Goal: Task Accomplishment & Management: Complete application form

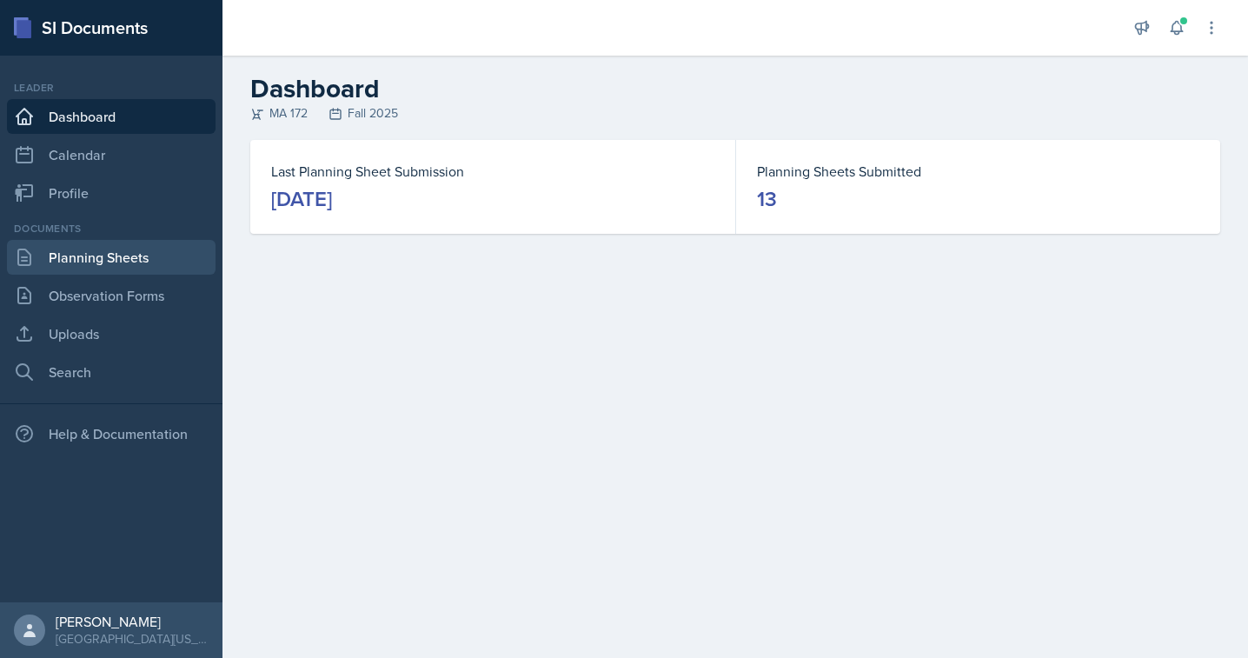
click at [103, 257] on link "Planning Sheets" at bounding box center [111, 257] width 209 height 35
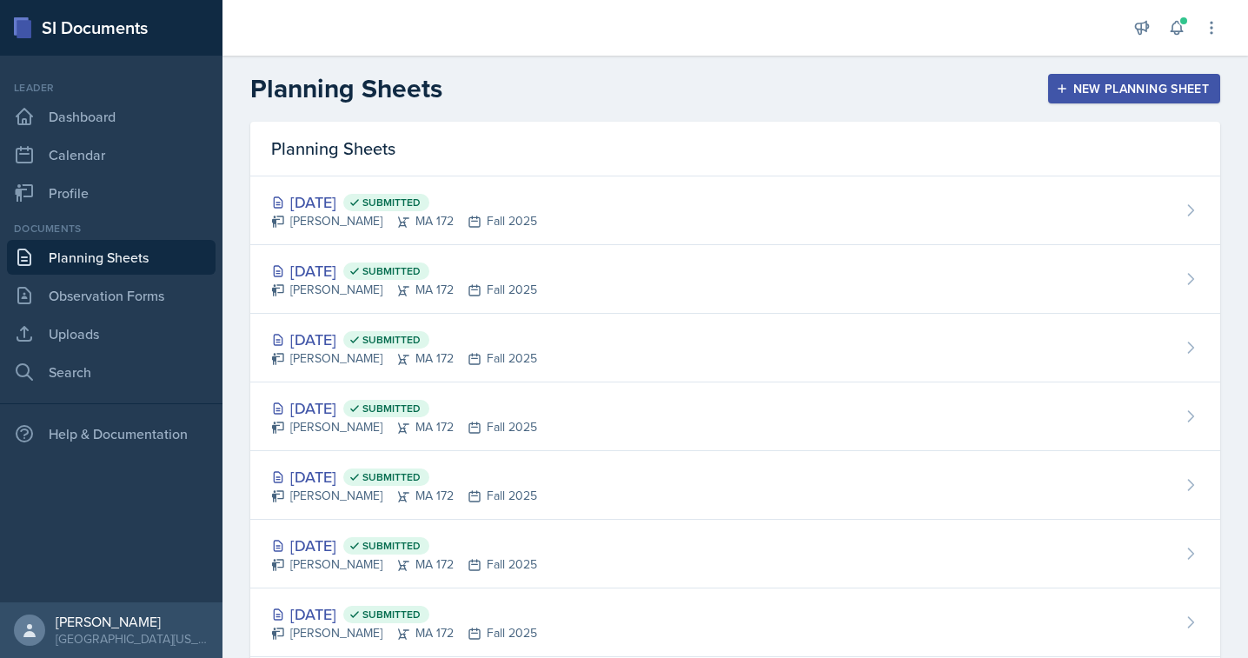
click at [1057, 90] on icon "button" at bounding box center [1062, 89] width 12 height 12
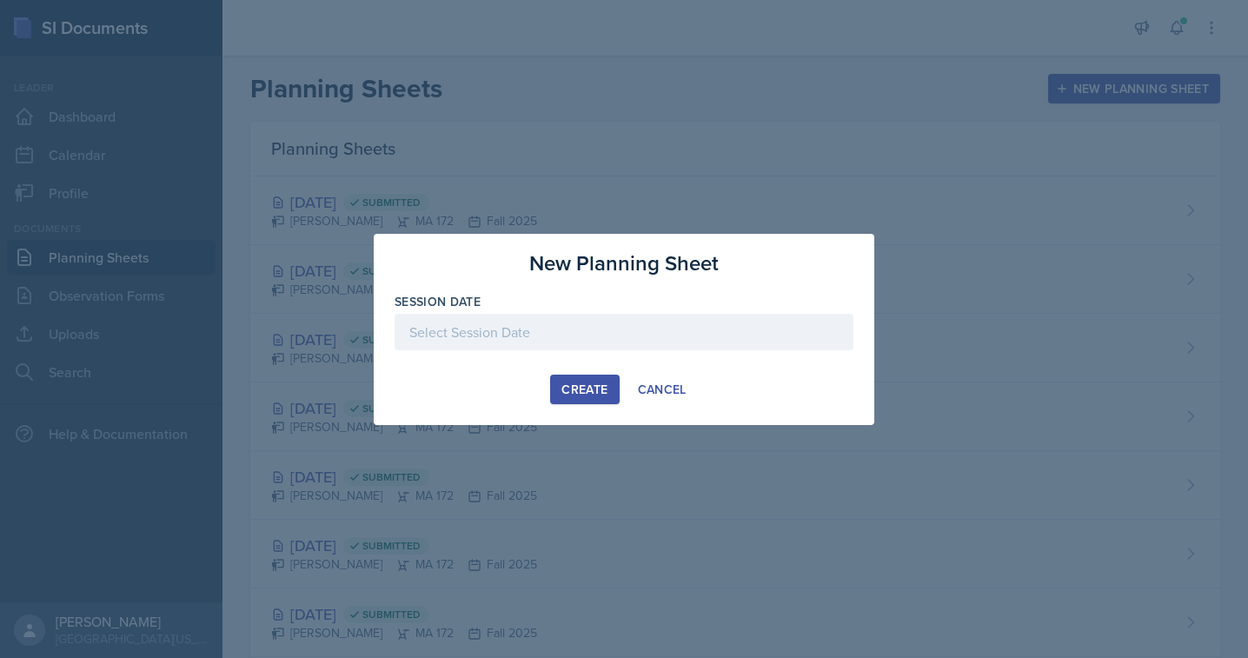
click at [436, 149] on div at bounding box center [624, 329] width 1248 height 658
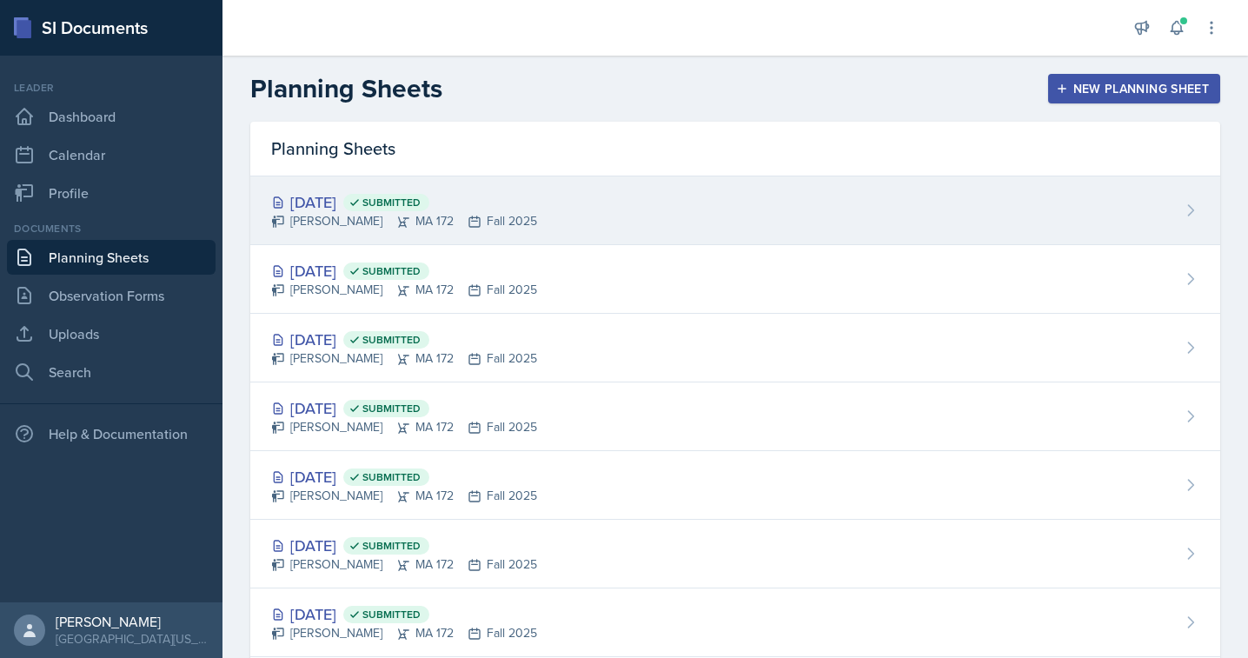
click at [335, 206] on div "[DATE] Submitted" at bounding box center [404, 201] width 266 height 23
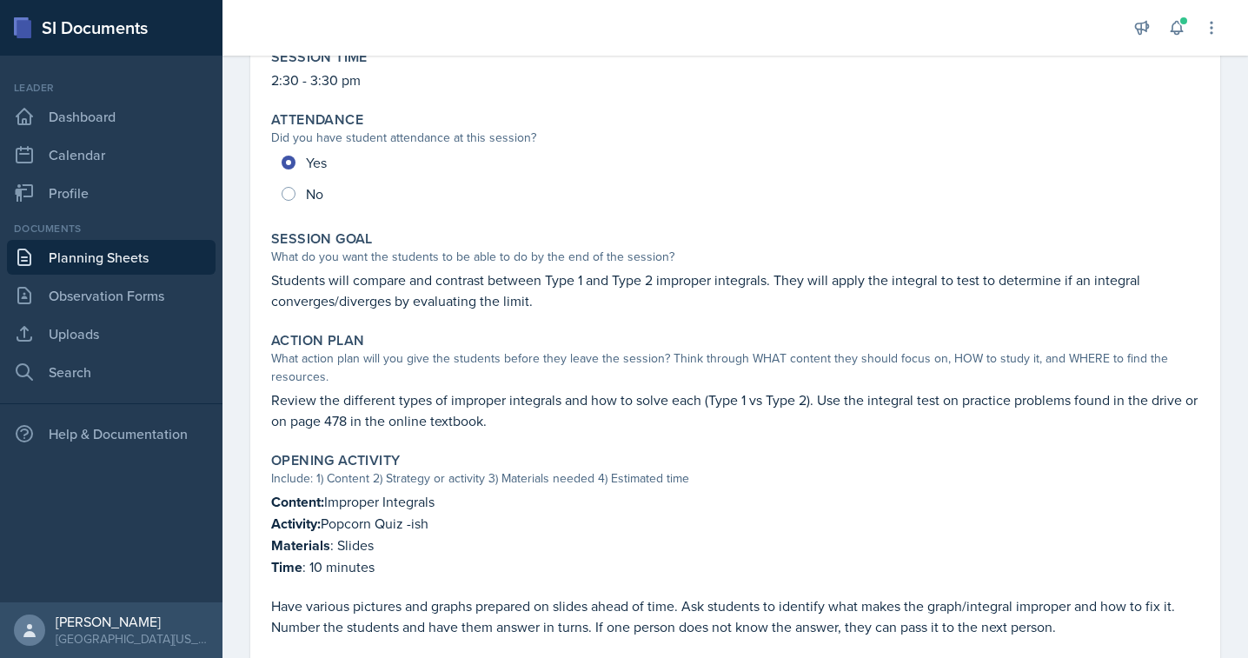
scroll to position [321, 0]
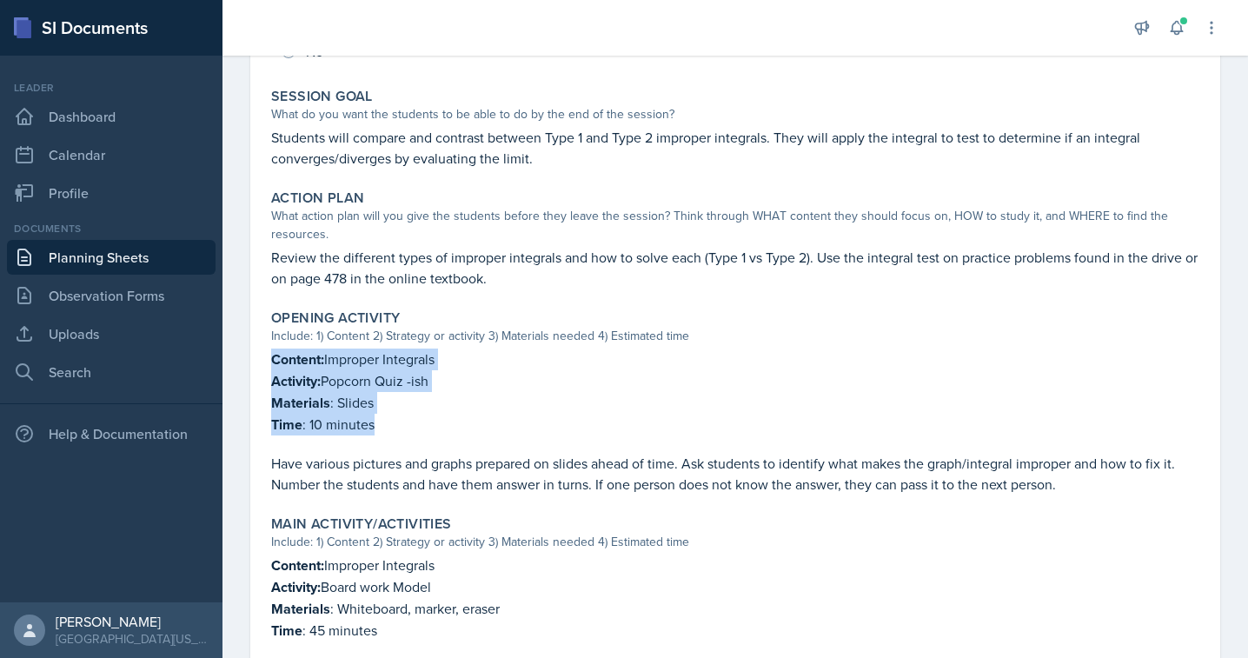
drag, startPoint x: 389, startPoint y: 437, endPoint x: 252, endPoint y: 356, distance: 159.3
click at [252, 356] on div "[DATE] Submitted [PERSON_NAME] MA 172 Fall 2025 Edit Delete View Comments Comme…" at bounding box center [735, 498] width 970 height 1364
copy div "Content: Improper Integrals Activity: Popcorn Quiz -ish Materials : Slides Time…"
click at [110, 111] on link "Dashboard" at bounding box center [111, 116] width 209 height 35
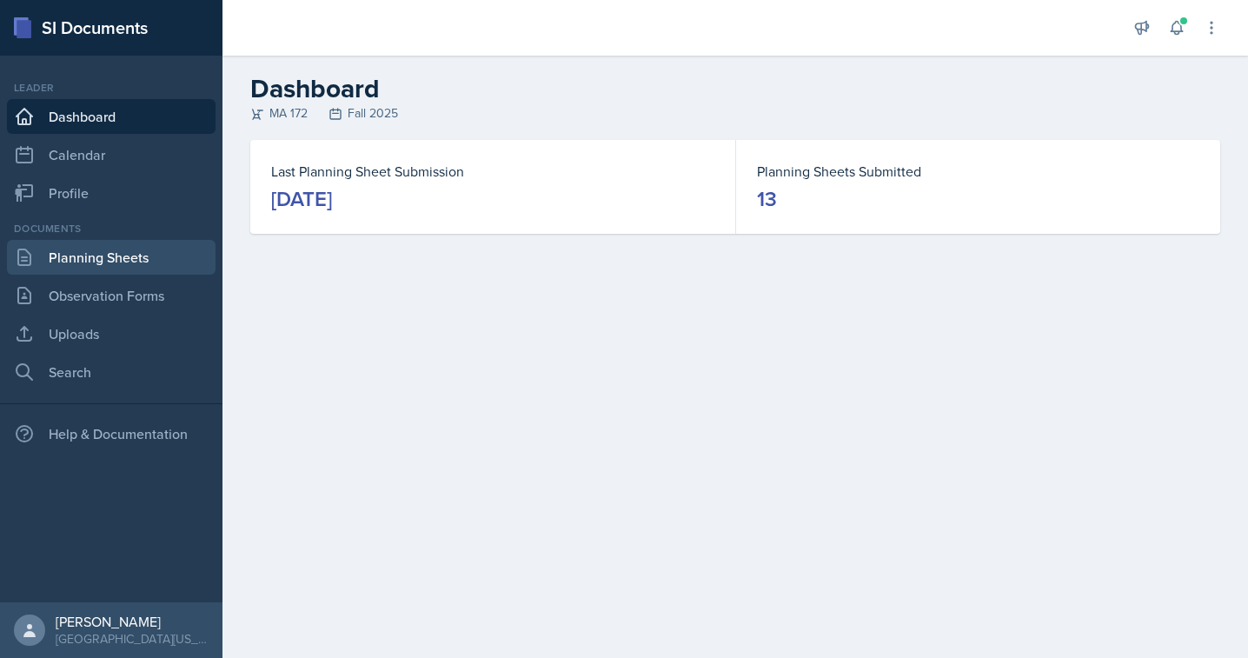
click at [87, 249] on link "Planning Sheets" at bounding box center [111, 257] width 209 height 35
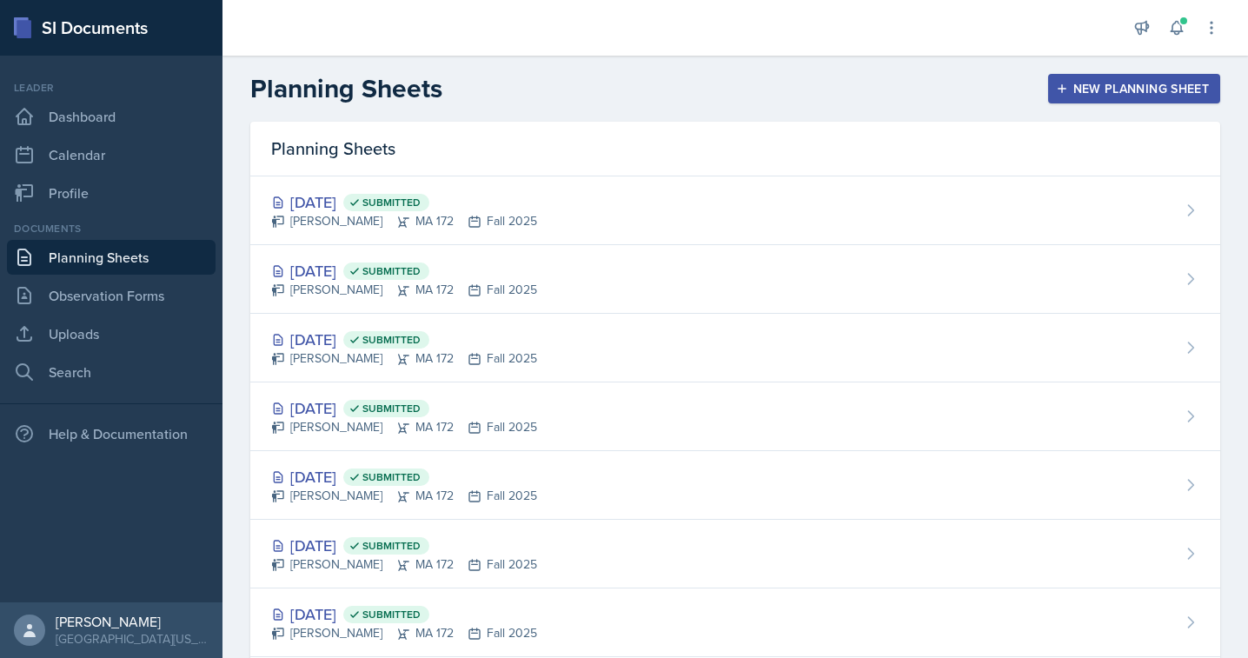
click at [1075, 92] on div "New Planning Sheet" at bounding box center [1133, 89] width 149 height 14
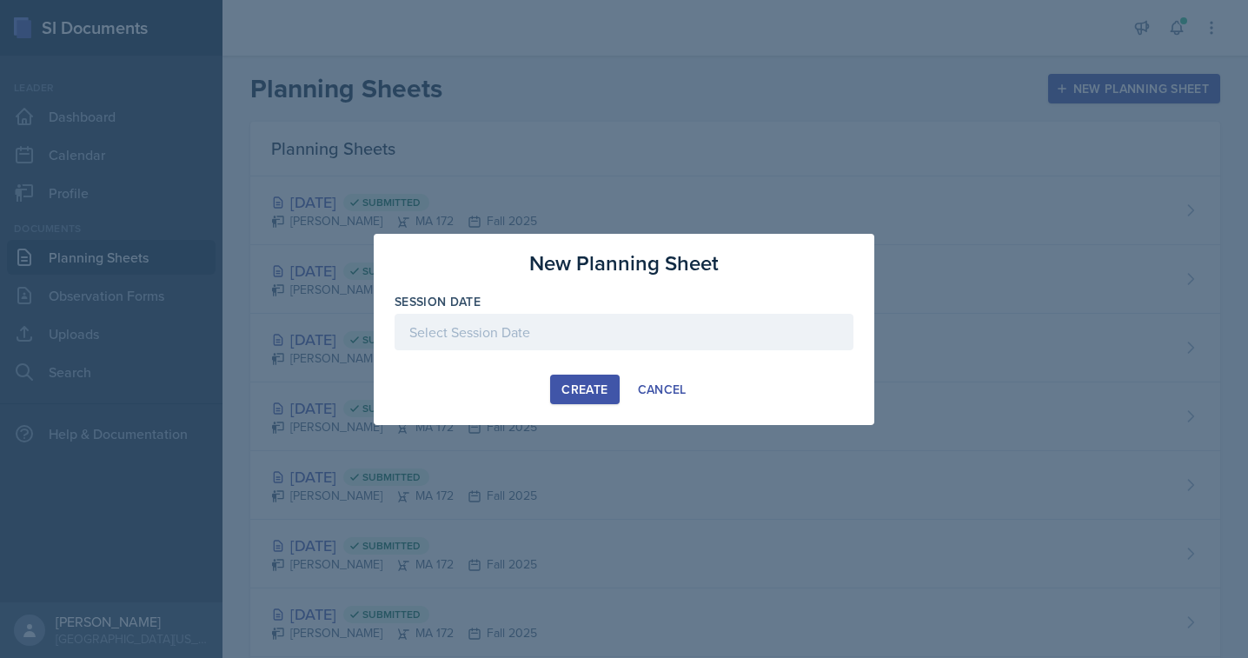
click at [552, 319] on div at bounding box center [624, 332] width 459 height 37
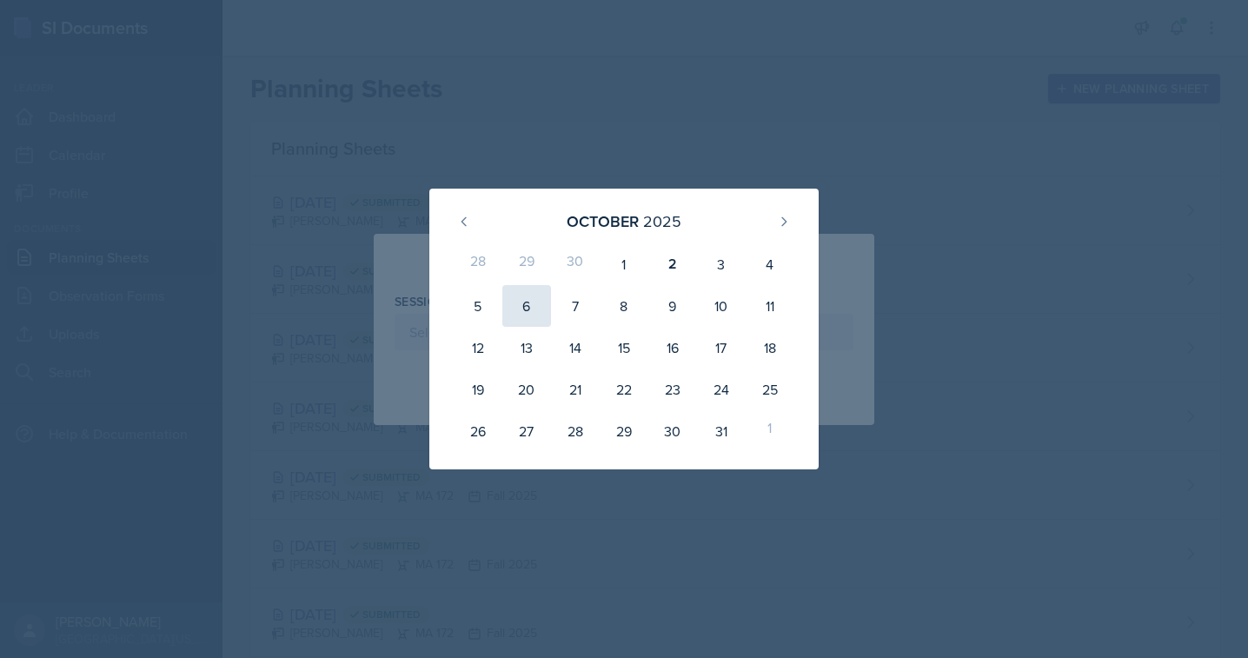
click at [522, 303] on div "6" at bounding box center [526, 306] width 49 height 42
type input "[DATE]"
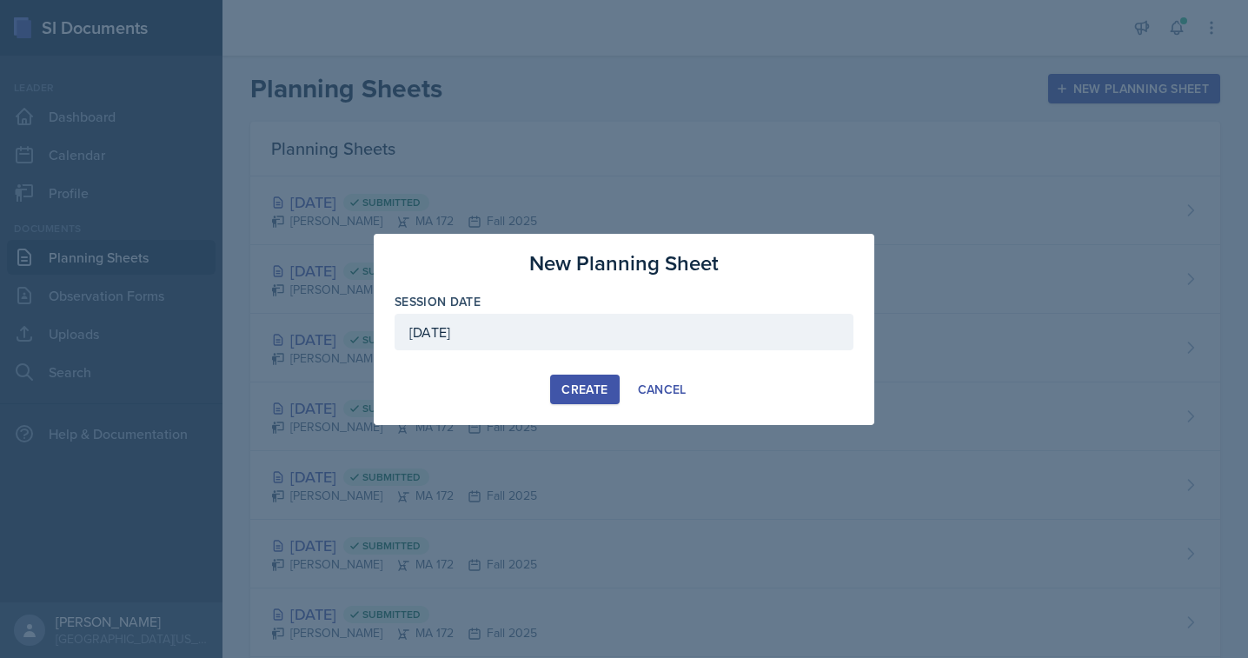
click at [574, 389] on div "Create" at bounding box center [584, 389] width 46 height 14
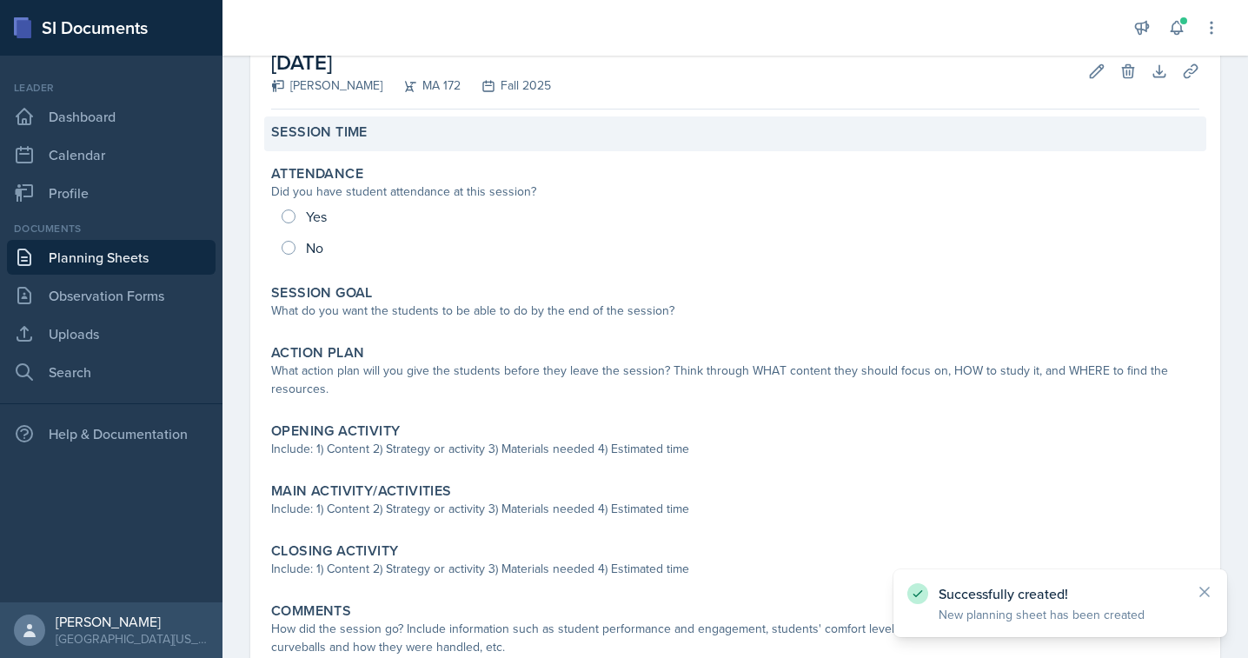
click at [353, 135] on label "Session Time" at bounding box center [319, 131] width 96 height 17
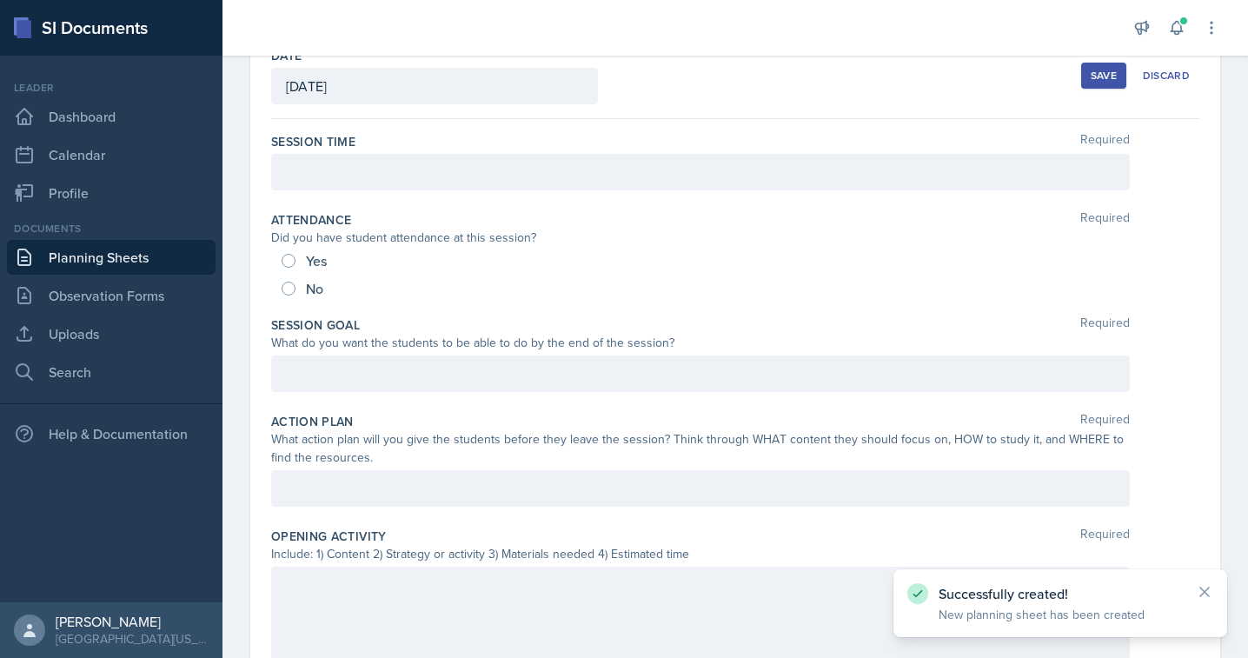
scroll to position [96, 0]
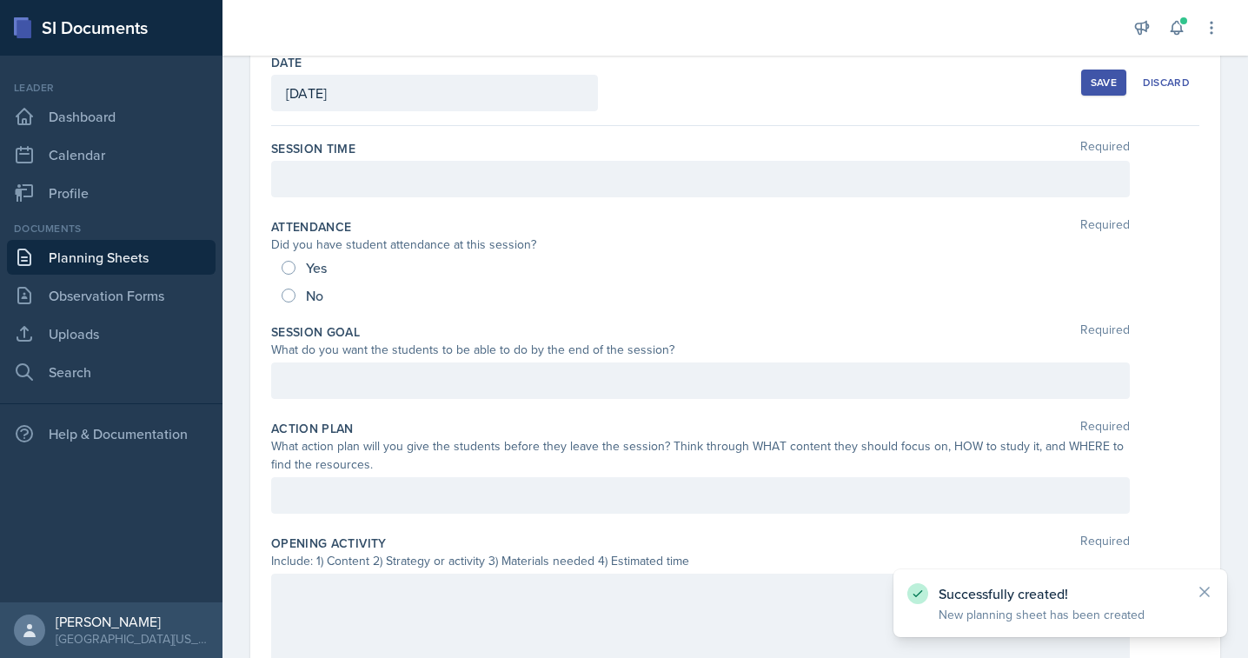
click at [352, 172] on div at bounding box center [700, 179] width 859 height 37
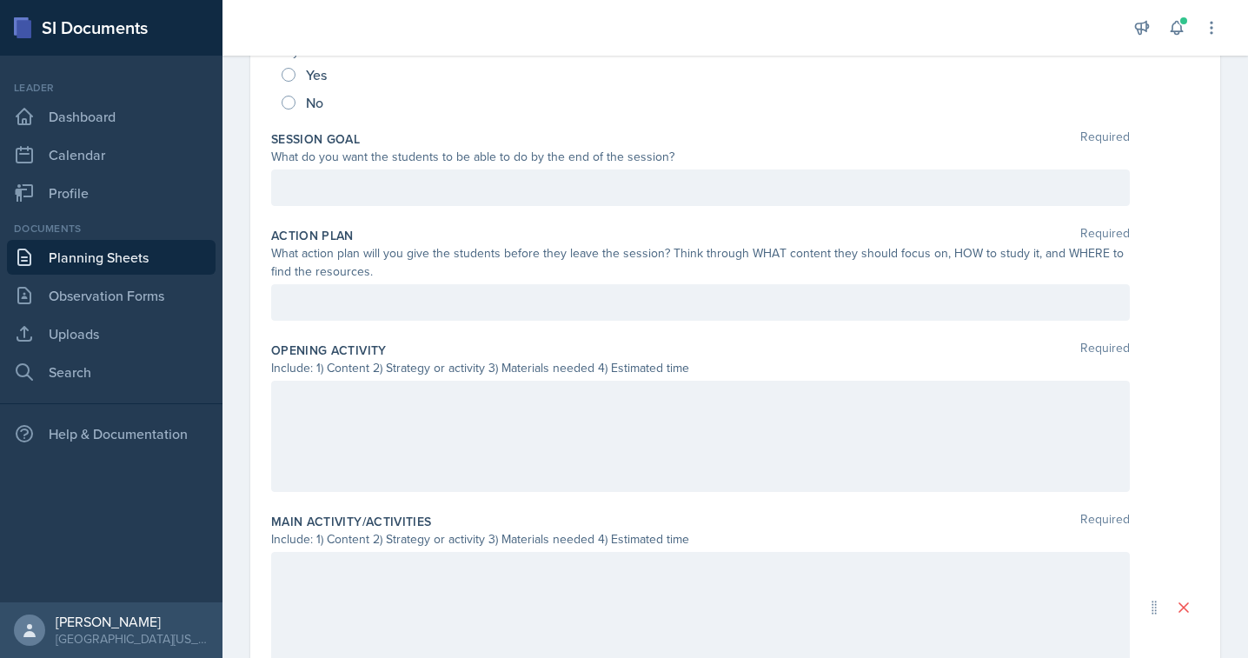
click at [341, 428] on div at bounding box center [700, 436] width 859 height 111
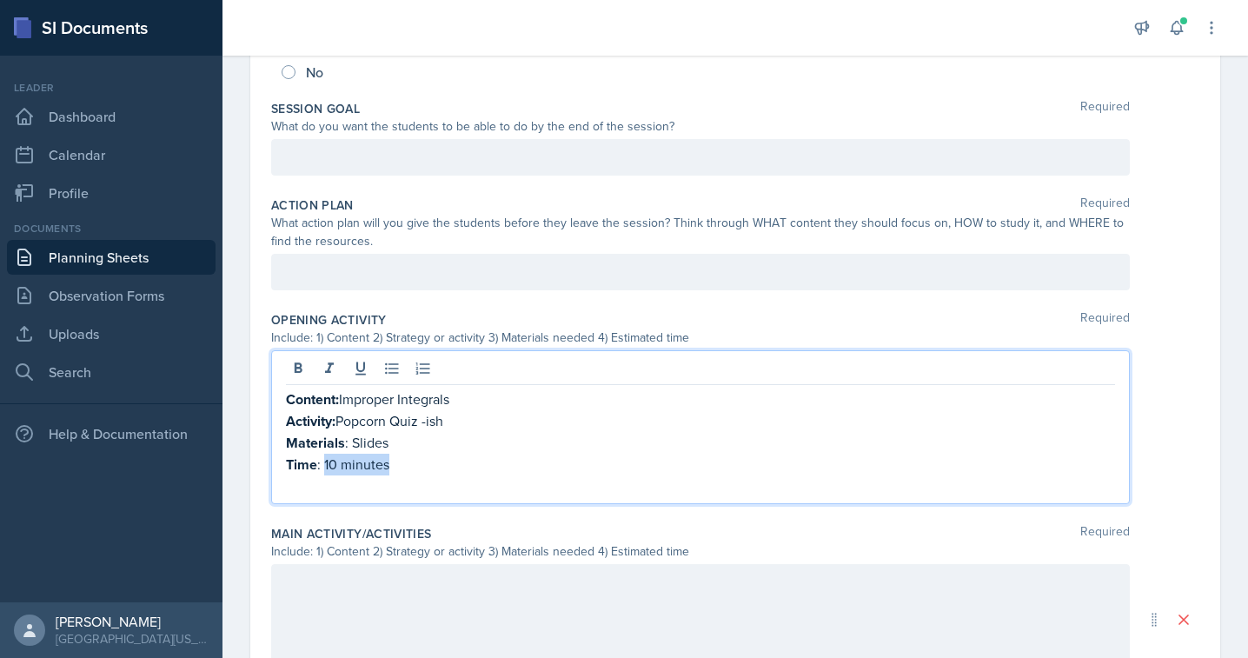
drag, startPoint x: 399, startPoint y: 467, endPoint x: 325, endPoint y: 467, distance: 73.9
click at [325, 467] on p "Time : 10 minutes" at bounding box center [700, 465] width 829 height 22
click at [359, 448] on p "Materials : Slides" at bounding box center [700, 443] width 829 height 22
drag, startPoint x: 451, startPoint y: 422, endPoint x: 341, endPoint y: 420, distance: 110.4
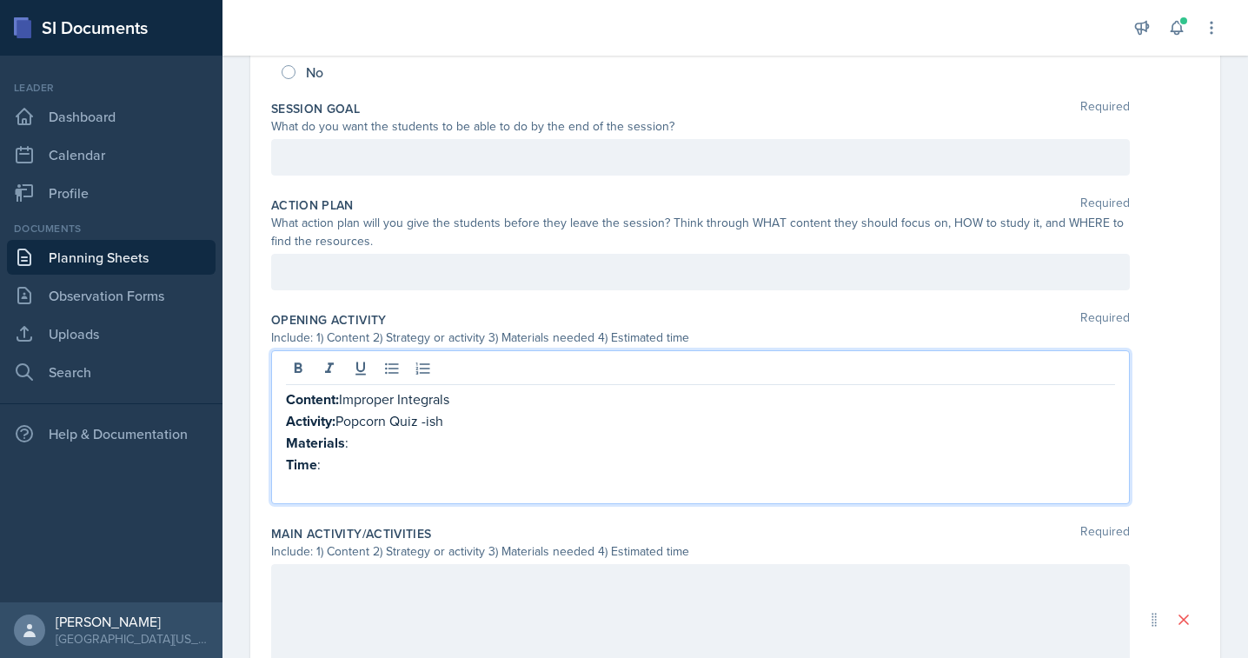
click at [341, 420] on p "Activity: Popcorn Quiz -ish" at bounding box center [700, 421] width 829 height 22
drag, startPoint x: 462, startPoint y: 401, endPoint x: 343, endPoint y: 399, distance: 118.2
click at [343, 399] on p "Content: Improper Integrals" at bounding box center [700, 399] width 829 height 22
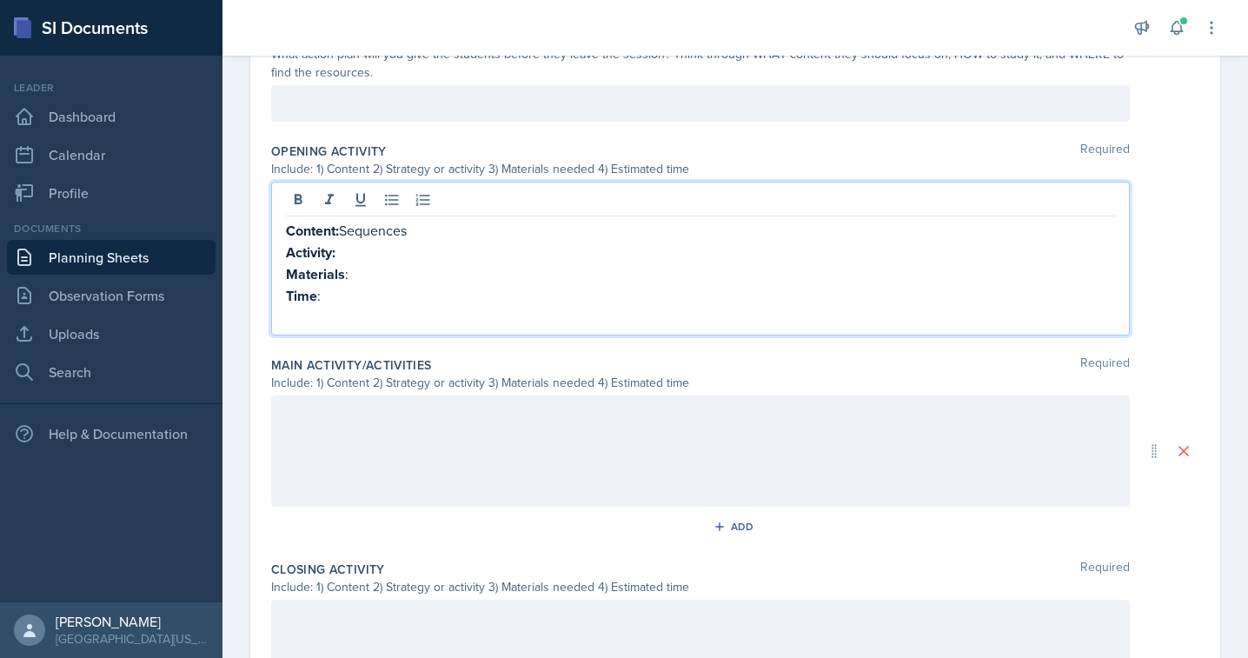
click at [351, 471] on div at bounding box center [700, 450] width 859 height 111
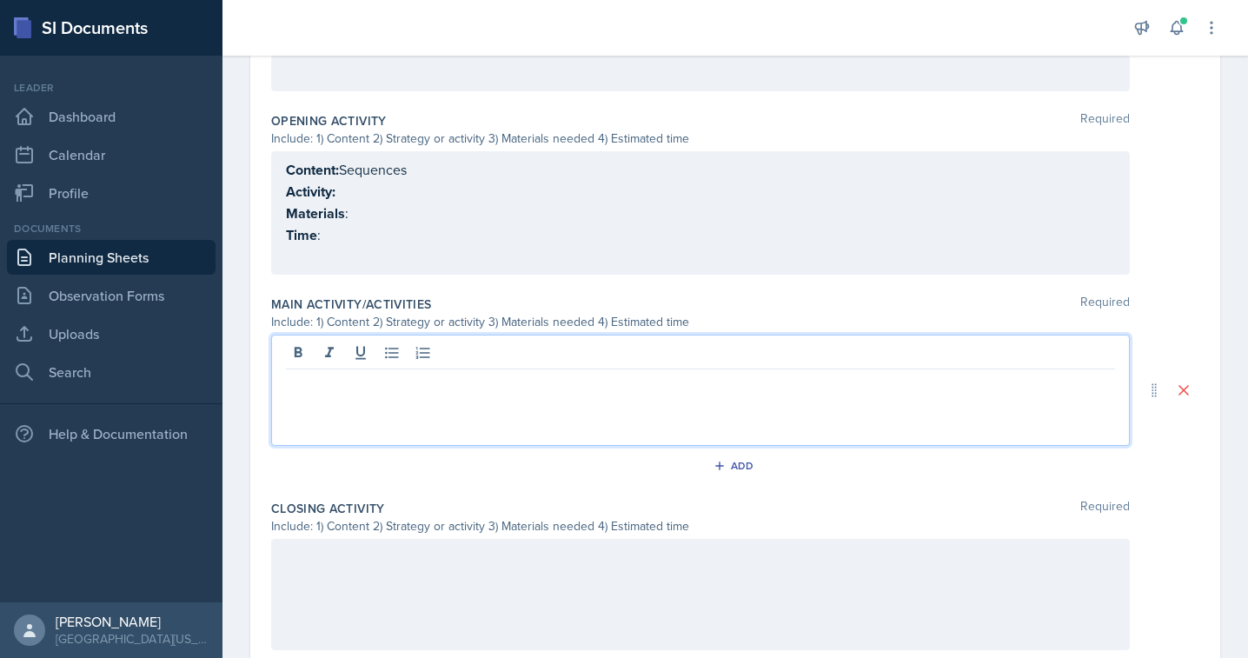
scroll to position [549, 0]
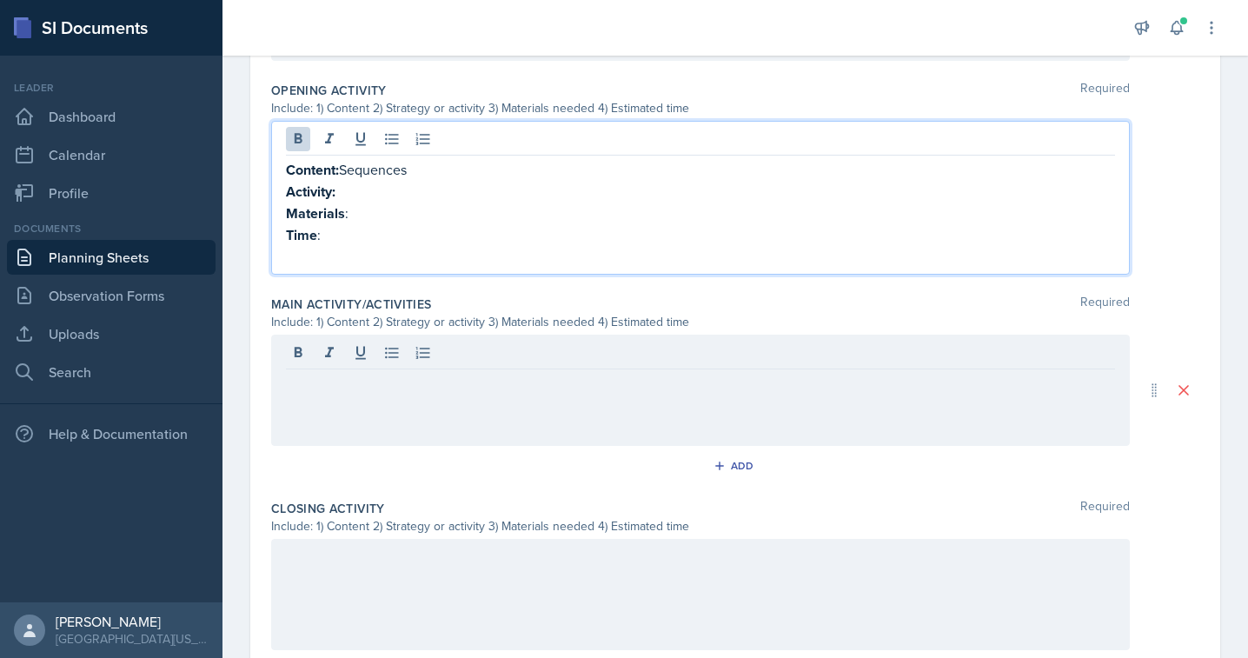
drag, startPoint x: 349, startPoint y: 242, endPoint x: 275, endPoint y: 153, distance: 115.4
click at [275, 153] on div "Content: Sequences Activity: Materials : Time :" at bounding box center [700, 198] width 859 height 154
copy div "Content: Sequences Activity: Materials : Time :"
click at [349, 378] on div at bounding box center [700, 390] width 859 height 111
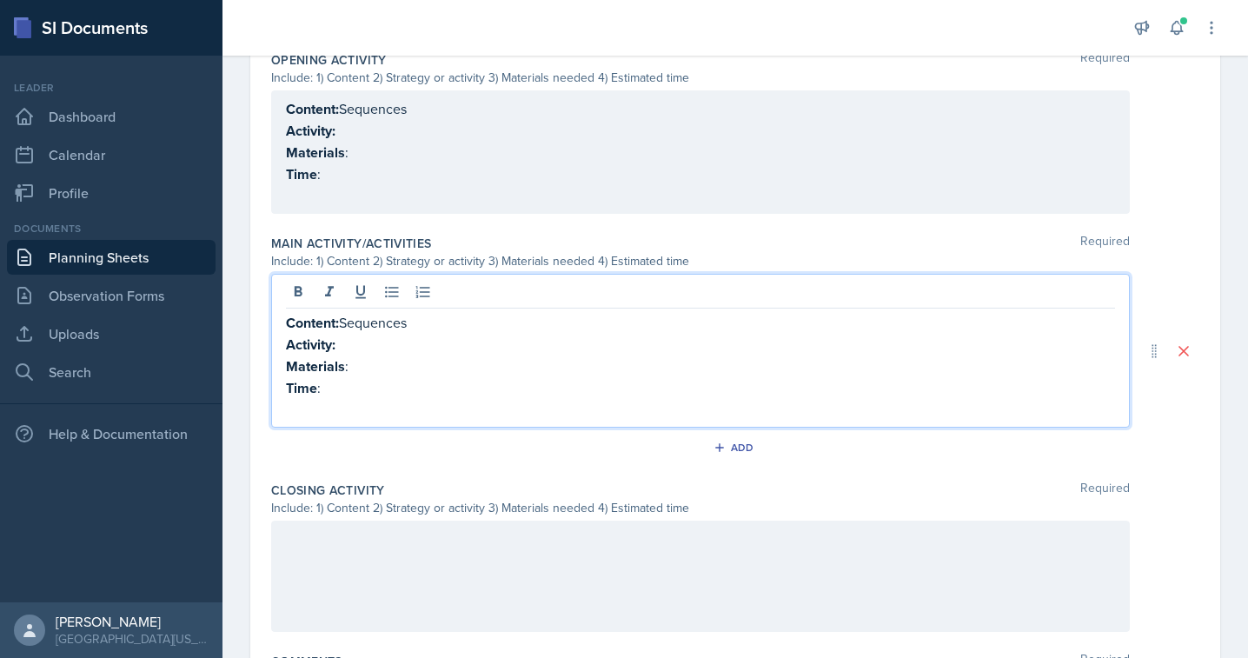
click at [371, 335] on p "Activity:" at bounding box center [700, 345] width 829 height 22
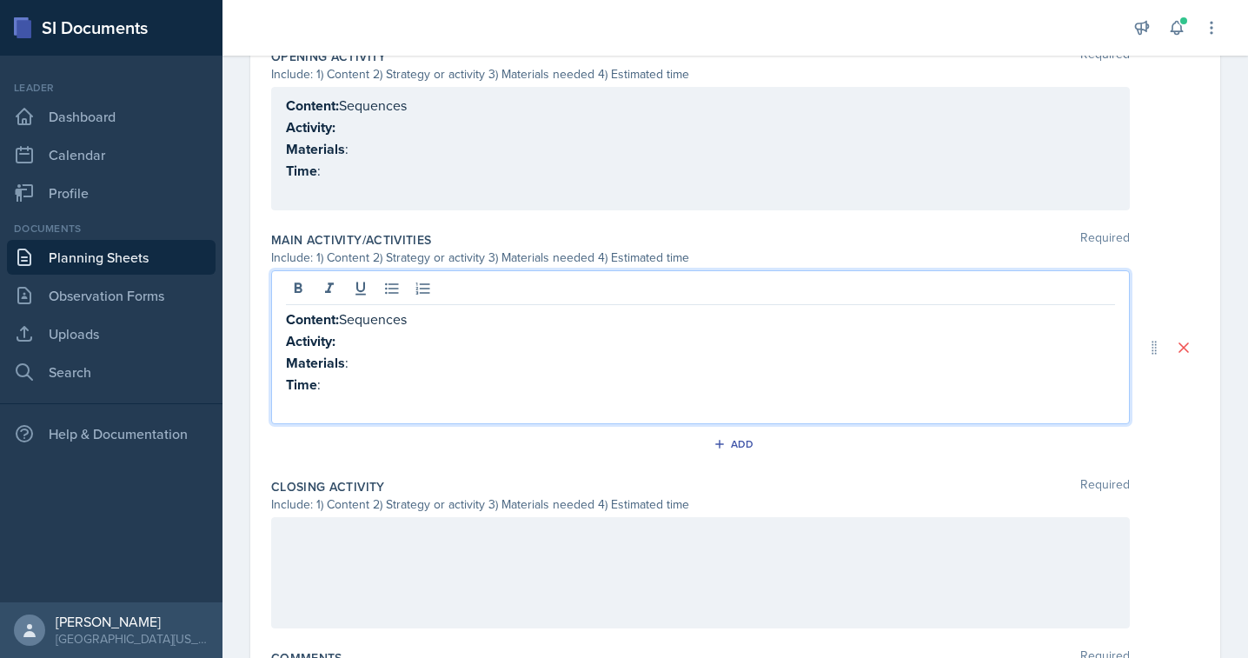
click at [327, 579] on div at bounding box center [700, 572] width 859 height 111
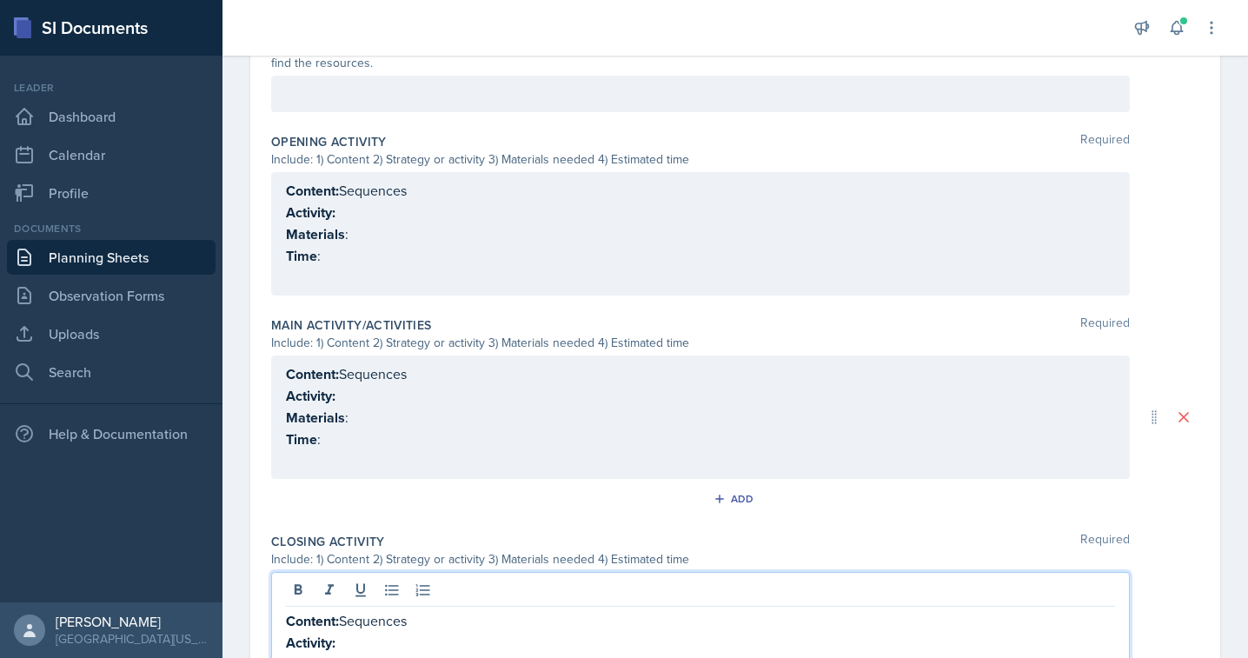
scroll to position [0, 0]
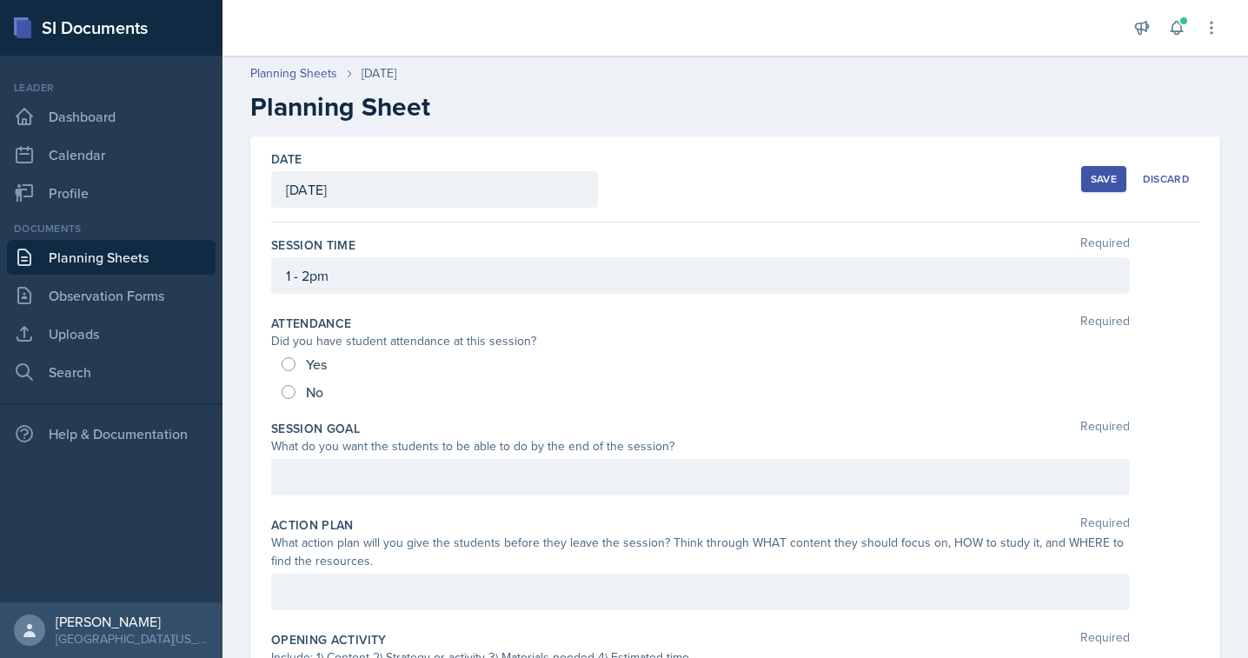
click at [1099, 182] on div "Save" at bounding box center [1104, 179] width 26 height 14
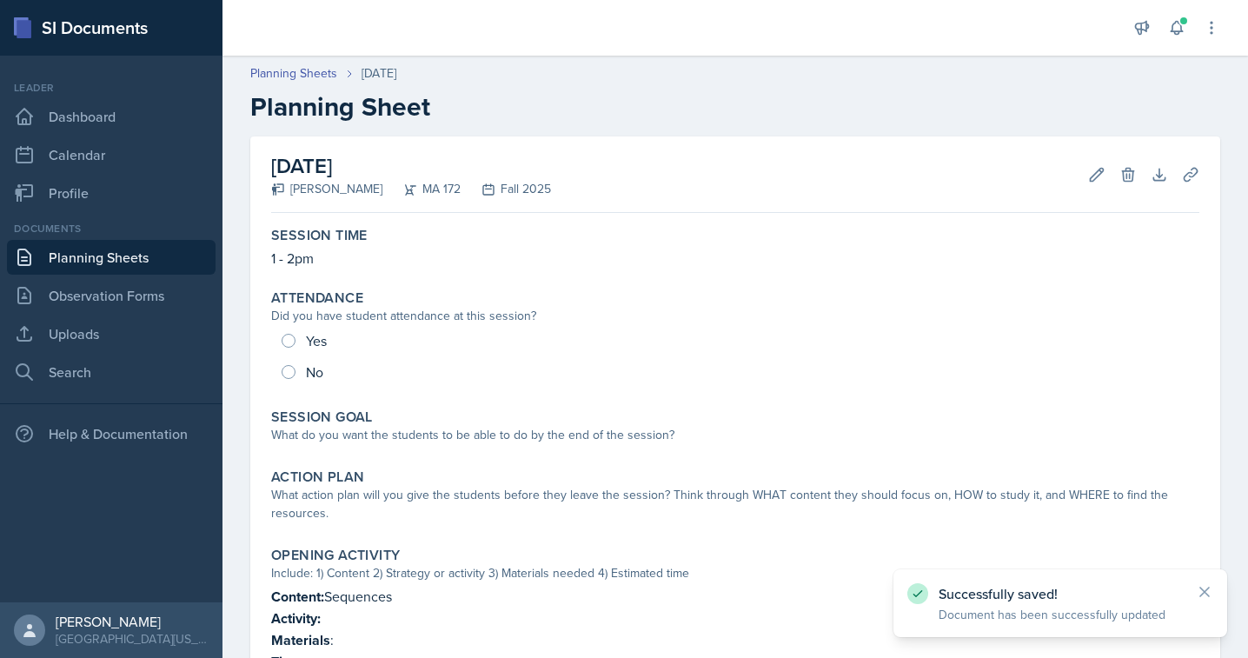
click at [136, 265] on link "Planning Sheets" at bounding box center [111, 257] width 209 height 35
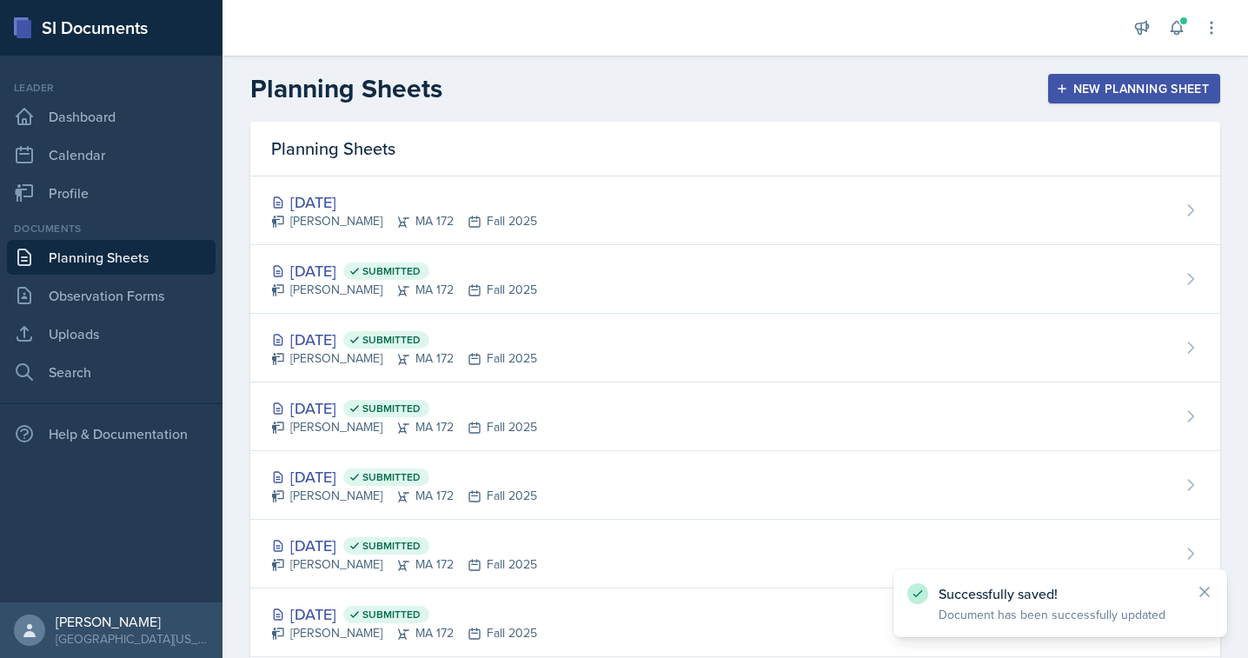
click at [1085, 90] on div "New Planning Sheet" at bounding box center [1133, 89] width 149 height 14
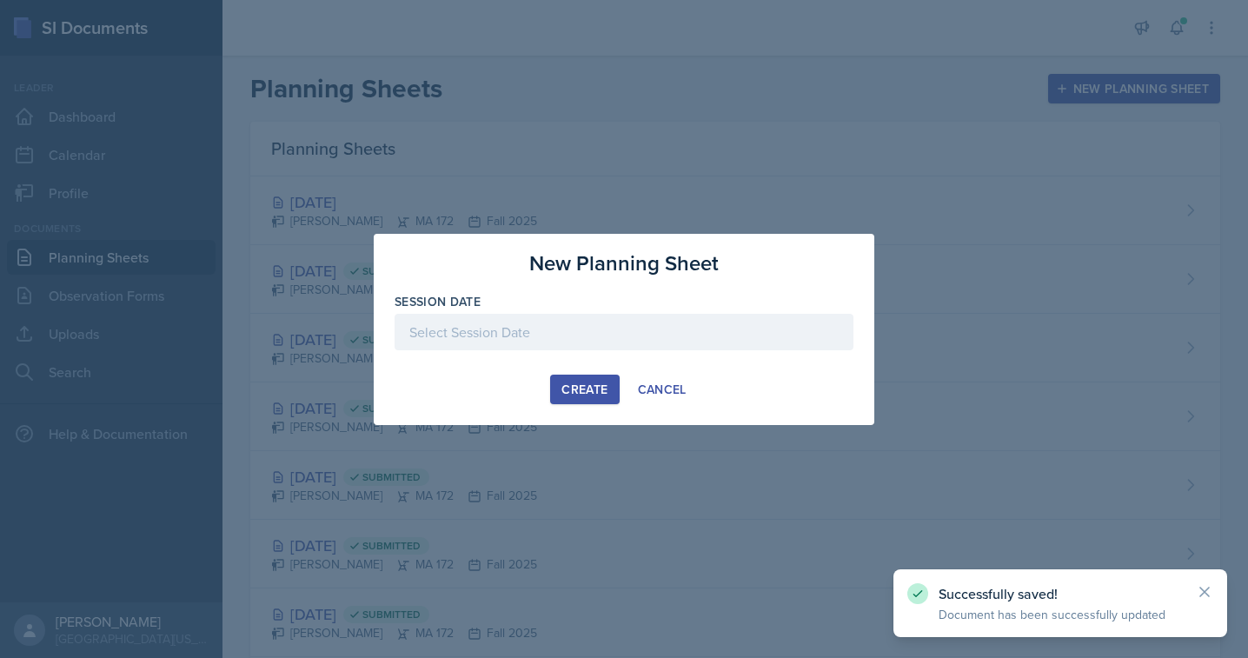
click at [524, 329] on div at bounding box center [624, 332] width 459 height 37
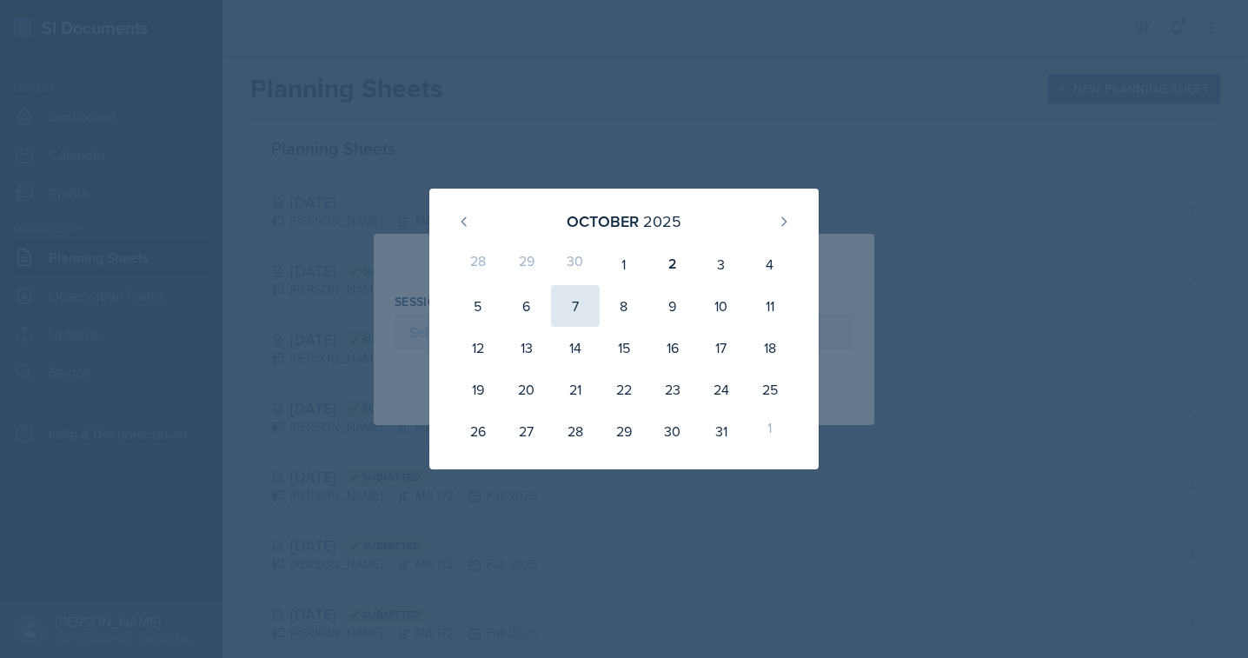
click at [569, 309] on div "7" at bounding box center [575, 306] width 49 height 42
type input "[DATE]"
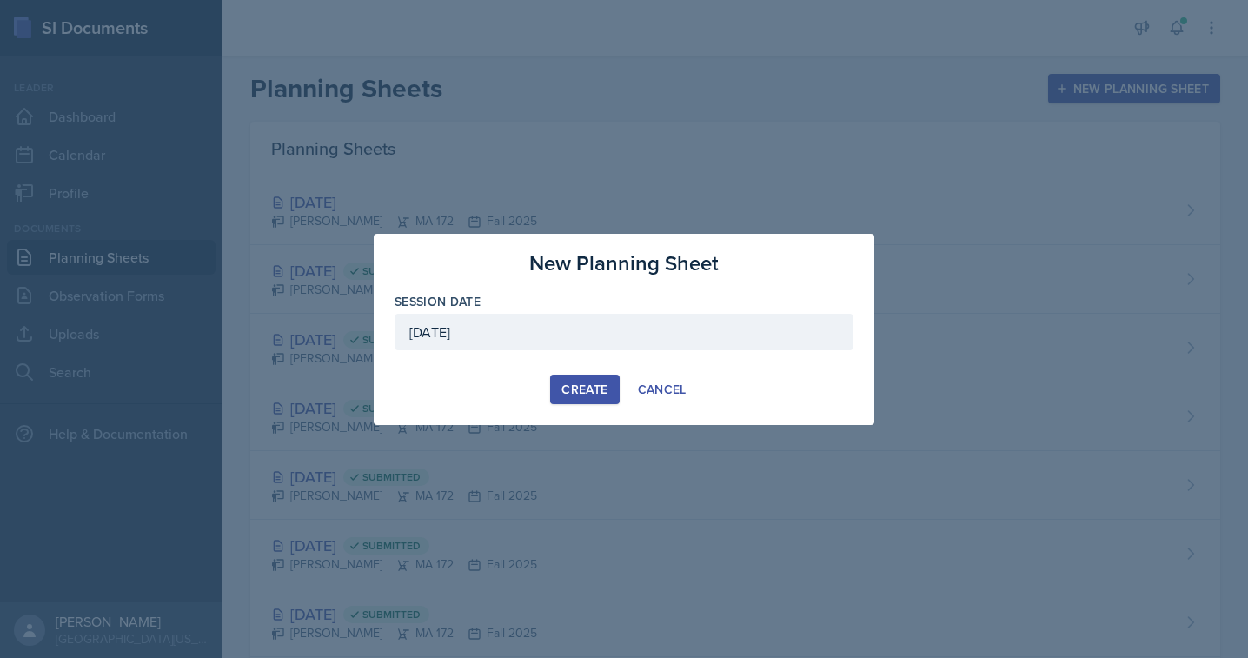
click at [557, 377] on button "Create" at bounding box center [584, 390] width 69 height 30
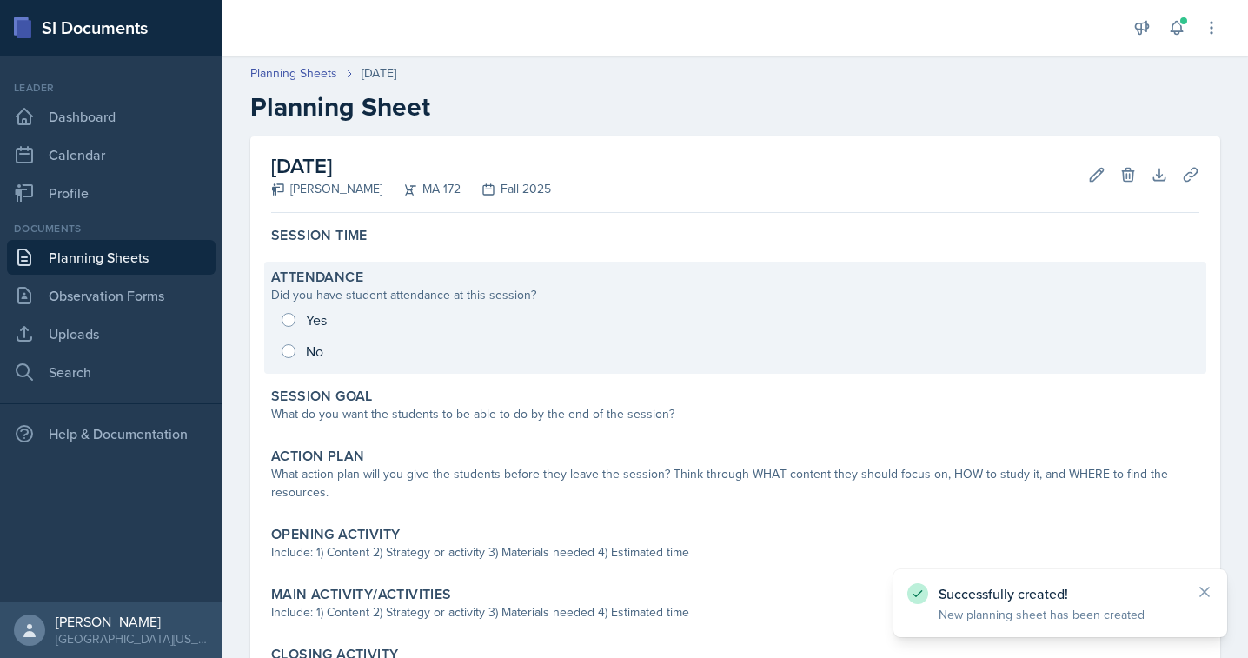
click at [369, 262] on div "Attendance Did you have student attendance at this session? Yes No" at bounding box center [735, 318] width 942 height 112
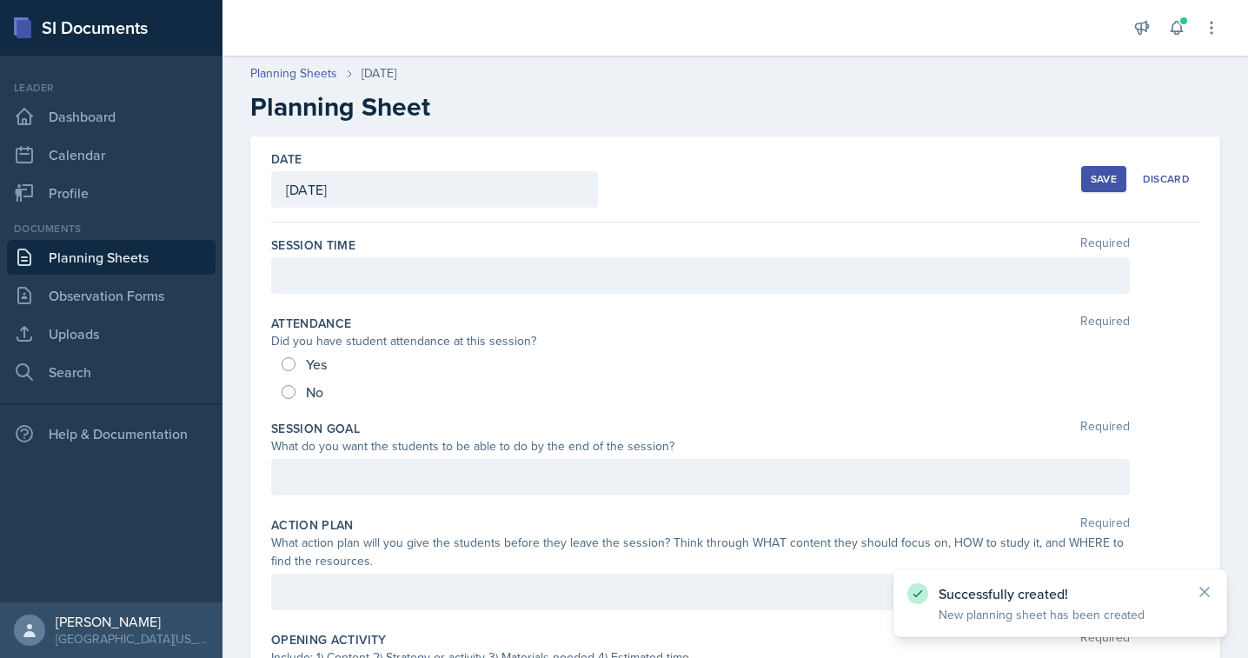
click at [369, 283] on div at bounding box center [700, 275] width 859 height 37
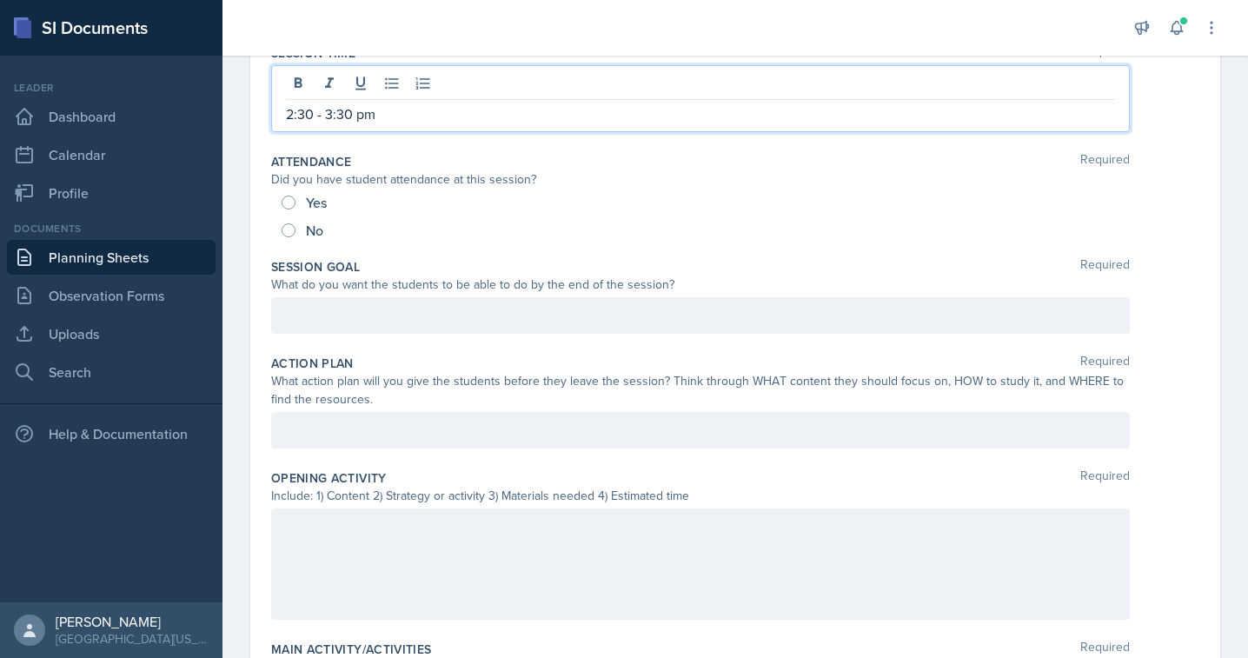
click at [324, 517] on p at bounding box center [700, 526] width 829 height 21
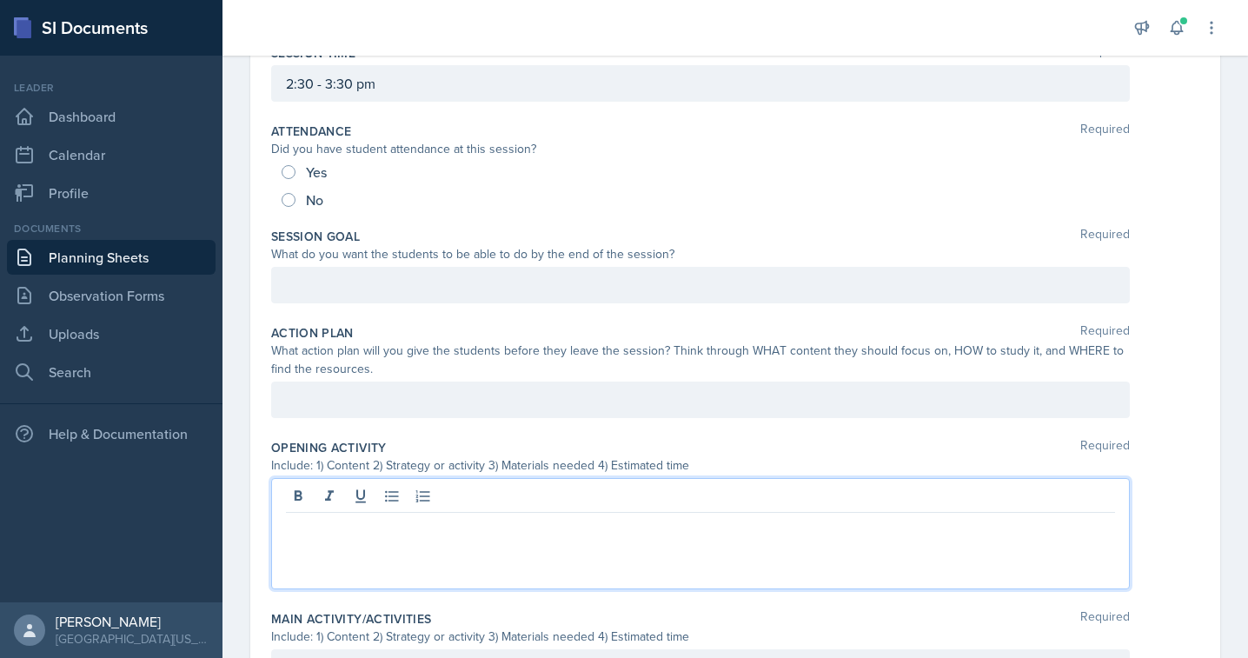
paste div
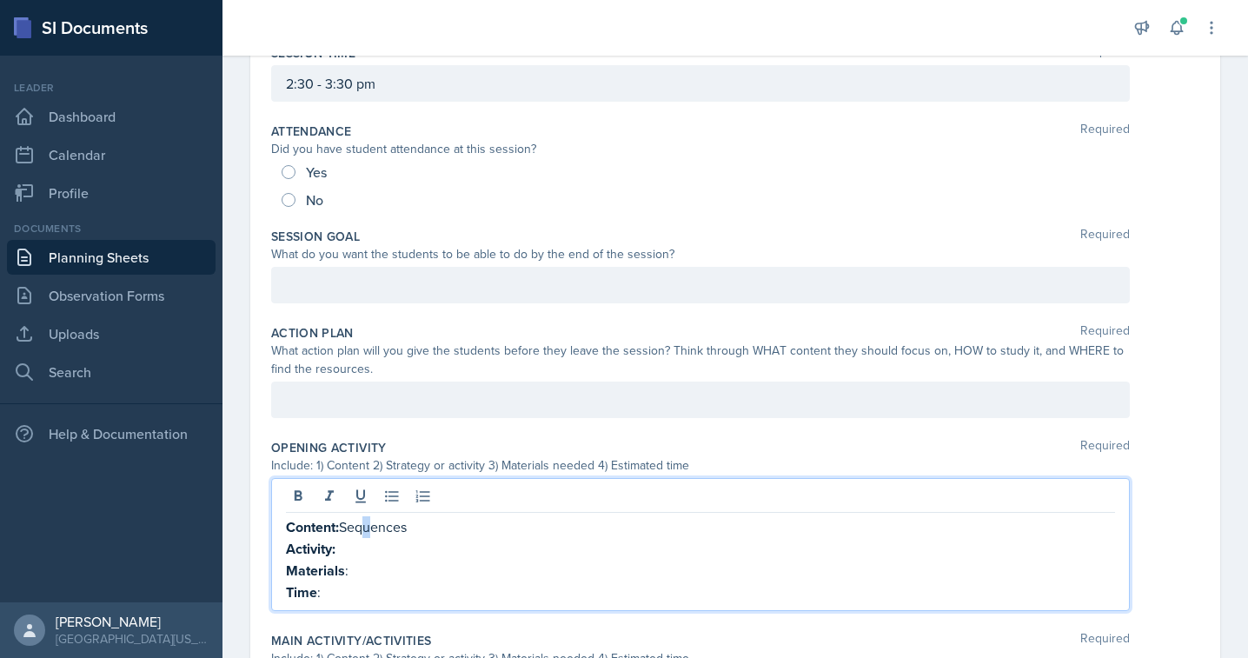
click at [371, 528] on p "Content: Sequences" at bounding box center [700, 527] width 829 height 22
click at [371, 528] on p "Content: SeqSeences" at bounding box center [700, 527] width 829 height 22
click at [382, 530] on p "Content: Series" at bounding box center [700, 527] width 829 height 22
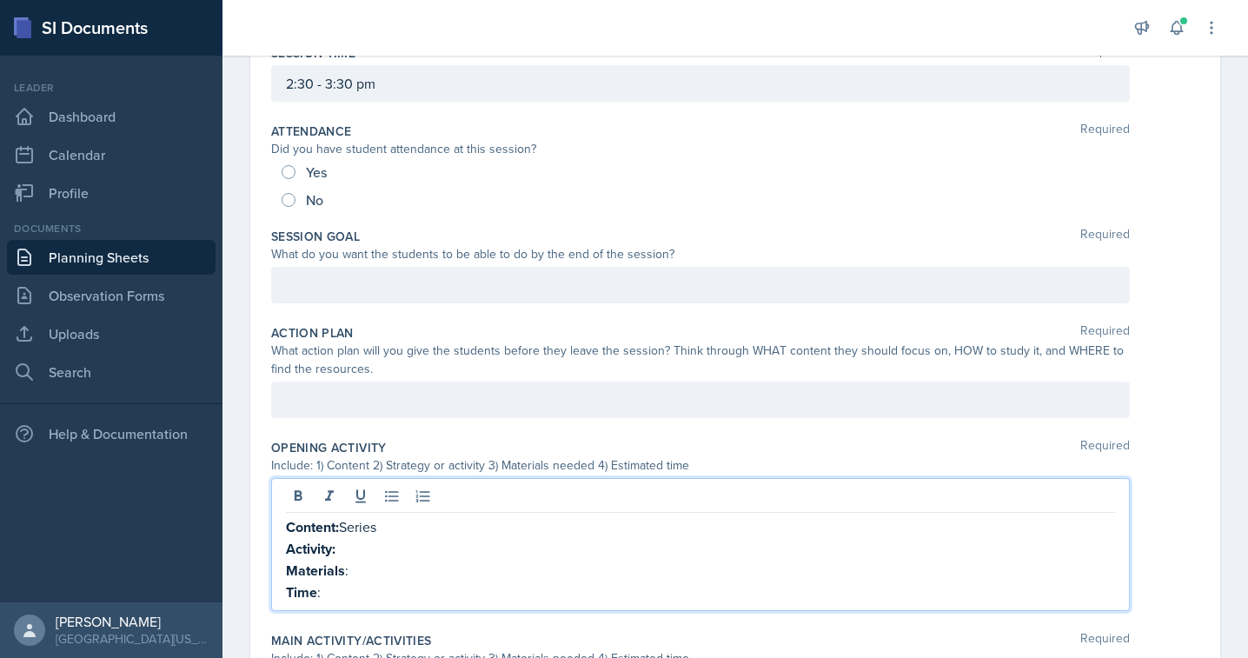
click at [382, 530] on p "Content: Series" at bounding box center [700, 527] width 829 height 22
click at [369, 528] on p "Content: Series" at bounding box center [700, 527] width 829 height 22
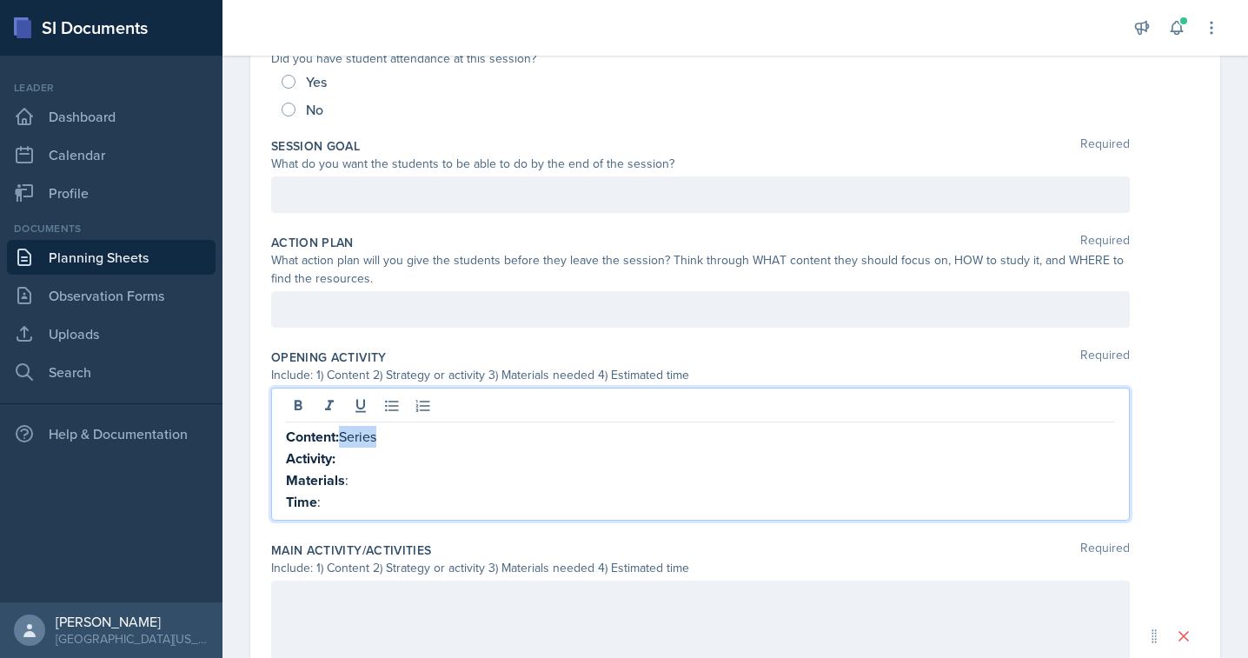
scroll to position [419, 0]
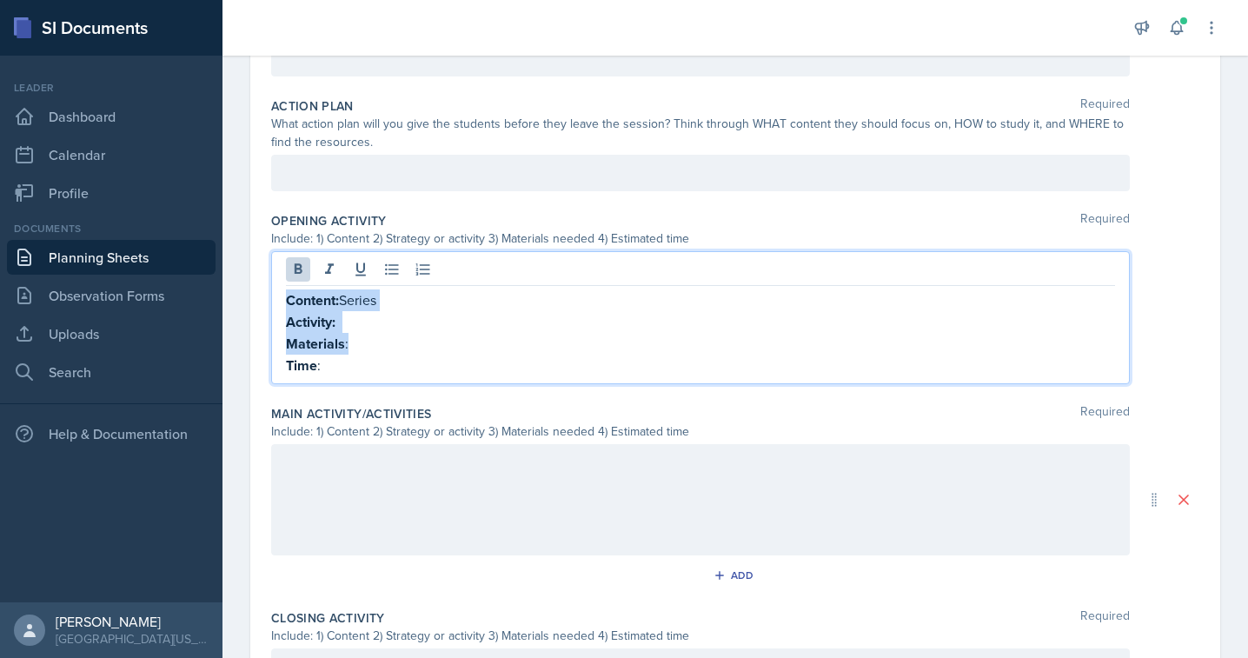
copy div "Content: Series Activity: Materials :"
click at [362, 490] on div at bounding box center [700, 499] width 859 height 111
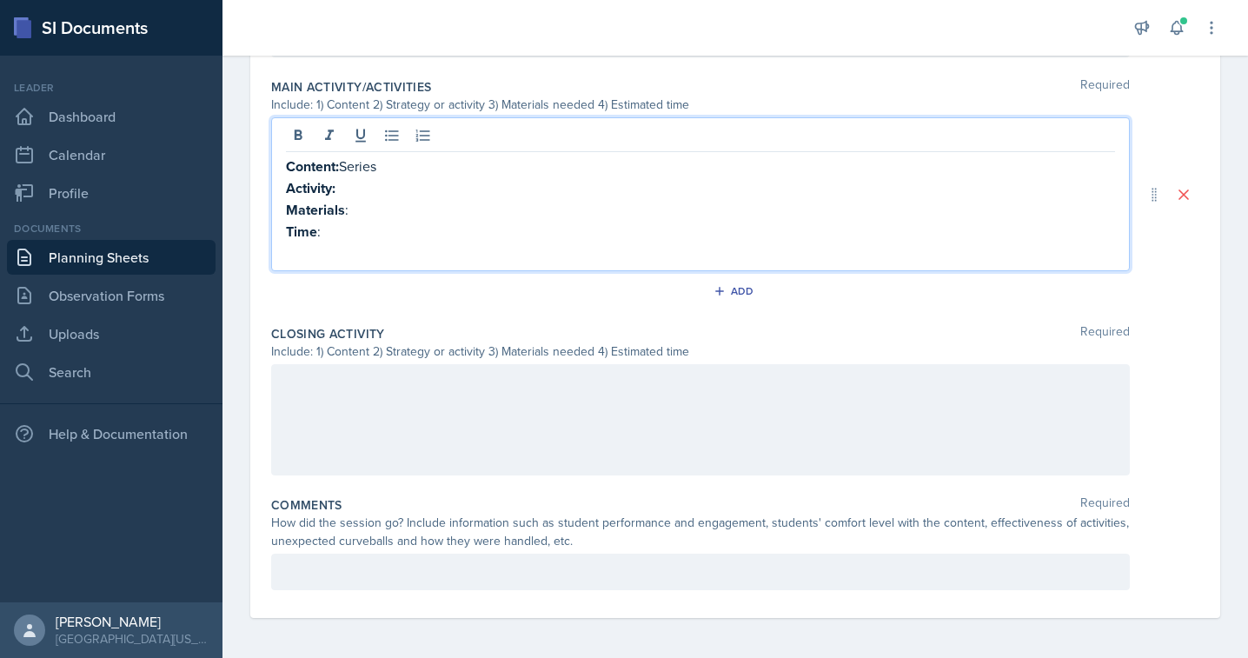
click at [335, 402] on div at bounding box center [700, 419] width 859 height 111
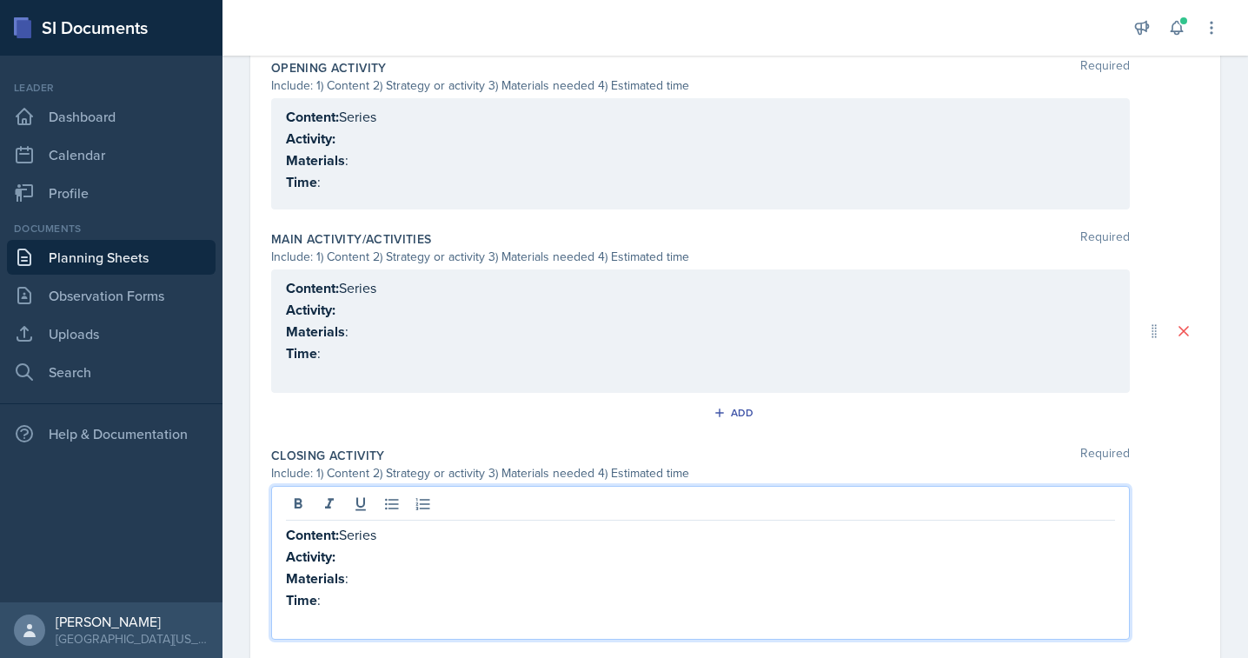
scroll to position [0, 0]
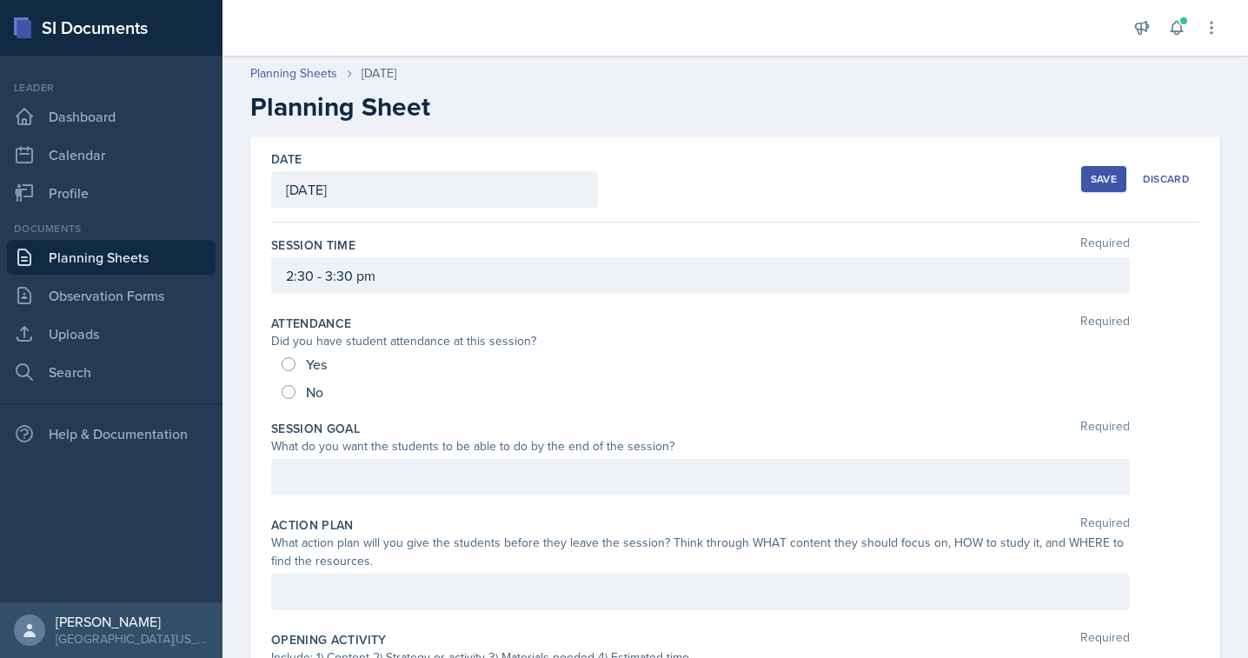
click at [1105, 180] on div "Save" at bounding box center [1104, 179] width 26 height 14
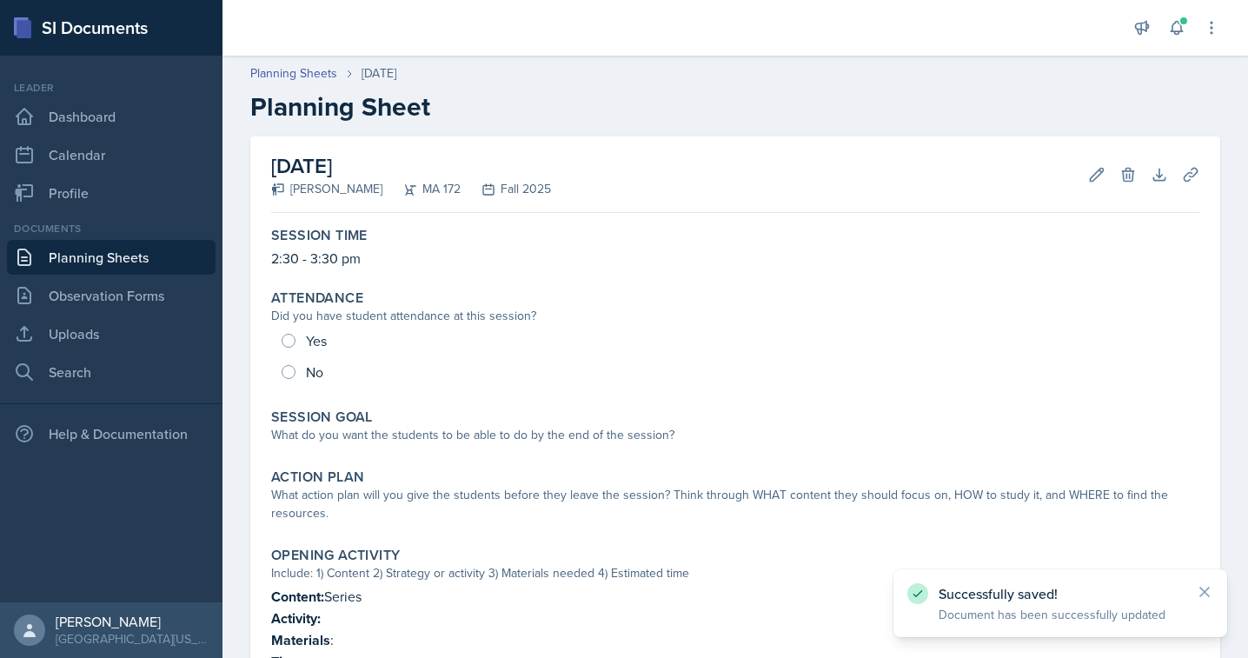
click at [129, 250] on link "Planning Sheets" at bounding box center [111, 257] width 209 height 35
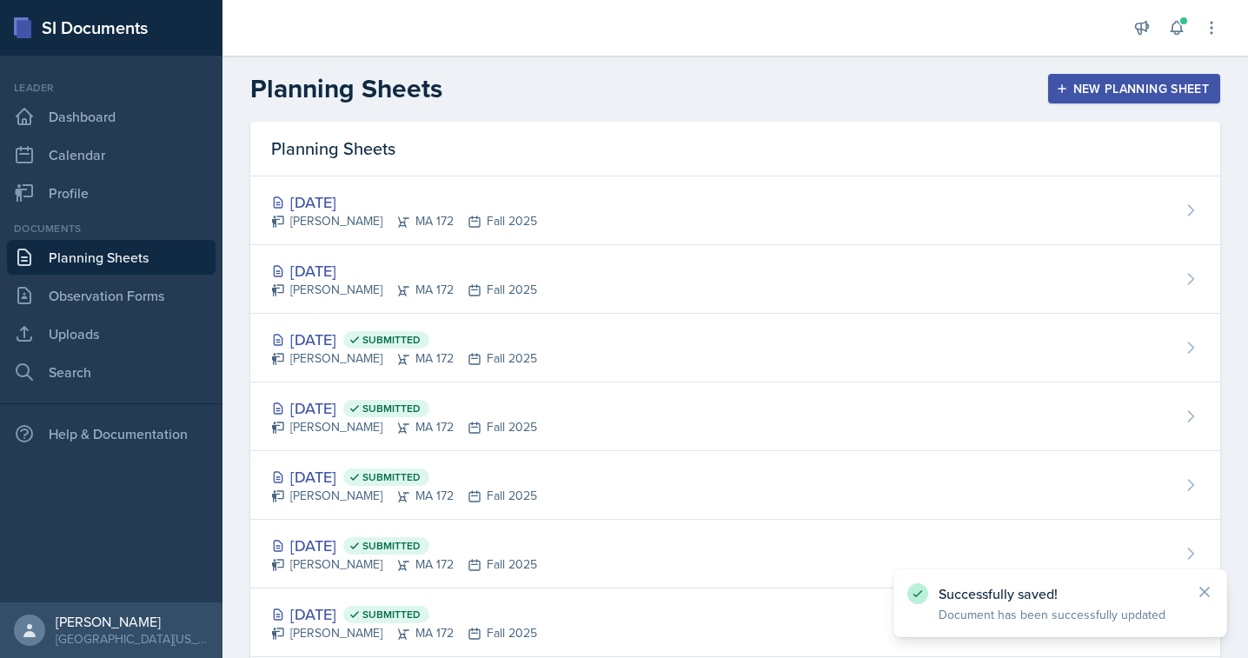
click at [1058, 91] on icon "button" at bounding box center [1062, 89] width 12 height 12
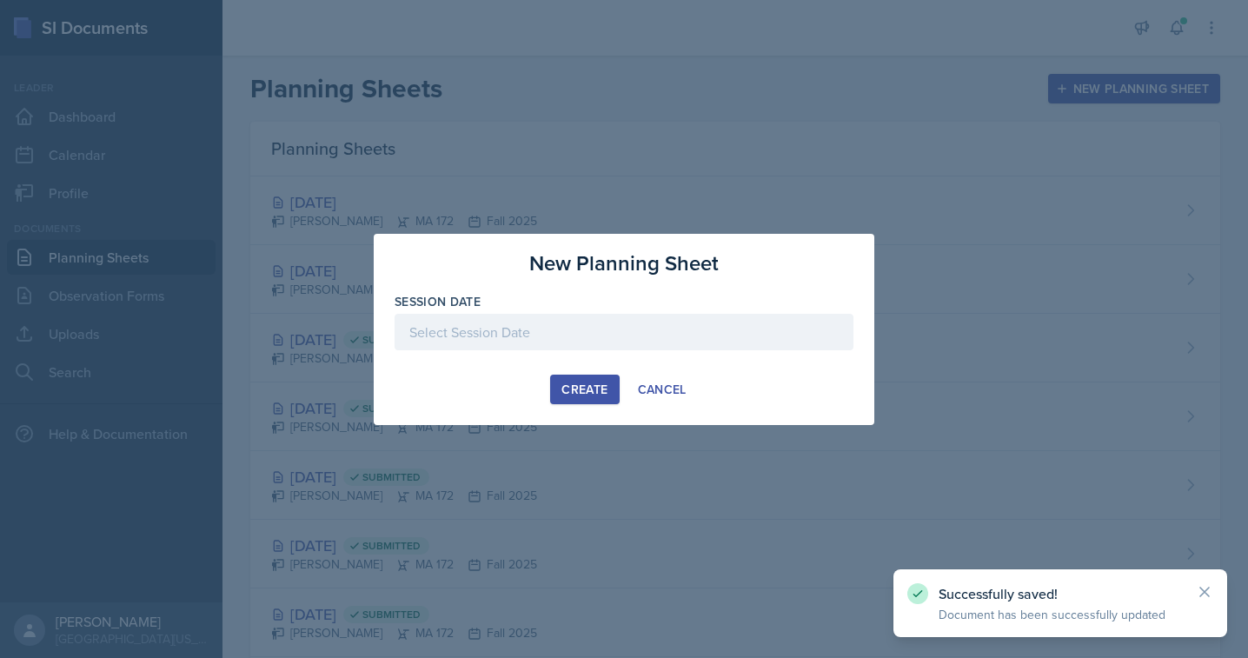
click at [517, 331] on div at bounding box center [624, 332] width 459 height 37
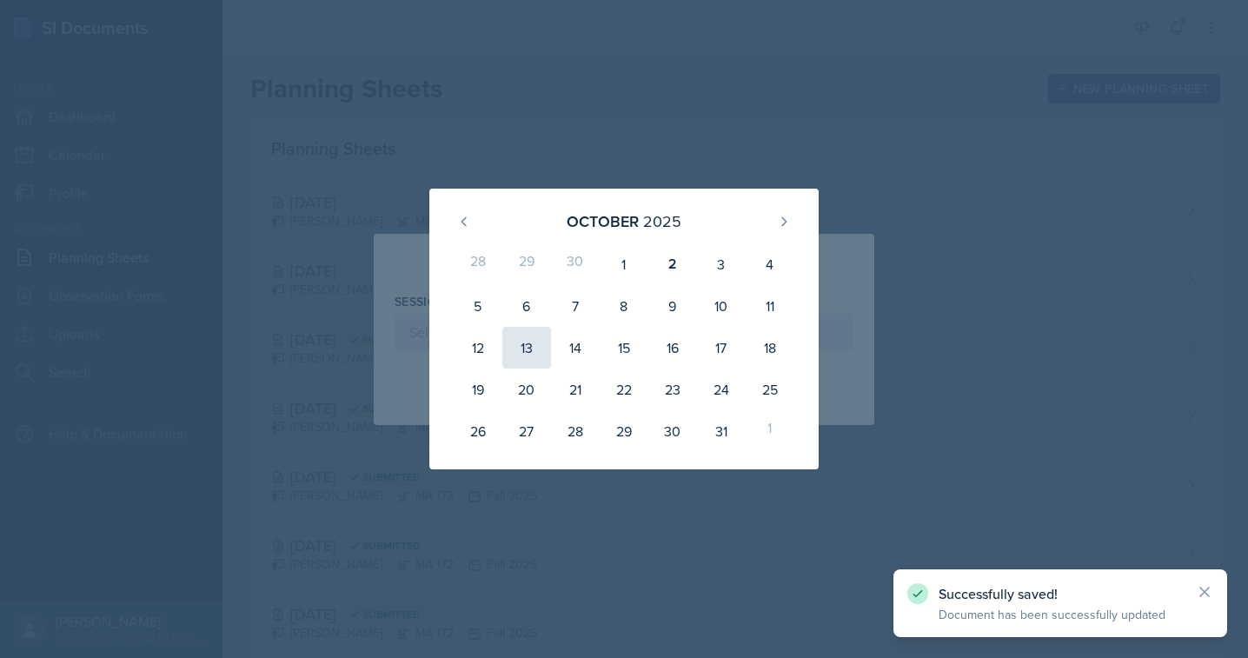
click at [512, 352] on div "13" at bounding box center [526, 348] width 49 height 42
type input "[DATE]"
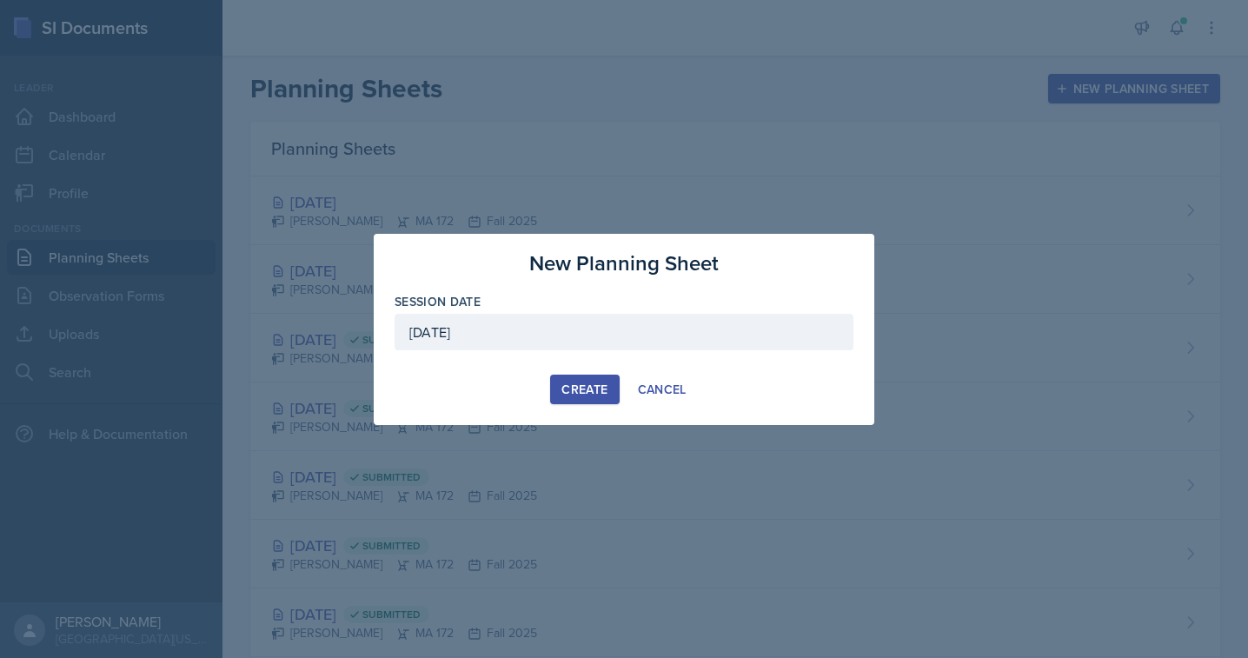
click at [593, 388] on div "Create" at bounding box center [584, 389] width 46 height 14
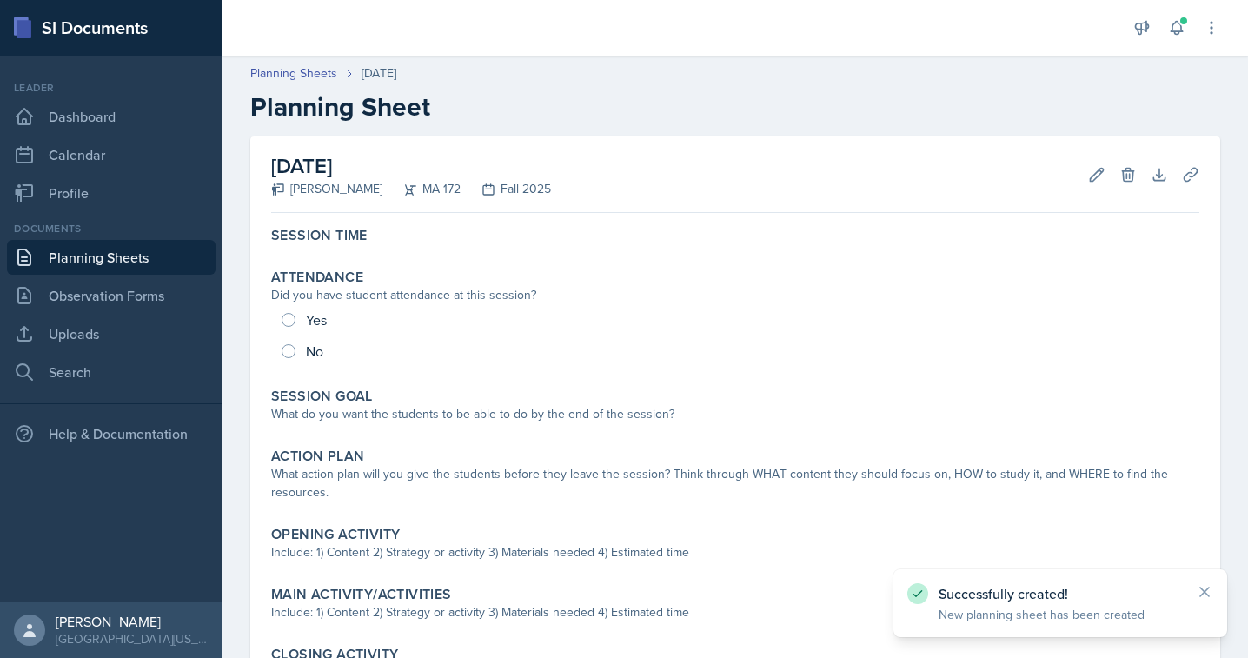
click at [395, 255] on div "Session Time Attendance Did you have student attendance at this session? Yes No…" at bounding box center [735, 505] width 928 height 571
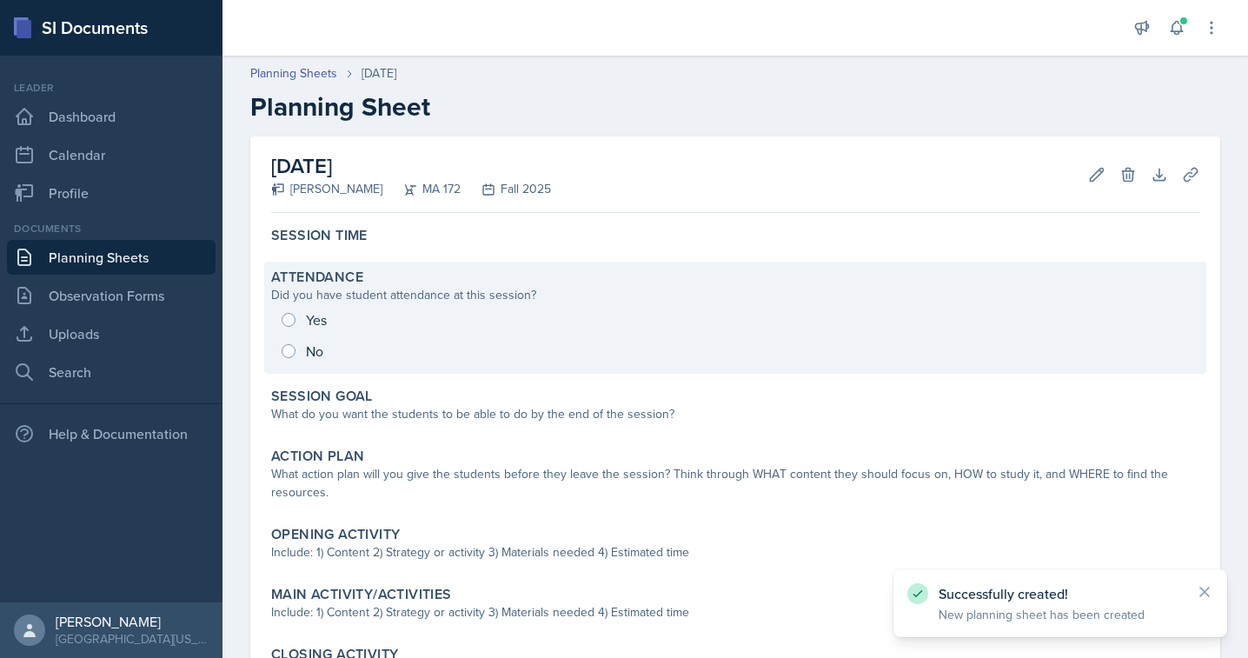
click at [395, 276] on div "Attendance" at bounding box center [735, 277] width 928 height 17
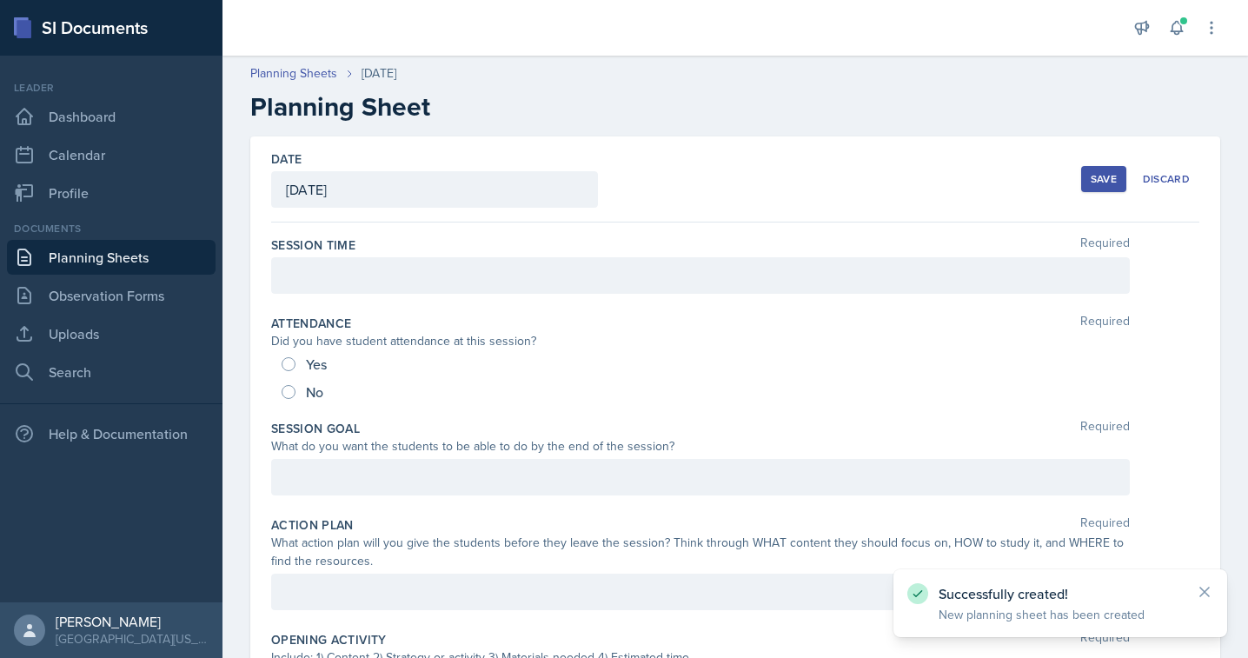
click at [386, 276] on div at bounding box center [700, 275] width 859 height 37
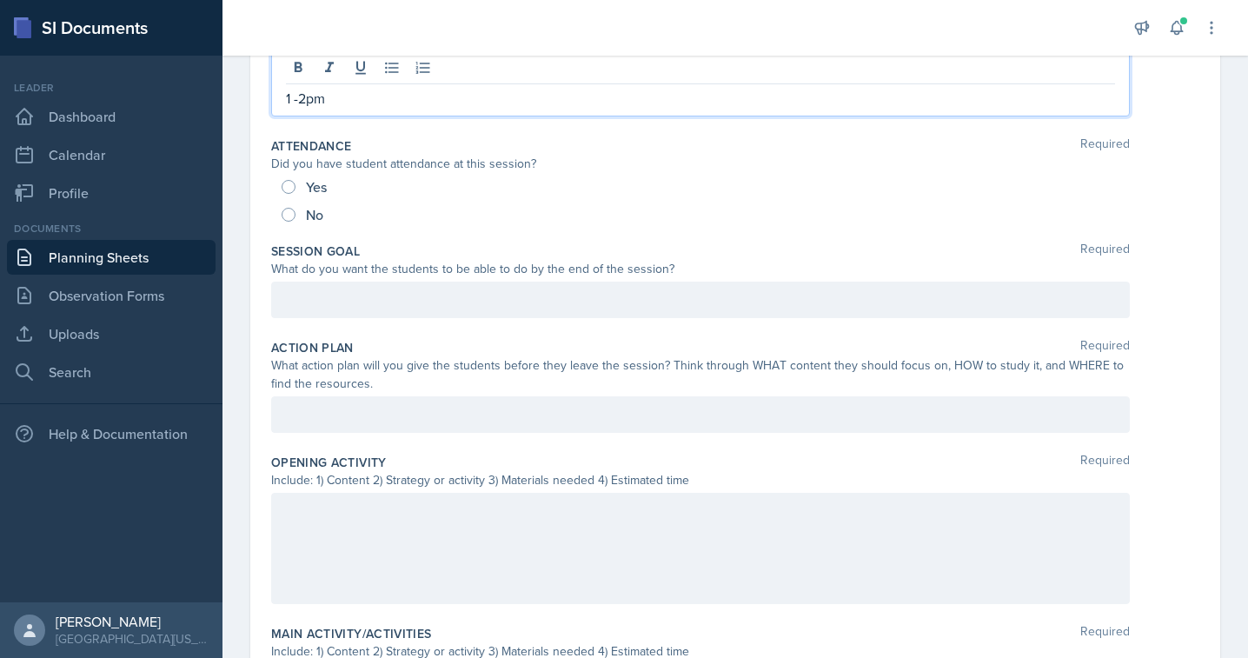
click at [328, 399] on div at bounding box center [700, 414] width 859 height 37
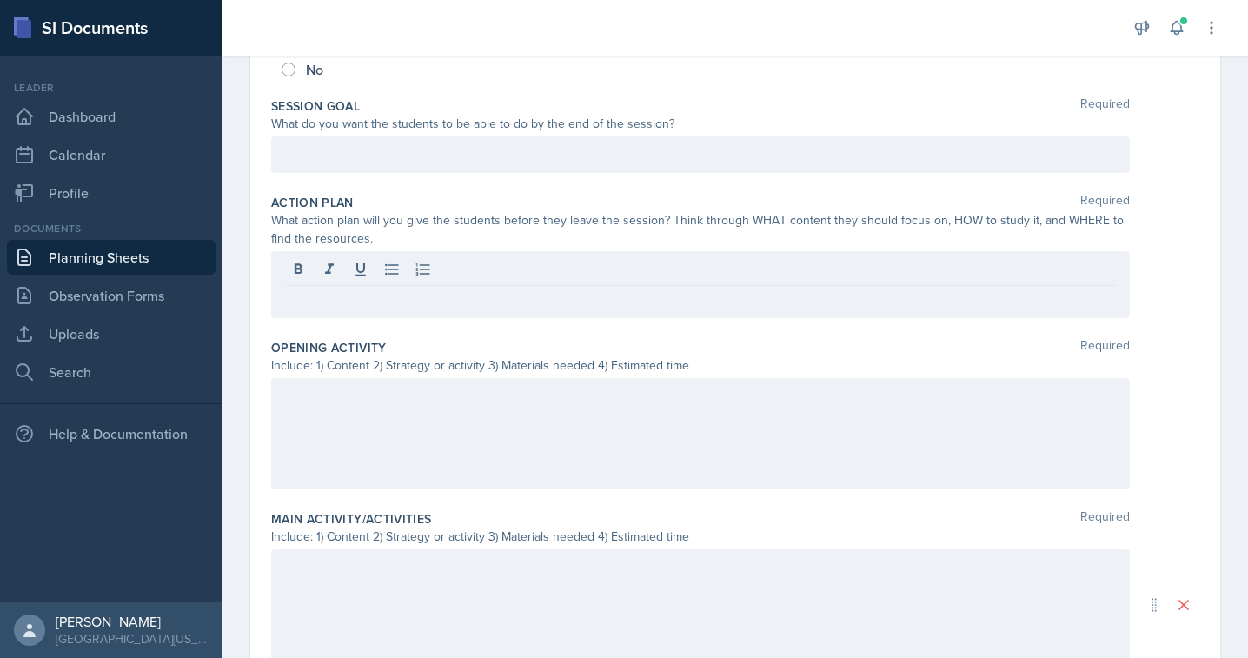
click at [349, 474] on div at bounding box center [700, 433] width 859 height 111
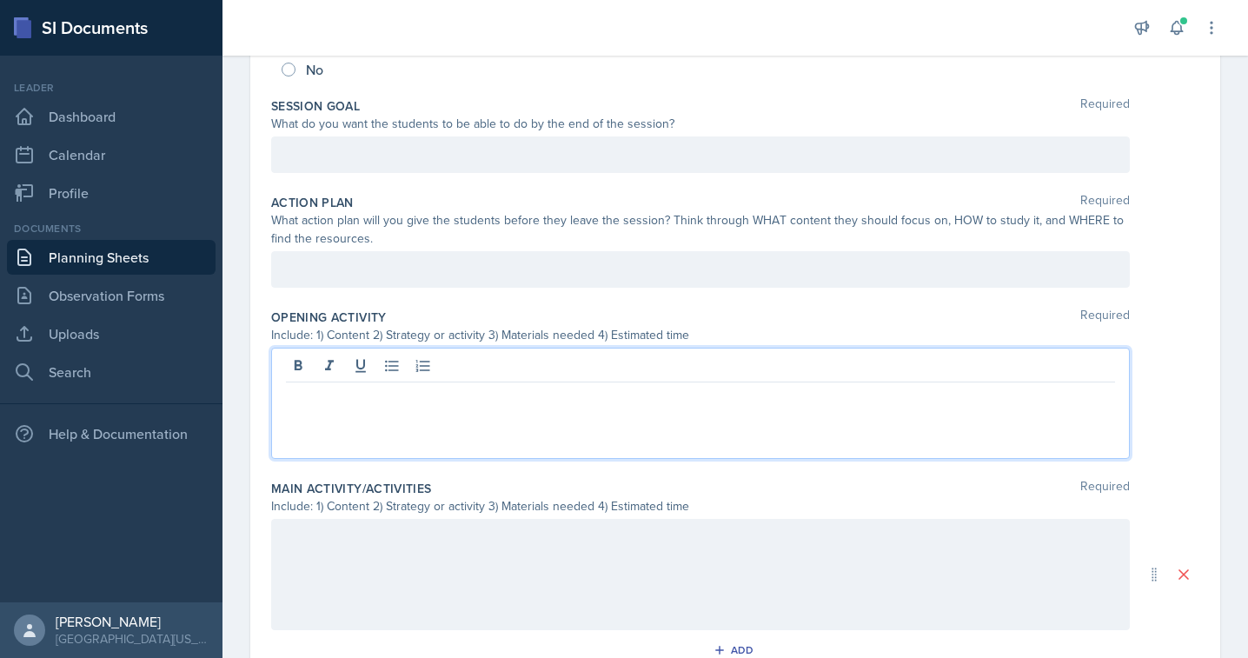
scroll to position [353, 0]
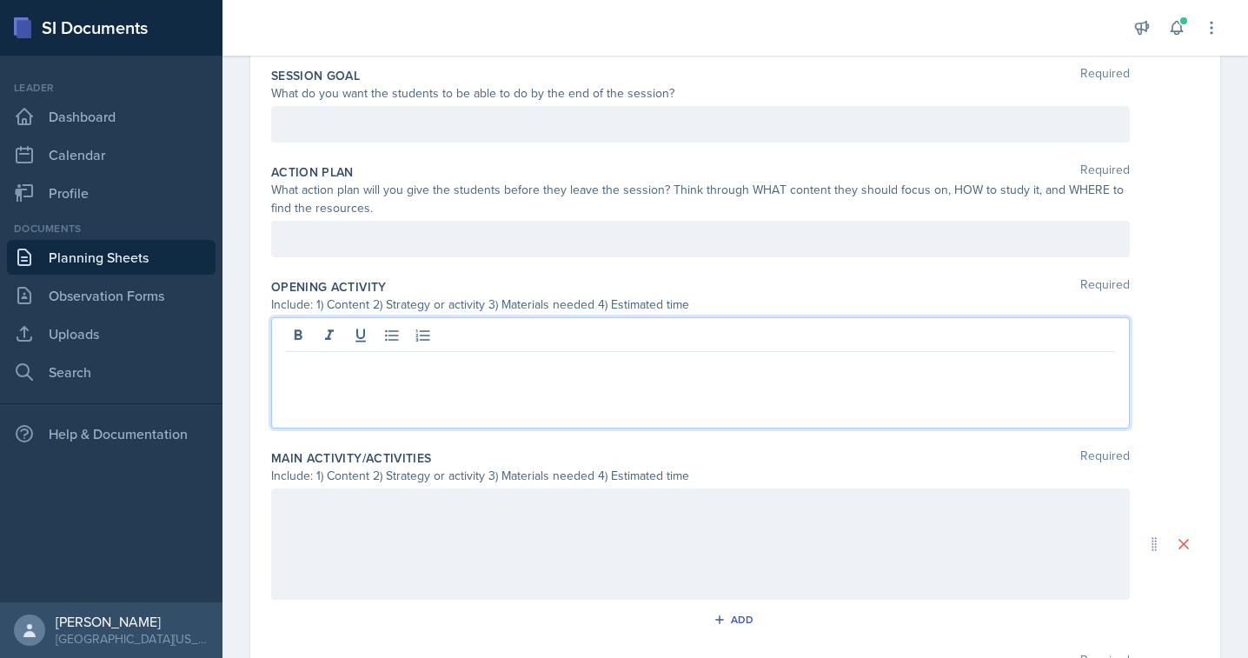
paste div
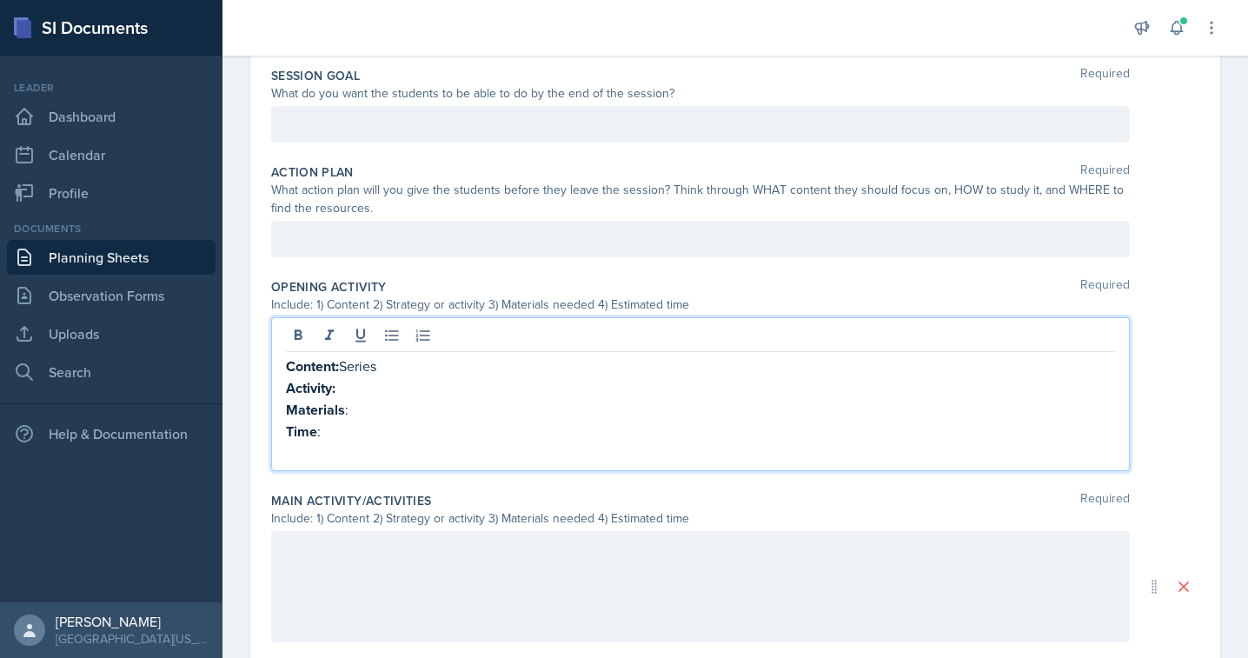
click at [357, 368] on p "Content: Series" at bounding box center [700, 366] width 829 height 22
click at [402, 373] on p "Content: Series" at bounding box center [700, 366] width 829 height 22
click at [357, 395] on p "Activity:" at bounding box center [700, 388] width 829 height 22
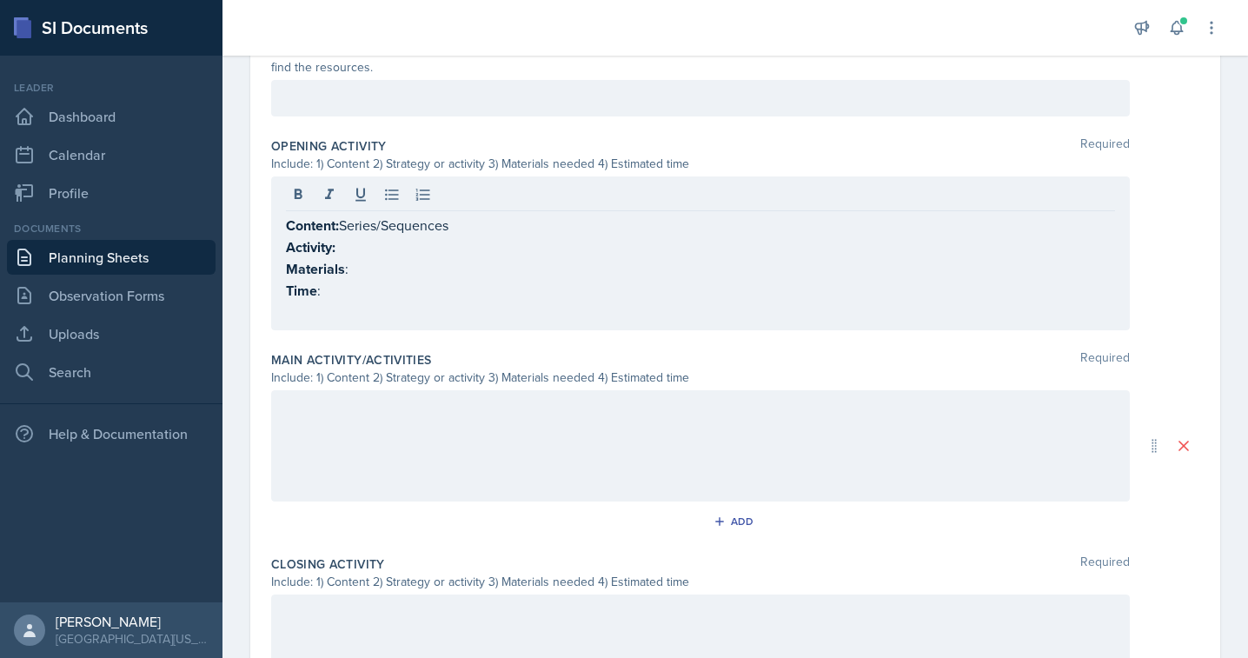
click at [345, 441] on div at bounding box center [700, 445] width 859 height 111
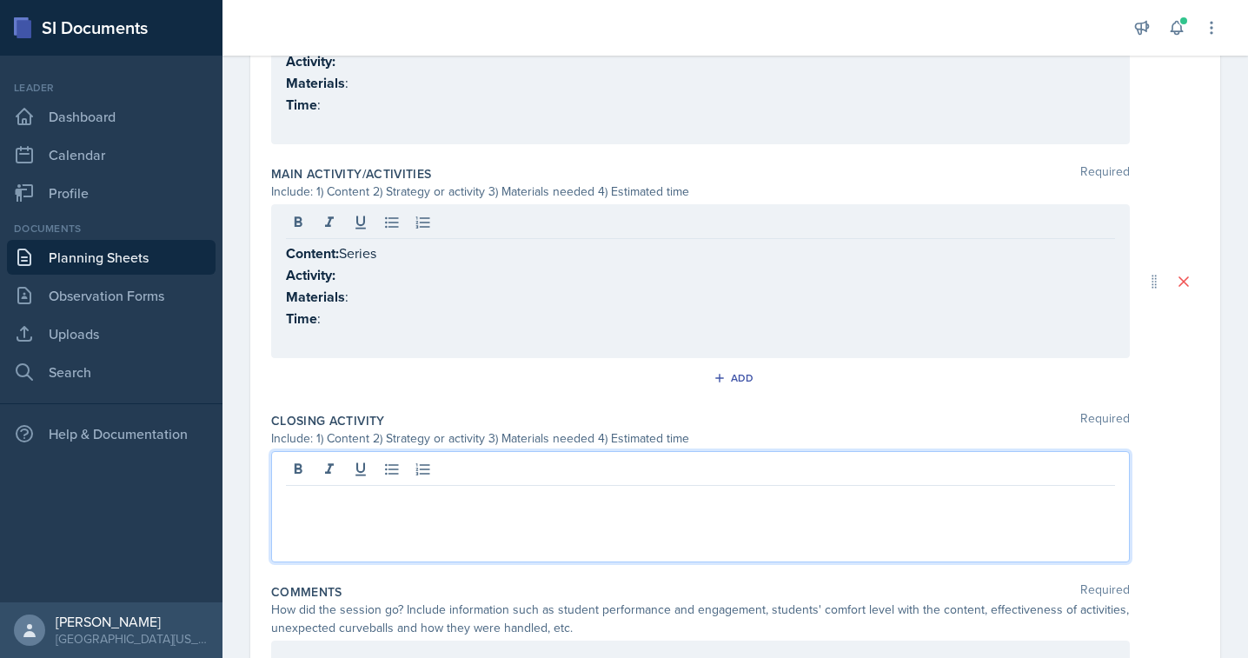
click at [338, 489] on p at bounding box center [700, 499] width 829 height 21
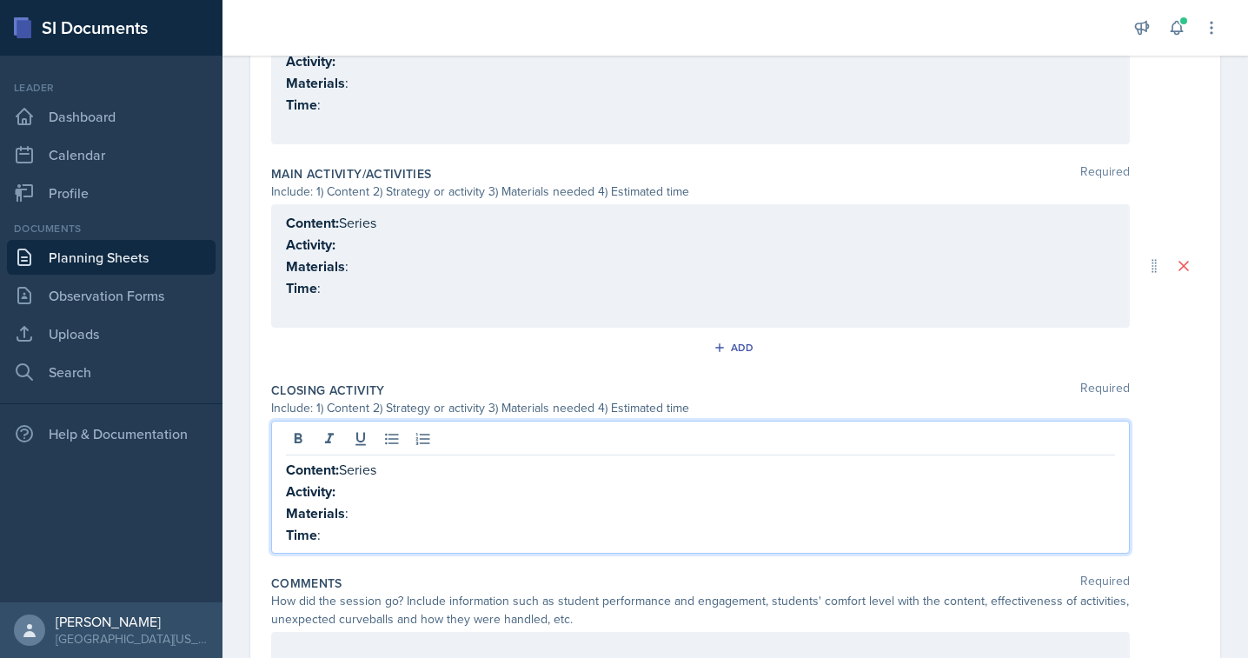
click at [357, 228] on p "Content: Series" at bounding box center [700, 223] width 829 height 22
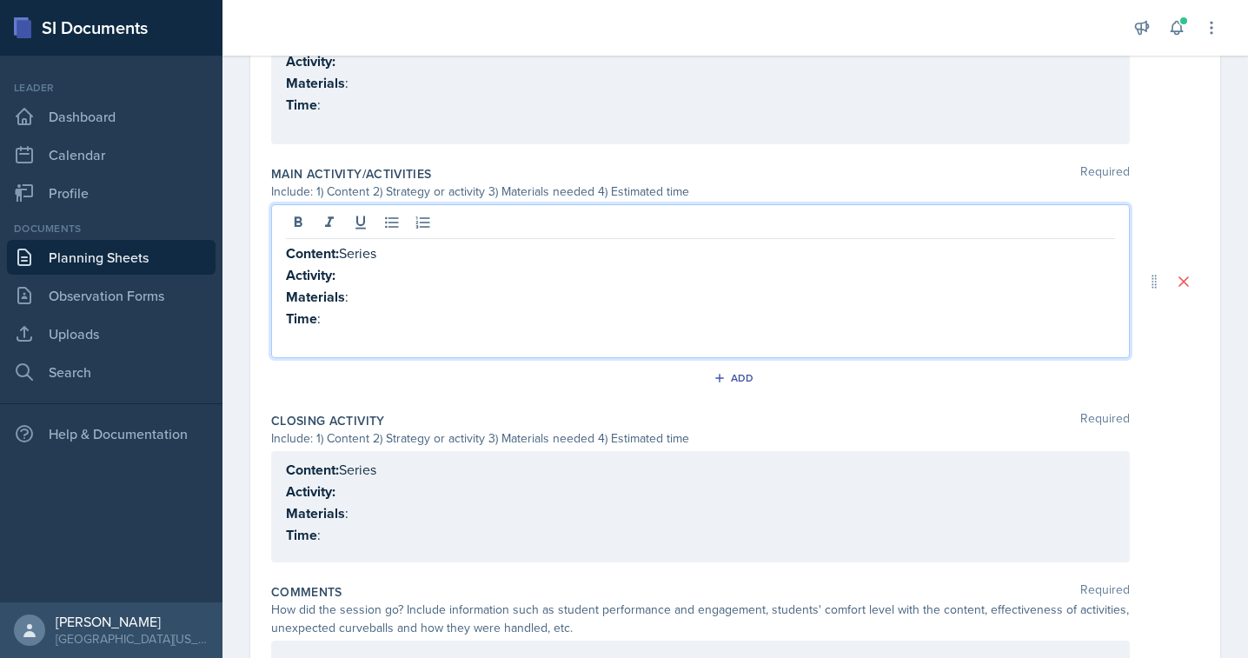
scroll to position [680, 0]
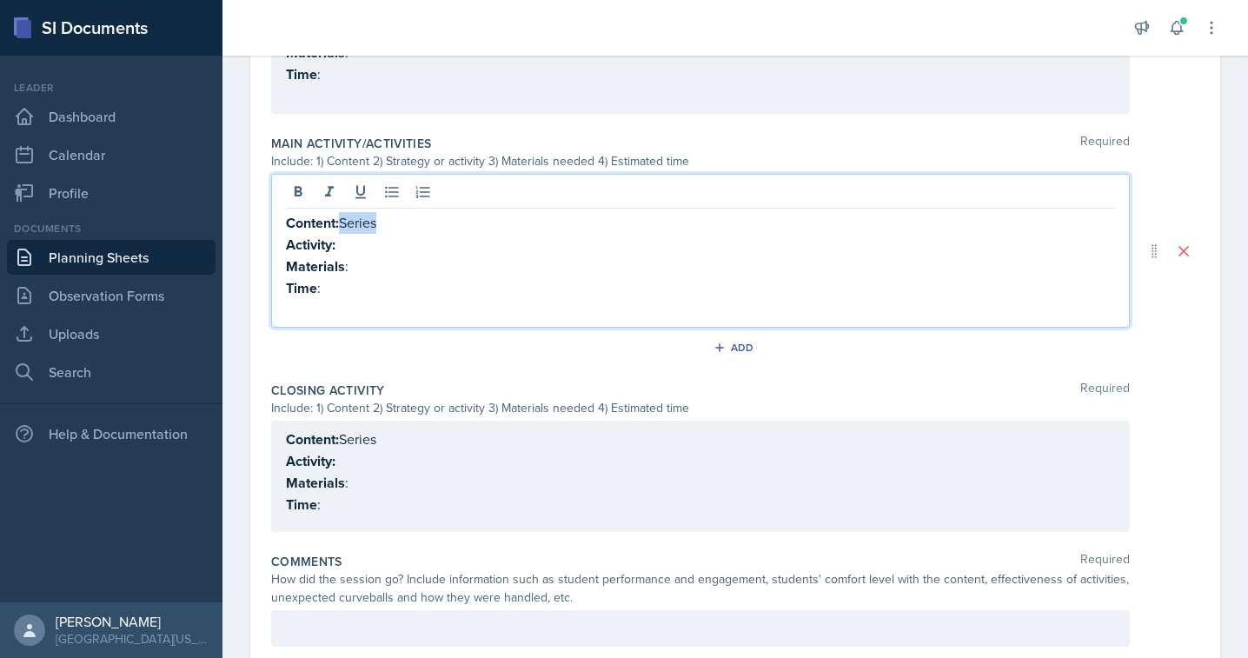
click at [357, 228] on p "Content: Series" at bounding box center [700, 223] width 829 height 22
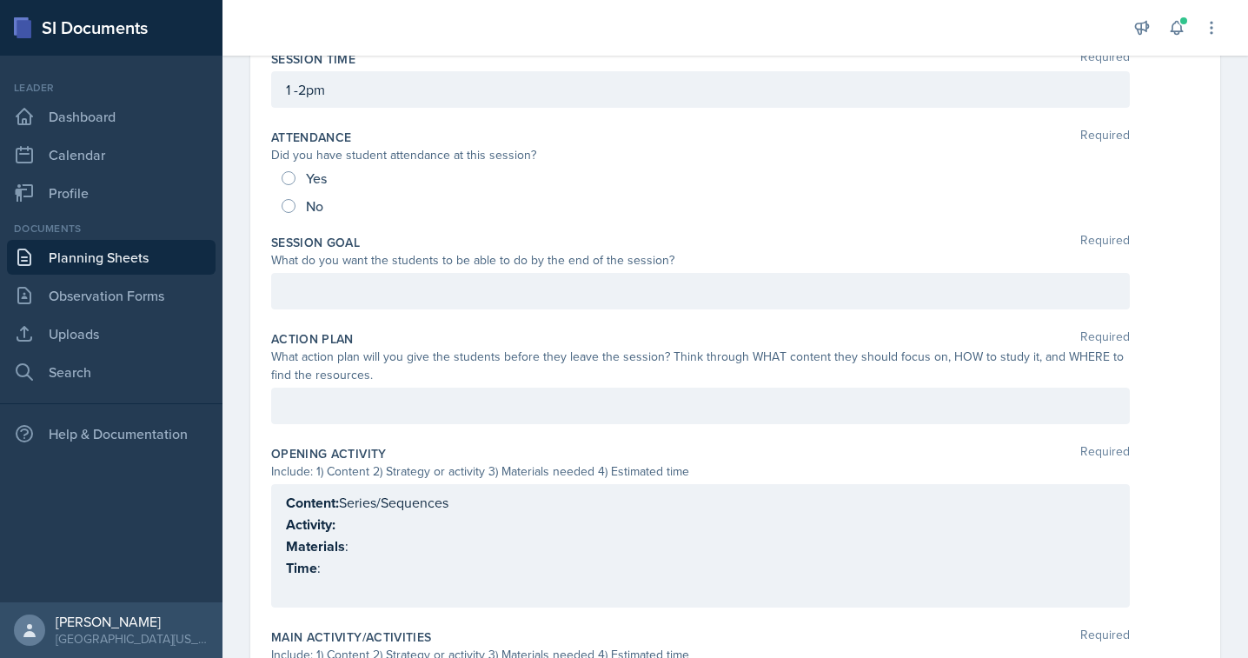
scroll to position [0, 0]
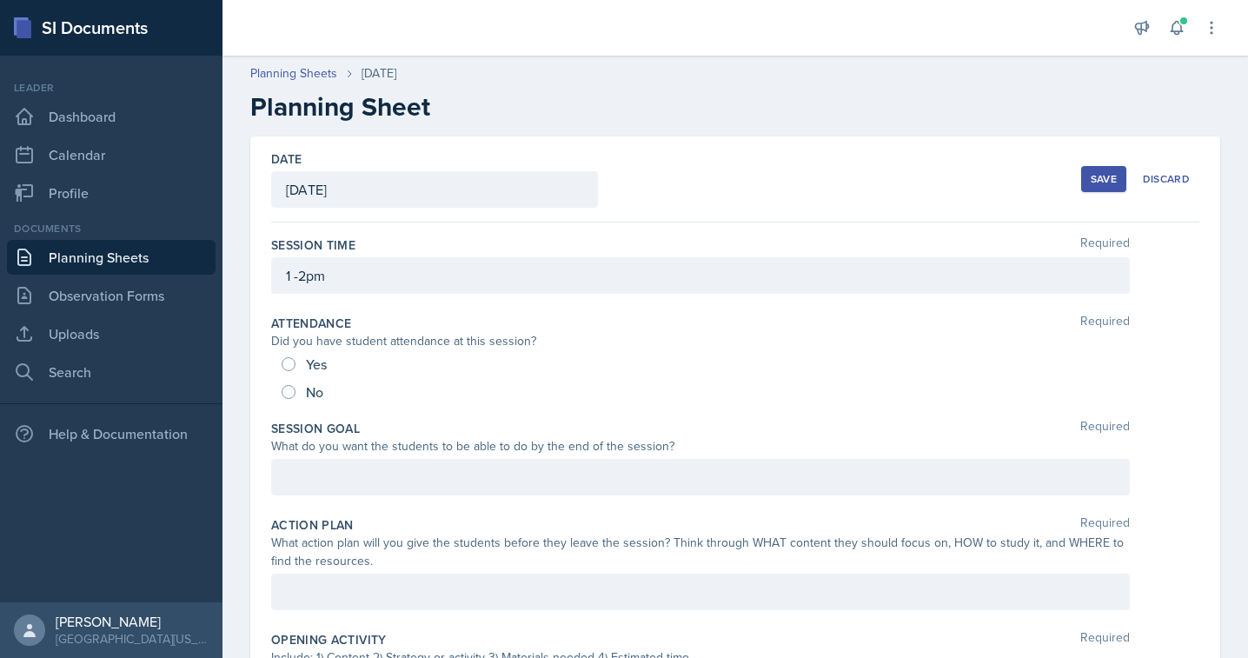
click at [1093, 185] on div "Save" at bounding box center [1104, 179] width 26 height 14
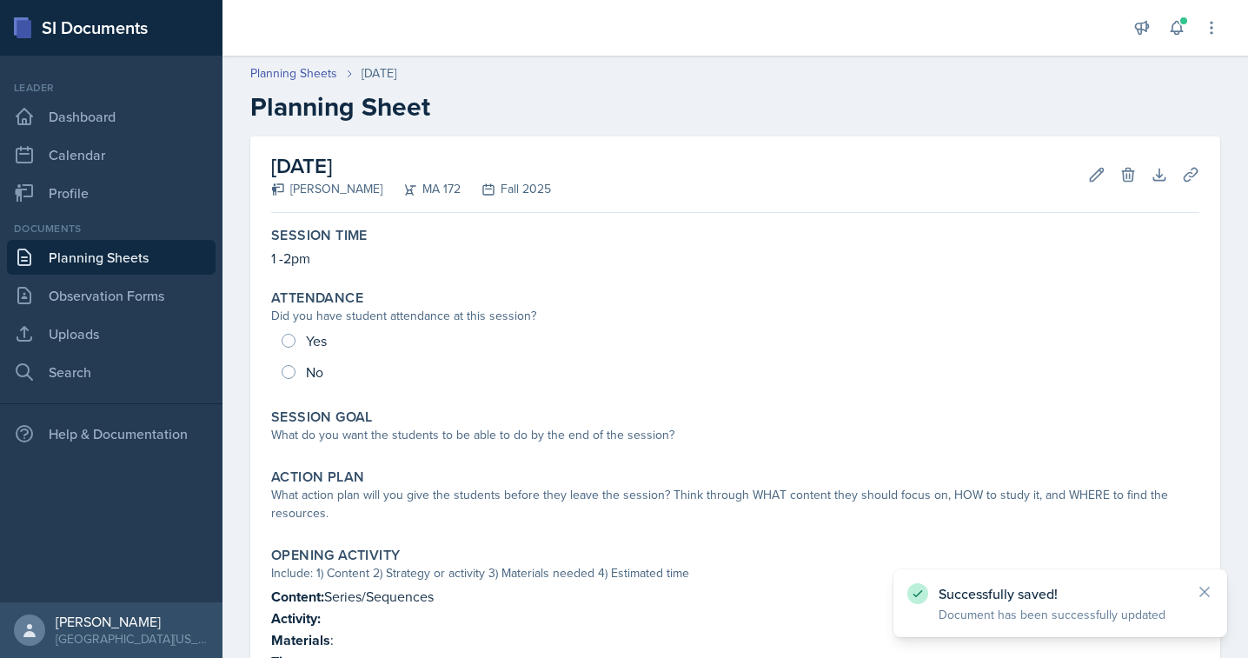
click at [95, 256] on link "Planning Sheets" at bounding box center [111, 257] width 209 height 35
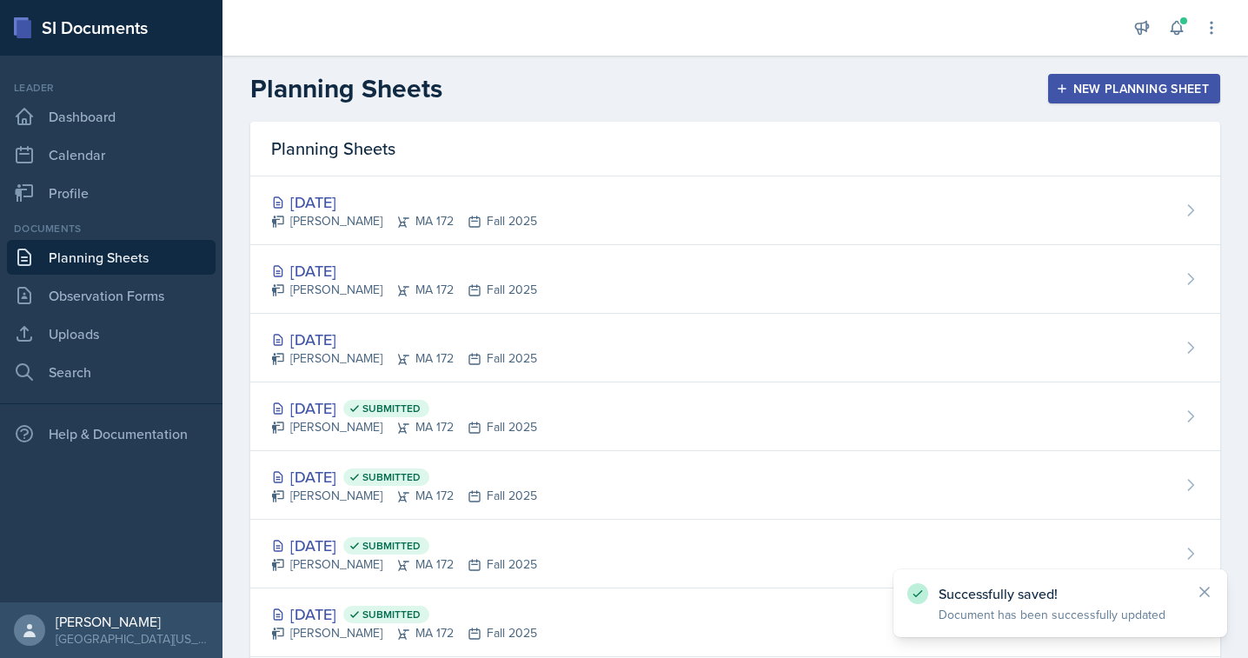
click at [1068, 90] on div "New Planning Sheet" at bounding box center [1133, 89] width 149 height 14
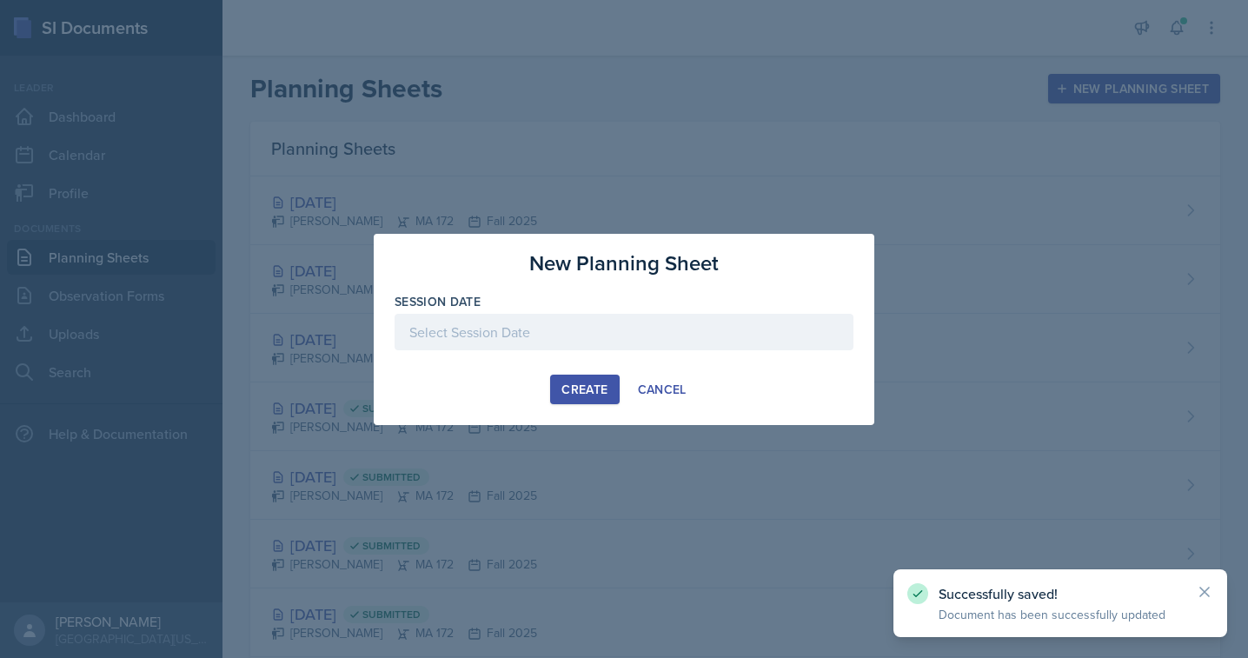
click at [494, 330] on div at bounding box center [624, 332] width 459 height 37
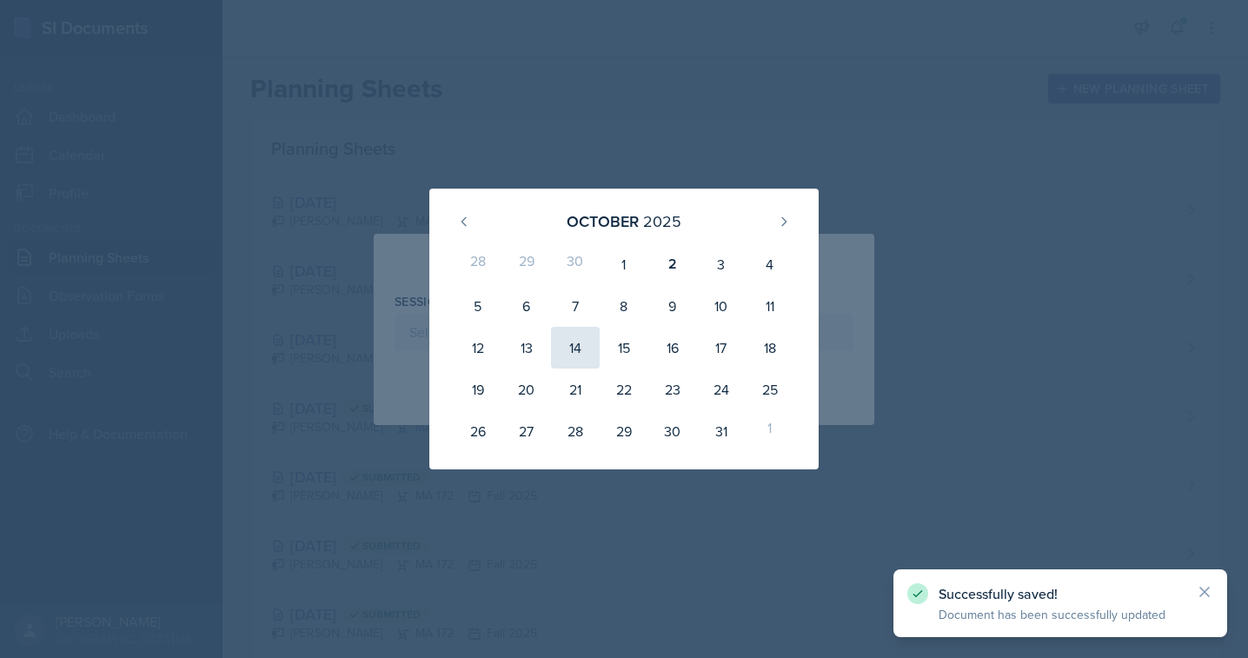
click at [581, 347] on div "14" at bounding box center [575, 348] width 49 height 42
type input "[DATE]"
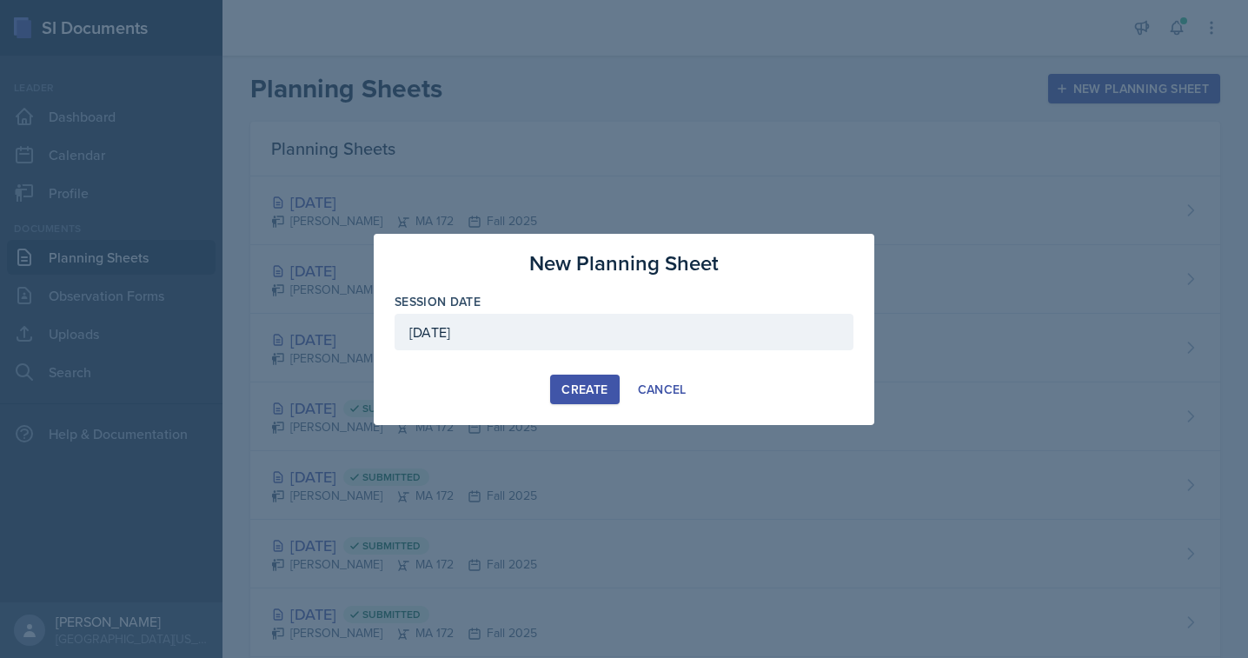
click at [574, 375] on button "Create" at bounding box center [584, 390] width 69 height 30
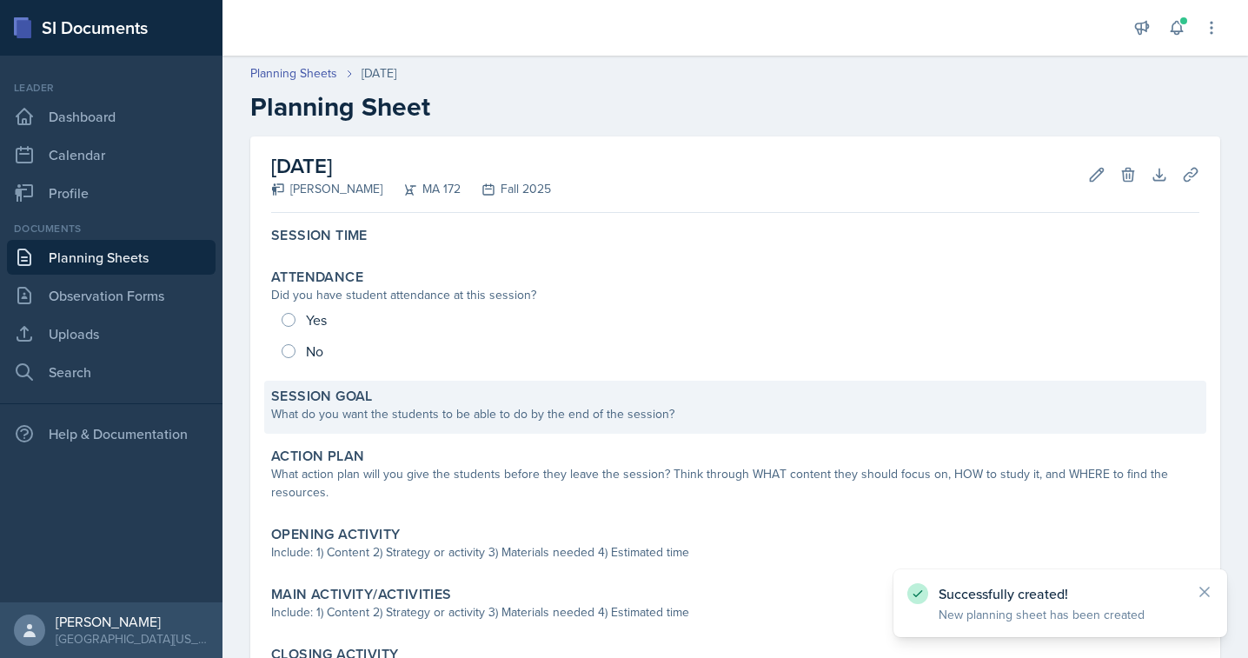
click at [369, 410] on div "What do you want the students to be able to do by the end of the session?" at bounding box center [735, 414] width 928 height 18
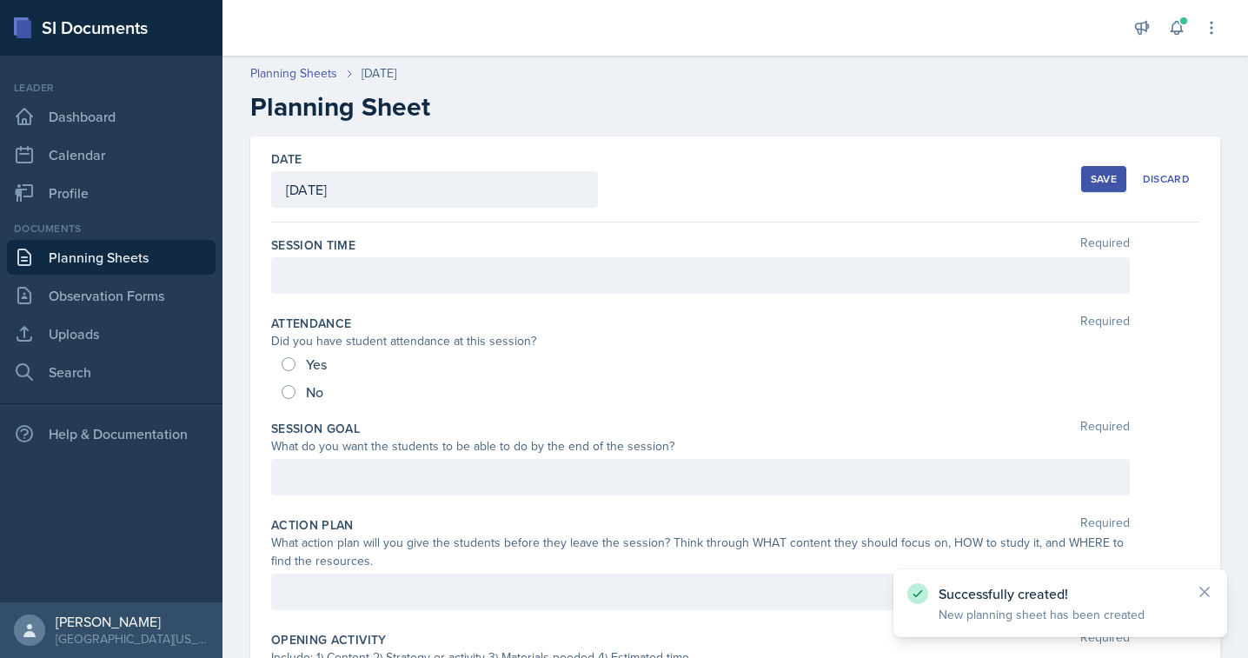
click at [347, 279] on div at bounding box center [700, 275] width 859 height 37
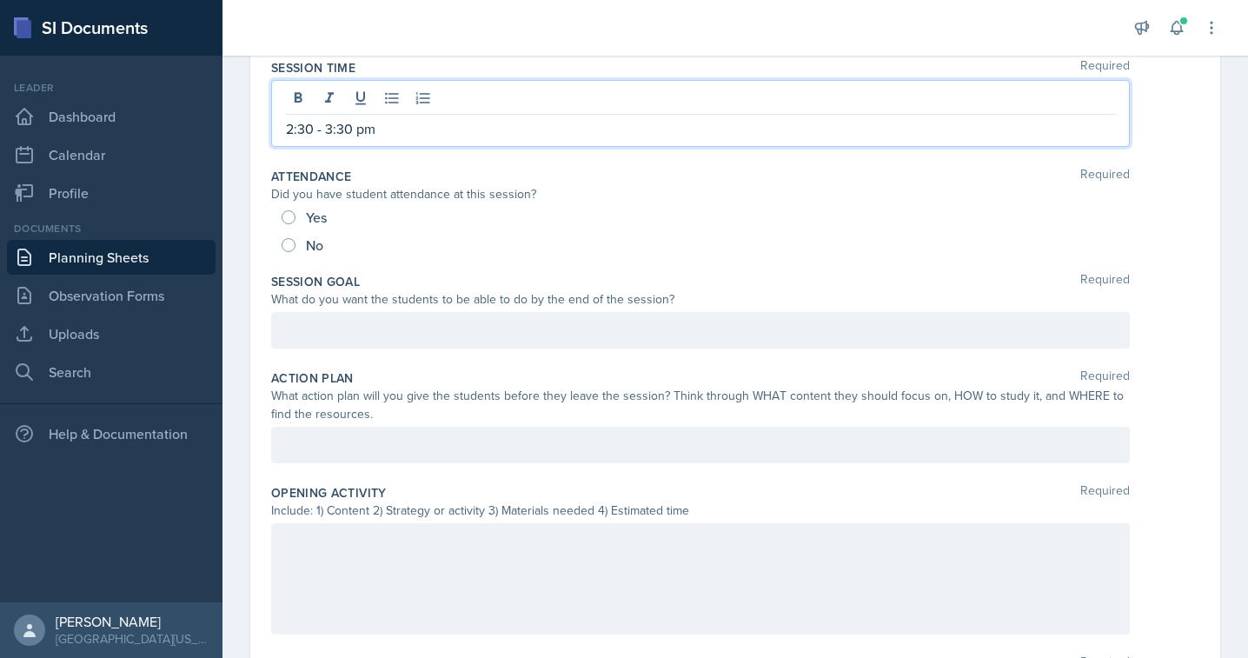
scroll to position [214, 0]
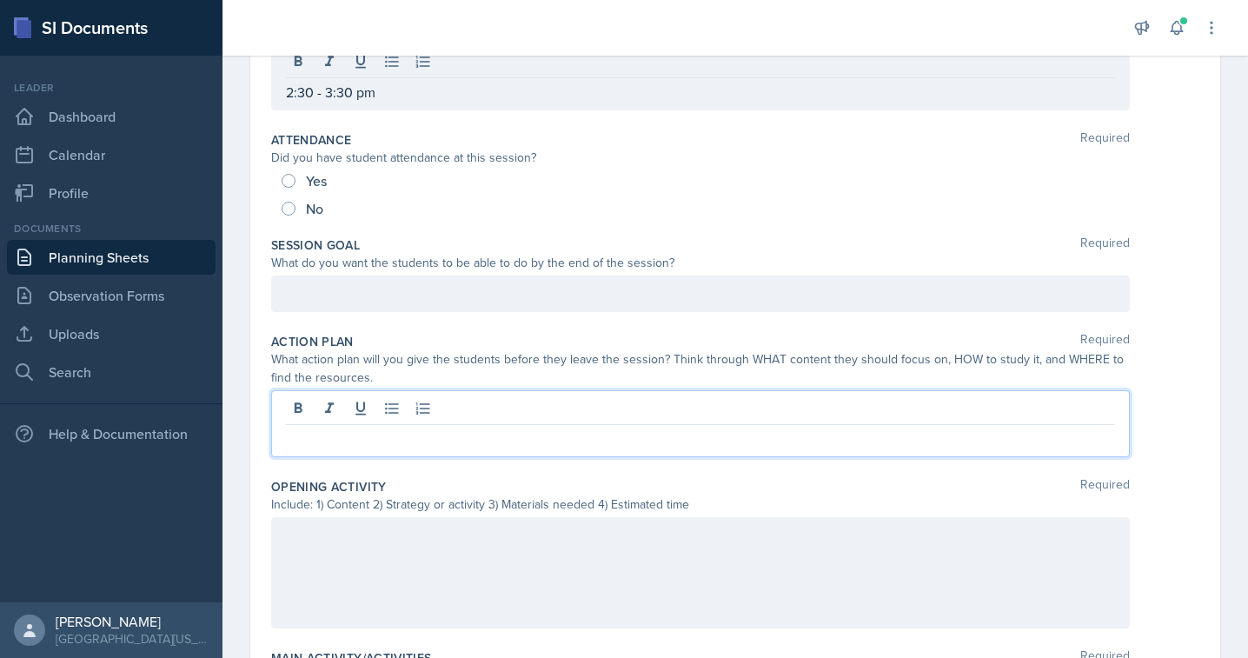
click at [334, 428] on p at bounding box center [700, 438] width 829 height 21
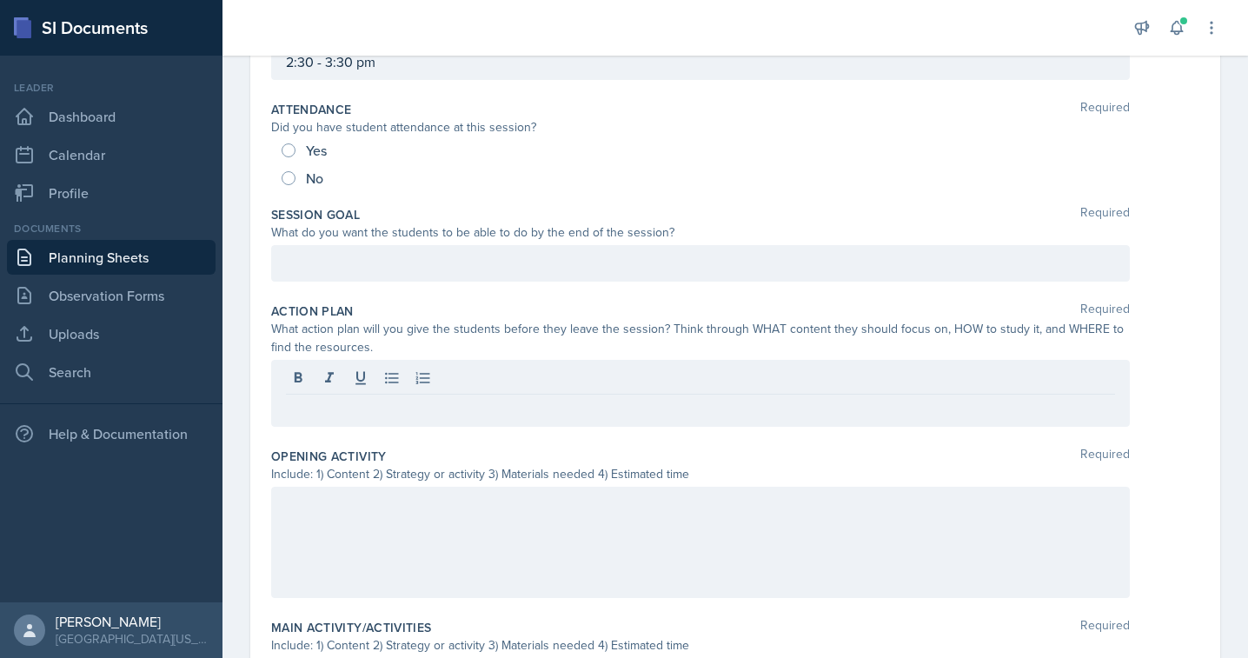
click at [334, 531] on div at bounding box center [700, 542] width 859 height 111
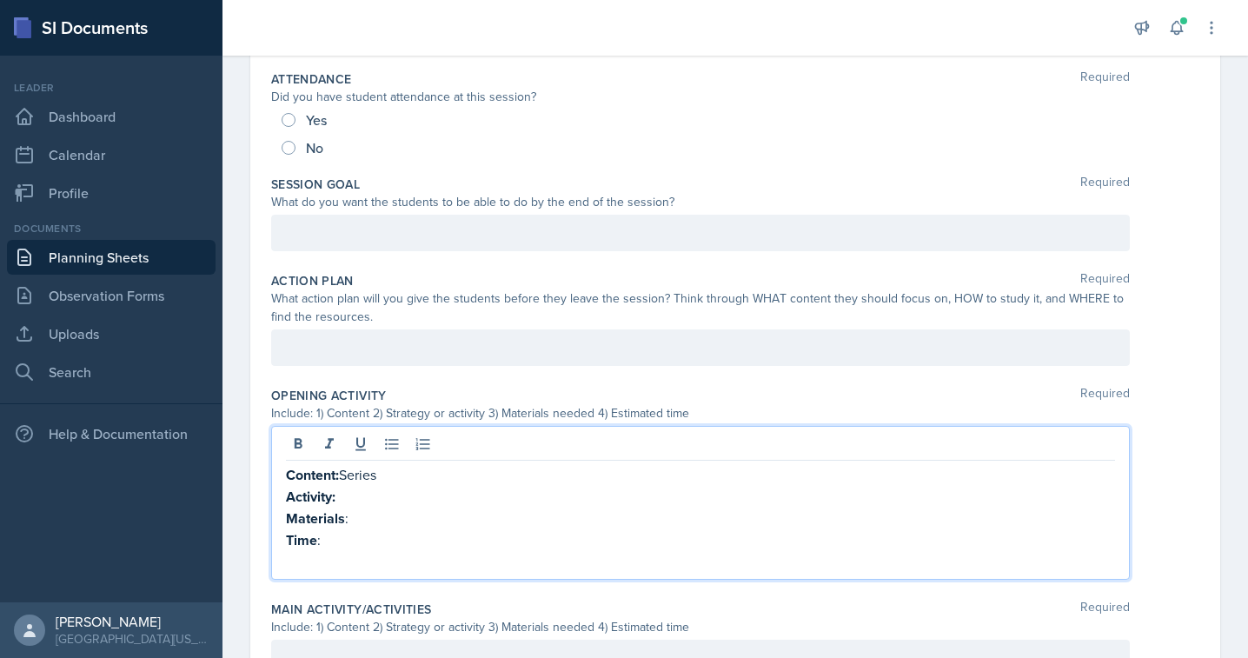
scroll to position [357, 0]
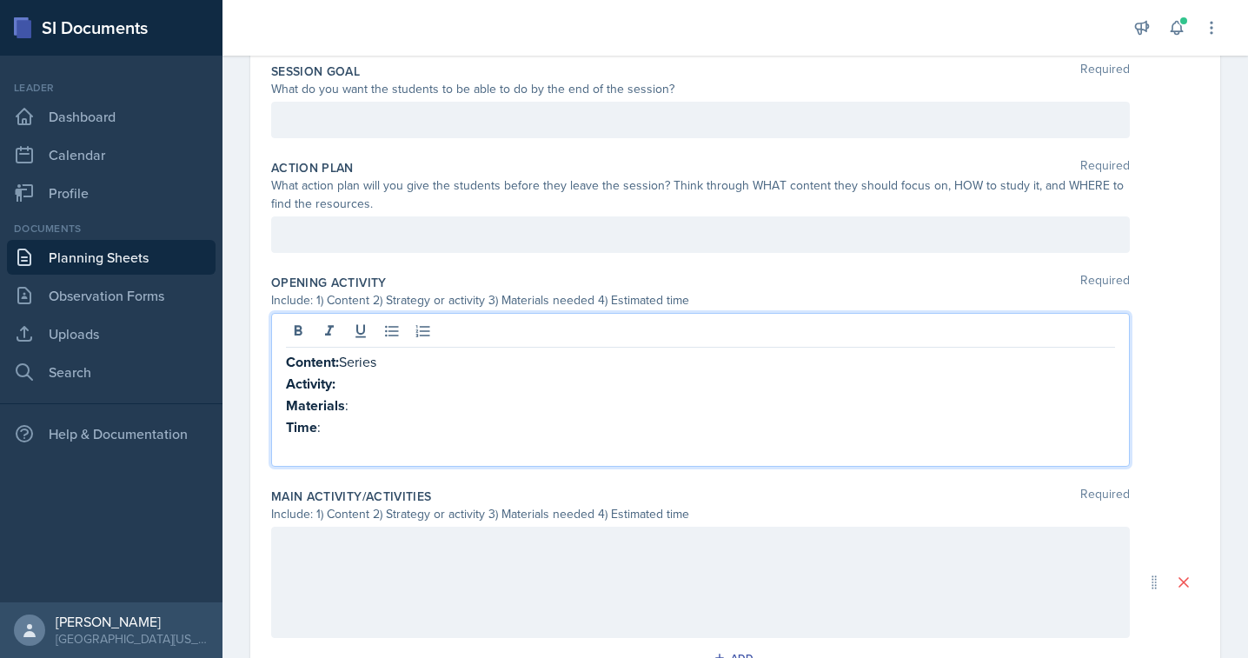
click at [369, 355] on p "Content: Series" at bounding box center [700, 362] width 829 height 22
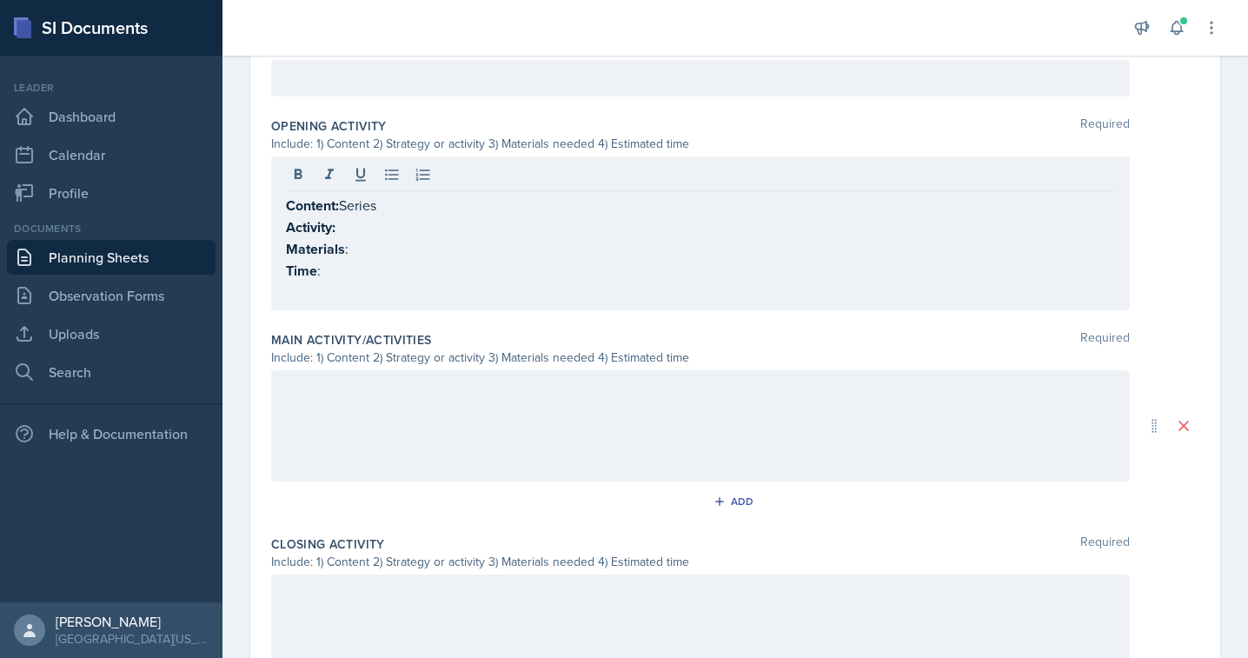
click at [368, 427] on div at bounding box center [700, 425] width 859 height 111
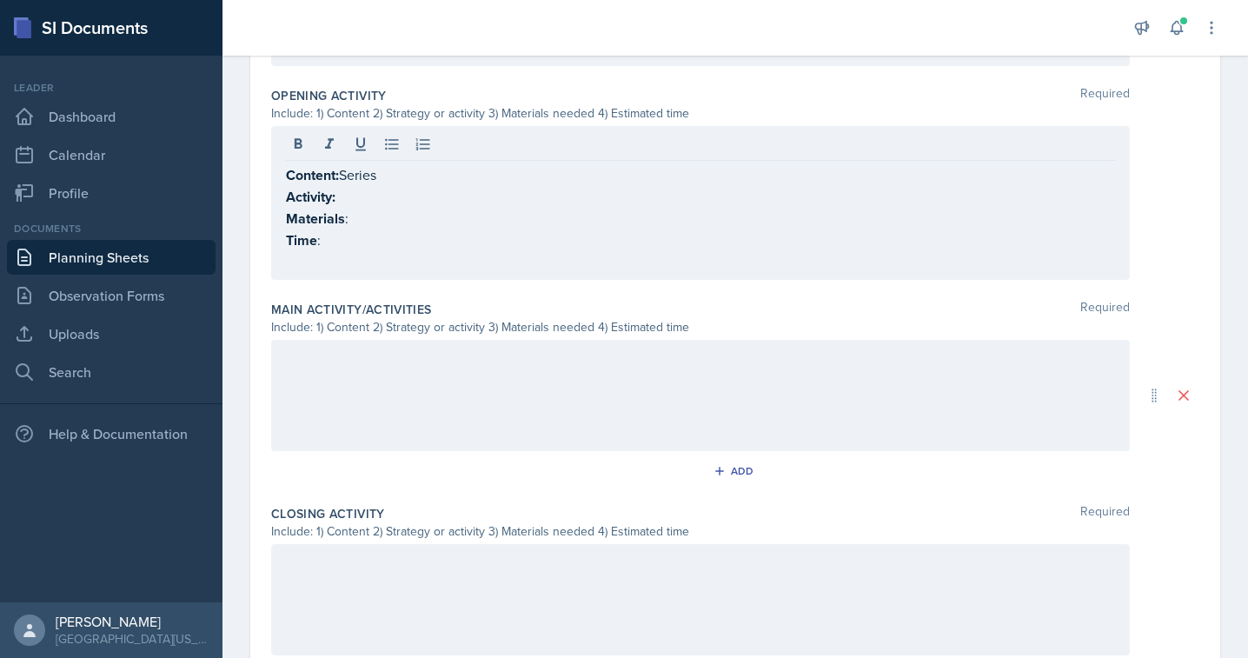
paste div
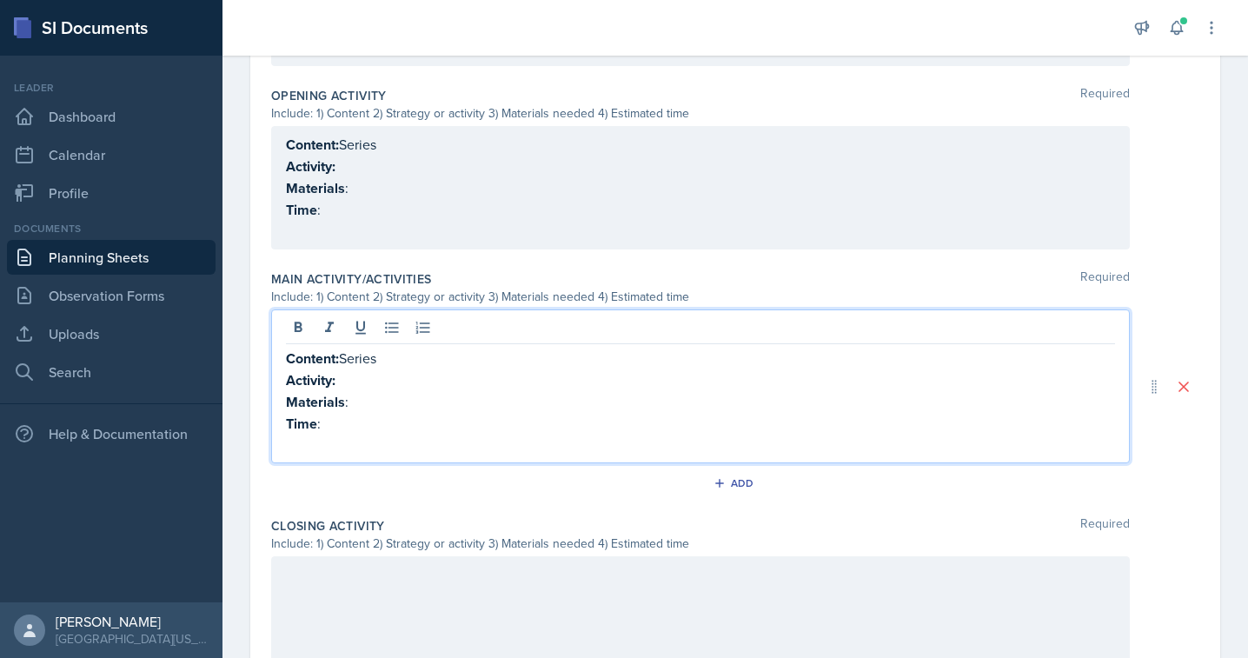
click at [357, 355] on p "Content: Series" at bounding box center [700, 359] width 829 height 22
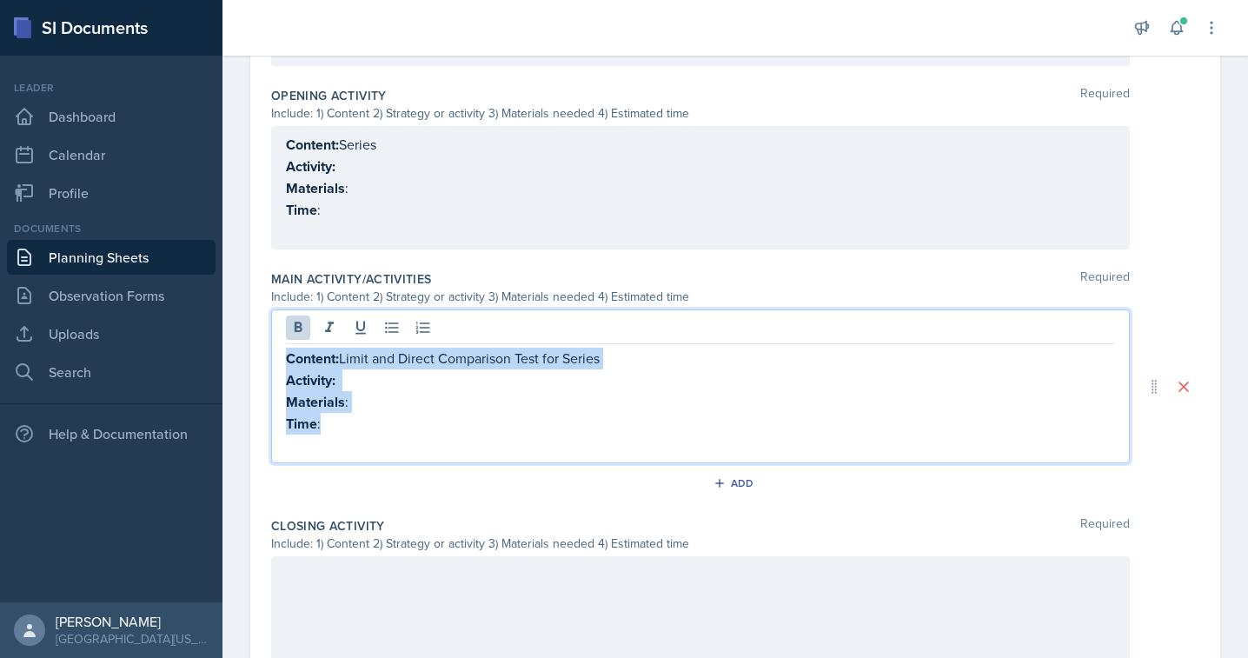
copy div "Content: Limit and Direct Comparison Test for Series Activity: Materials : Time…"
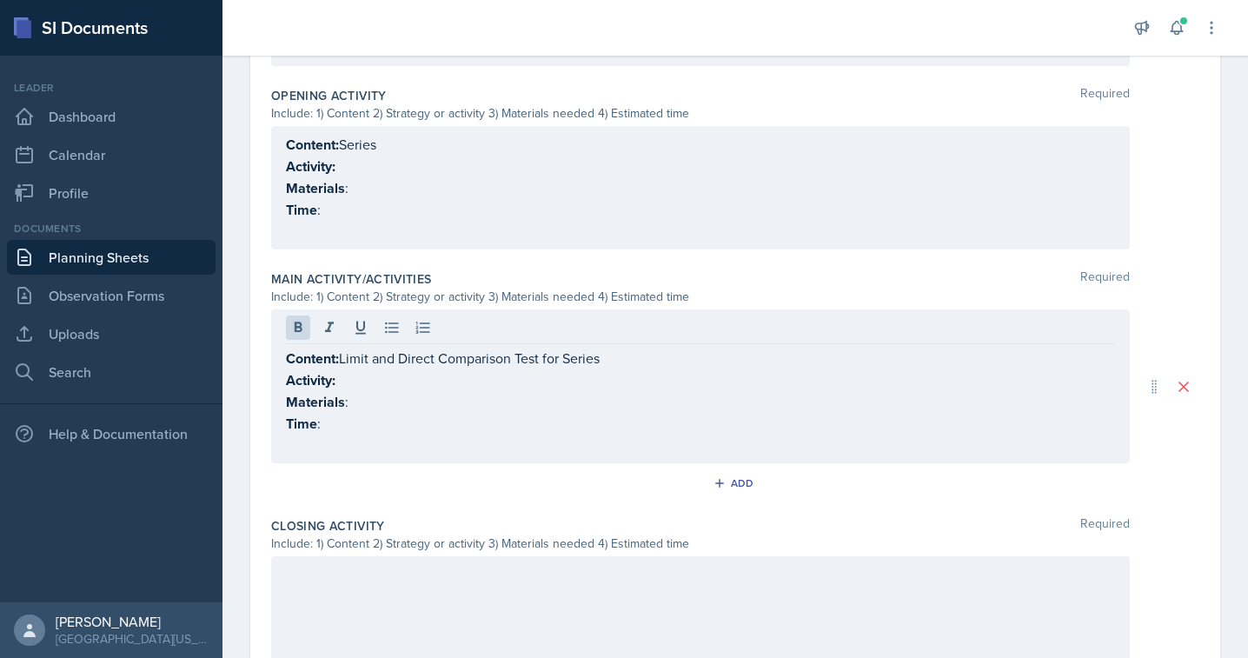
click at [343, 596] on div at bounding box center [700, 611] width 859 height 111
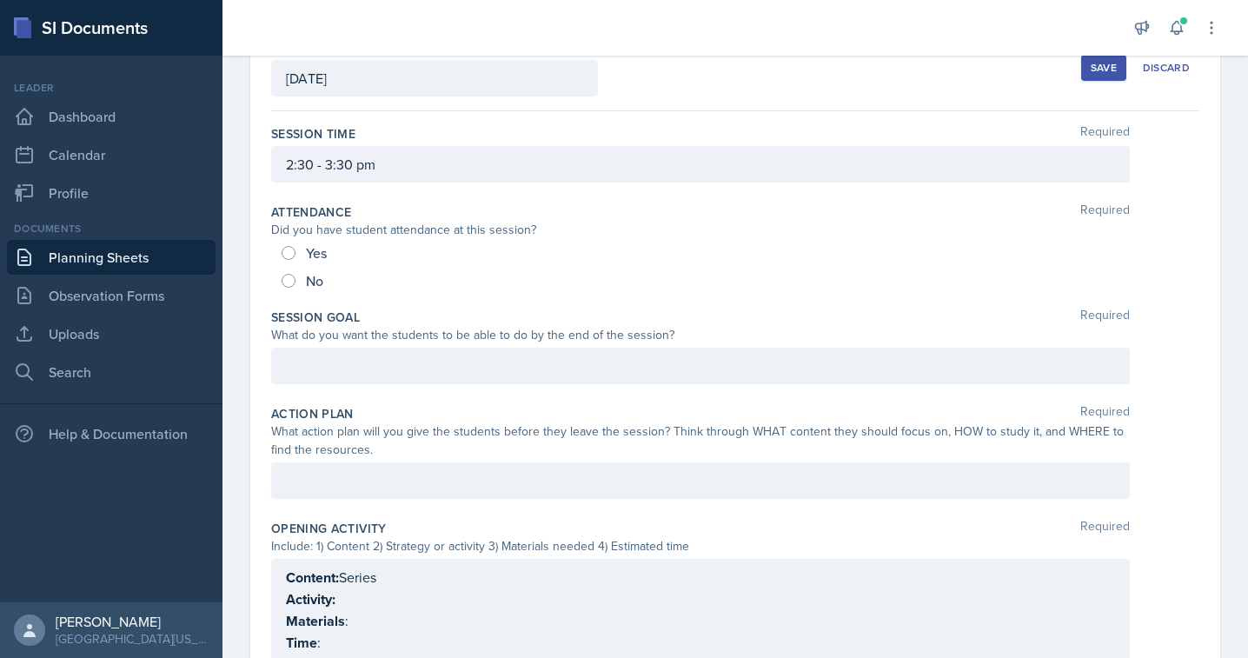
scroll to position [0, 0]
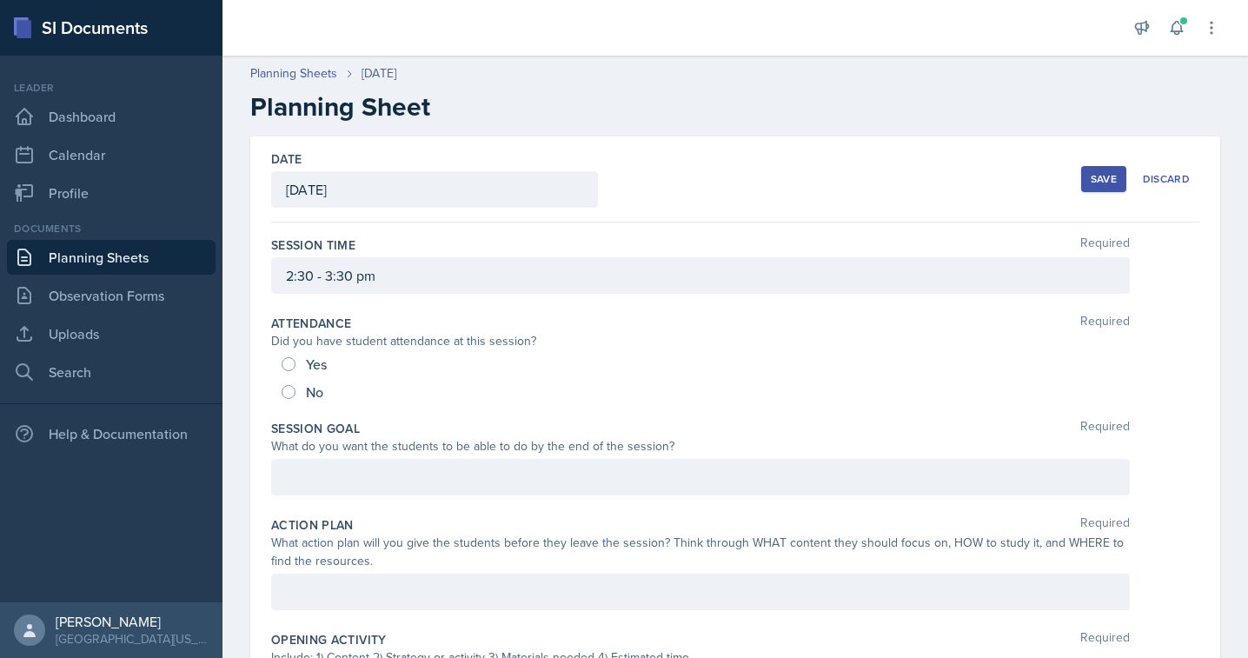
click at [1096, 185] on div "Save" at bounding box center [1104, 179] width 26 height 14
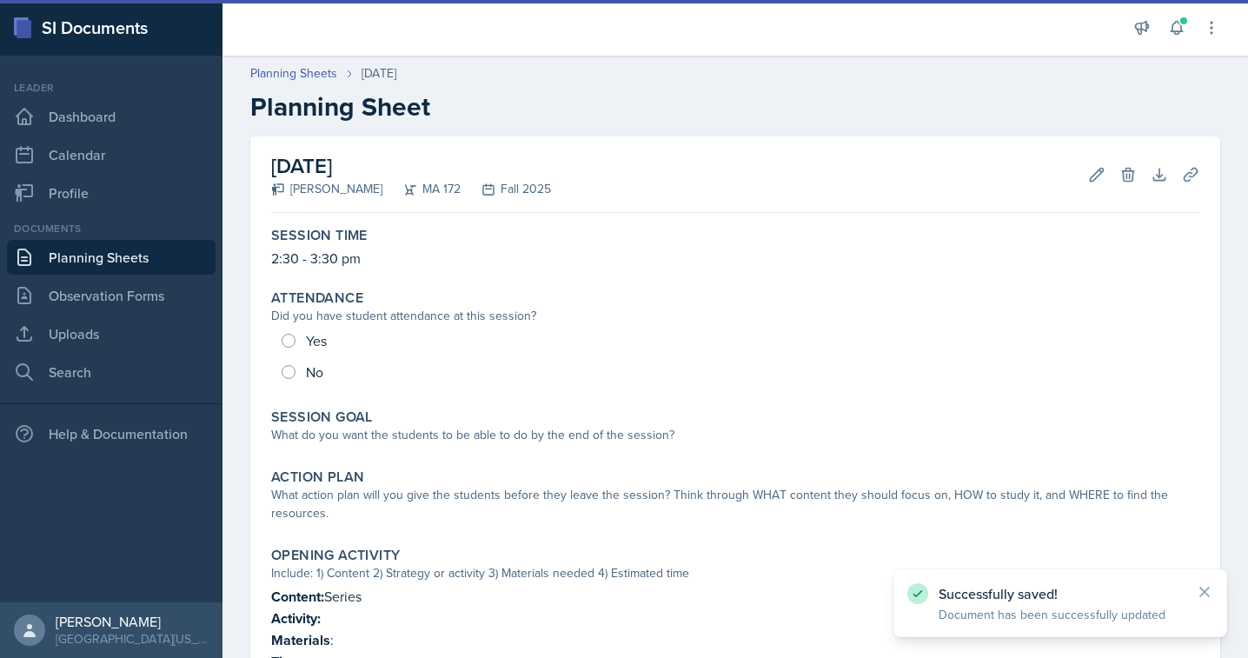
click at [125, 253] on link "Planning Sheets" at bounding box center [111, 257] width 209 height 35
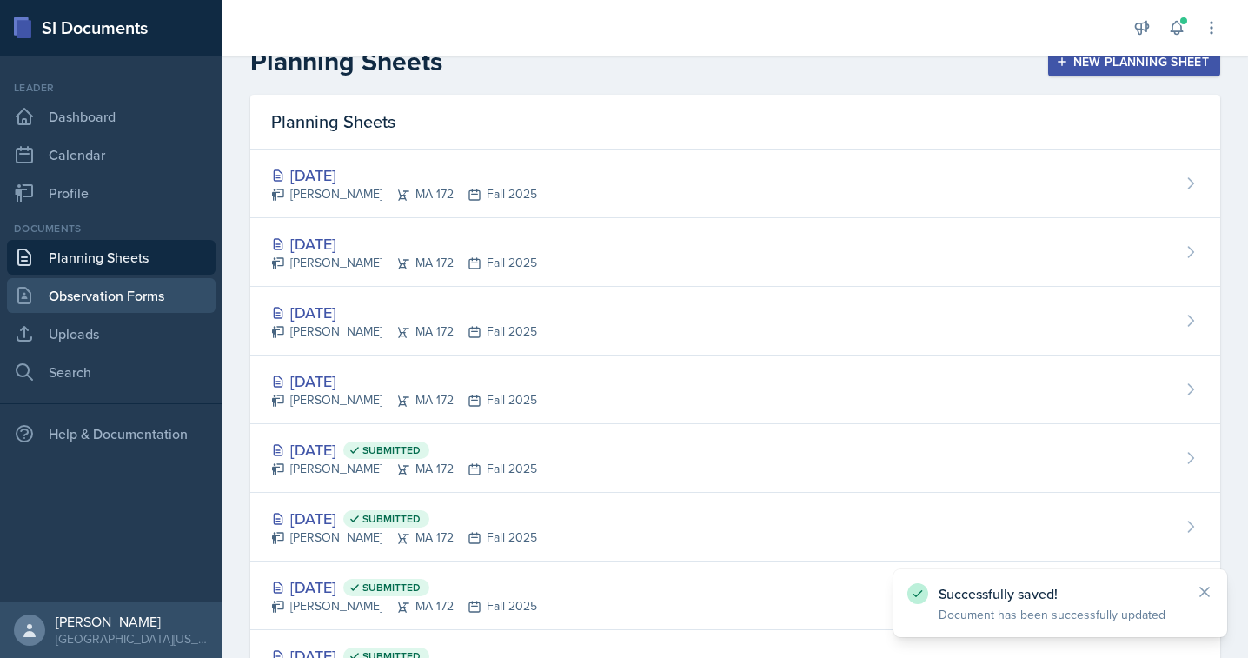
scroll to position [76, 0]
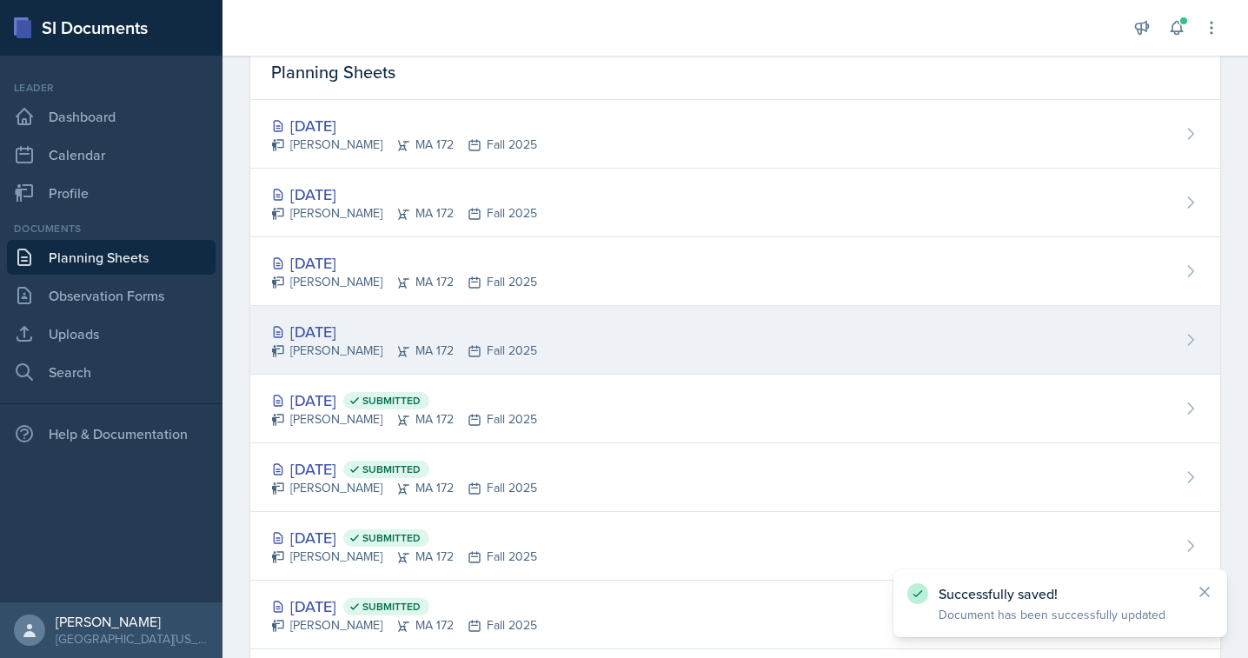
click at [335, 326] on div "[DATE]" at bounding box center [404, 331] width 266 height 23
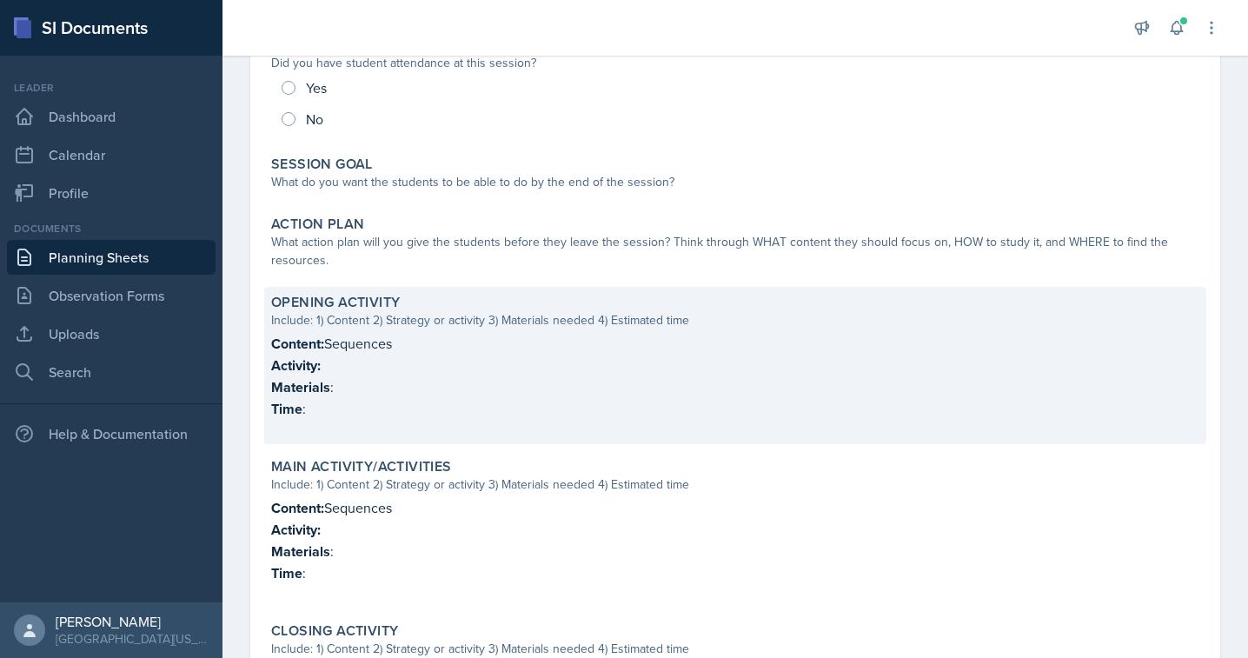
scroll to position [266, 0]
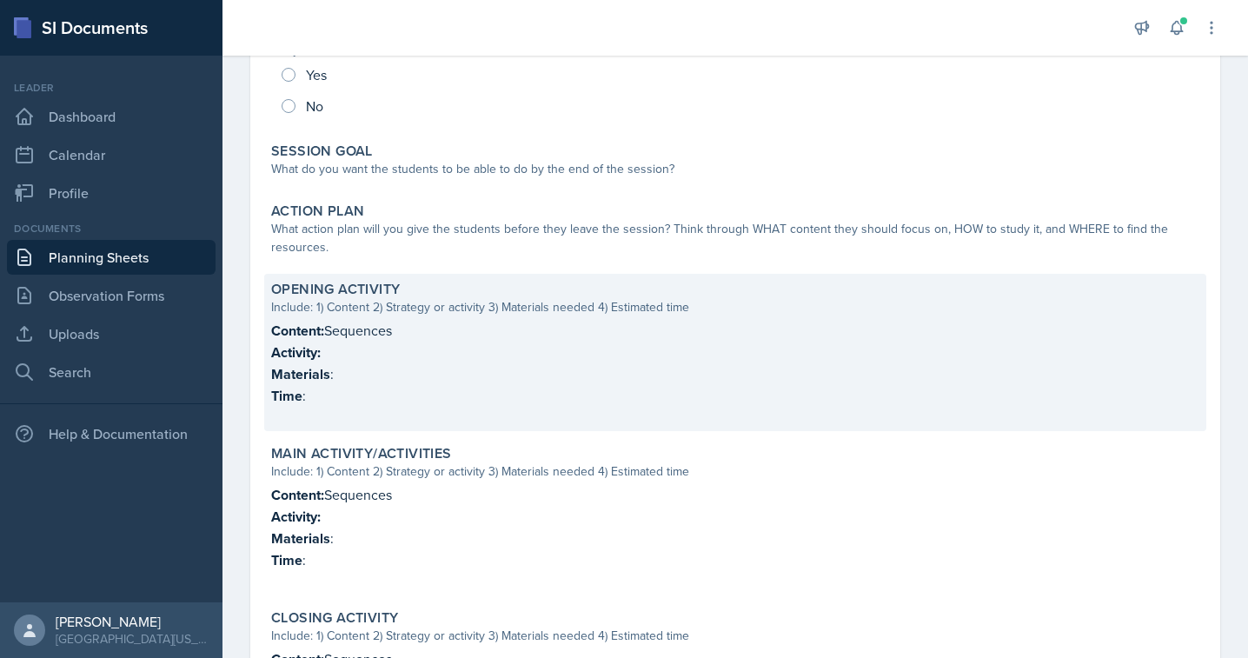
click at [377, 344] on p "Activity:" at bounding box center [735, 353] width 928 height 22
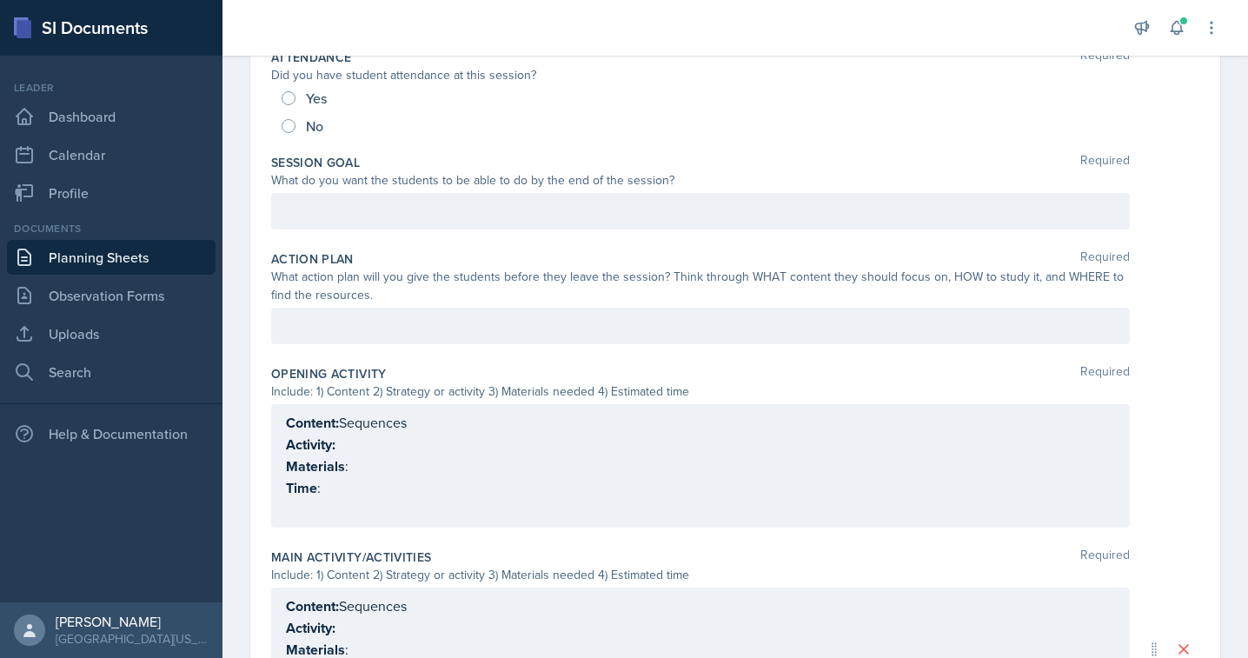
click at [356, 452] on div "Content: Sequences Activity: Materials : Time :" at bounding box center [700, 466] width 829 height 108
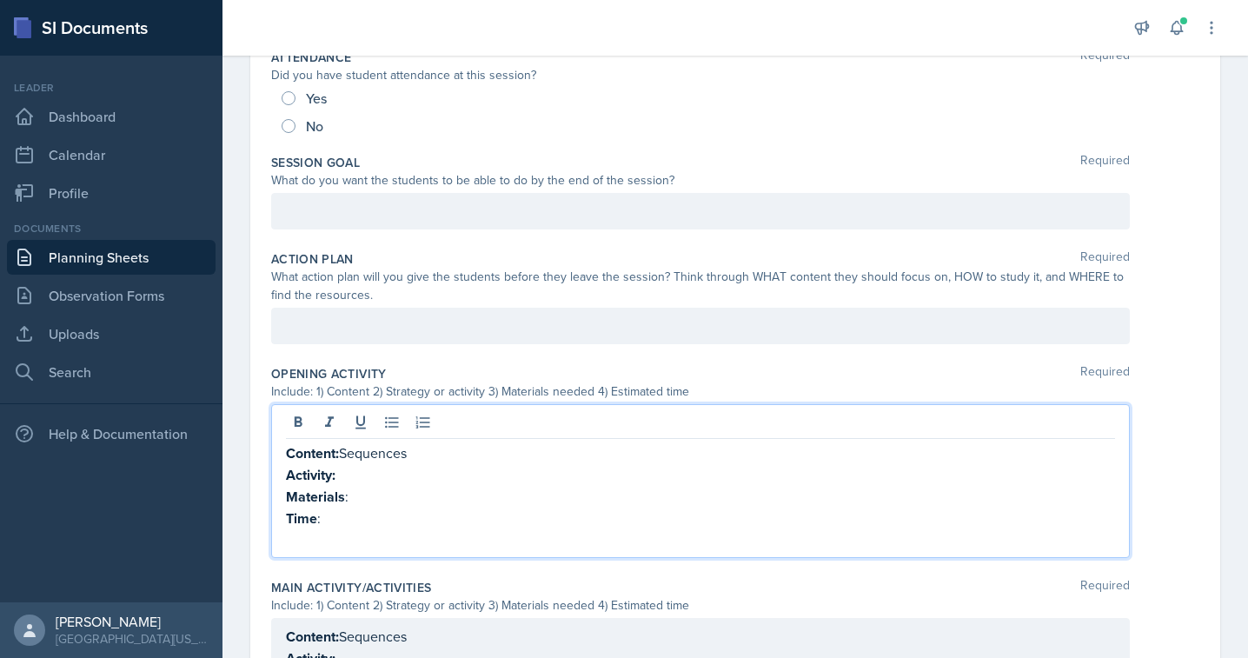
click at [410, 473] on p "Activity:" at bounding box center [700, 475] width 829 height 22
click at [418, 501] on p "Materials :" at bounding box center [700, 497] width 829 height 22
click at [392, 523] on p "Time :" at bounding box center [700, 519] width 829 height 22
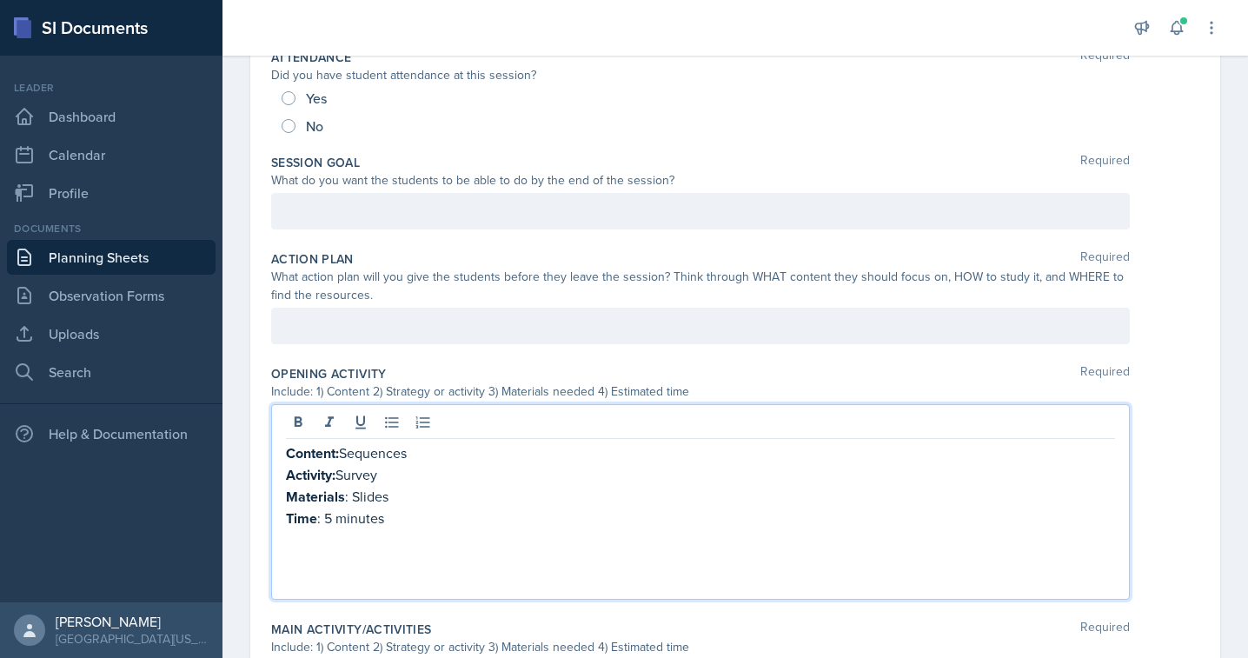
click at [388, 468] on p "Activity: Survey" at bounding box center [700, 475] width 829 height 22
click at [435, 469] on p "Activity: Survey/Discusiion" at bounding box center [700, 475] width 829 height 22
click at [388, 473] on p "Activity: Survey/Discussion" at bounding box center [700, 475] width 829 height 22
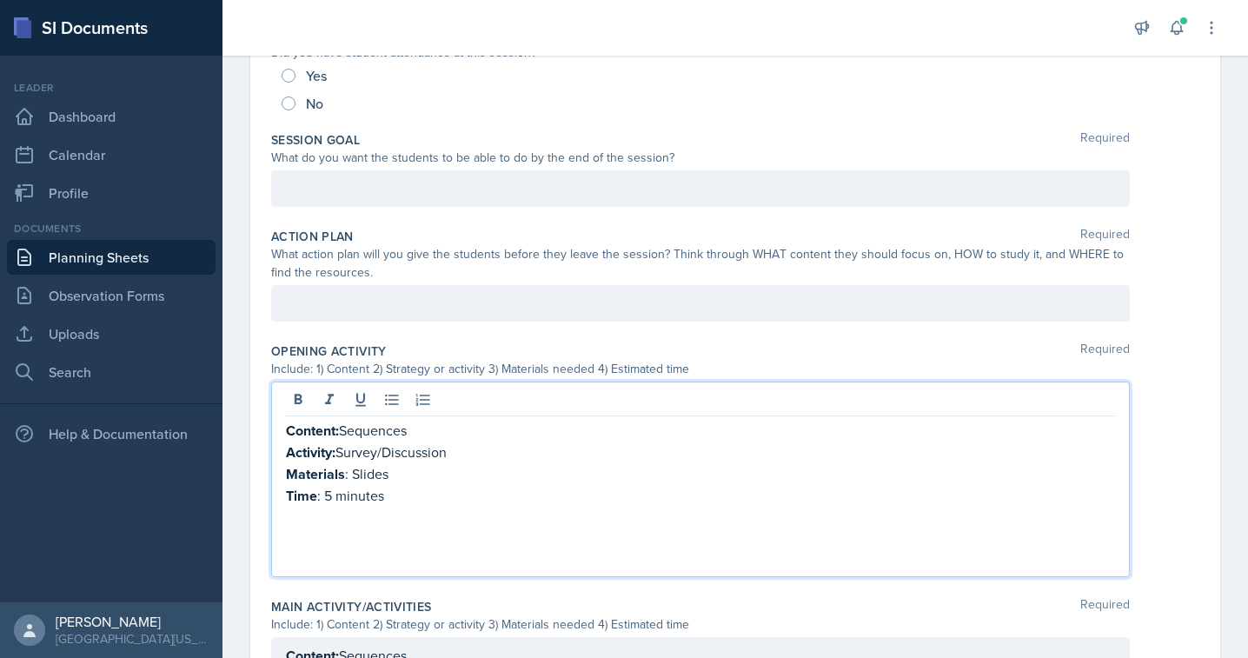
scroll to position [309, 0]
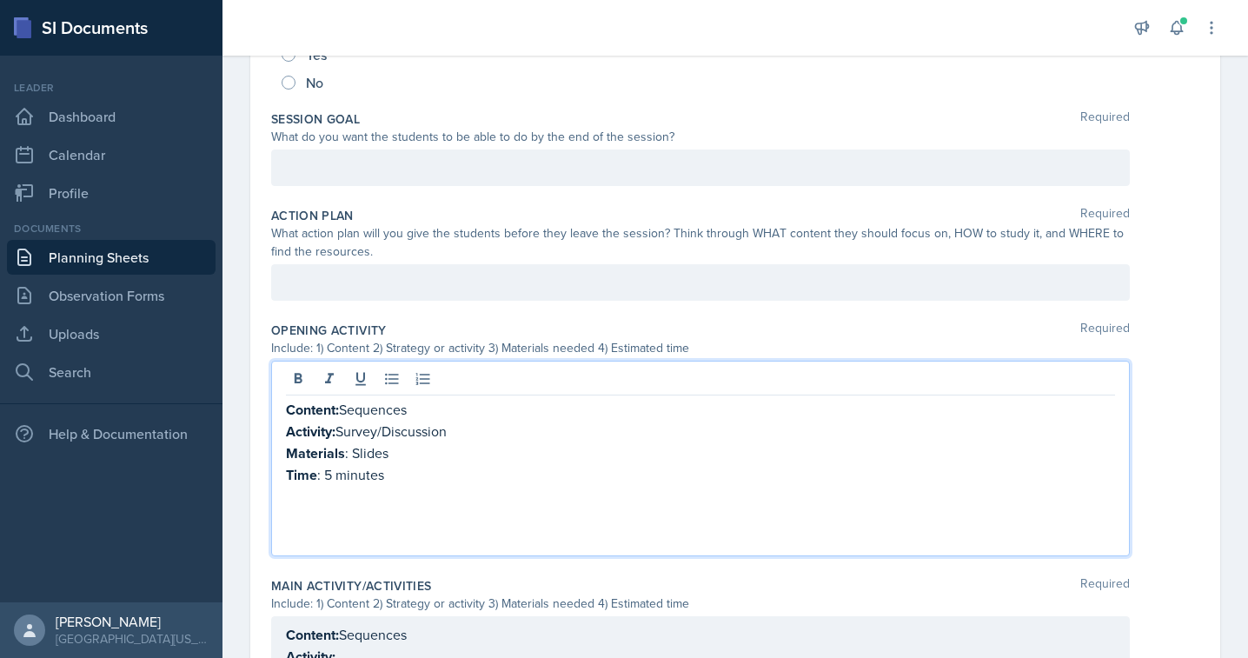
click at [313, 509] on p at bounding box center [700, 517] width 829 height 21
click at [438, 516] on p "Three to four guiding qiestions" at bounding box center [700, 517] width 829 height 21
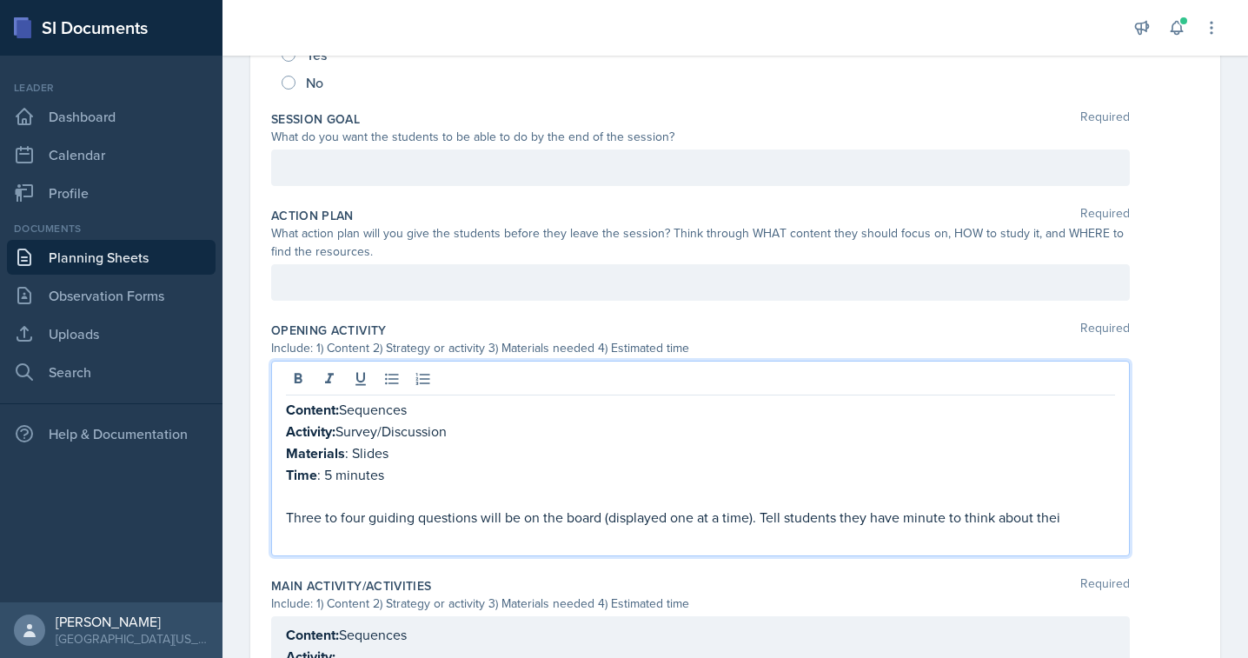
click at [934, 515] on p "Three to four guiding questions will be on the board (displayed one at a time).…" at bounding box center [700, 517] width 829 height 21
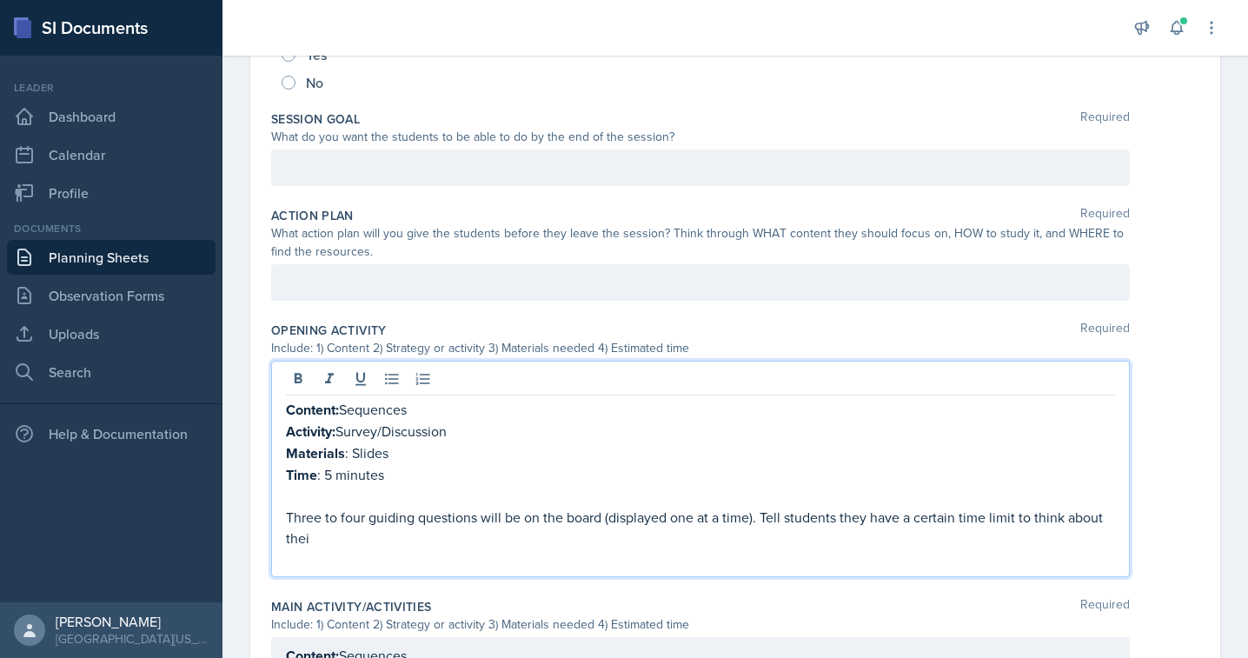
click at [1042, 530] on p "Three to four guiding questions will be on the board (displayed one at a time).…" at bounding box center [700, 528] width 829 height 42
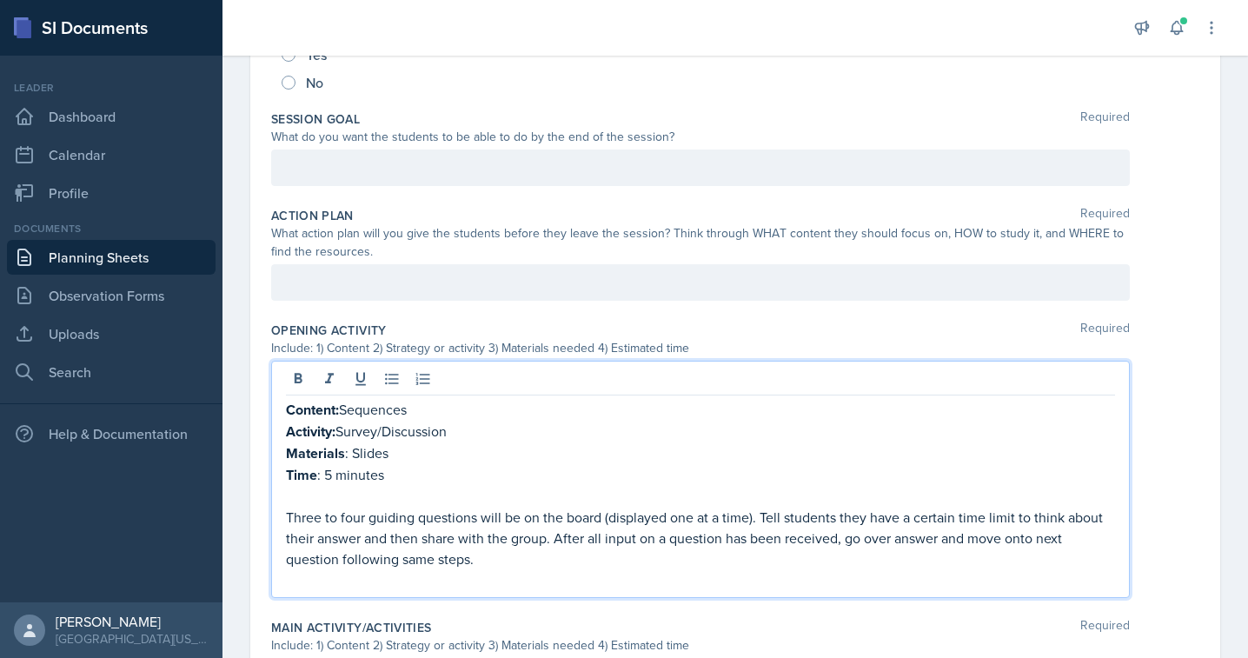
click at [525, 556] on p "Three to four guiding questions will be on the board (displayed one at a time).…" at bounding box center [700, 538] width 829 height 63
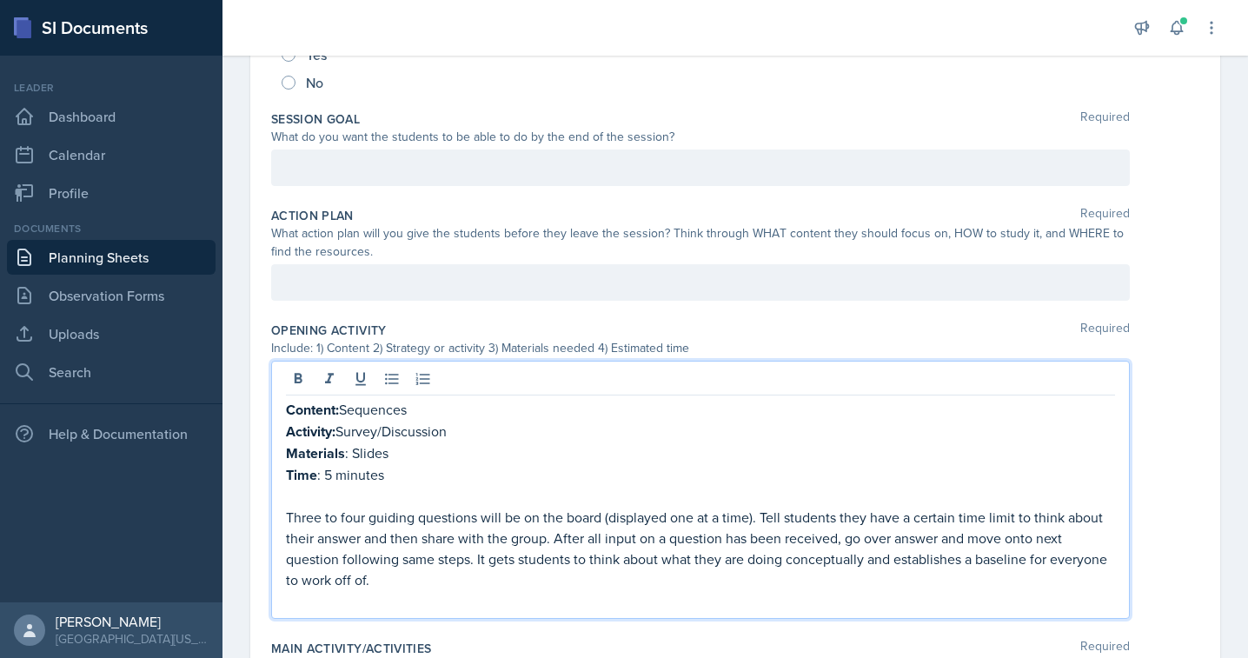
click at [361, 606] on p at bounding box center [700, 600] width 829 height 21
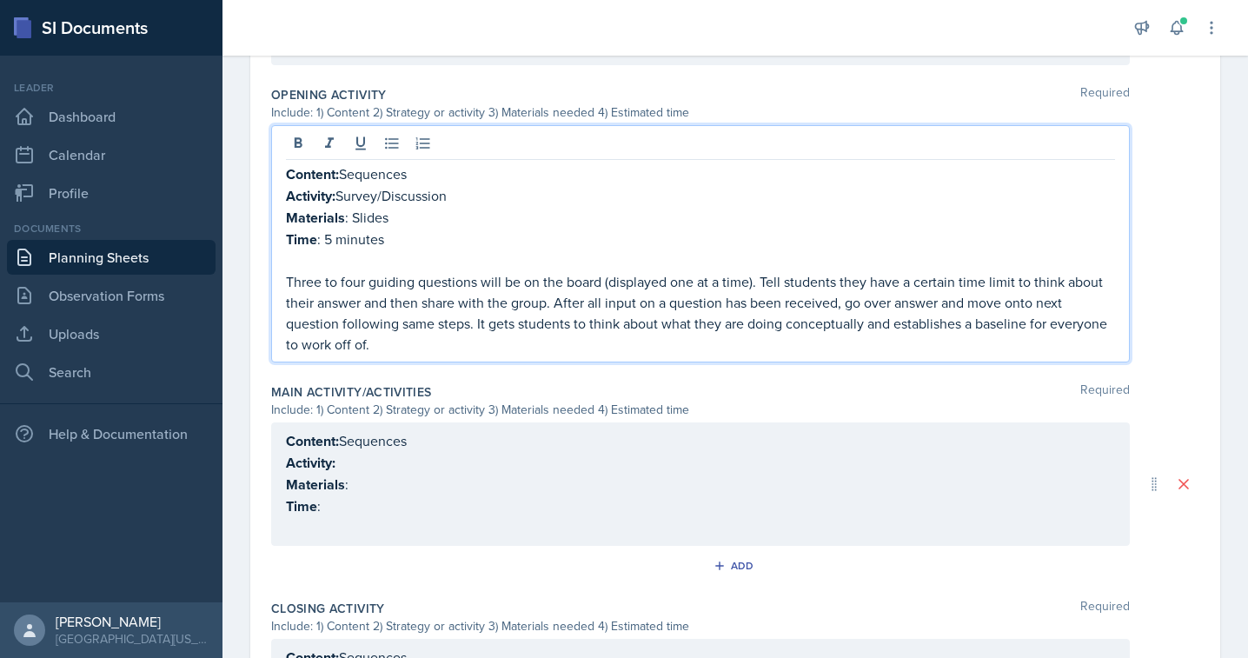
click at [393, 458] on p "Activity:" at bounding box center [700, 463] width 829 height 22
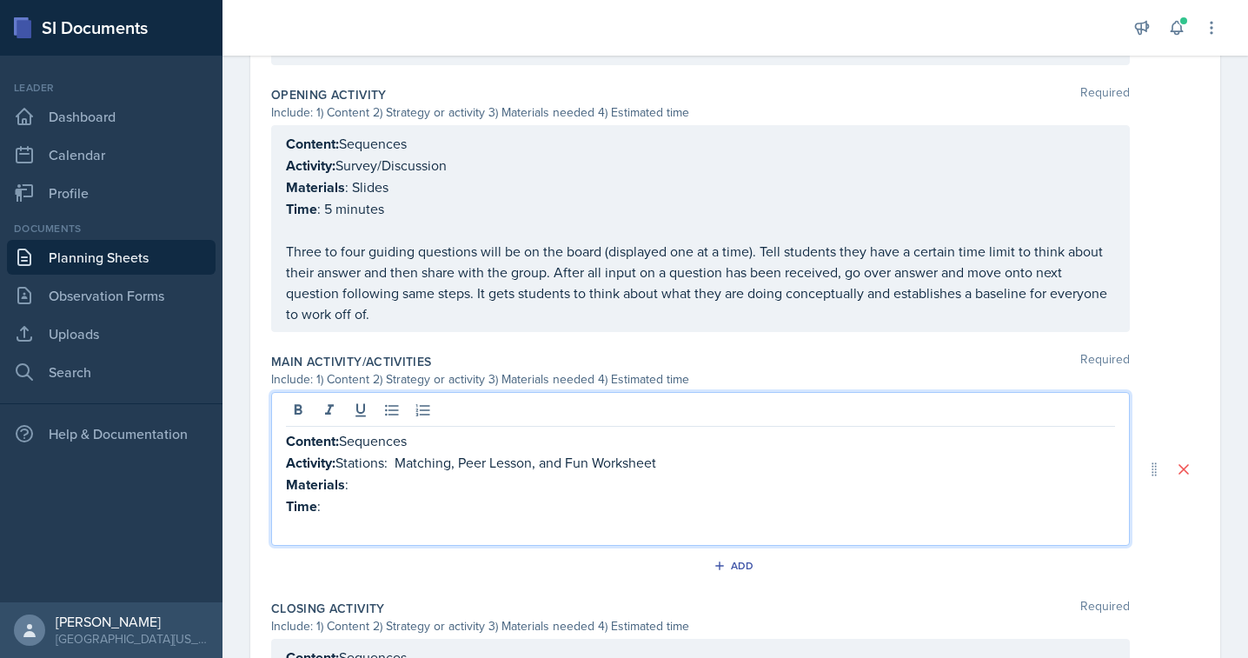
click at [470, 481] on p "Materials :" at bounding box center [700, 485] width 829 height 22
click at [344, 508] on p "Time :" at bounding box center [700, 506] width 829 height 22
click at [339, 503] on p "Time : 50 minutes" at bounding box center [700, 506] width 829 height 22
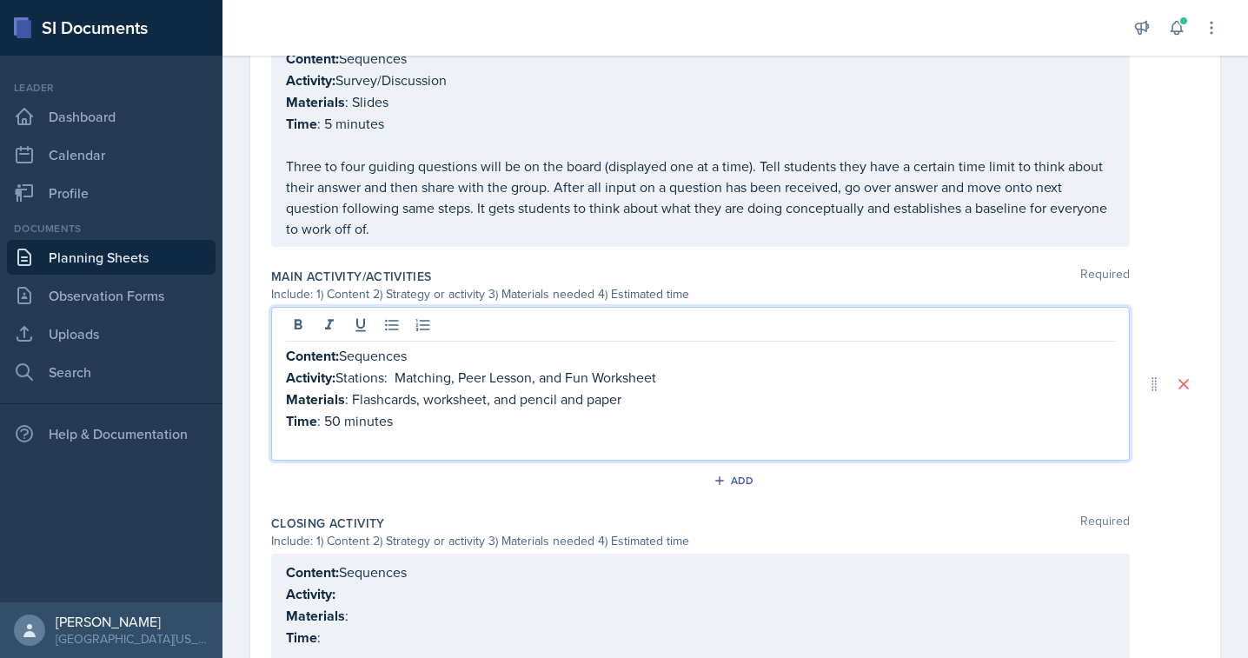
scroll to position [643, 0]
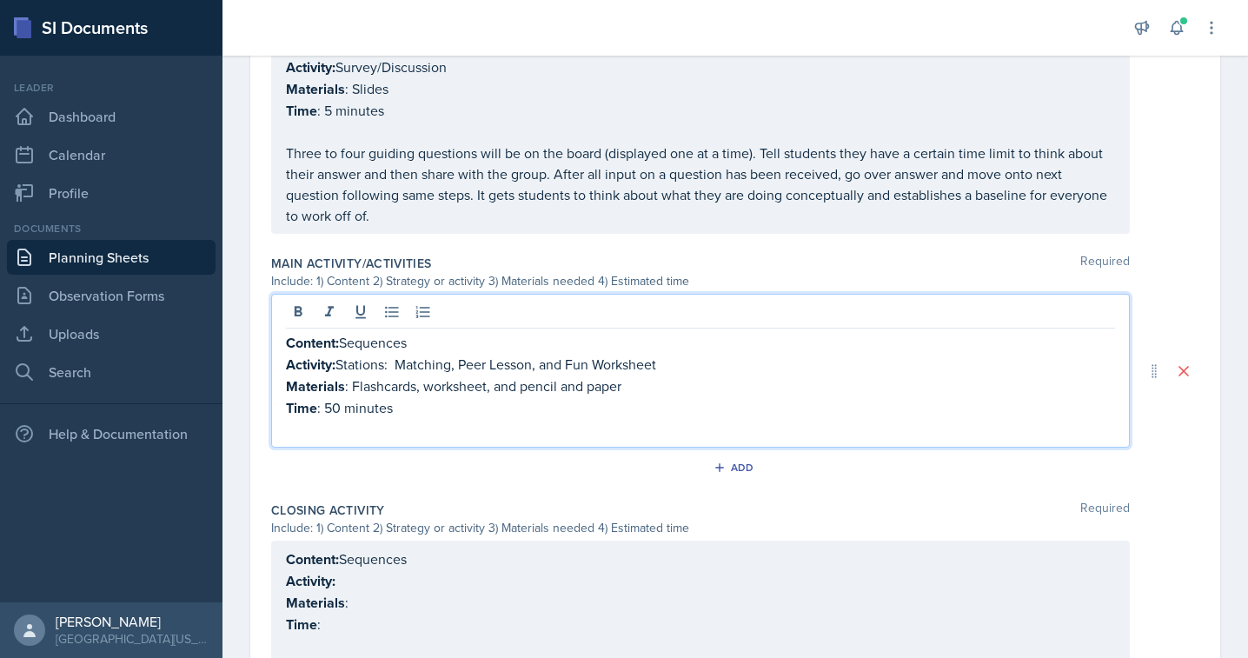
click at [394, 440] on div "Content: Sequences Activity: Stations: Matching, Peer Lesson, and Fun Worksheet…" at bounding box center [700, 371] width 859 height 154
click at [420, 419] on p at bounding box center [700, 429] width 829 height 21
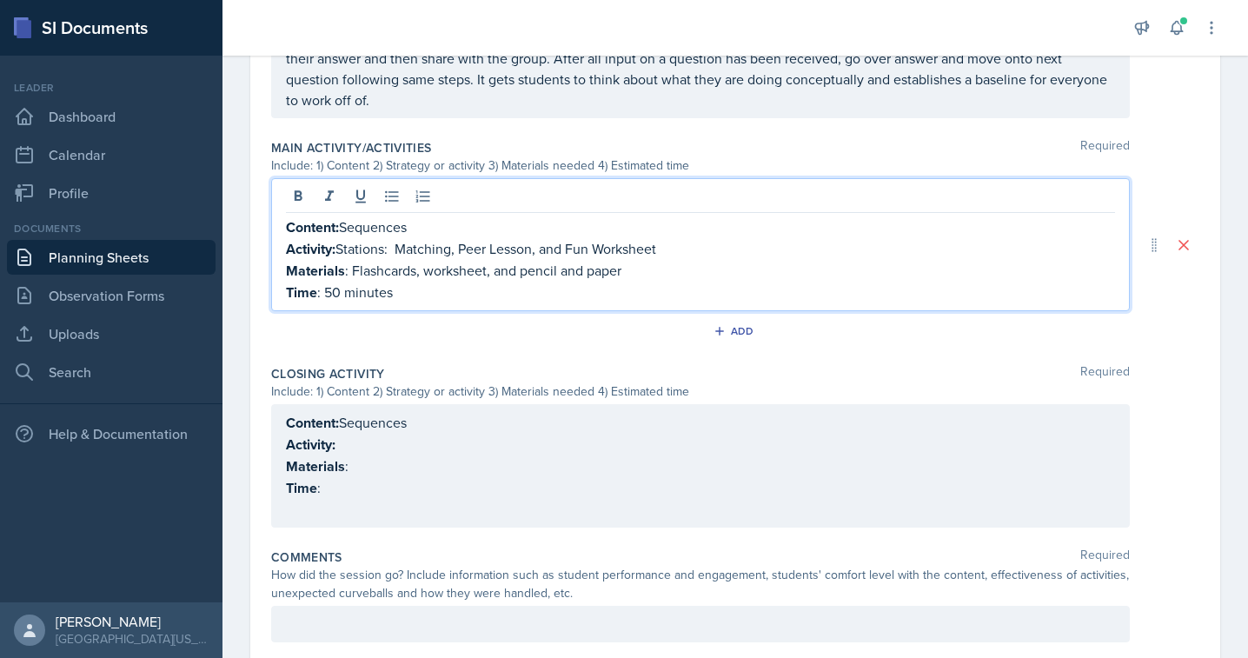
scroll to position [781, 0]
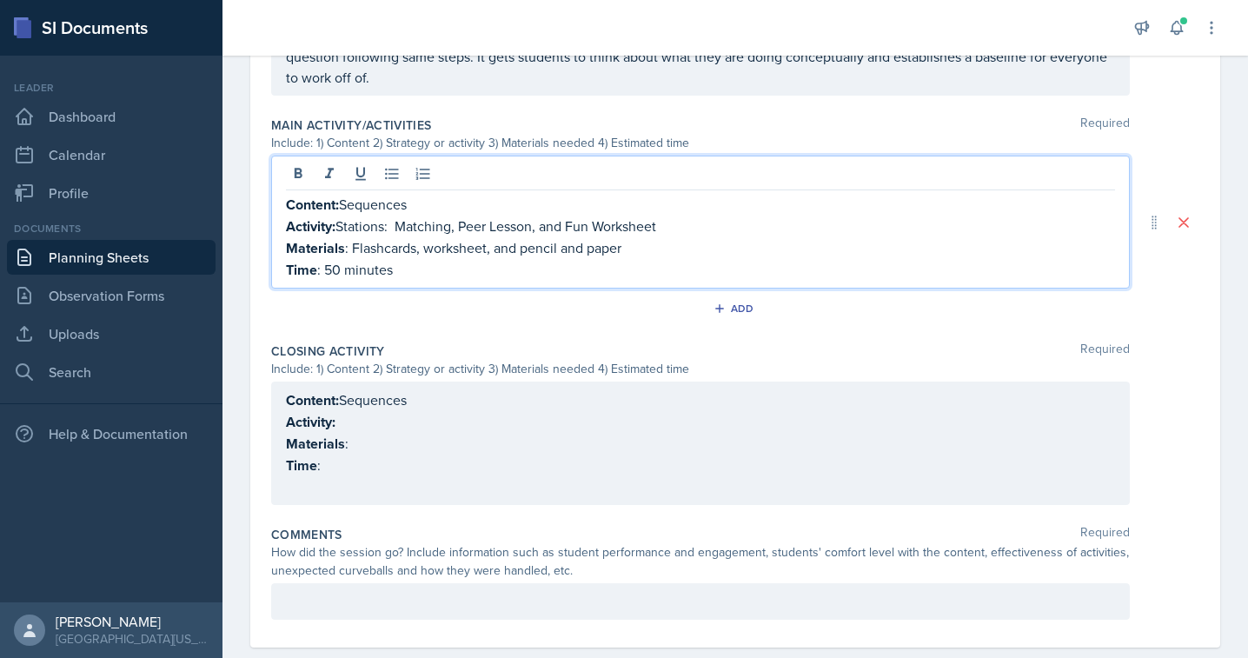
click at [383, 422] on p "Activity:" at bounding box center [700, 422] width 829 height 22
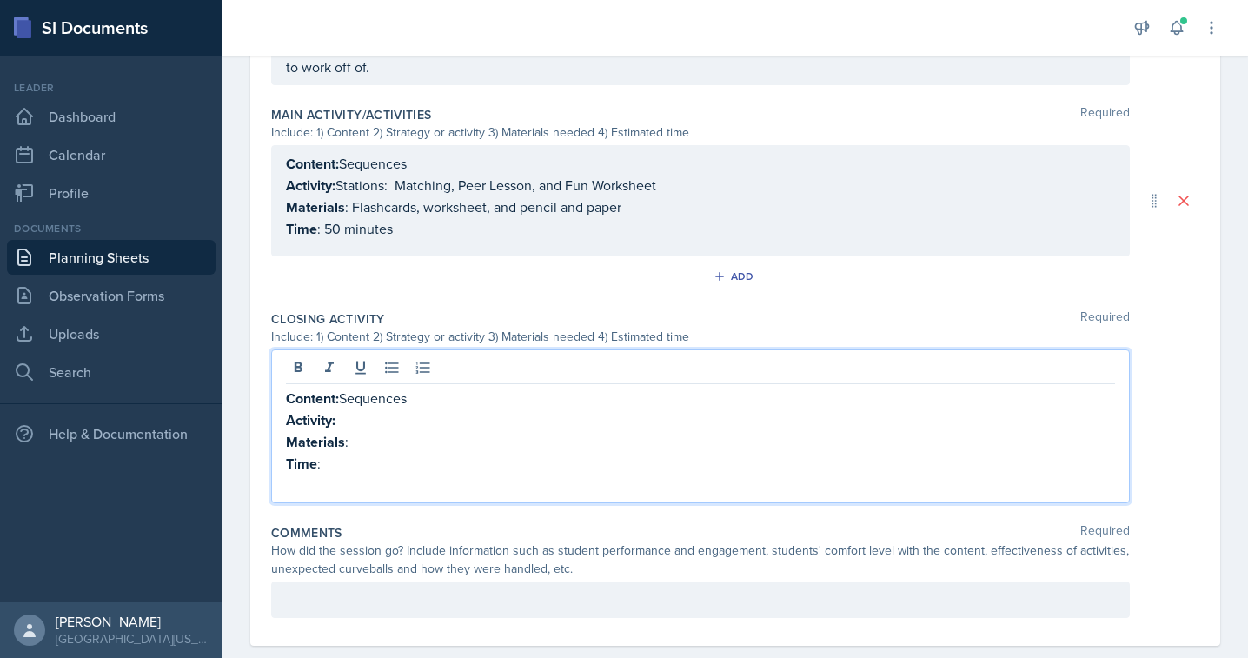
click at [422, 411] on p "Activity:" at bounding box center [700, 420] width 829 height 22
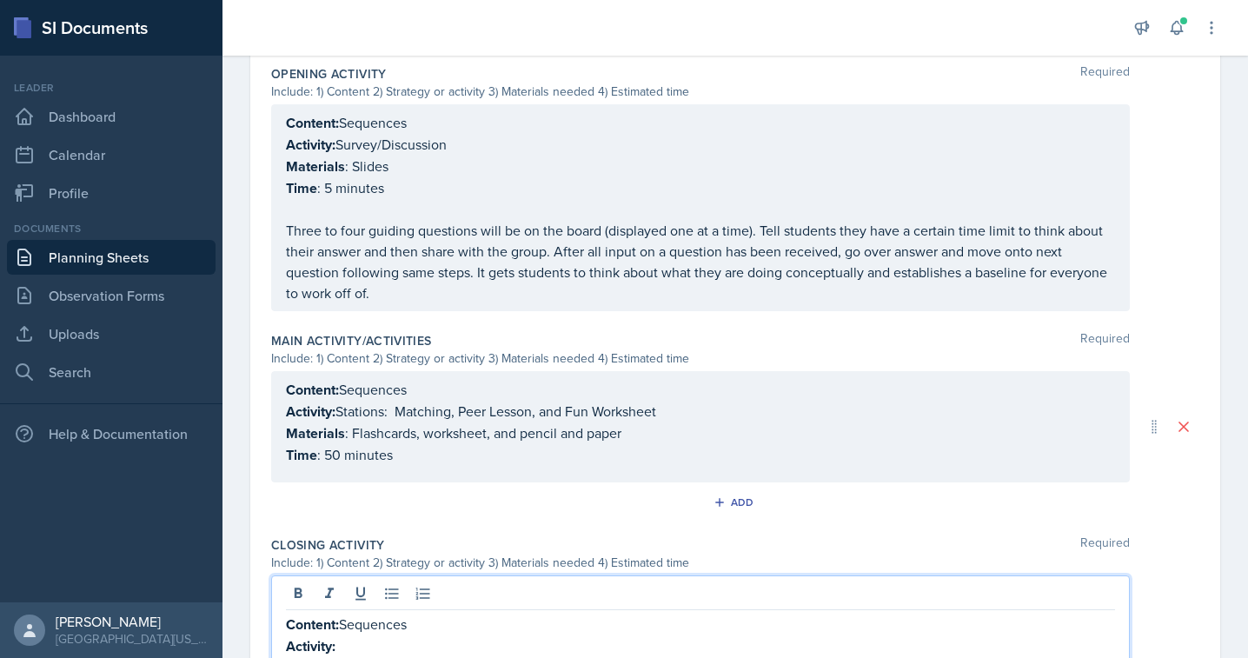
click at [423, 389] on p "Content: Sequences" at bounding box center [700, 390] width 829 height 22
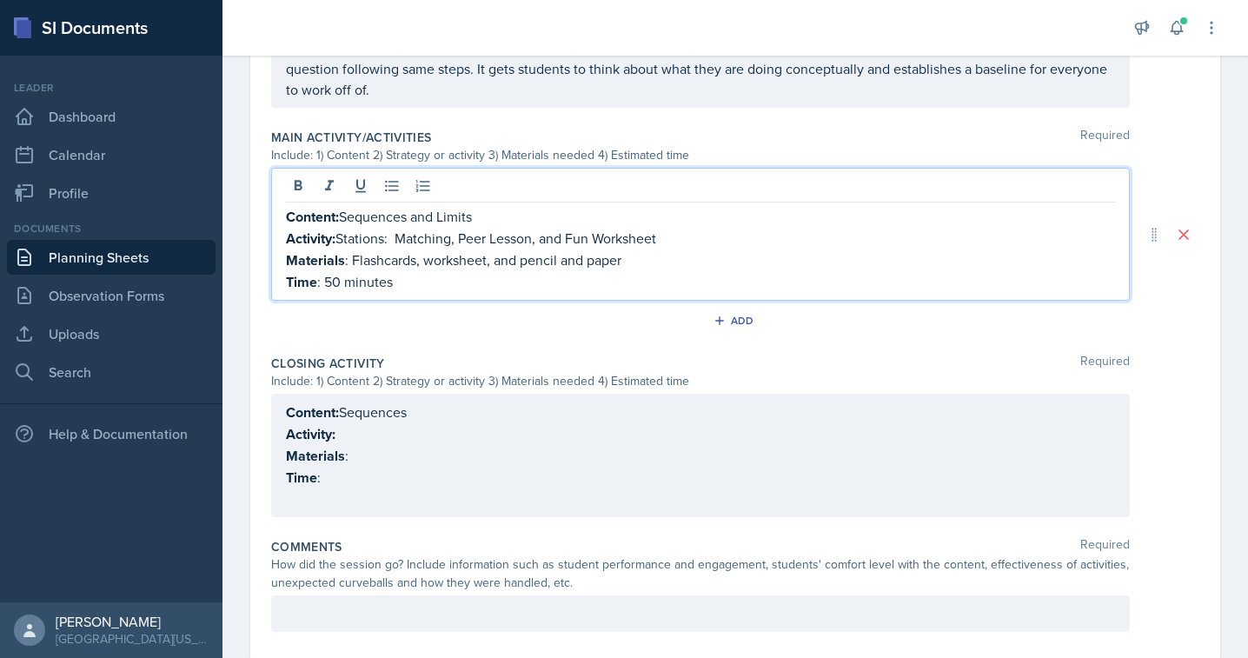
click at [431, 415] on p "Content: Sequences" at bounding box center [700, 413] width 829 height 22
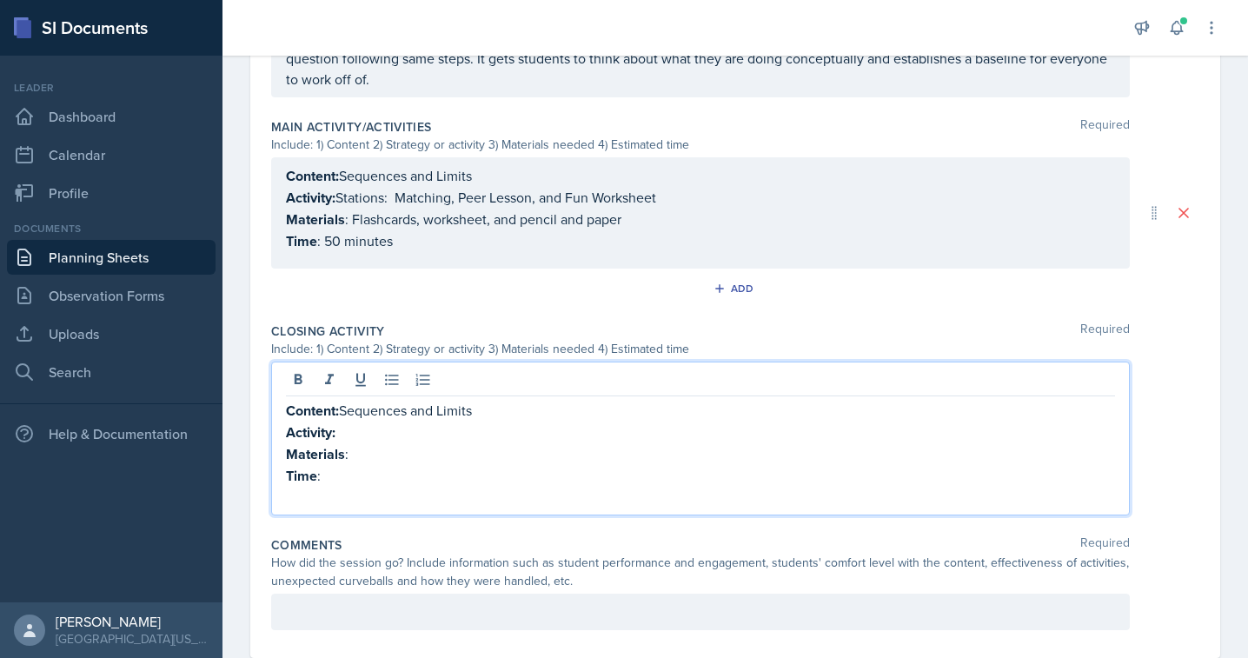
click at [400, 422] on p "Activity:" at bounding box center [700, 433] width 829 height 22
click at [422, 465] on p "Time :" at bounding box center [700, 476] width 829 height 22
click at [396, 452] on p "Materials :" at bounding box center [700, 454] width 829 height 22
click at [455, 452] on p "Materials : Phone and an interent connectoin" at bounding box center [700, 454] width 829 height 22
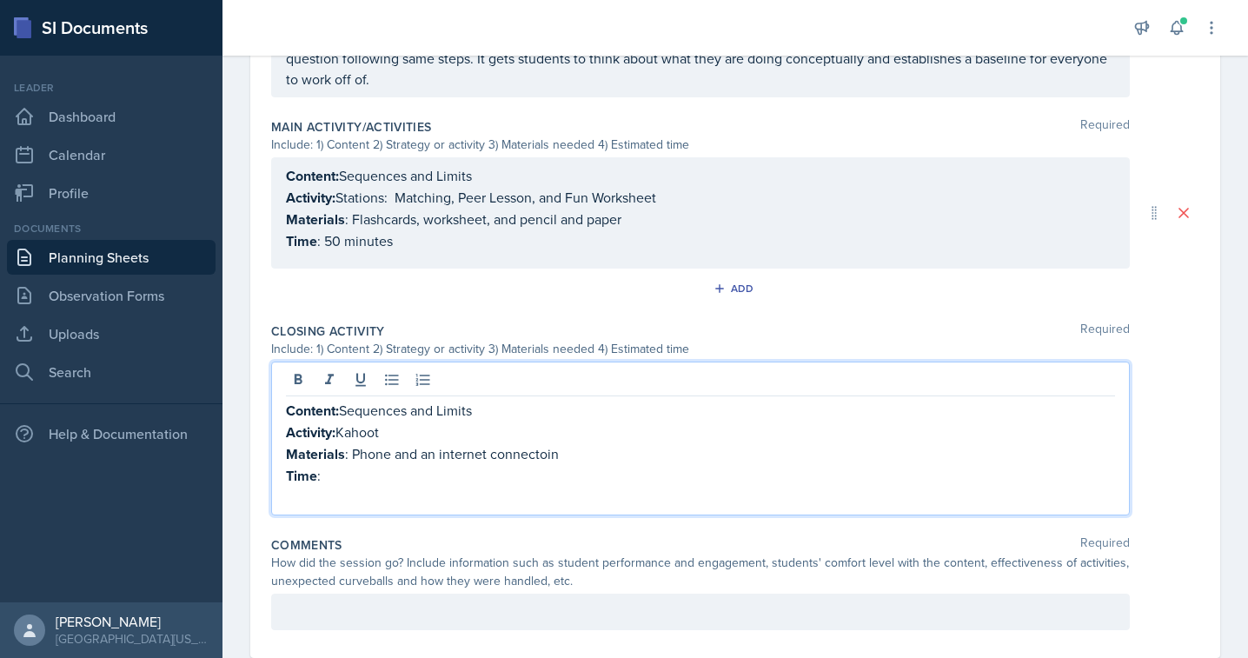
click at [512, 448] on p "Materials : Phone and an internet connectoin" at bounding box center [700, 454] width 829 height 22
click at [376, 471] on p "Time :" at bounding box center [700, 476] width 829 height 22
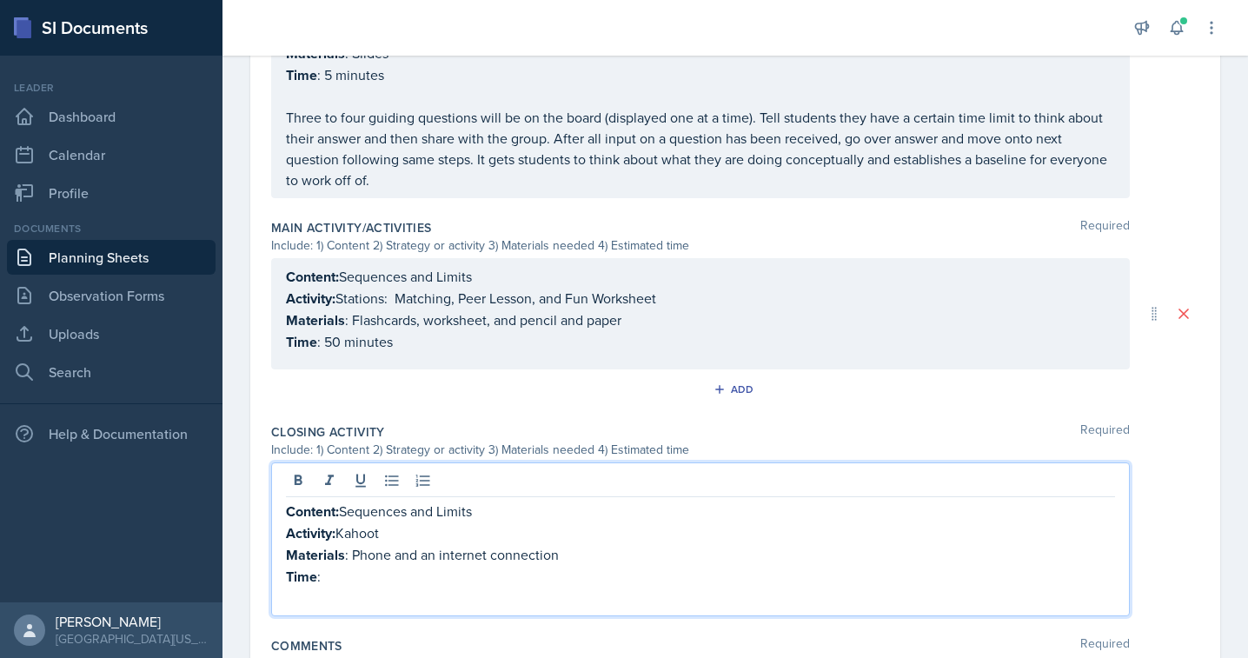
click at [340, 341] on p "Time : 50 minutes" at bounding box center [700, 342] width 829 height 22
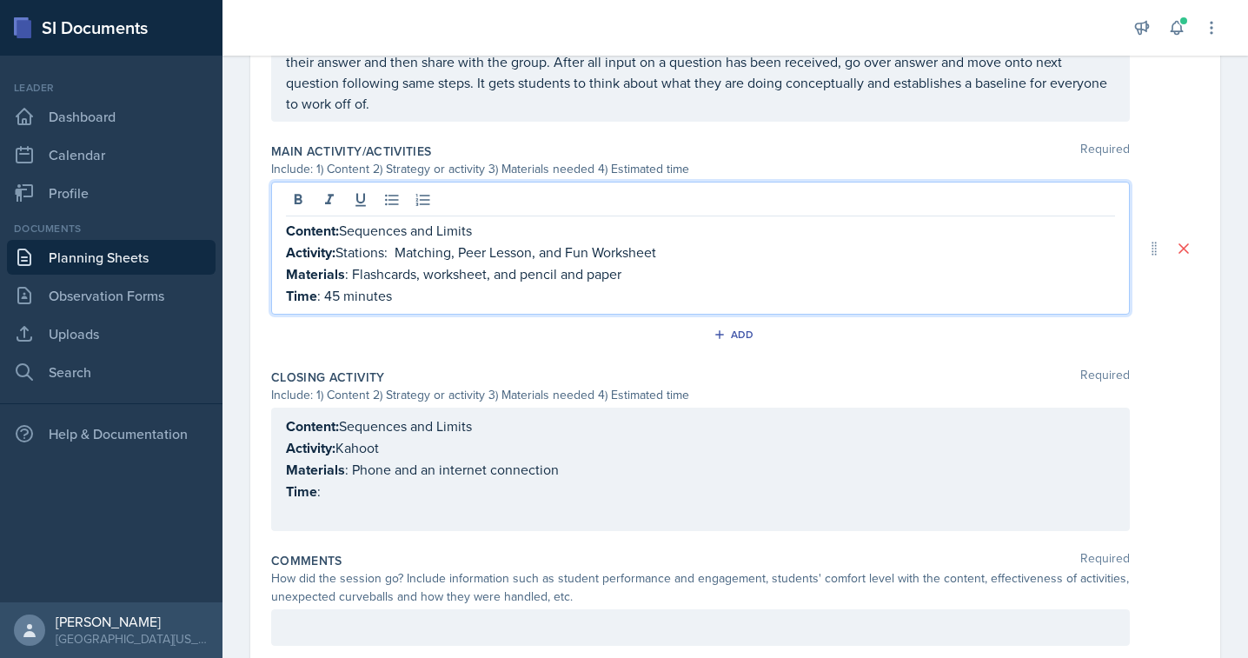
click at [328, 490] on p "Time :" at bounding box center [700, 492] width 829 height 22
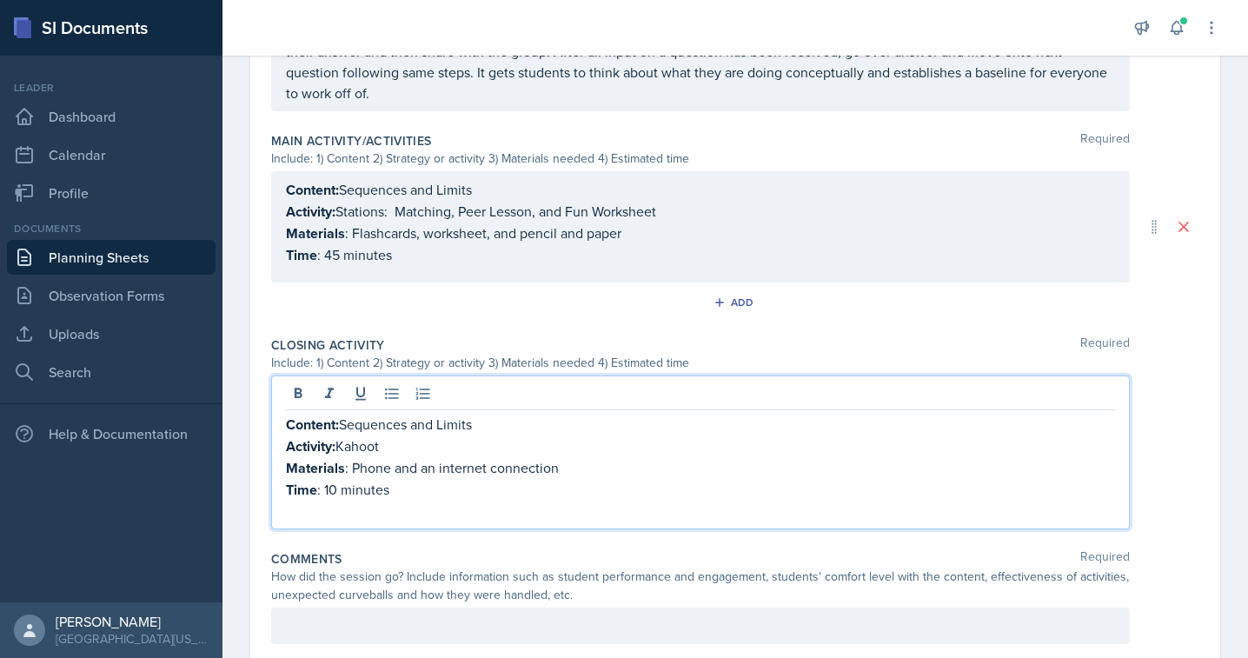
scroll to position [780, 0]
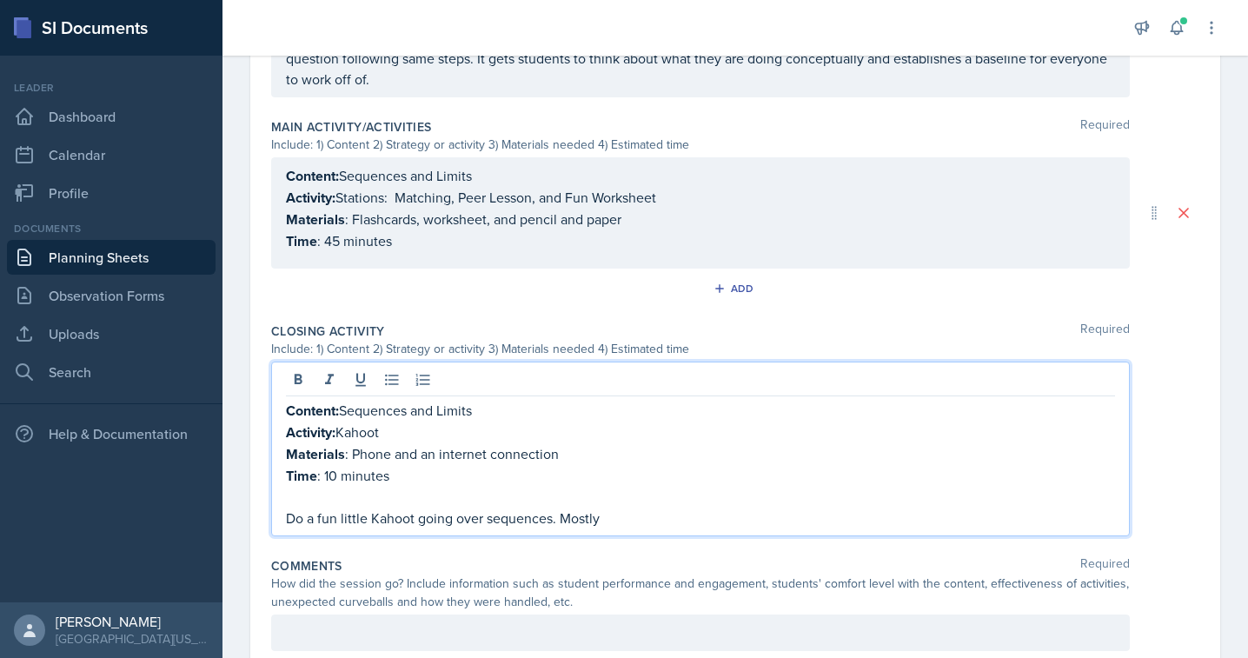
drag, startPoint x: 635, startPoint y: 512, endPoint x: 274, endPoint y: 513, distance: 361.6
click at [274, 513] on div "Content: Sequences and Limits Activity: Kahoot Materials : Phone and an interne…" at bounding box center [700, 449] width 859 height 175
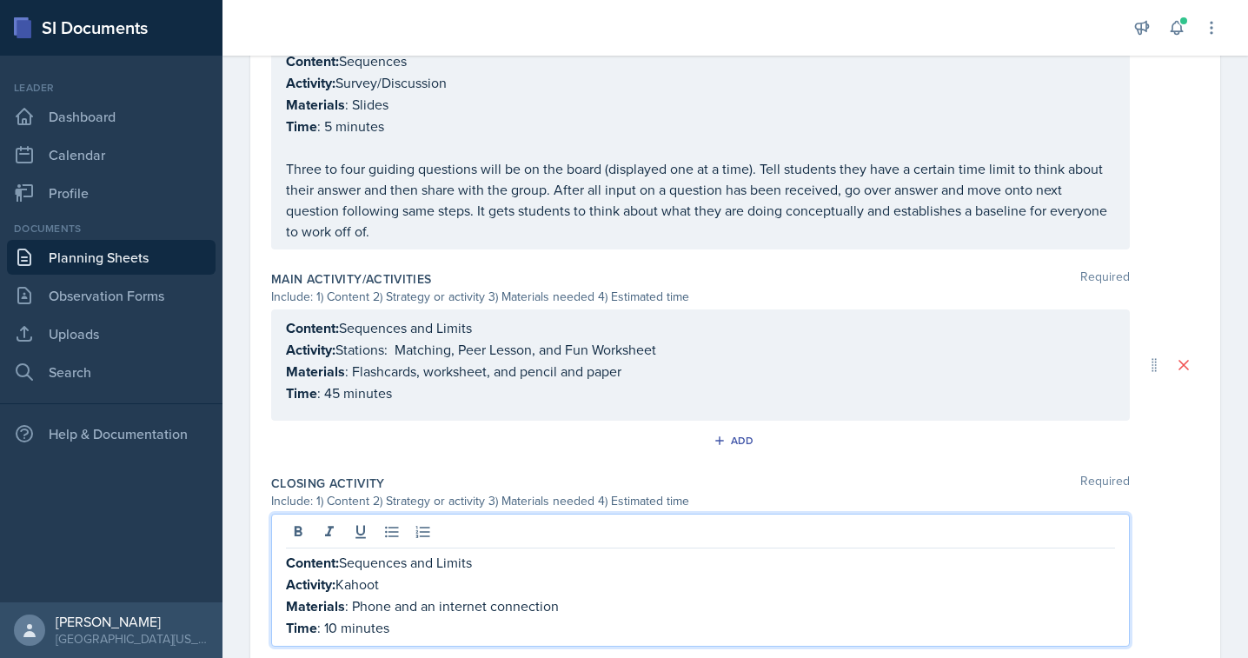
click at [488, 418] on div "Content: Sequences and Limits Activity: Stations: Matching, Peer Lesson, and Fu…" at bounding box center [700, 364] width 859 height 111
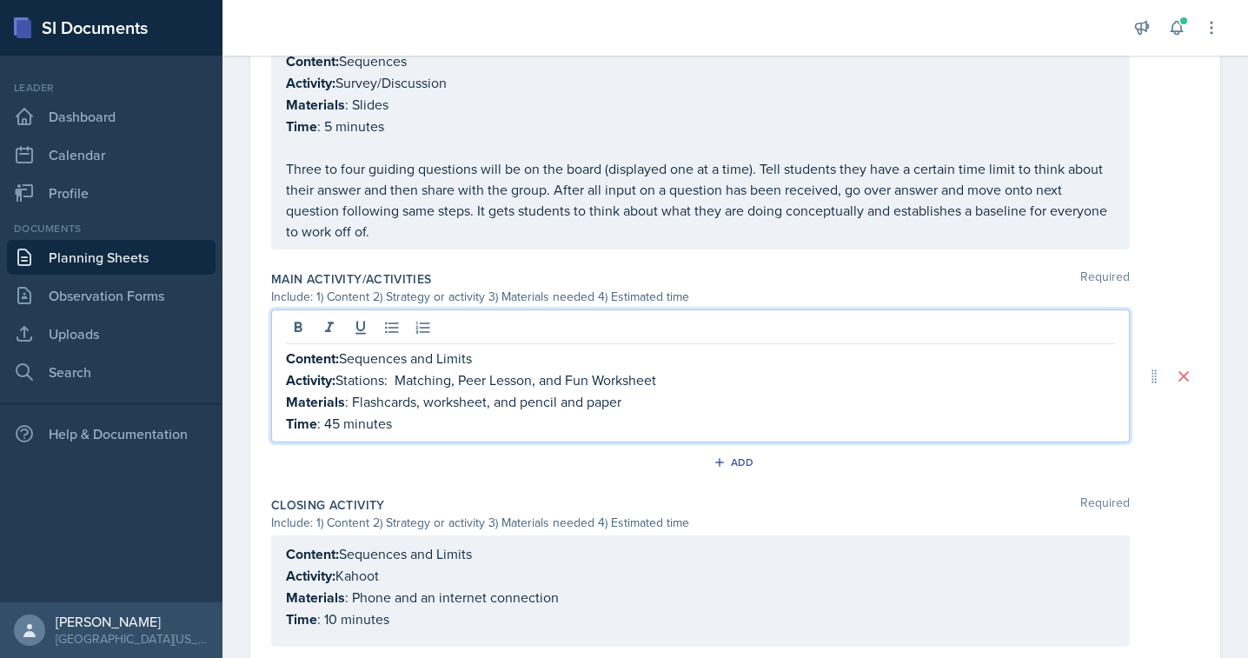
scroll to position [658, 0]
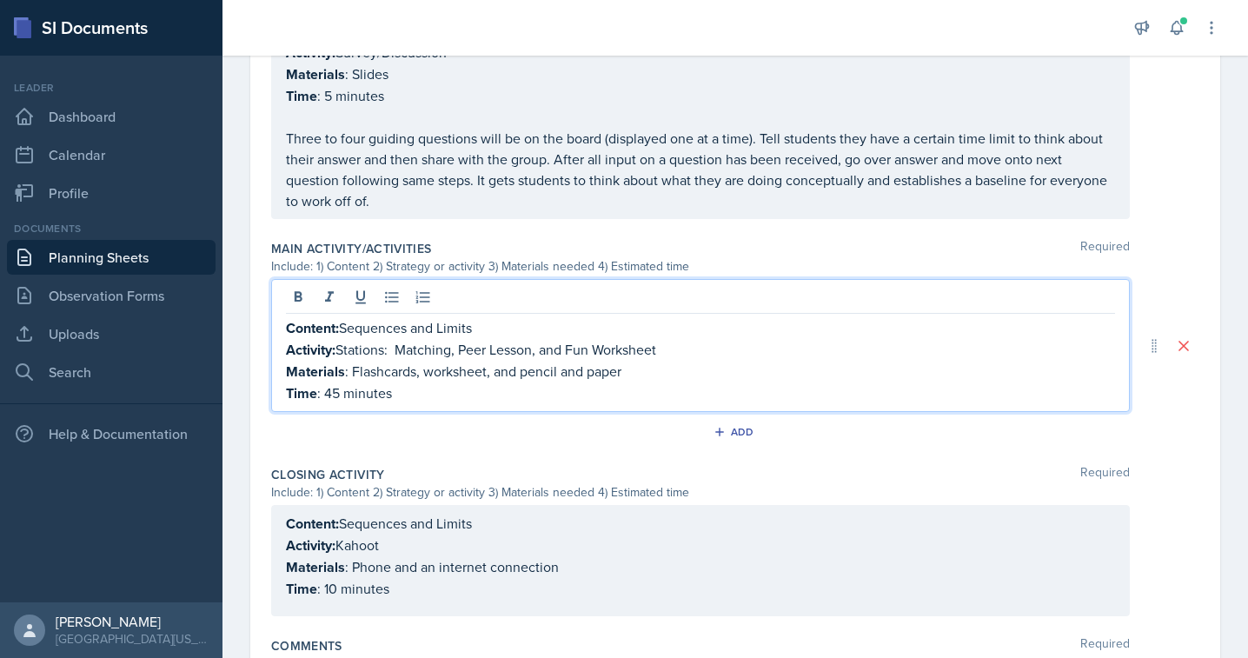
click at [453, 392] on p "Time : 45 minutes" at bounding box center [700, 393] width 829 height 22
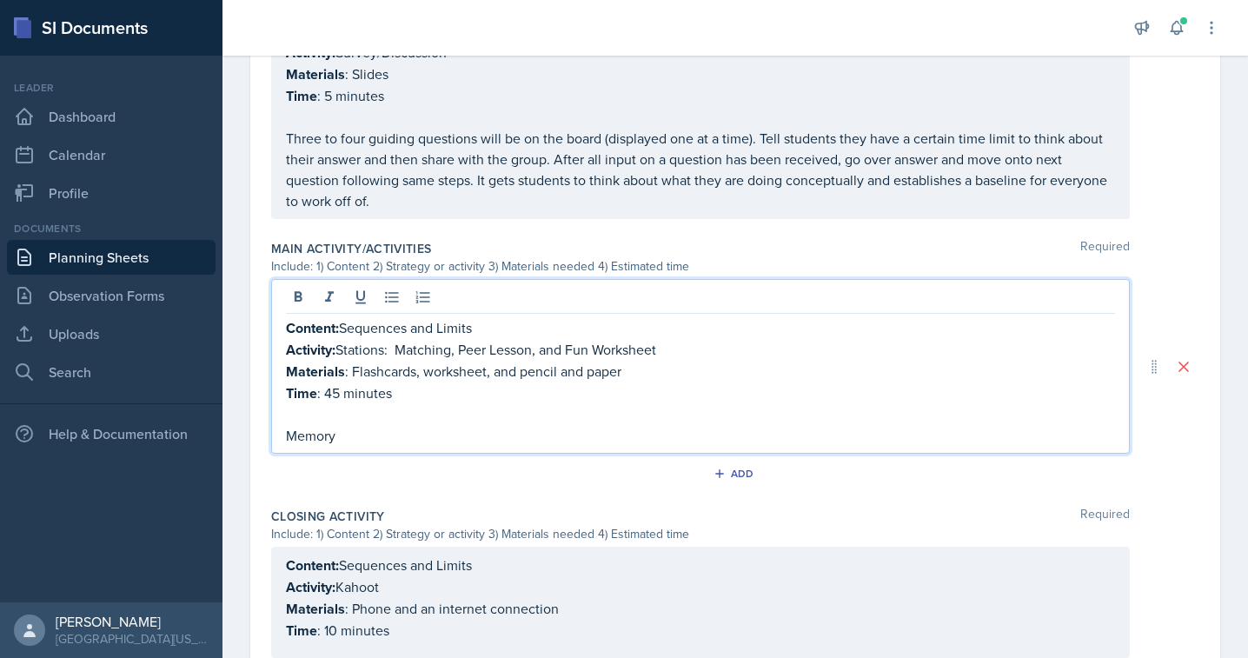
click at [320, 441] on p "Memory" at bounding box center [700, 435] width 829 height 21
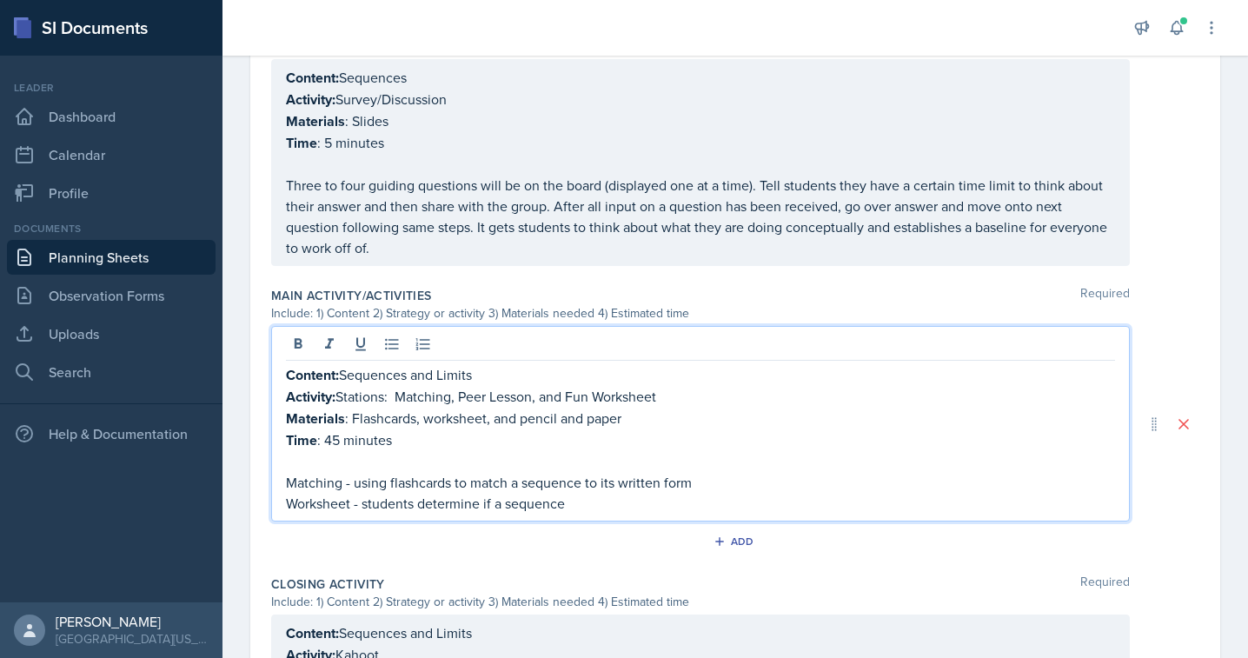
scroll to position [605, 0]
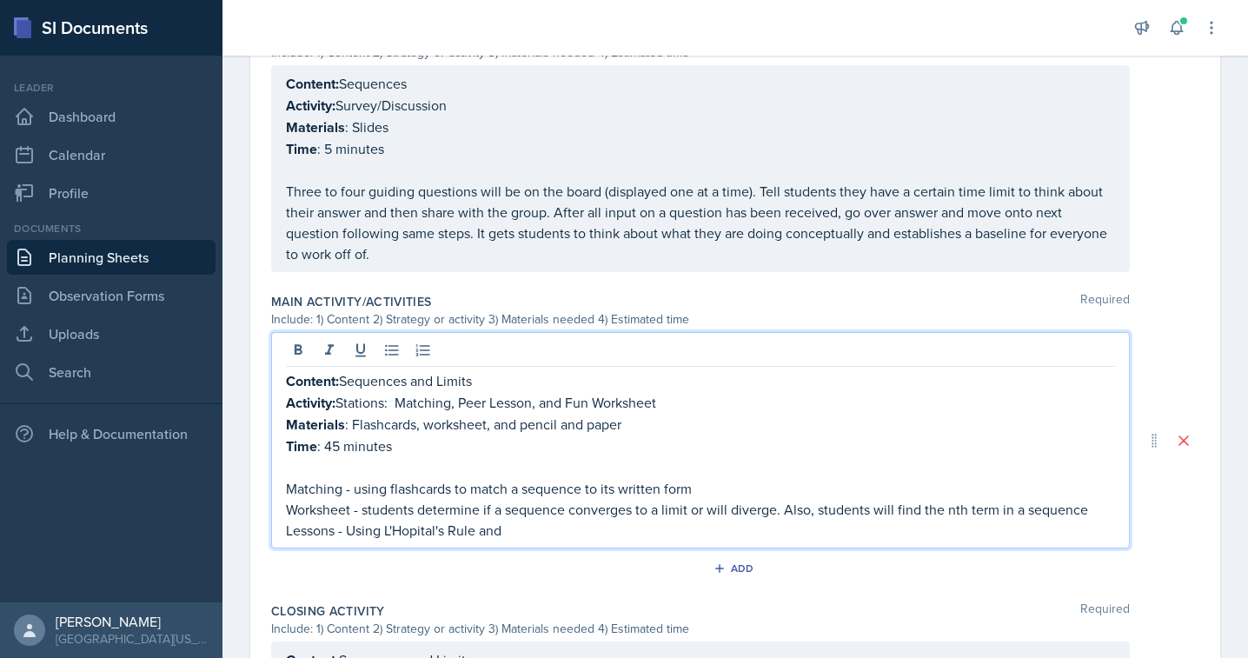
click at [370, 525] on p "Lessons - Using L'Hopital's Rule and" at bounding box center [700, 530] width 829 height 21
click at [952, 530] on p "Lessons - Students will work together in a group to determine if a limit exists…" at bounding box center [700, 530] width 829 height 21
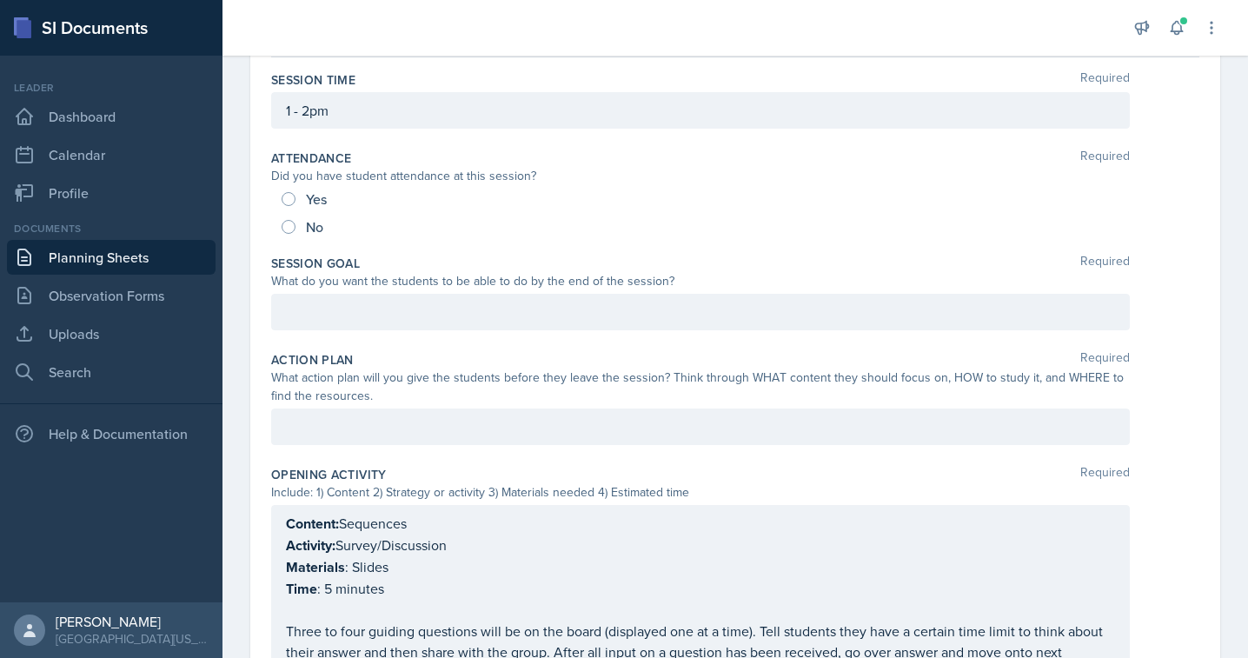
scroll to position [75, 0]
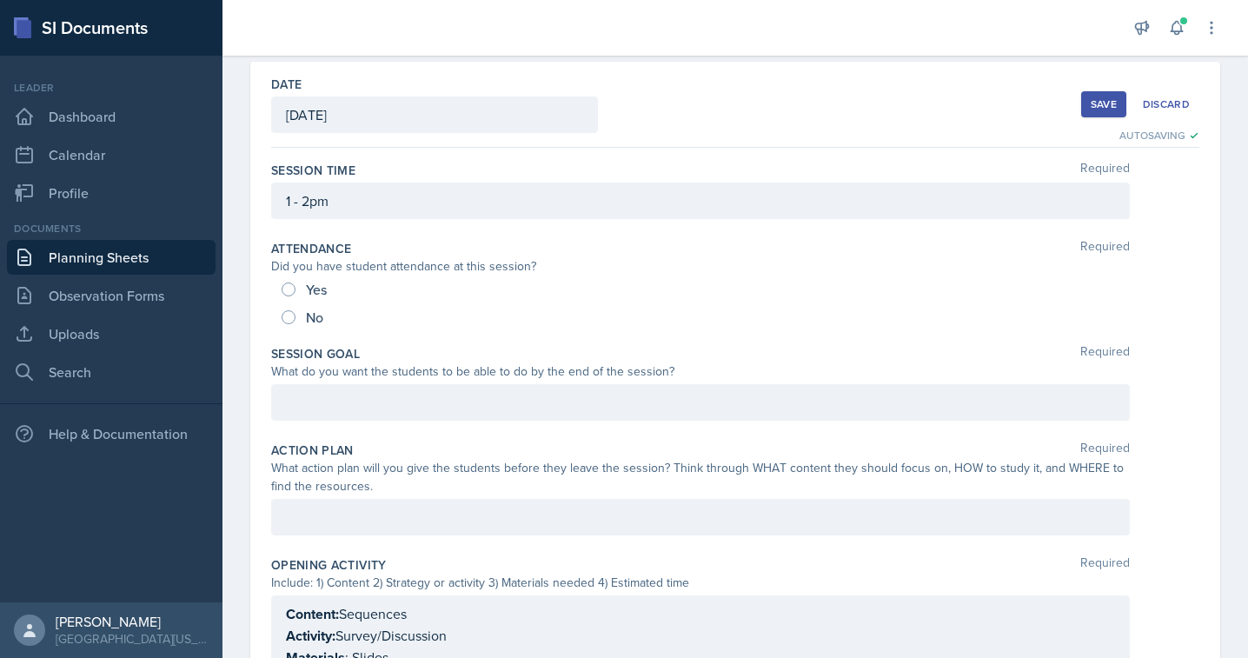
click at [1100, 103] on div "Save" at bounding box center [1104, 104] width 26 height 14
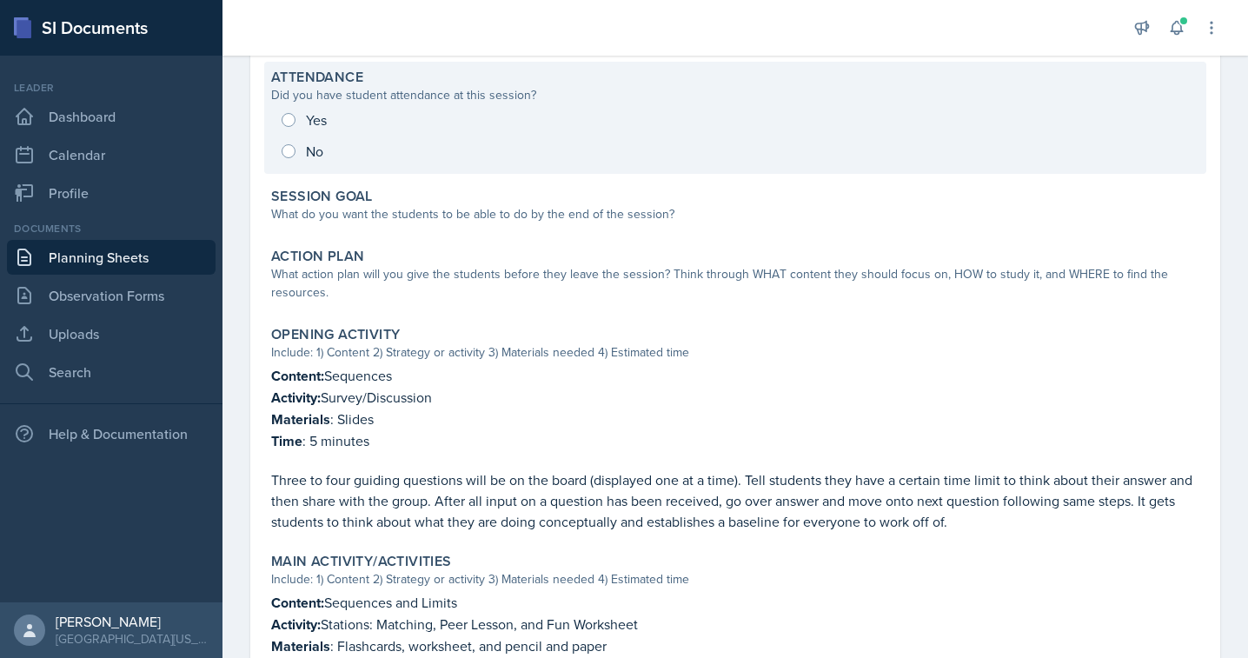
scroll to position [422, 0]
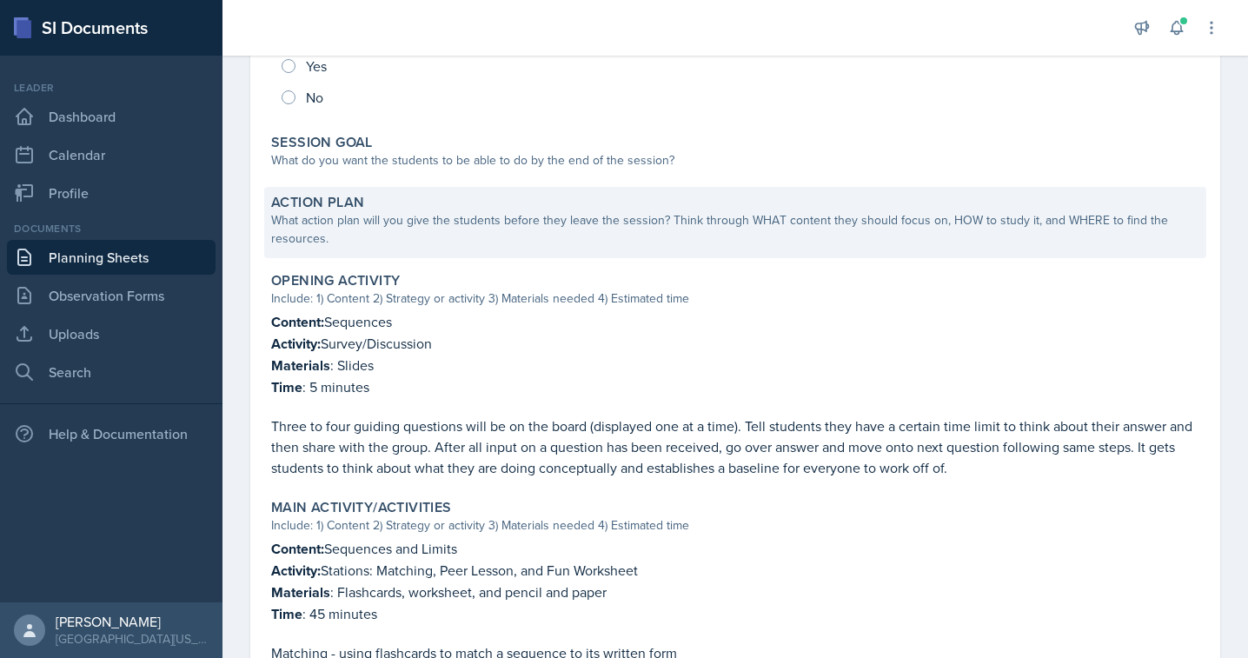
click at [350, 246] on div "What action plan will you give the students before they leave the session? Thin…" at bounding box center [735, 229] width 928 height 37
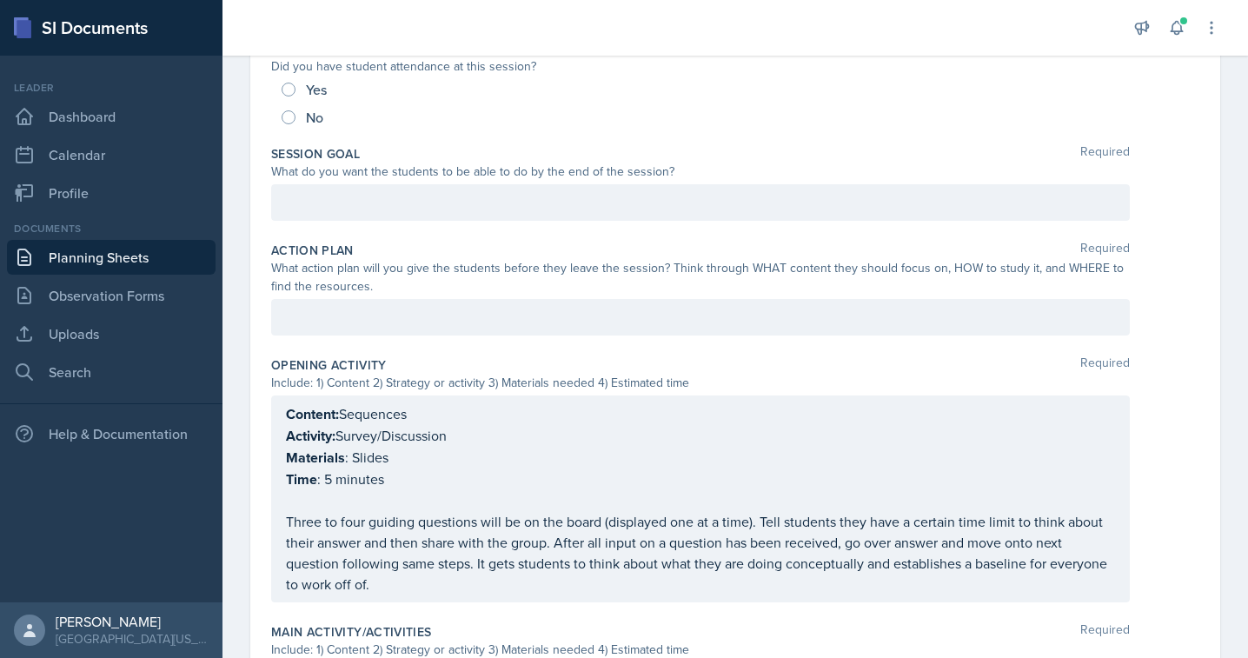
click at [349, 184] on div at bounding box center [700, 202] width 859 height 37
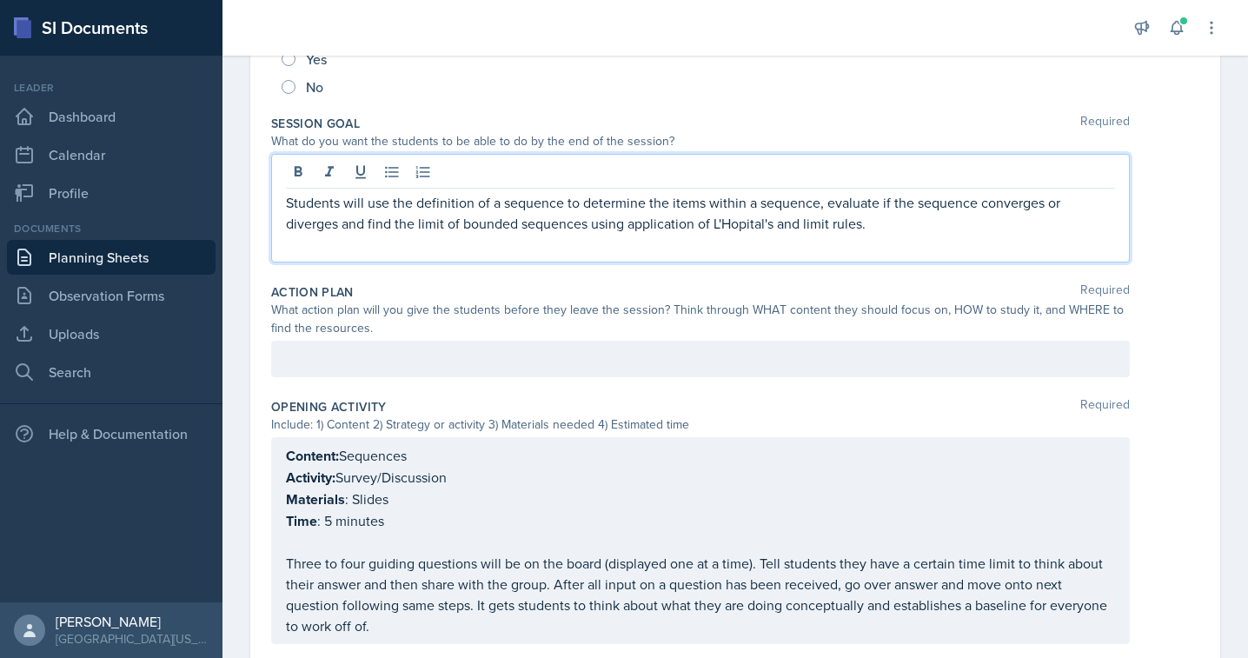
click at [674, 229] on p "Students will use the definition of a sequence to determine the items within a …" at bounding box center [700, 213] width 829 height 42
click at [634, 252] on p at bounding box center [700, 244] width 829 height 21
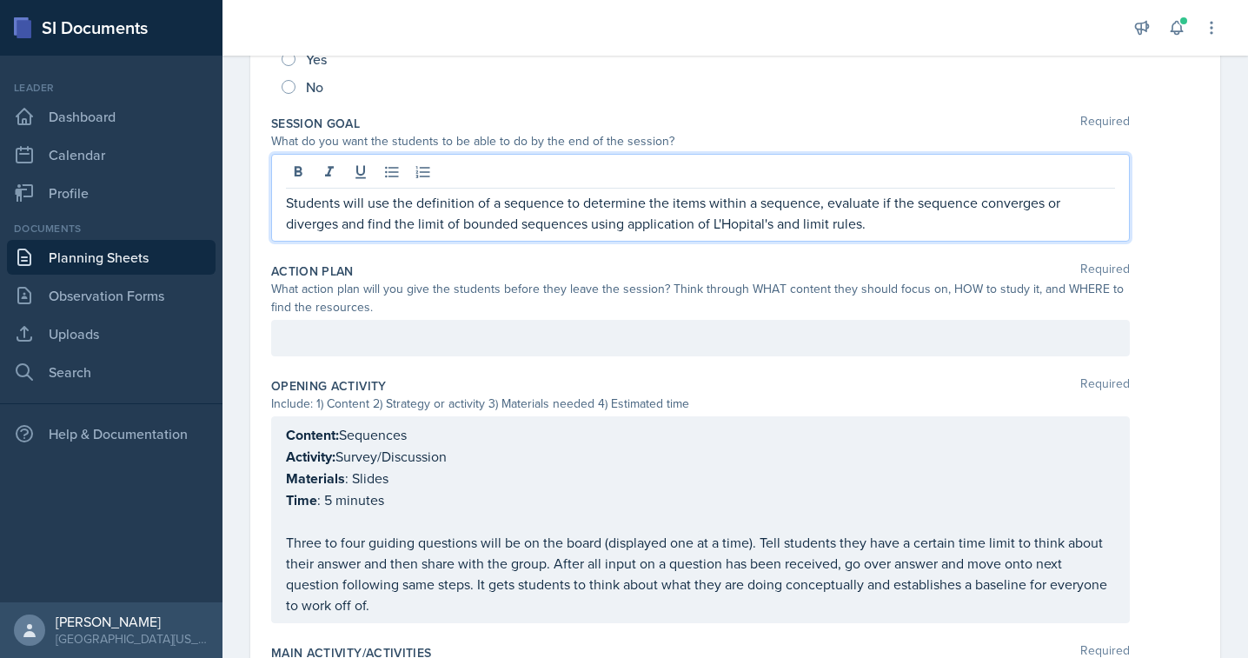
scroll to position [0, 0]
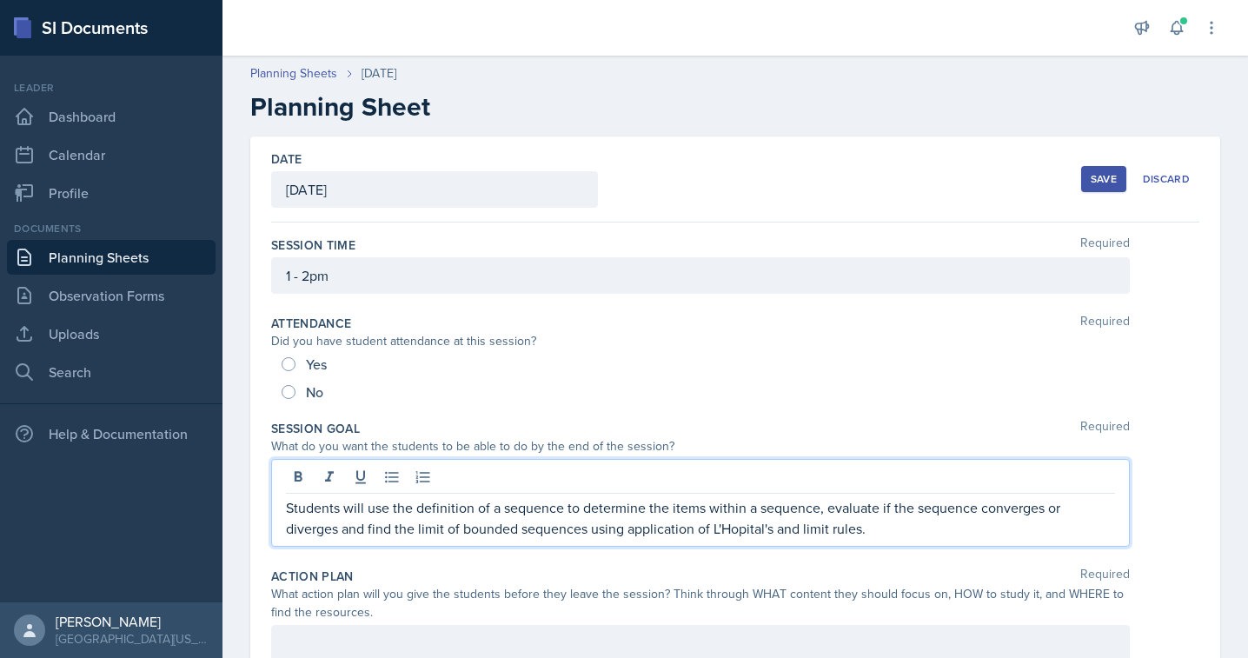
click at [1095, 181] on div "Save" at bounding box center [1104, 179] width 26 height 14
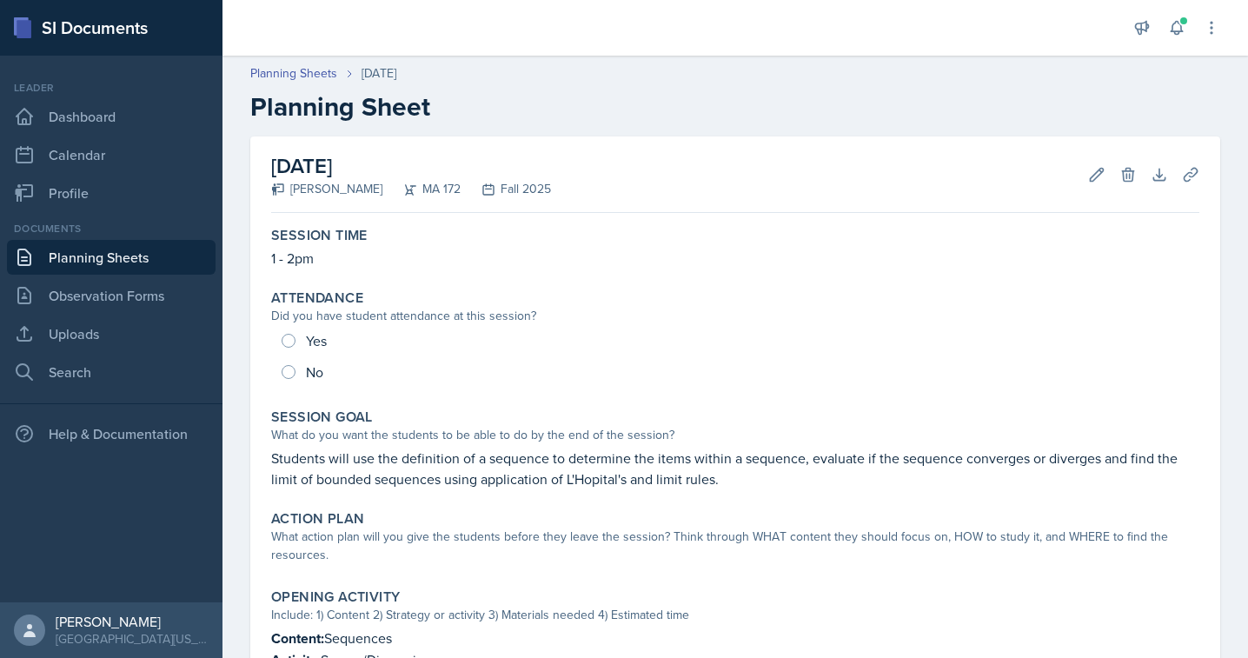
click at [88, 270] on link "Planning Sheets" at bounding box center [111, 257] width 209 height 35
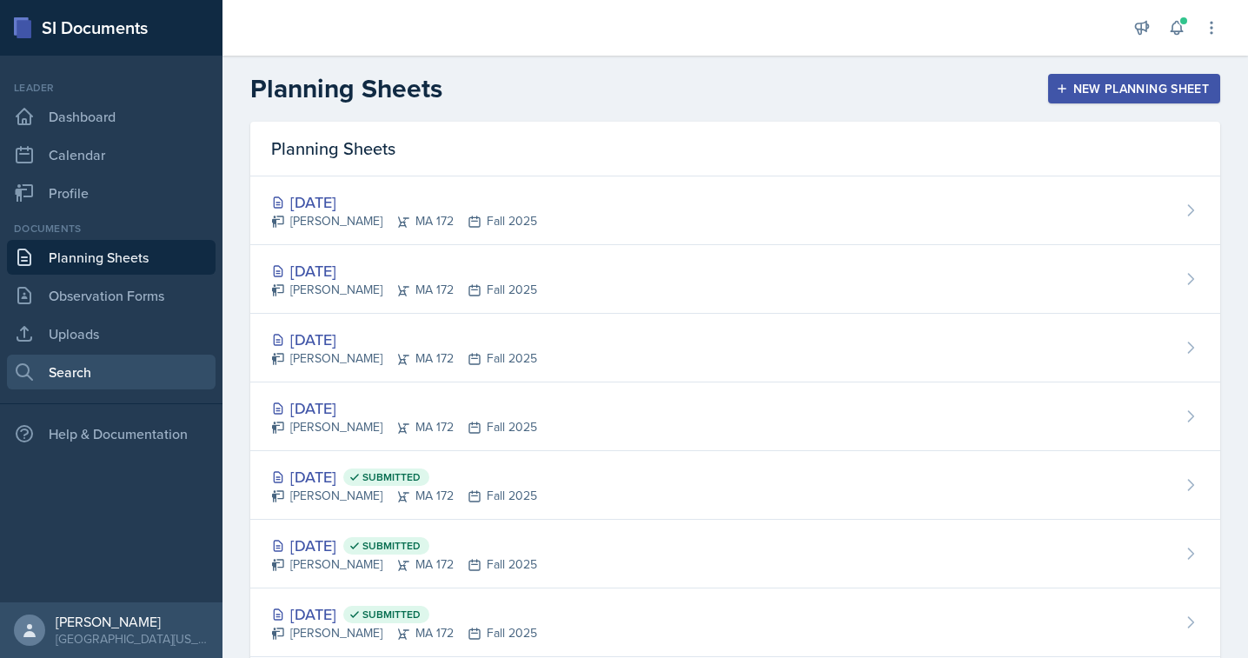
click at [97, 369] on link "Search" at bounding box center [111, 372] width 209 height 35
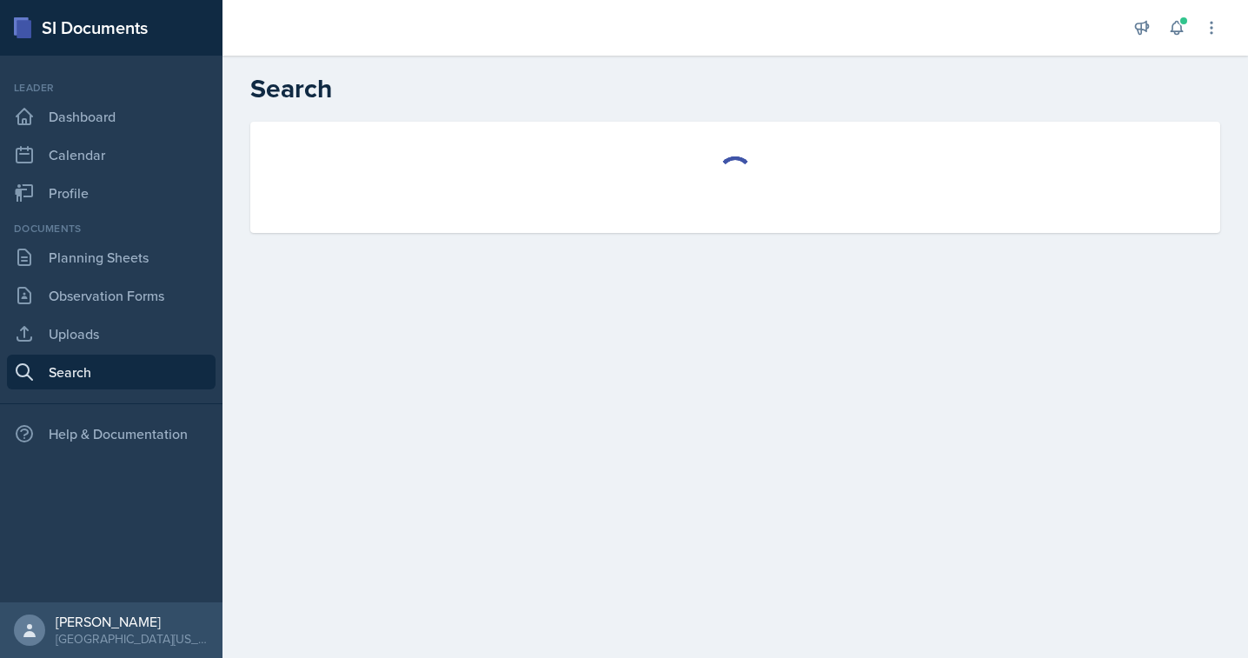
select select "all"
select select "1"
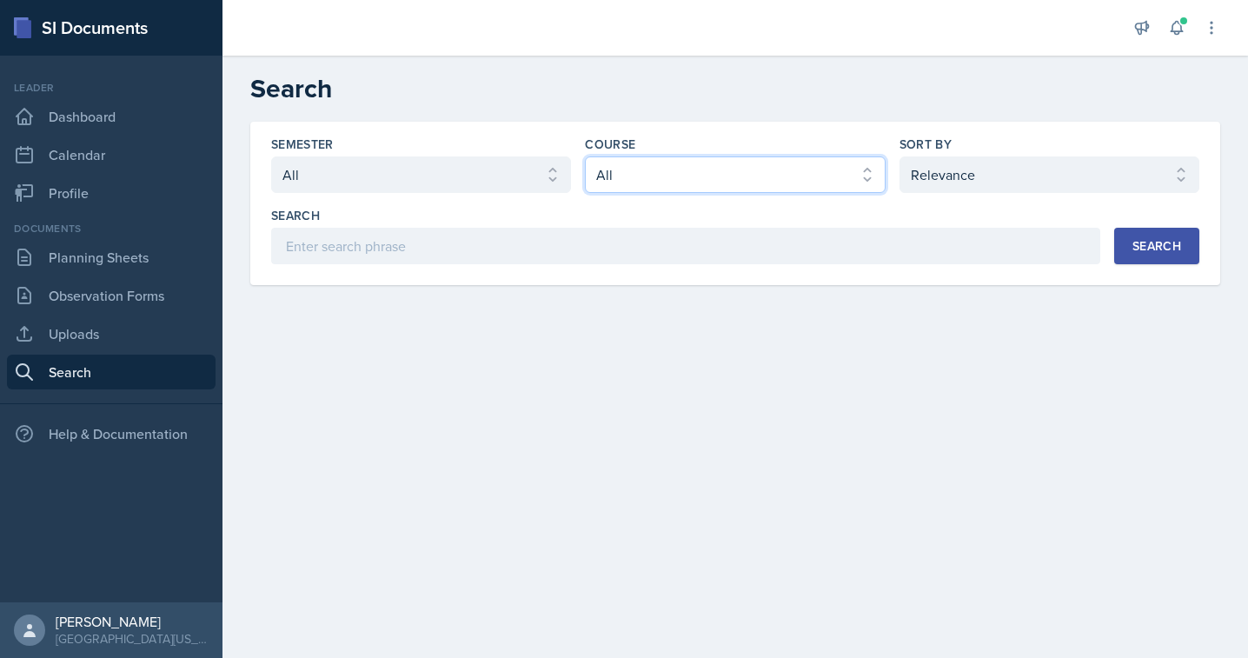
click at [687, 169] on select "Select course All ACC 211 ACC 212 ACC 307 BYS 119 BYS 215 BYS 300 CH 101 CH 121…" at bounding box center [735, 174] width 300 height 37
click at [391, 176] on select "Select semester All Fall 2025 Spring 2025 Fall 2024 Spring 2024 Fall 2023 Sprin…" at bounding box center [421, 174] width 300 height 37
click at [271, 156] on select "Select semester All Fall 2025 Spring 2025 Fall 2024 Spring 2024 Fall 2023 Sprin…" at bounding box center [421, 174] width 300 height 37
click at [409, 178] on select "Select semester All Fall 2025 Spring 2025 Fall 2024 Spring 2024 Fall 2023 Sprin…" at bounding box center [421, 174] width 300 height 37
select select "8c3db506-cd10-4819-a085-b8ca3b52d6db"
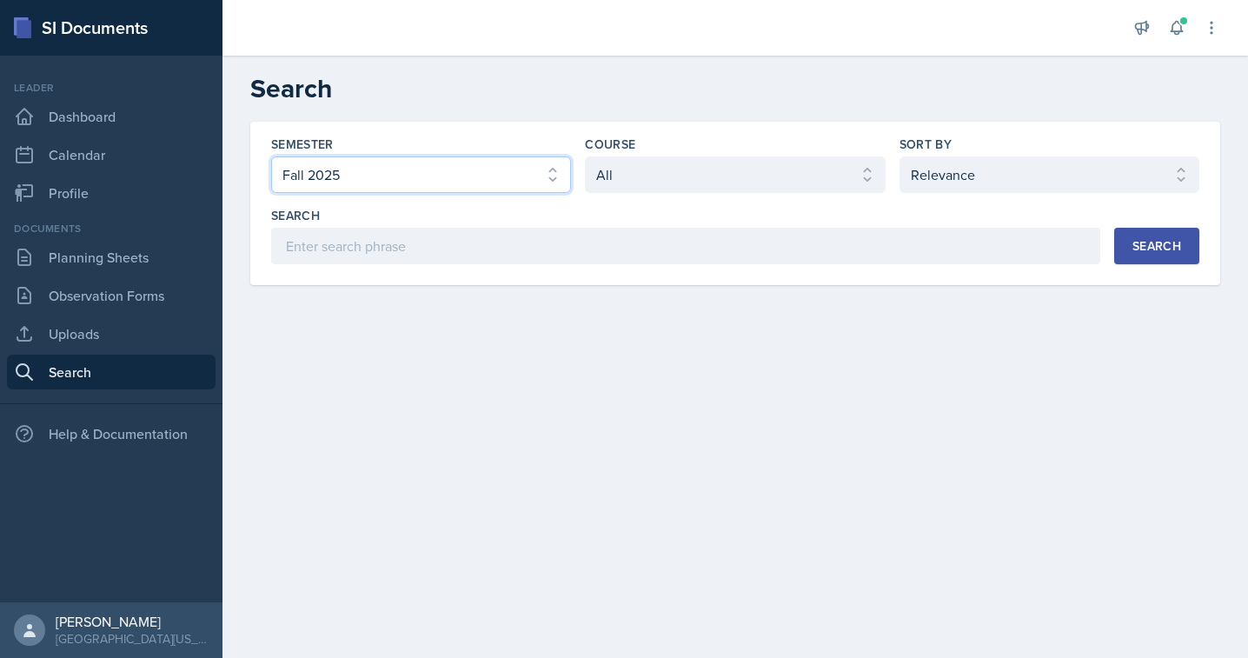
click at [271, 156] on select "Select semester All Fall 2025 Spring 2025 Fall 2024 Spring 2024 Fall 2023 Sprin…" at bounding box center [421, 174] width 300 height 37
click at [661, 189] on select "Select course All ACC 211 ACC 212 ACC 307 BYS 119 BYS 215 BYS 300 CH 101 CH 121…" at bounding box center [735, 174] width 300 height 37
select select "b86fb2d2-23e3-43a7-aacc-a78edbe2eb67"
click at [585, 156] on select "Select course All ACC 211 ACC 212 ACC 307 BYS 119 BYS 215 BYS 300 CH 101 CH 121…" at bounding box center [735, 174] width 300 height 37
click at [1155, 253] on div "Search" at bounding box center [1156, 246] width 49 height 14
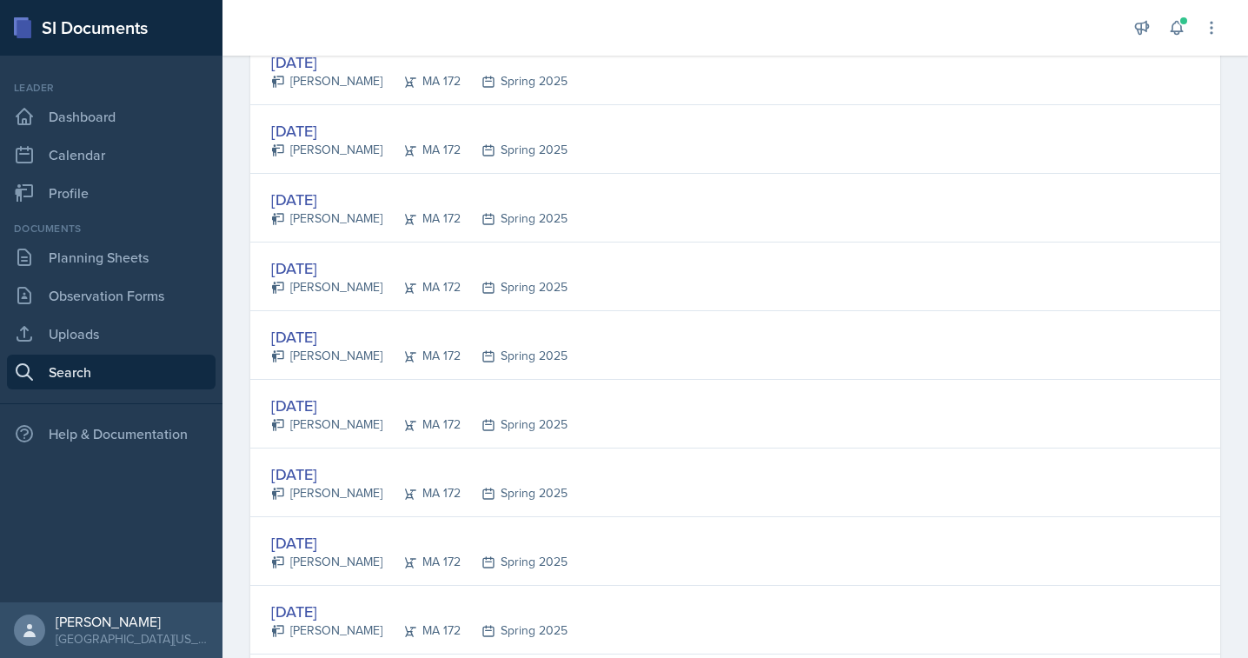
scroll to position [311, 0]
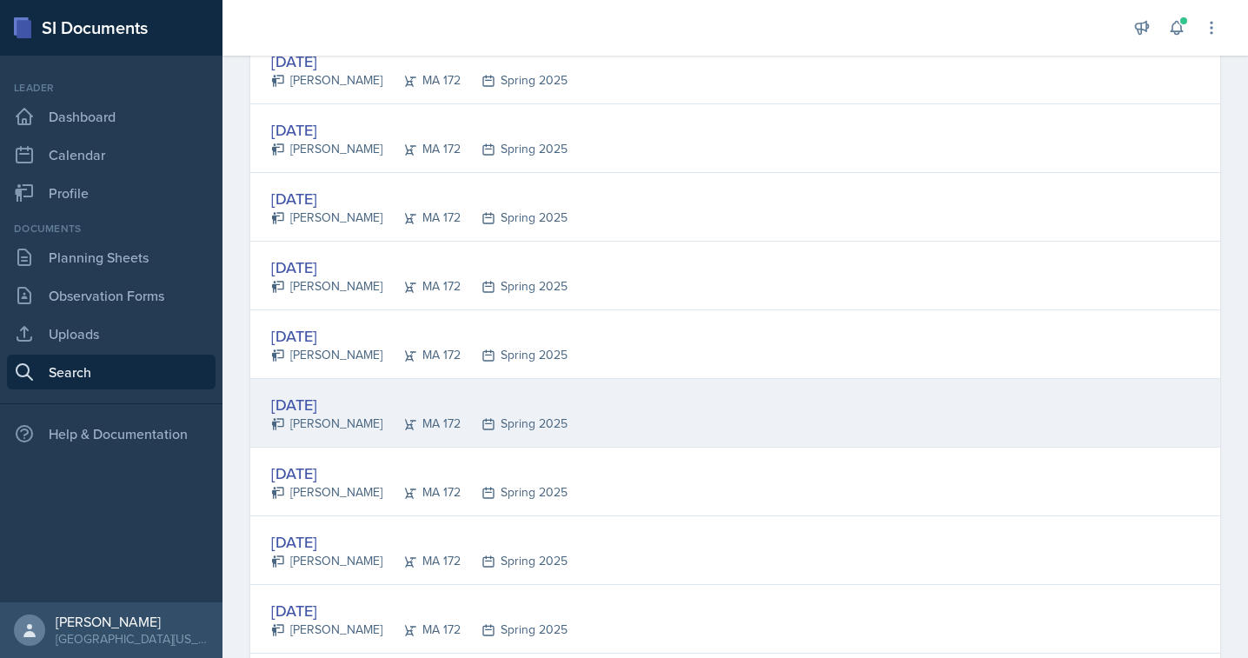
click at [322, 406] on div "[DATE]" at bounding box center [419, 404] width 296 height 23
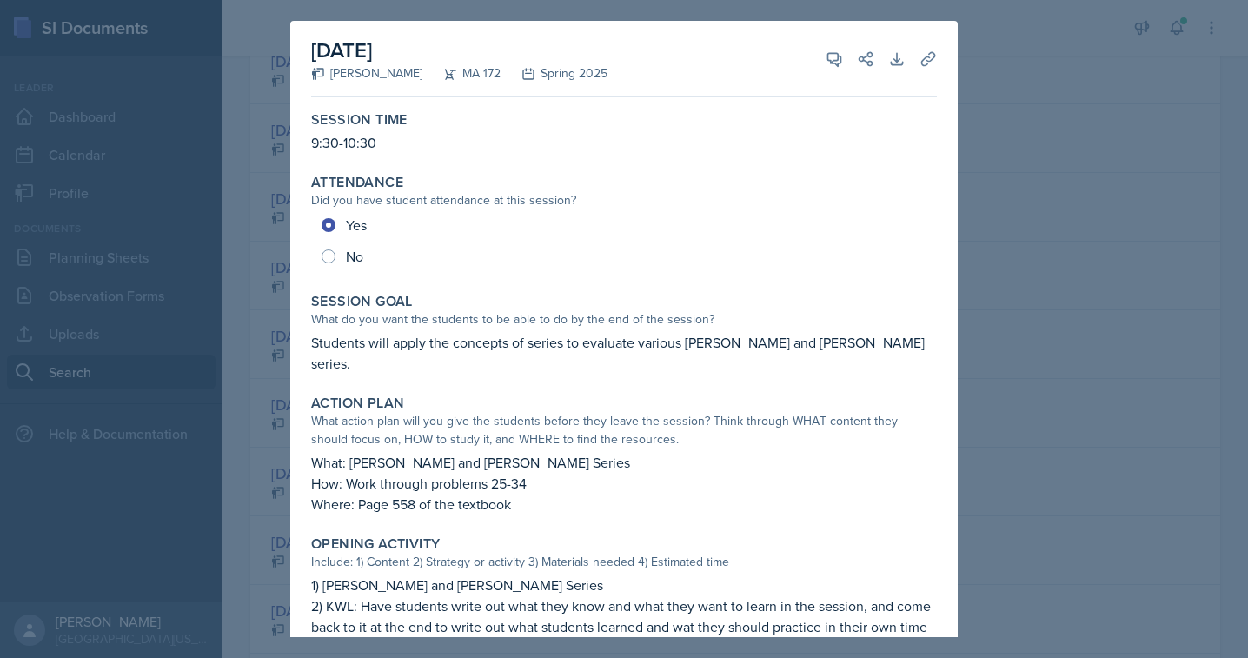
click at [1030, 289] on div at bounding box center [624, 329] width 1248 height 658
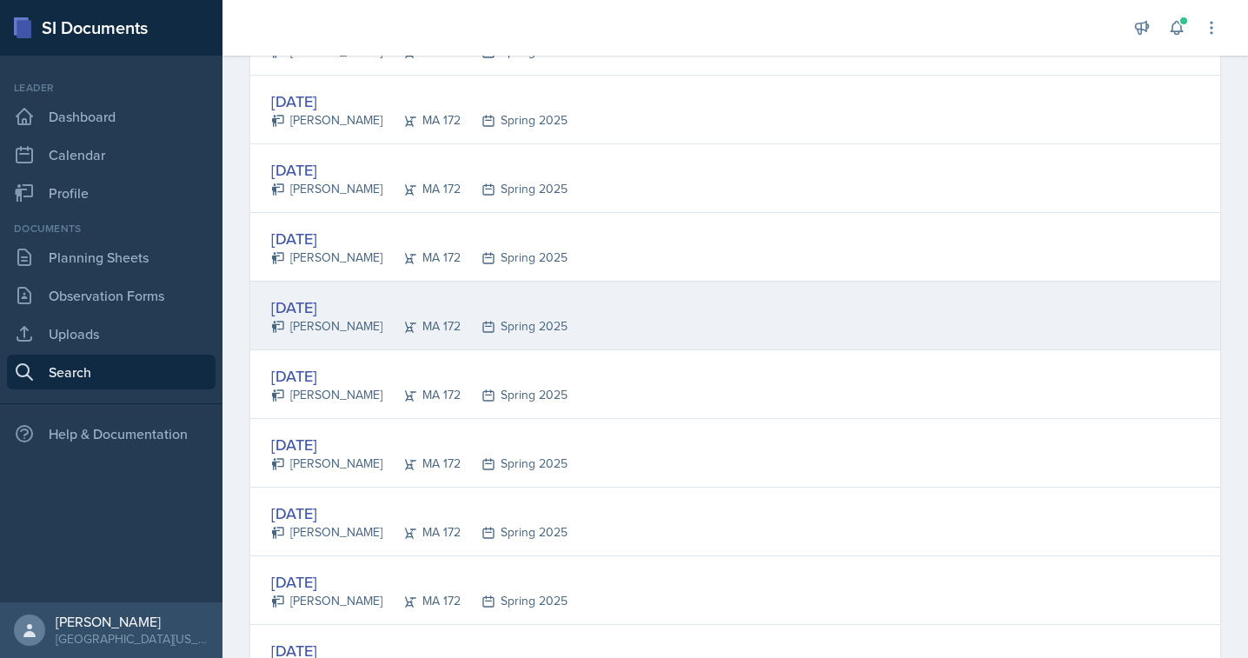
scroll to position [424, 0]
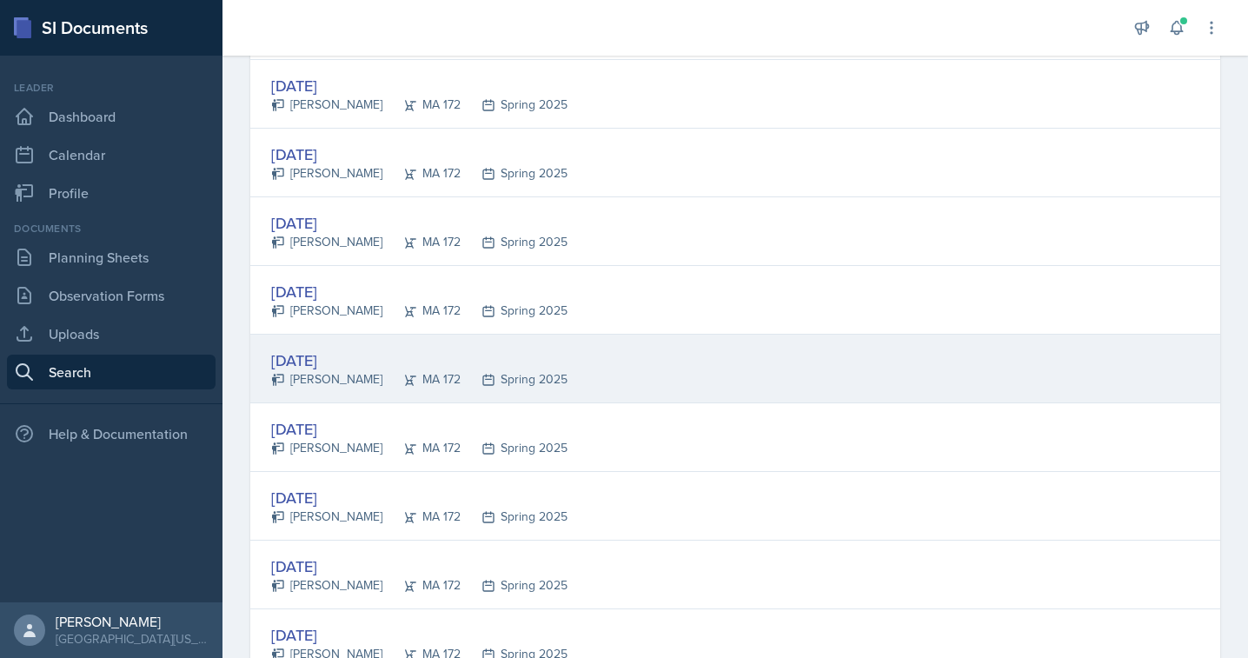
click at [318, 369] on div "[DATE]" at bounding box center [419, 360] width 296 height 23
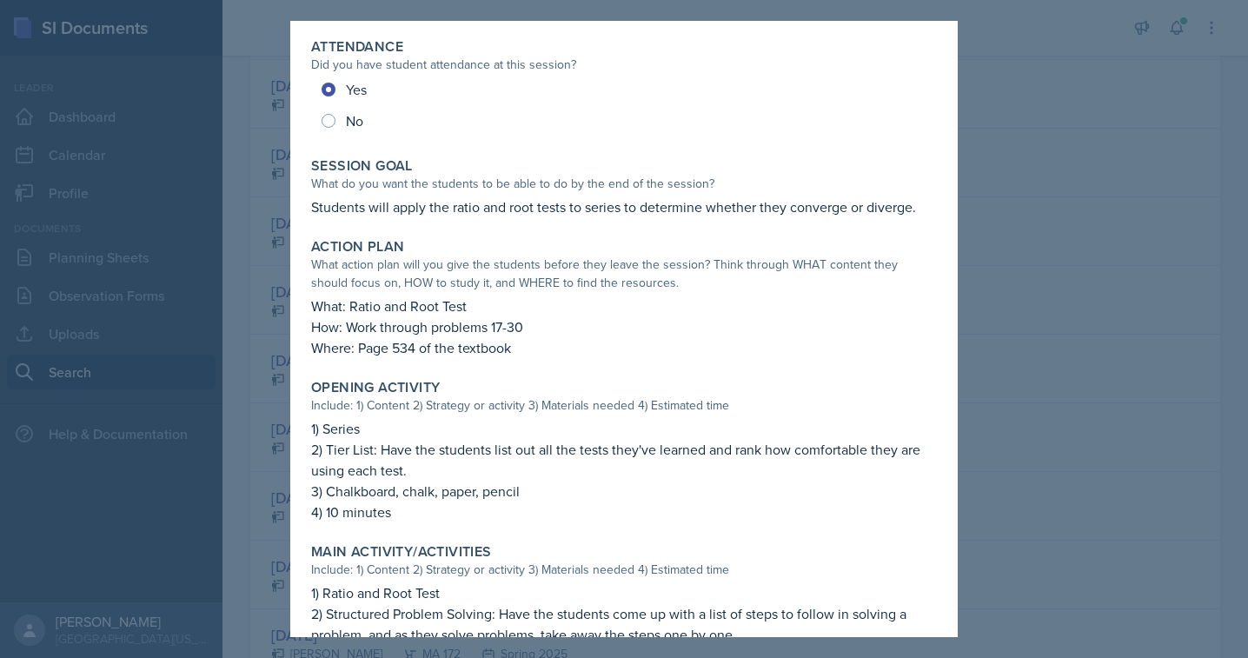
scroll to position [176, 0]
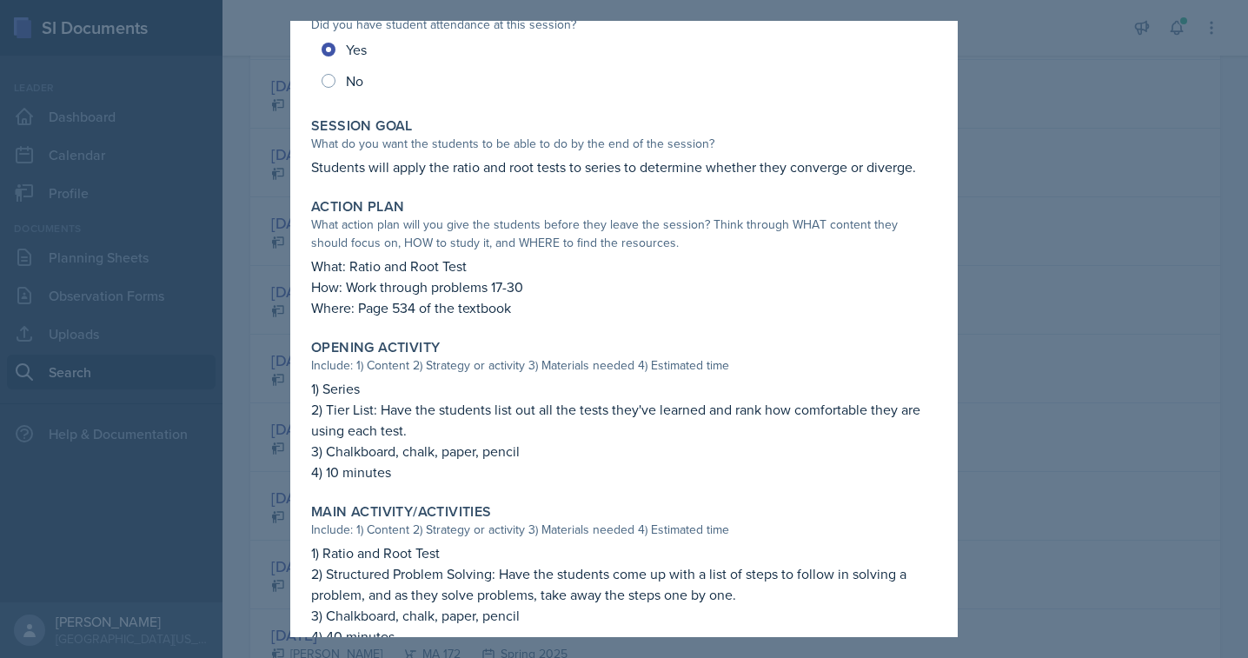
click at [1133, 225] on div at bounding box center [624, 329] width 1248 height 658
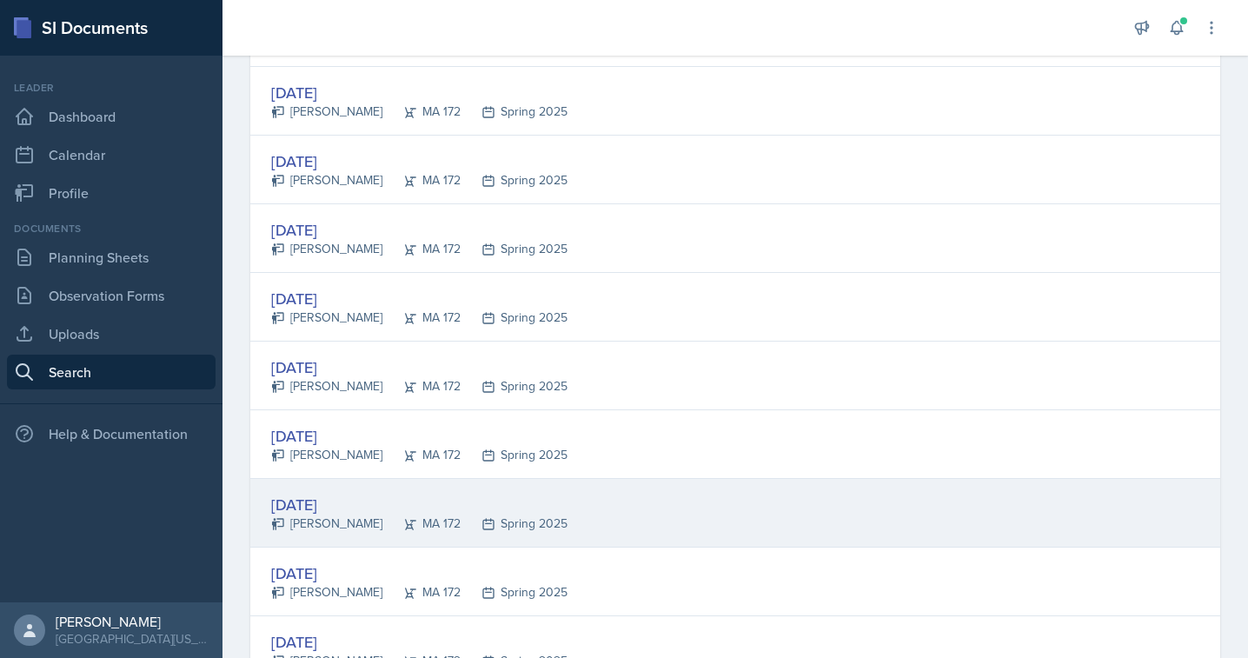
scroll to position [2520, 0]
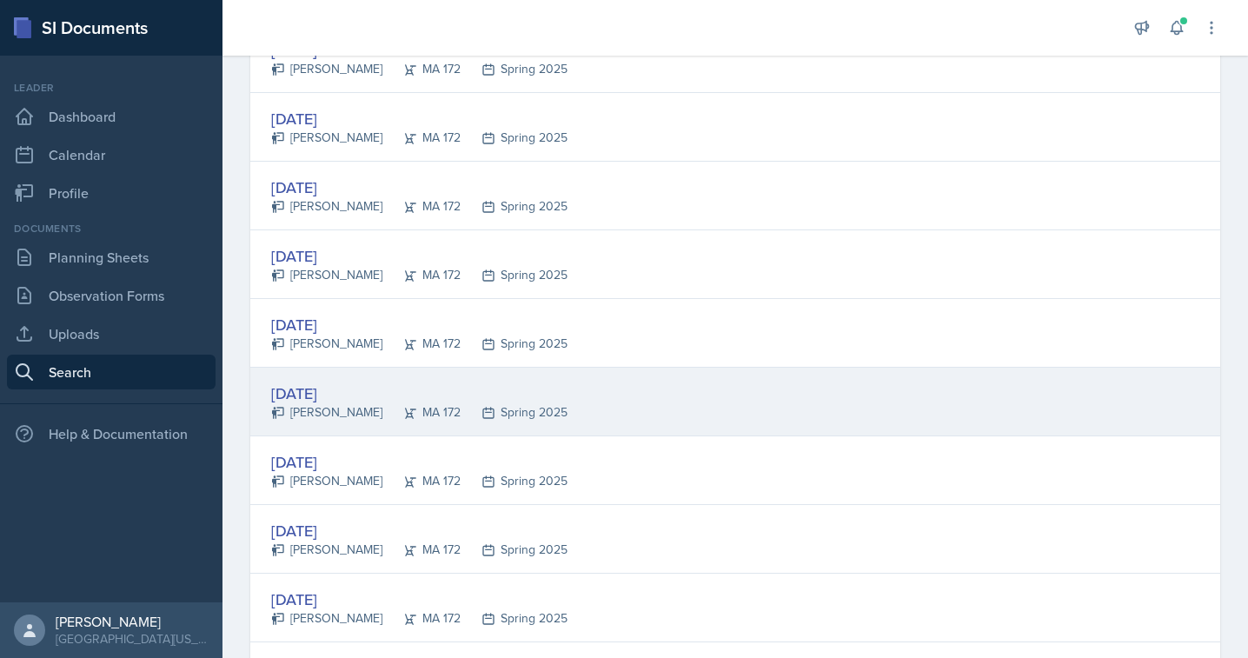
click at [322, 402] on div "[DATE]" at bounding box center [419, 393] width 296 height 23
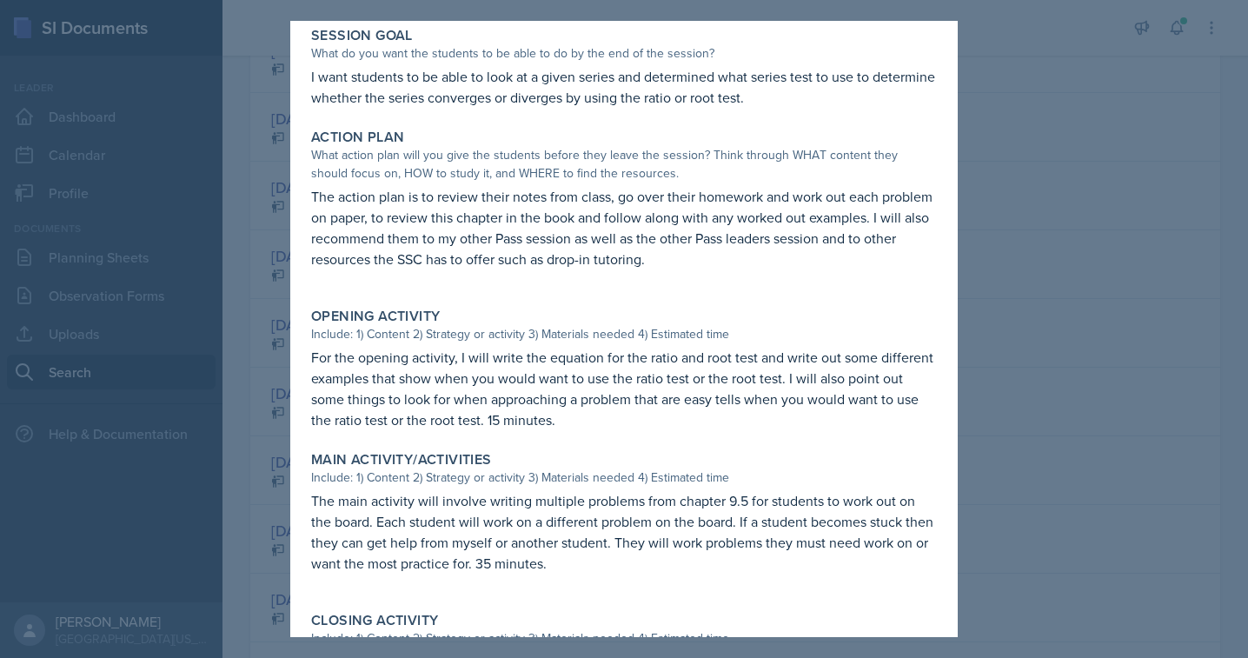
scroll to position [270, 0]
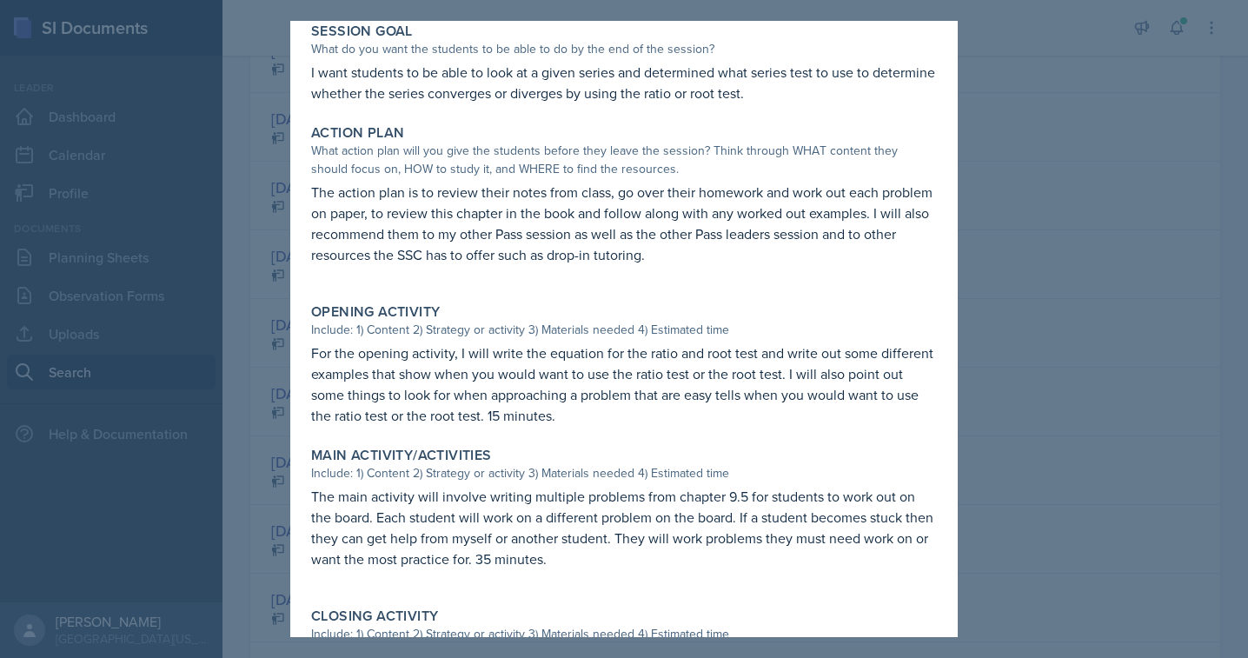
click at [977, 316] on div at bounding box center [624, 329] width 1248 height 658
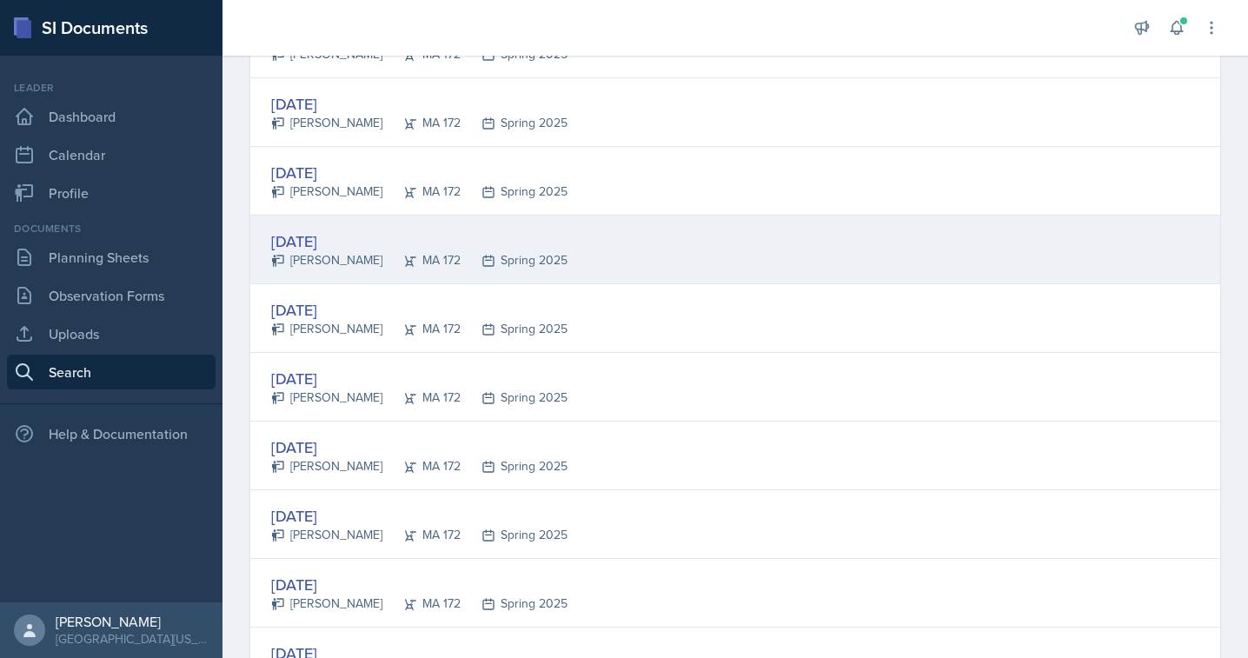
scroll to position [2606, 0]
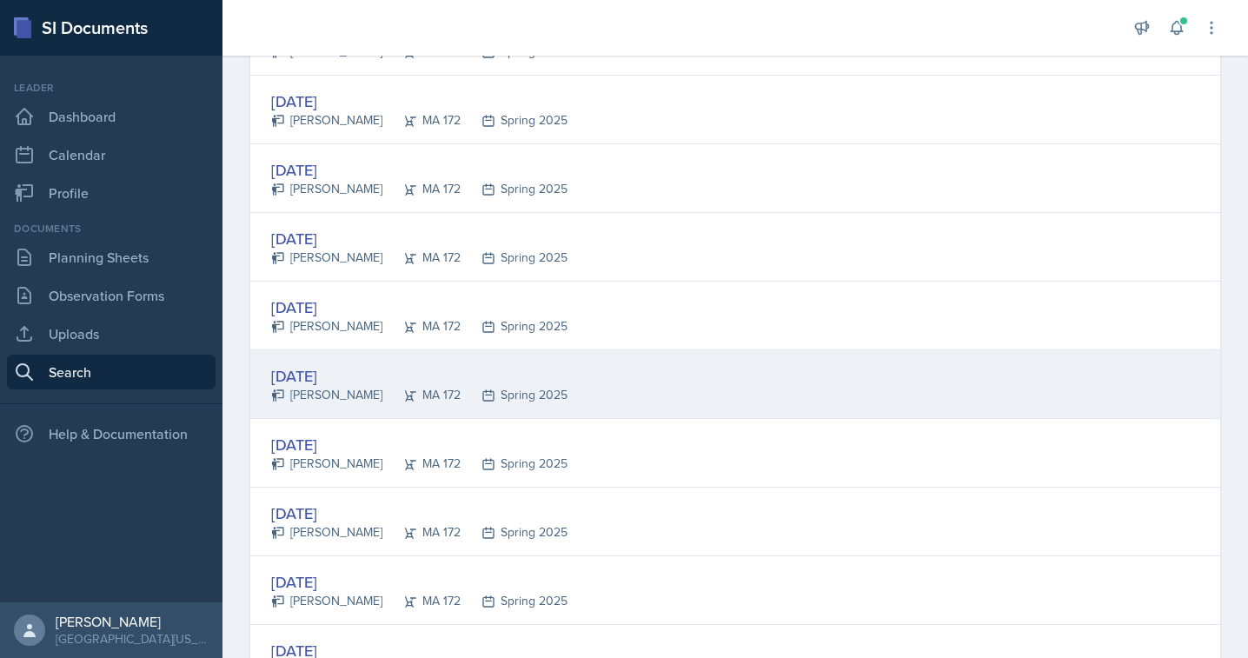
click at [336, 393] on div "[PERSON_NAME]" at bounding box center [326, 395] width 111 height 18
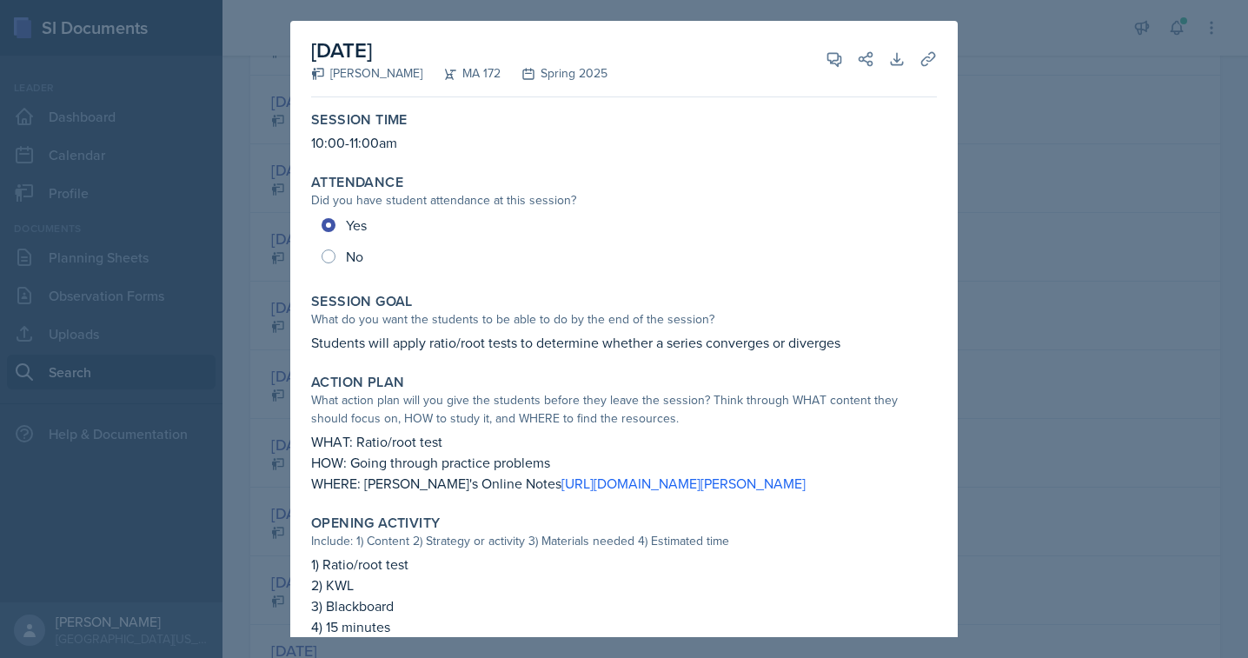
click at [1112, 265] on div at bounding box center [624, 329] width 1248 height 658
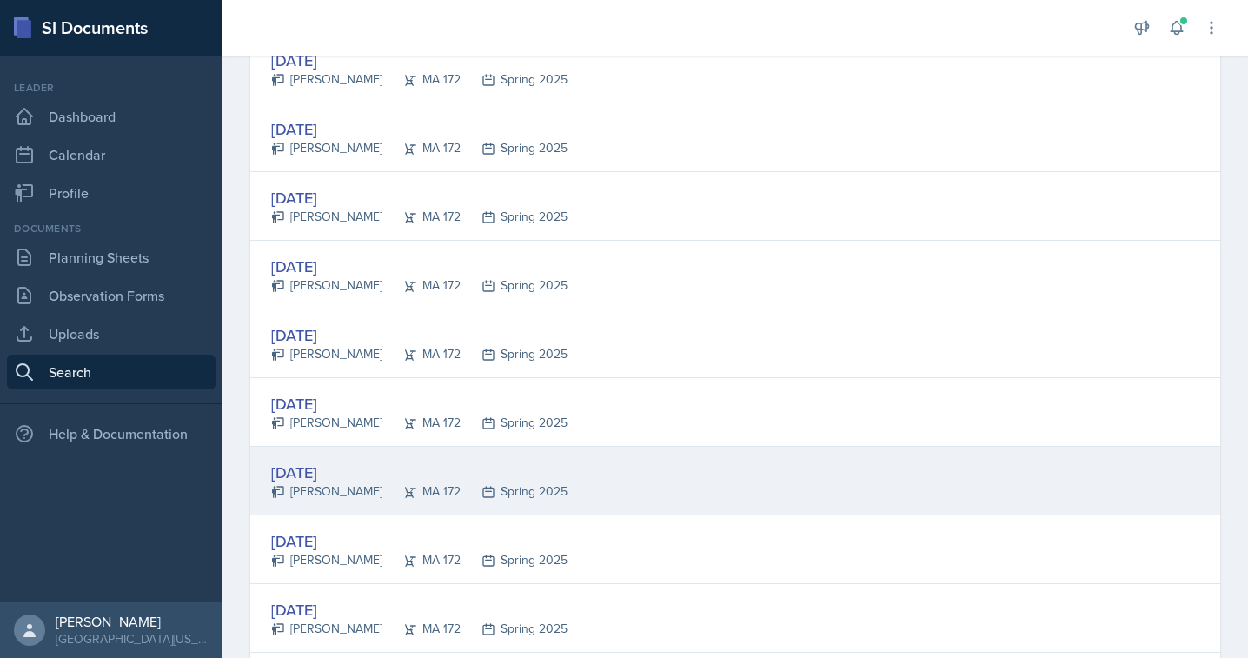
scroll to position [2651, 0]
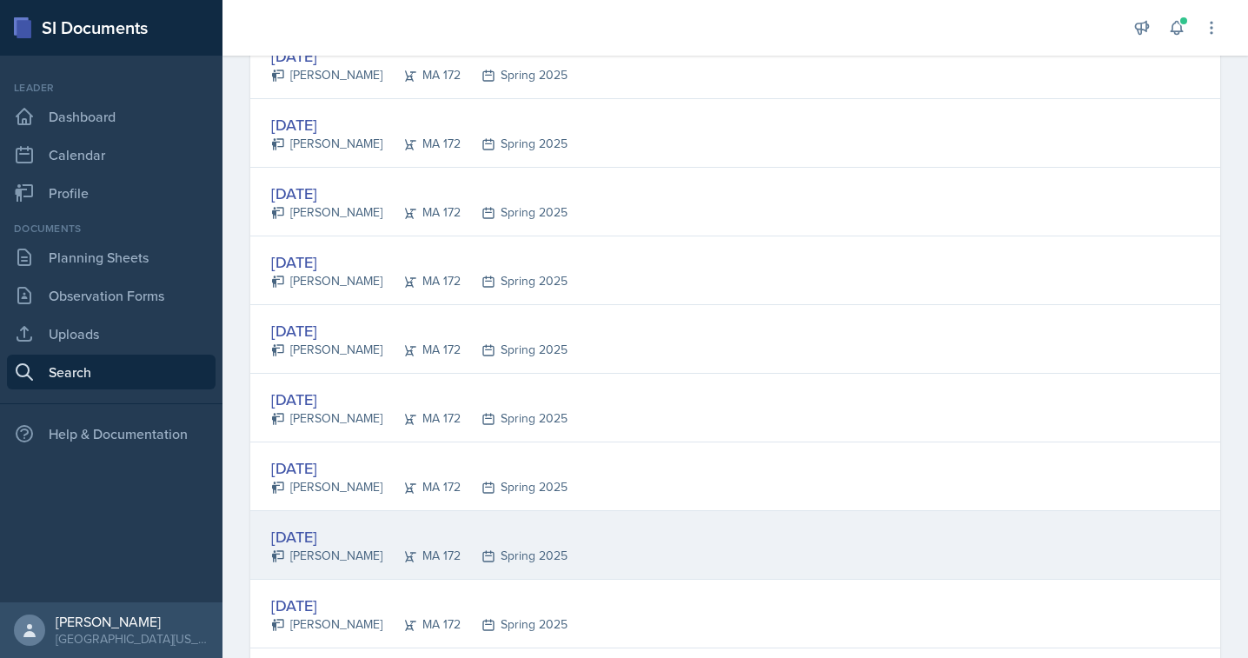
click at [321, 554] on div "[PERSON_NAME]" at bounding box center [326, 556] width 111 height 18
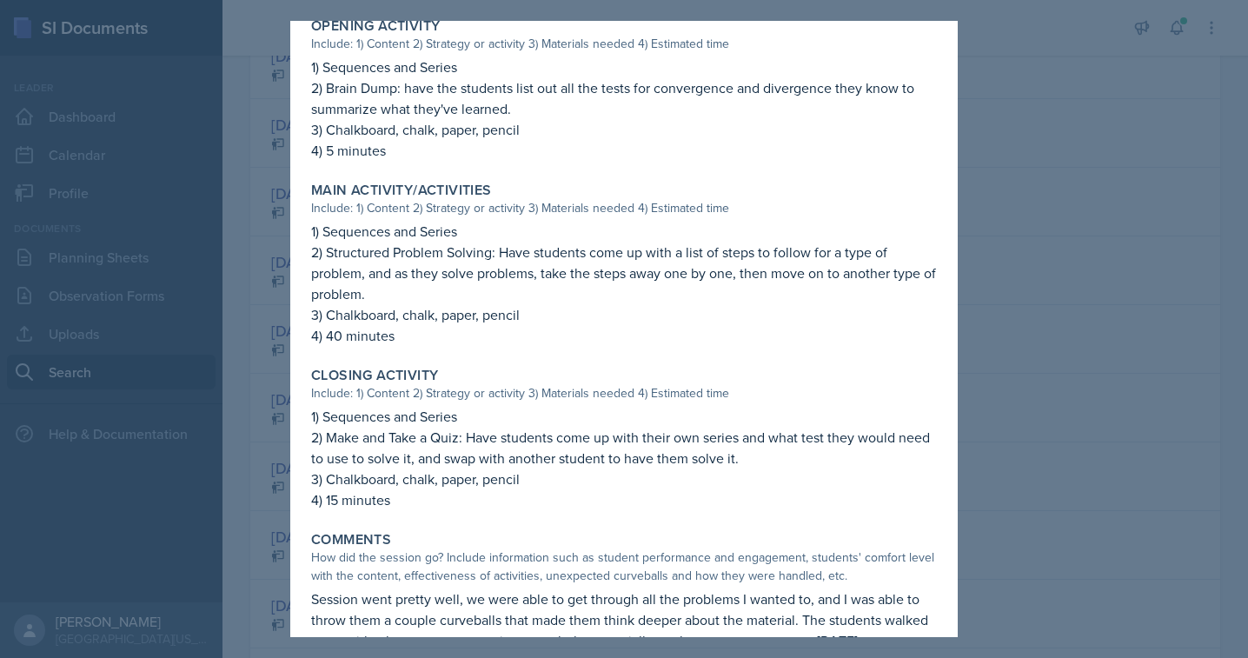
scroll to position [521, 0]
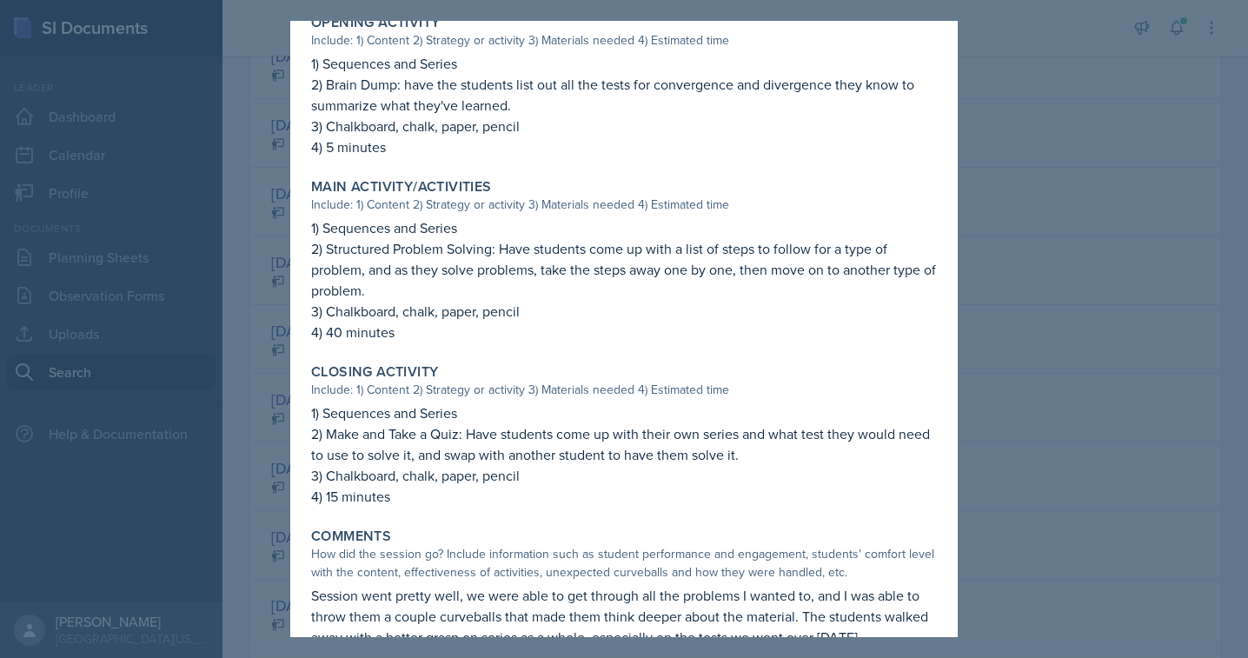
click at [993, 369] on div at bounding box center [624, 329] width 1248 height 658
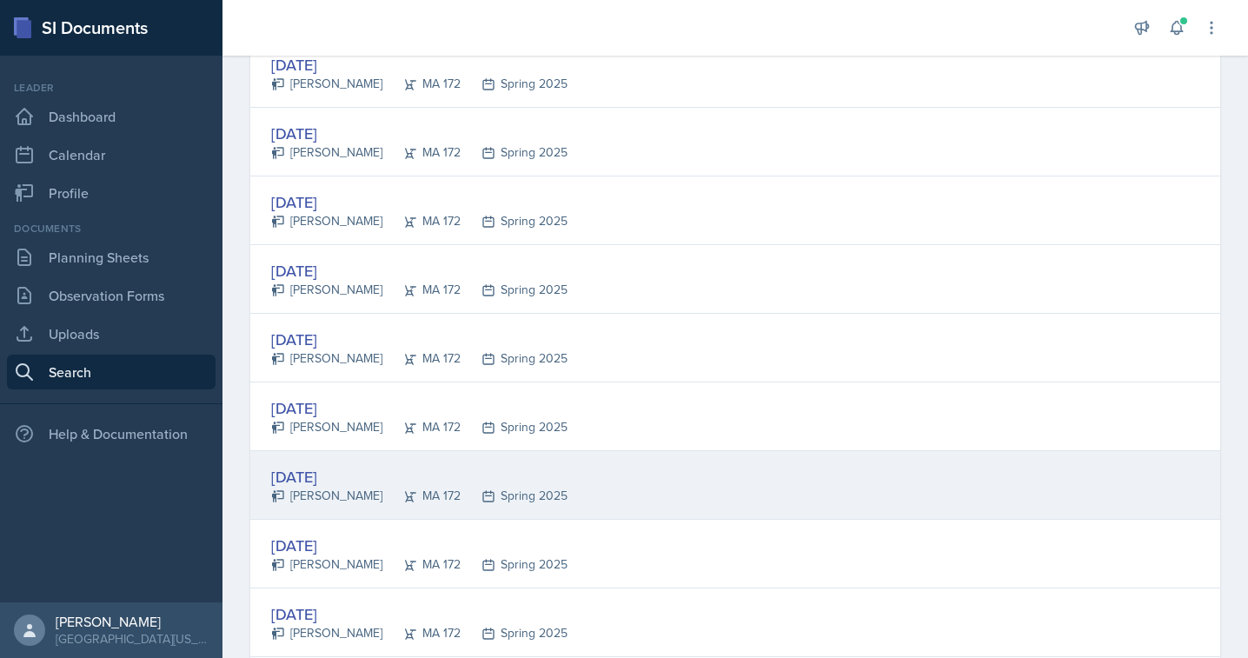
scroll to position [2838, 0]
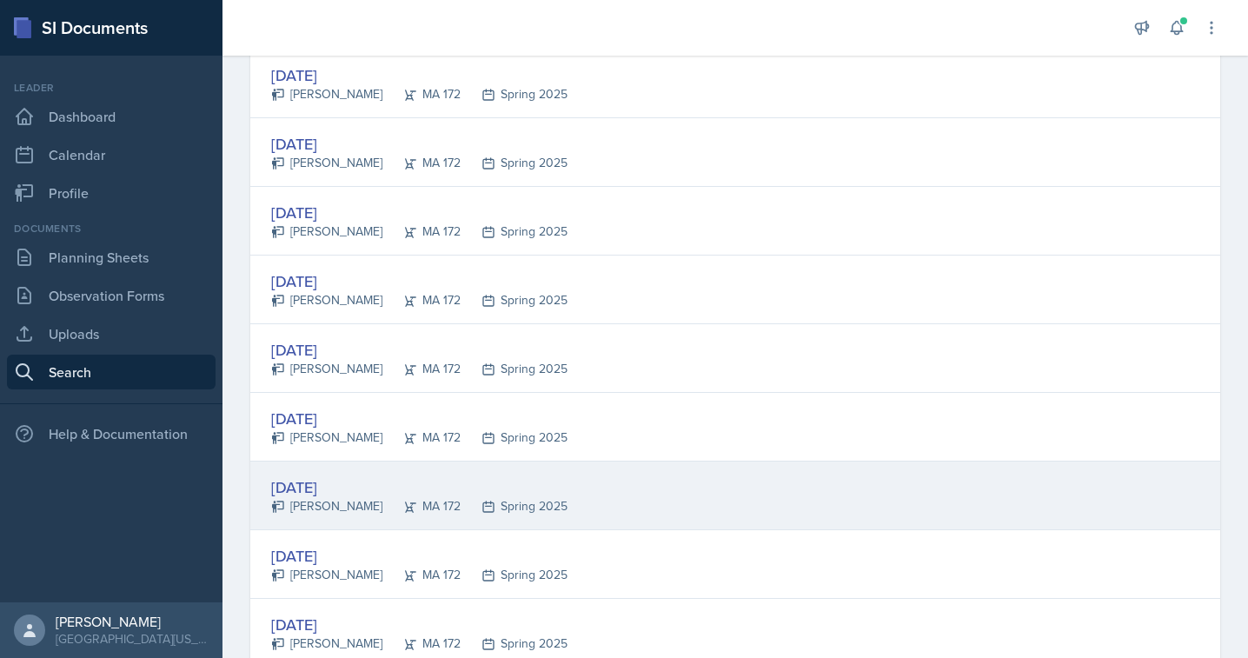
click at [315, 484] on div "[DATE]" at bounding box center [419, 486] width 296 height 23
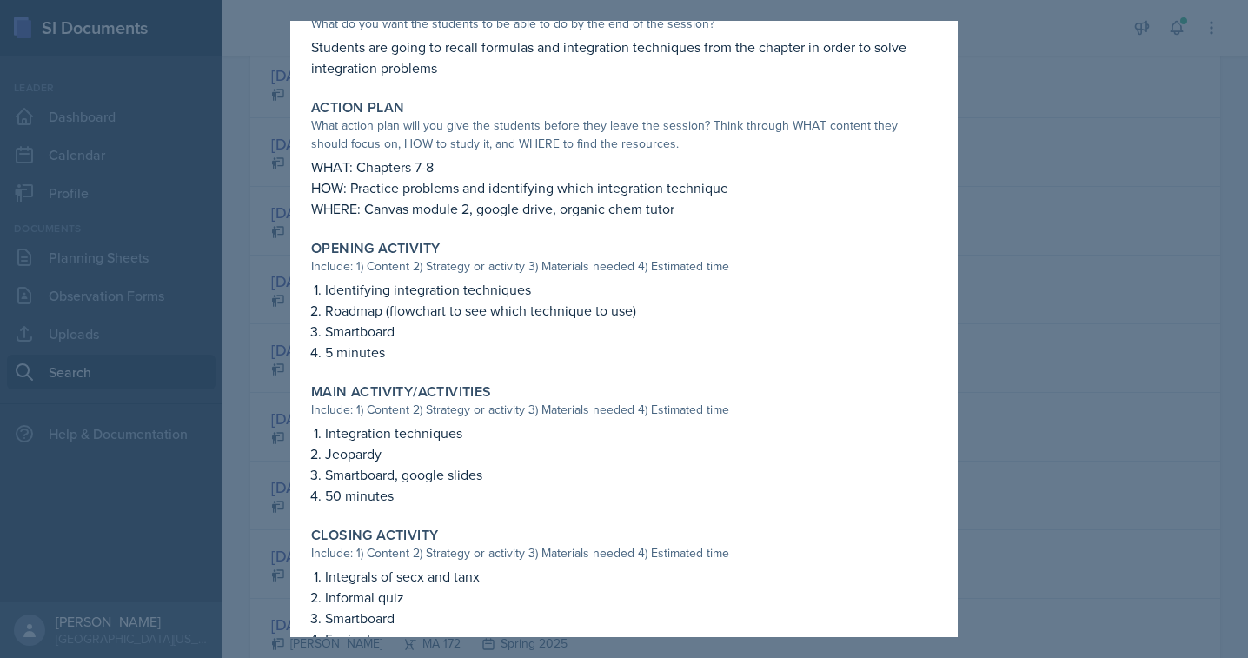
scroll to position [305, 0]
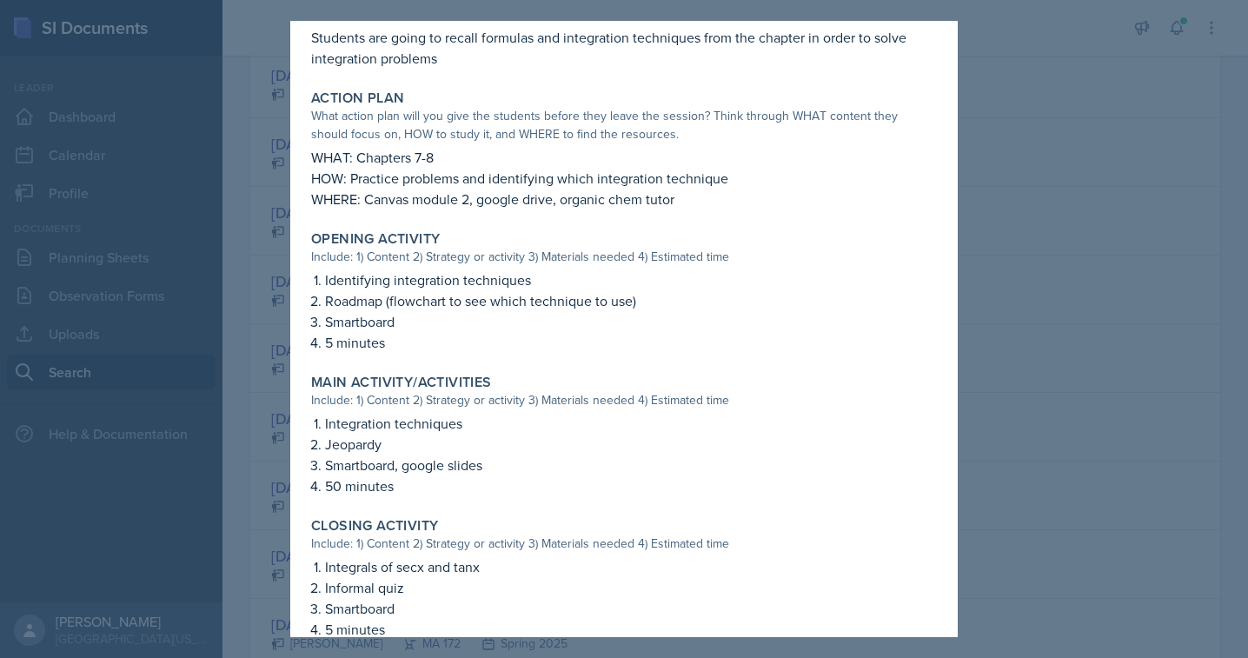
click at [1019, 293] on div at bounding box center [624, 329] width 1248 height 658
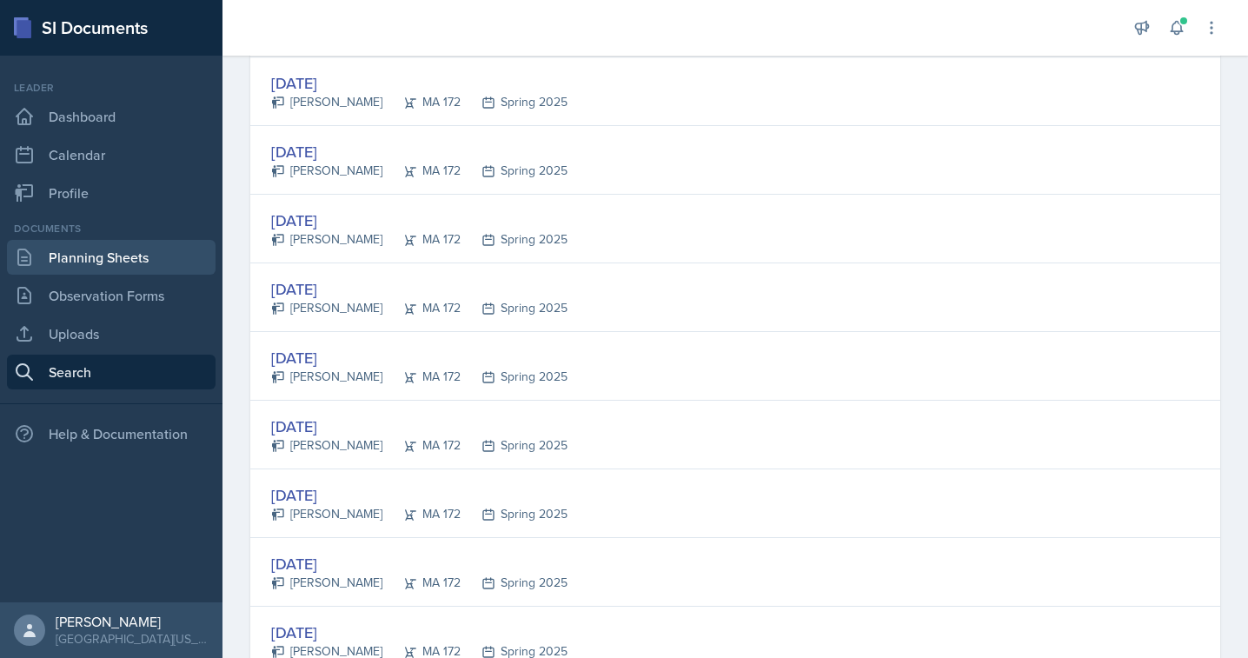
click at [113, 265] on link "Planning Sheets" at bounding box center [111, 257] width 209 height 35
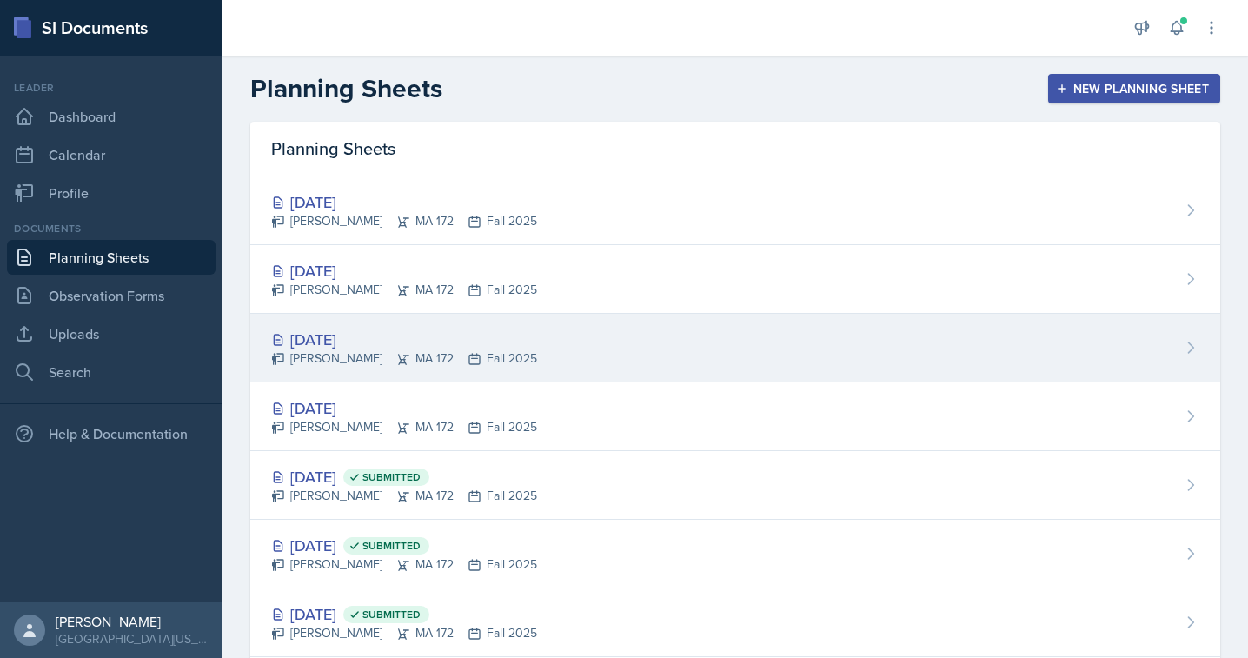
click at [327, 344] on div "[DATE]" at bounding box center [404, 339] width 266 height 23
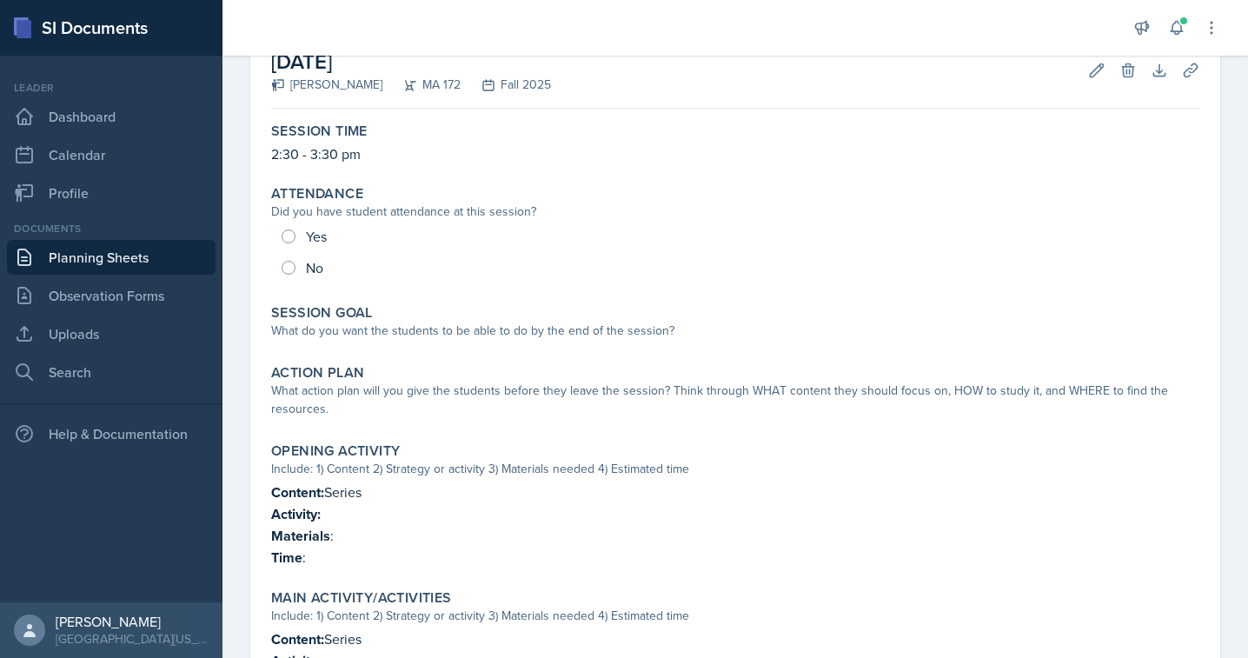
scroll to position [115, 0]
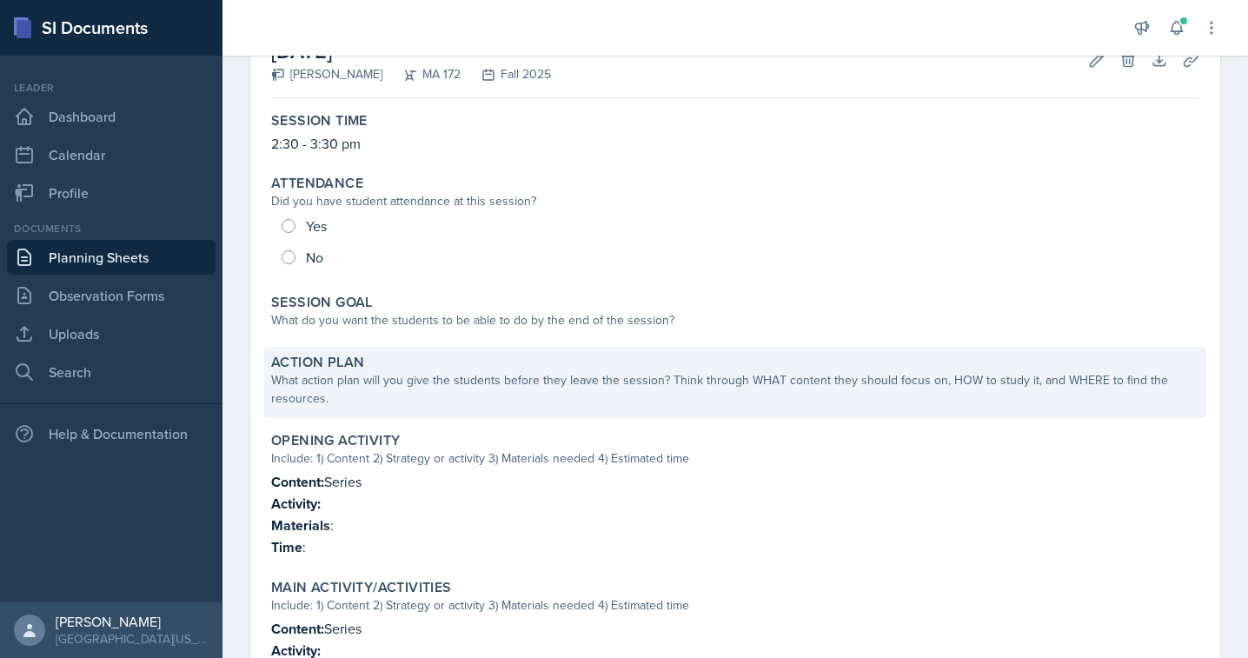
click at [400, 406] on div "What action plan will you give the students before they leave the session? Thin…" at bounding box center [735, 389] width 928 height 37
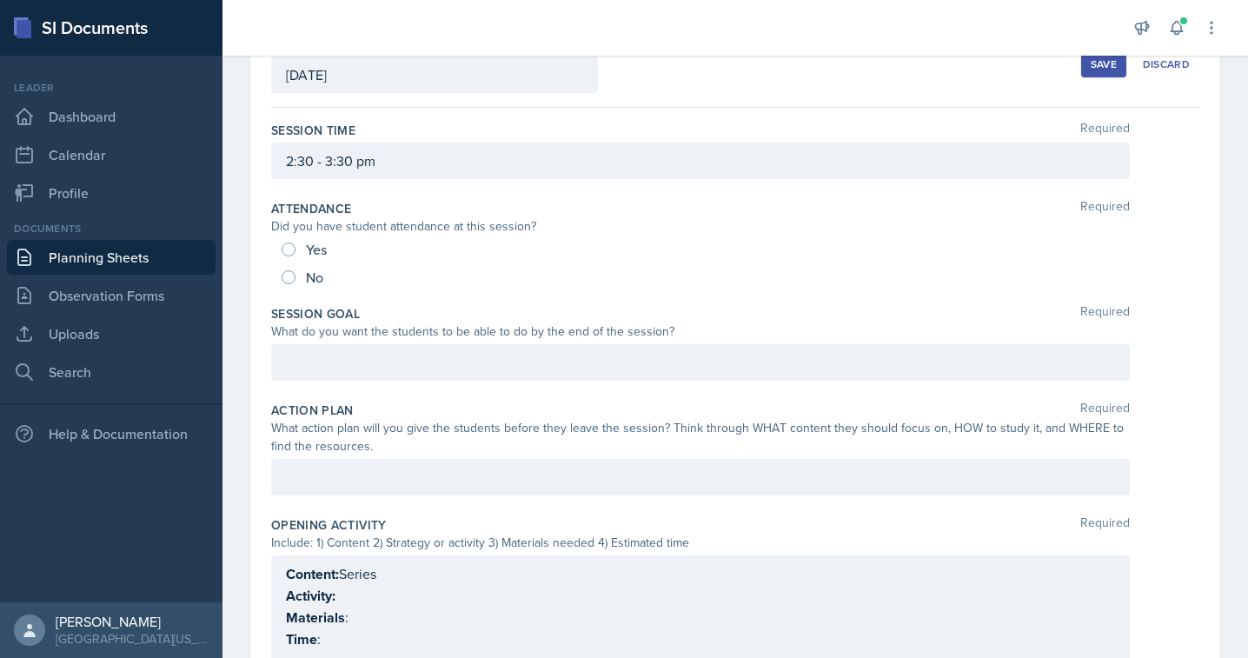
click at [382, 355] on div at bounding box center [700, 362] width 859 height 37
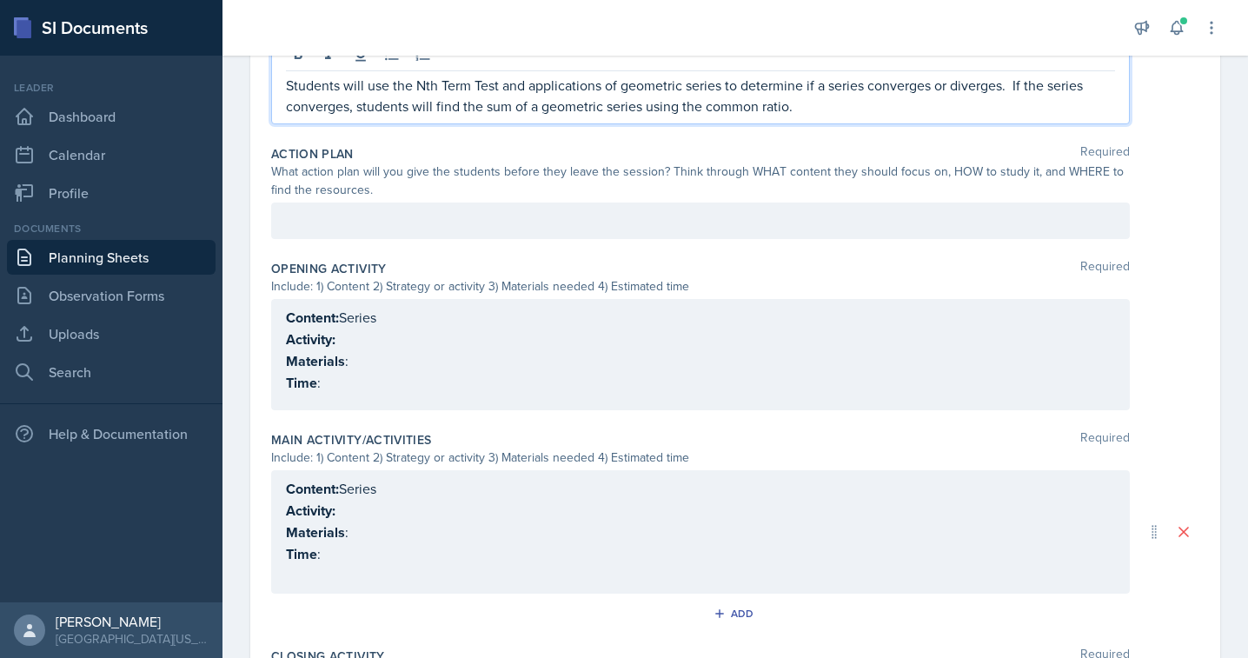
click at [365, 338] on p "Activity:" at bounding box center [700, 340] width 829 height 22
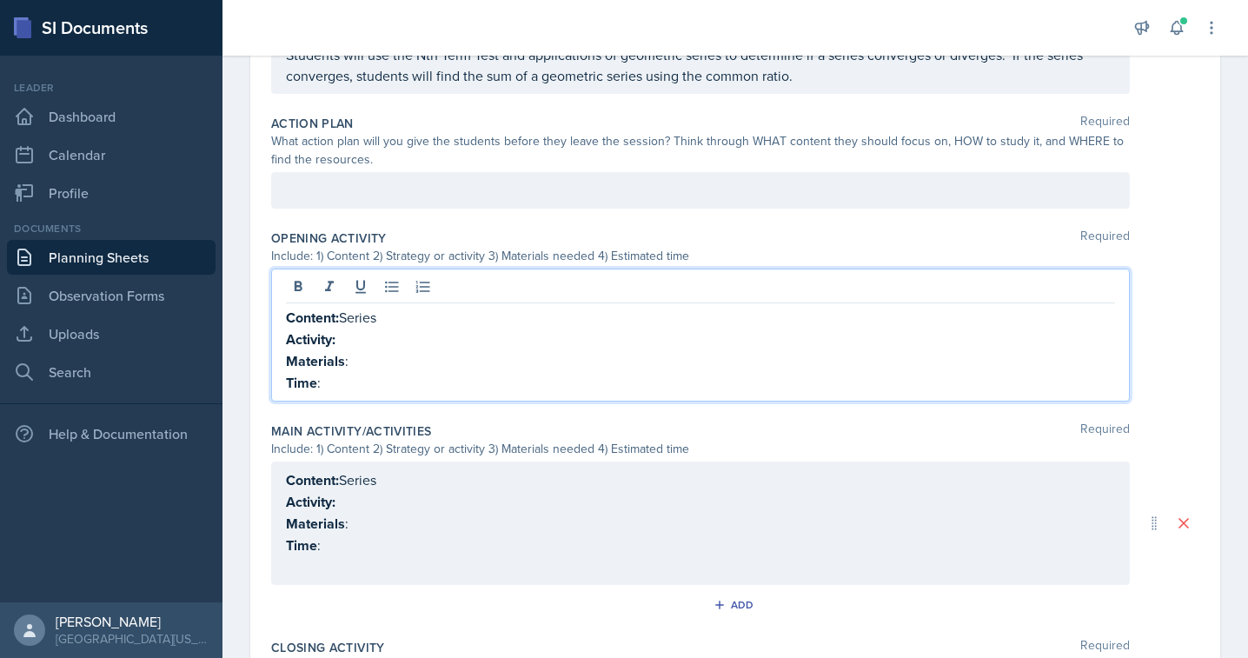
scroll to position [422, 0]
click at [371, 318] on p "Content: Series" at bounding box center [700, 318] width 829 height 22
click at [382, 323] on p "Content: Common Limits" at bounding box center [700, 318] width 829 height 22
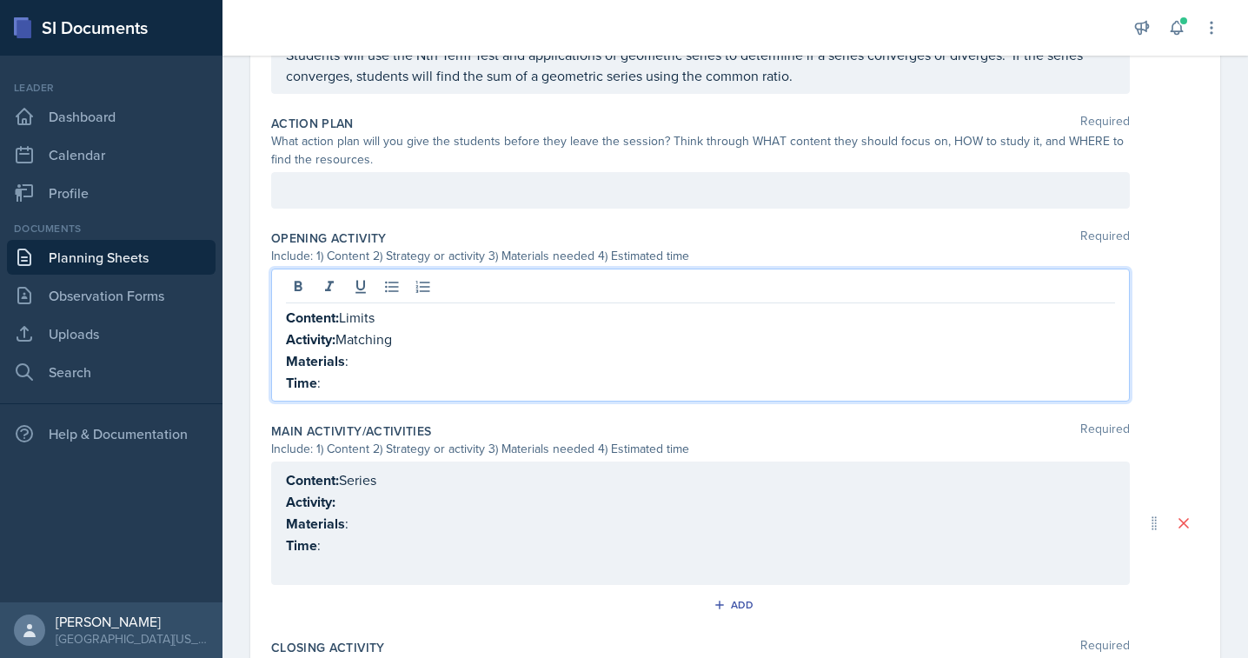
click at [431, 330] on p "Activity: Matching" at bounding box center [700, 340] width 829 height 22
click at [350, 317] on p "Content: Limits" at bounding box center [700, 318] width 829 height 22
click at [375, 362] on p "Materials :" at bounding box center [700, 361] width 829 height 22
click at [363, 375] on p "Time :" at bounding box center [700, 383] width 829 height 22
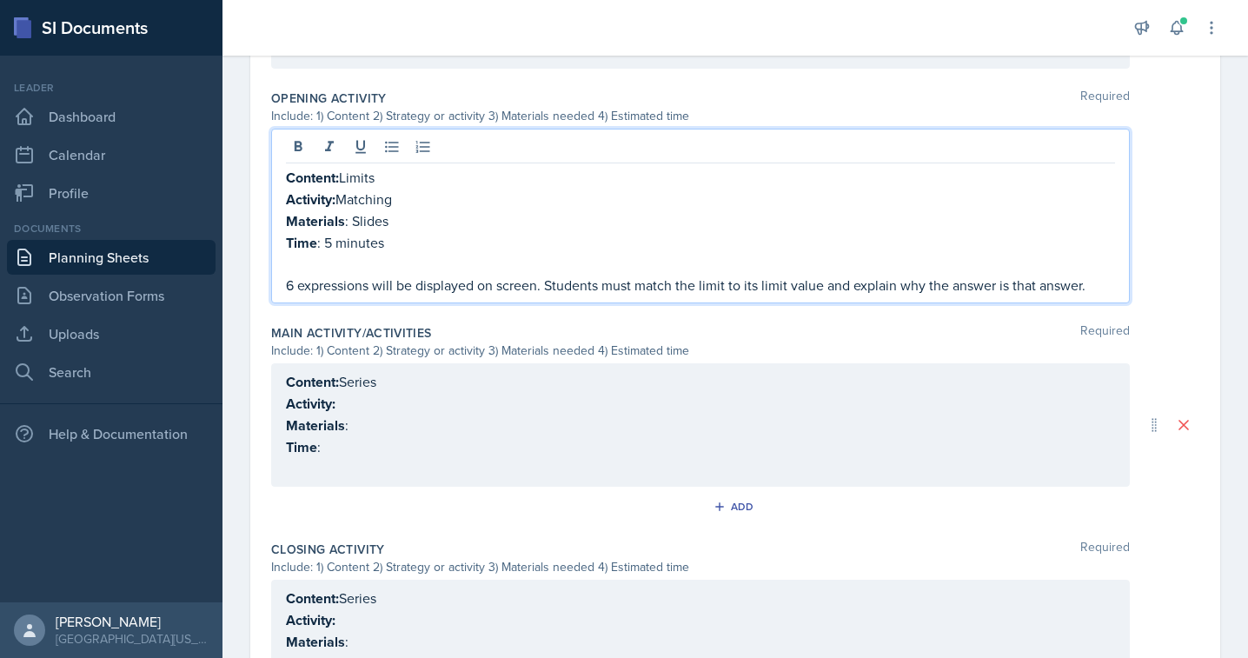
click at [383, 415] on p "Materials :" at bounding box center [700, 426] width 829 height 22
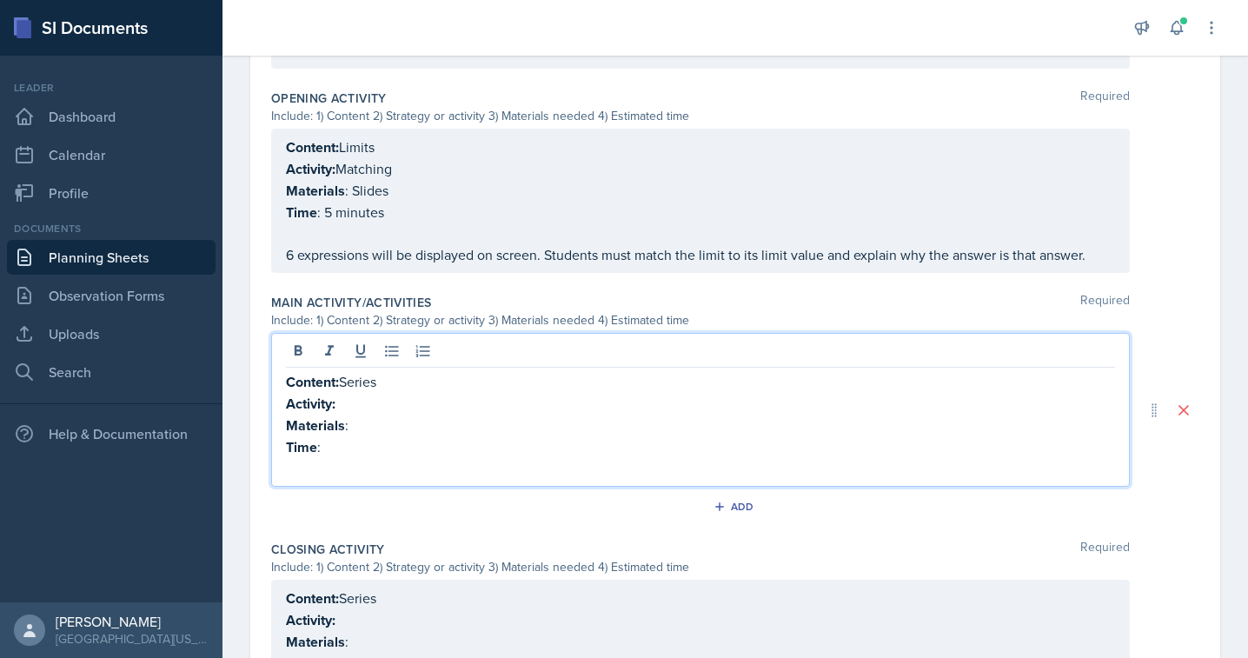
click at [362, 379] on p "Content: Series" at bounding box center [700, 382] width 829 height 22
click at [376, 400] on p "Activity:" at bounding box center [700, 404] width 829 height 22
click at [391, 388] on p "Content: Series" at bounding box center [700, 382] width 829 height 22
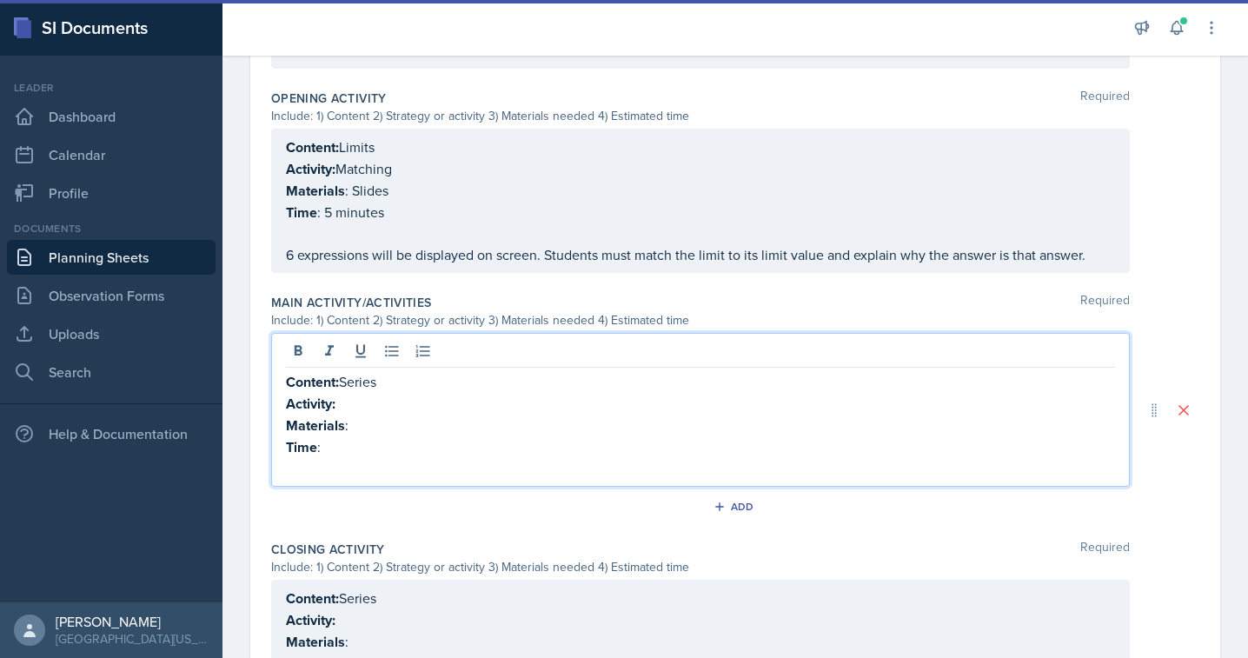
click at [366, 380] on p "Content: Series" at bounding box center [700, 382] width 829 height 22
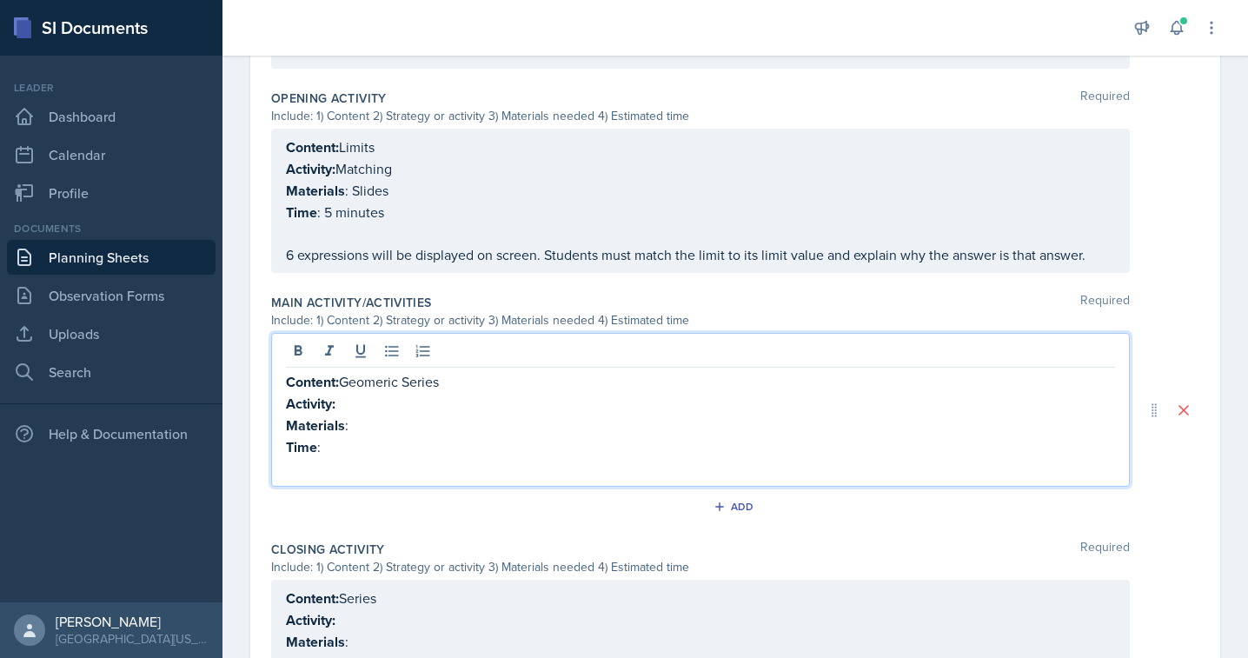
click at [375, 387] on p "Content: Geomeric Series" at bounding box center [700, 382] width 829 height 22
click at [465, 378] on p "Content: Geometric Series" at bounding box center [700, 382] width 829 height 22
click at [401, 404] on p "Activity:" at bounding box center [700, 404] width 829 height 22
click at [346, 450] on p "Time :" at bounding box center [700, 447] width 829 height 22
click at [382, 424] on p "Materials :" at bounding box center [700, 426] width 829 height 22
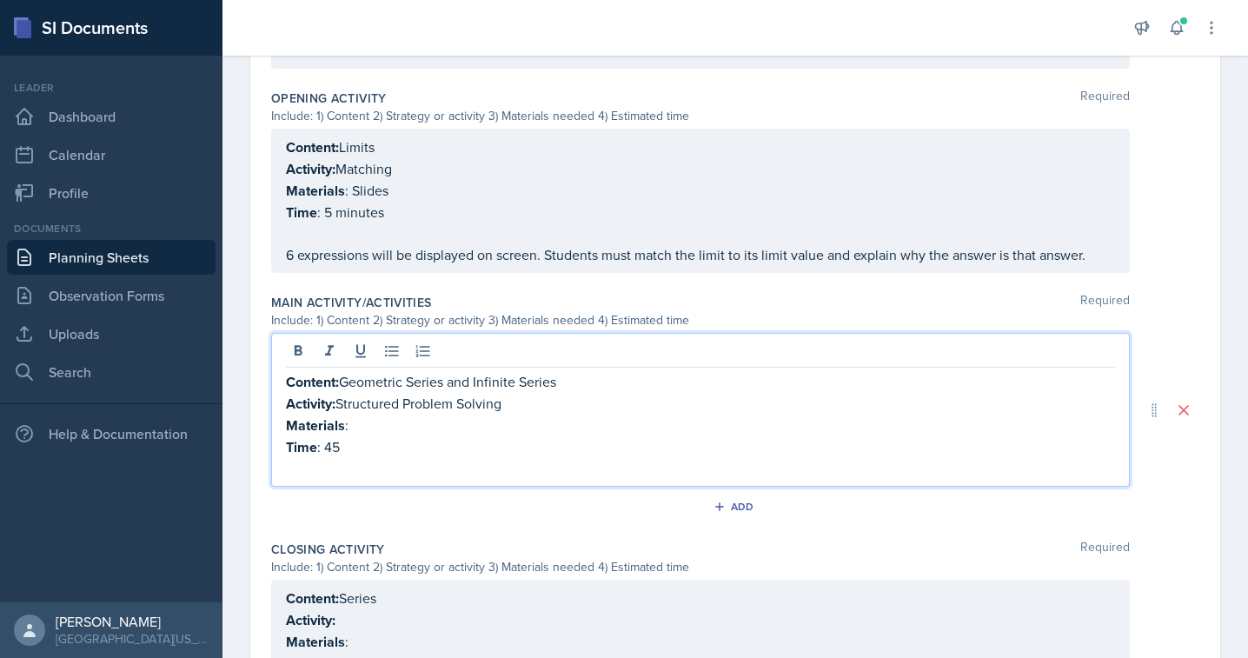
click at [367, 445] on p "Time : 45" at bounding box center [700, 447] width 829 height 22
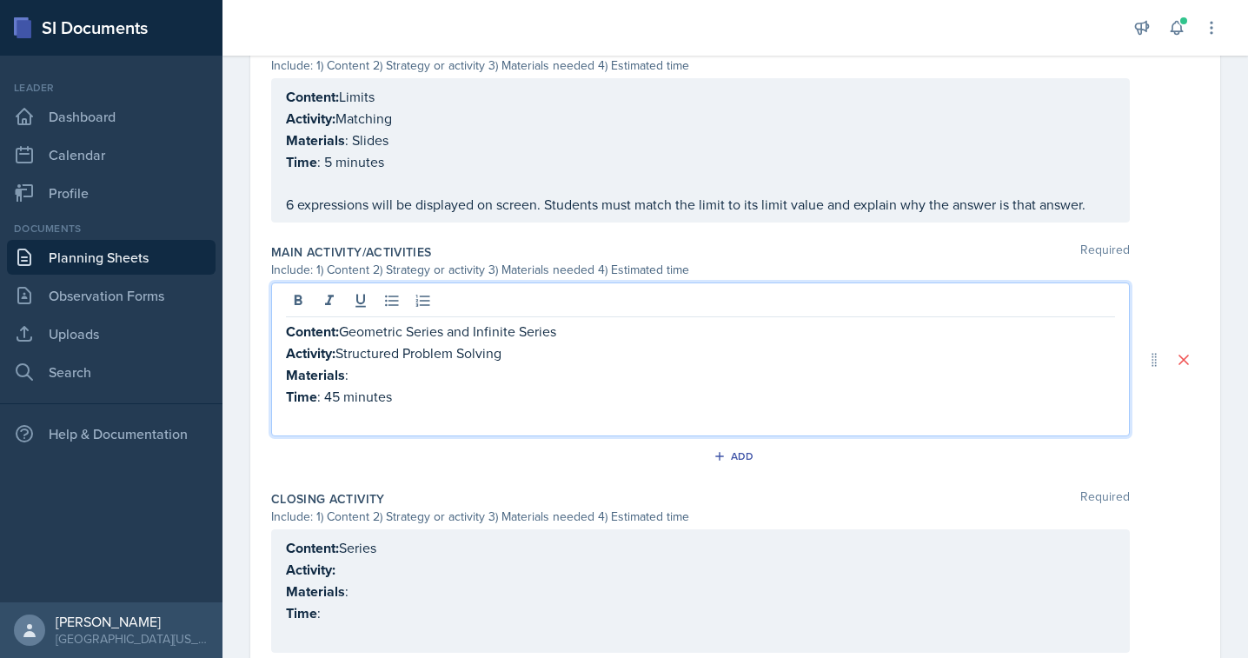
scroll to position [621, 0]
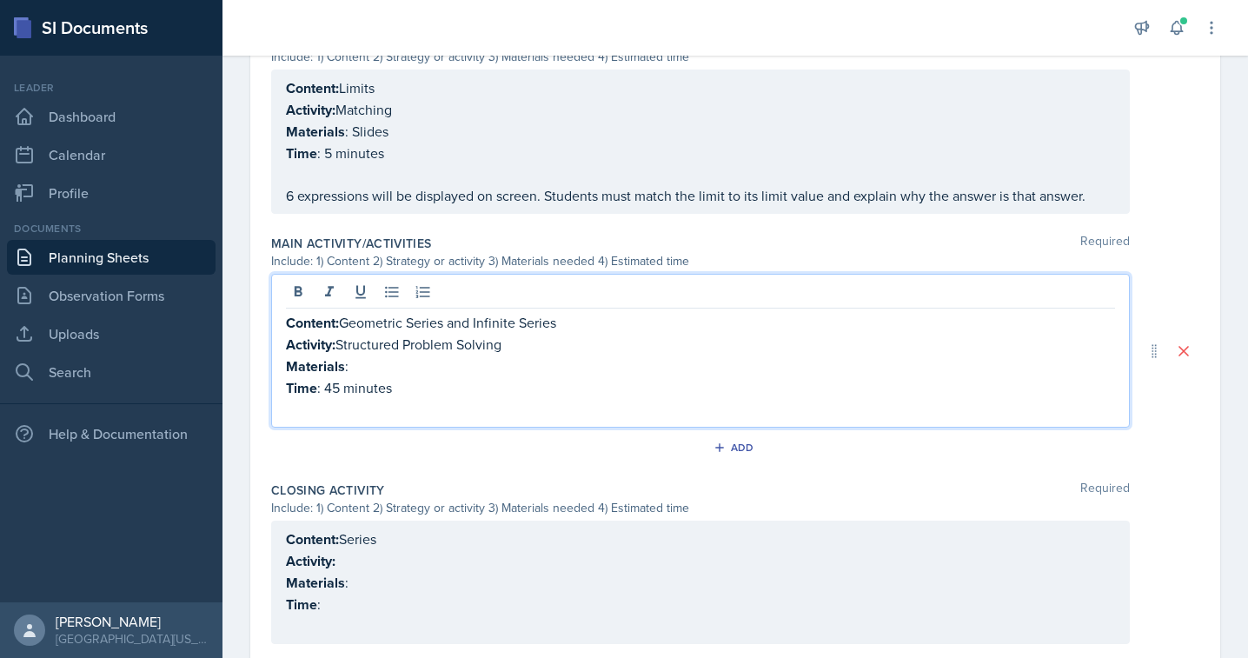
click at [368, 369] on p "Materials :" at bounding box center [700, 366] width 829 height 22
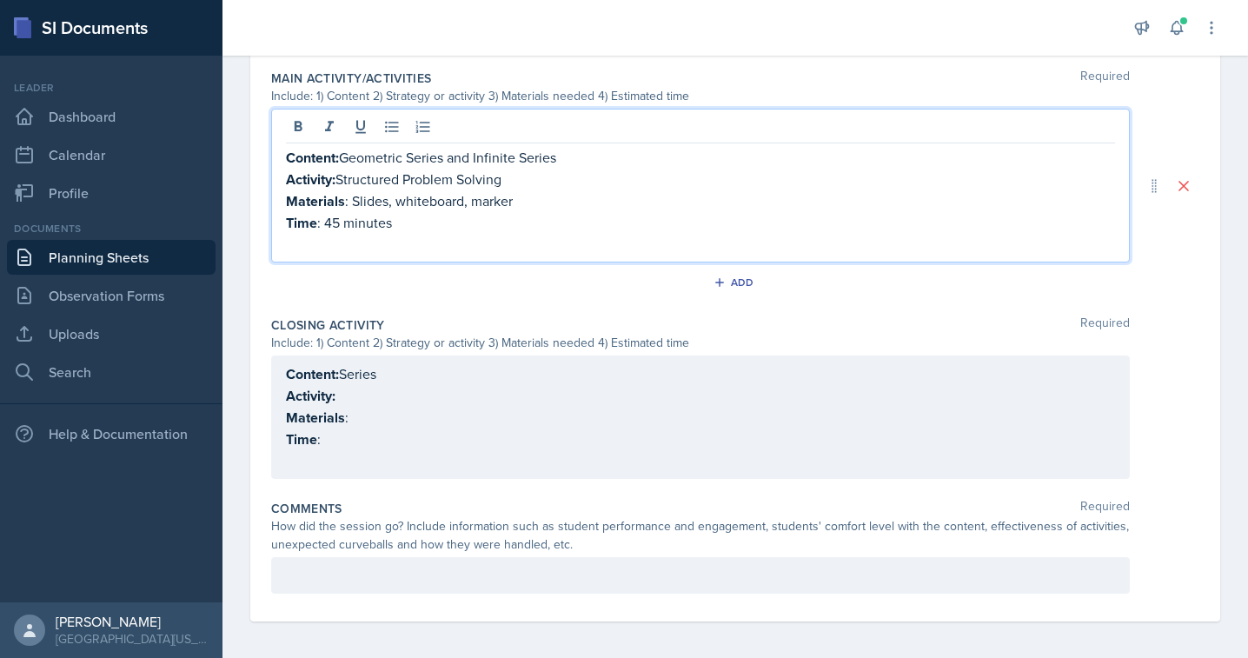
click at [360, 399] on p "Activity:" at bounding box center [700, 396] width 829 height 22
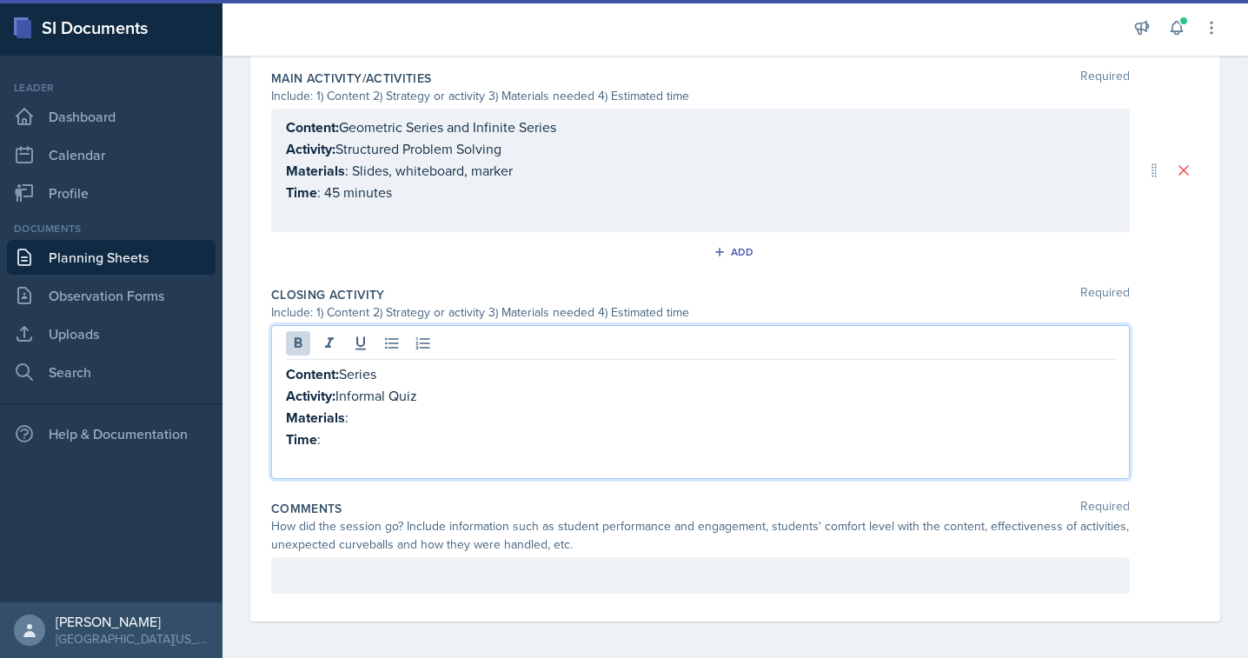
click at [339, 373] on strong "Content:" at bounding box center [312, 374] width 53 height 20
click at [353, 418] on p "Materials :" at bounding box center [700, 418] width 829 height 22
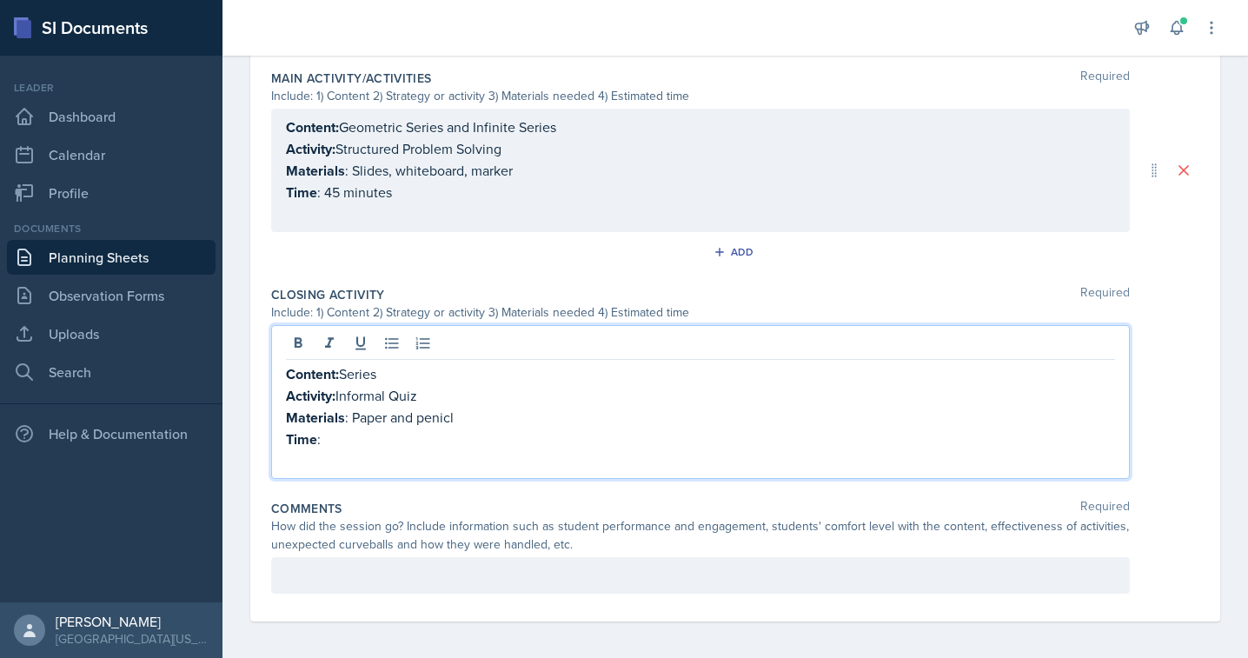
click at [358, 442] on p "Time :" at bounding box center [700, 439] width 829 height 22
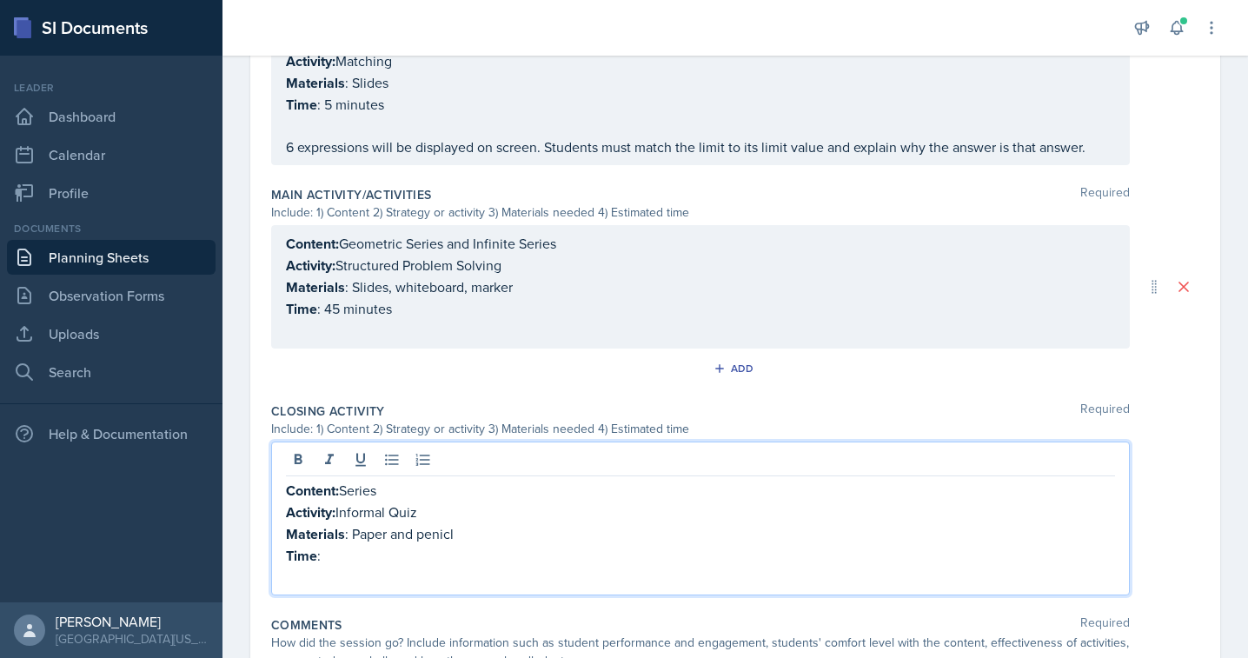
scroll to position [690, 0]
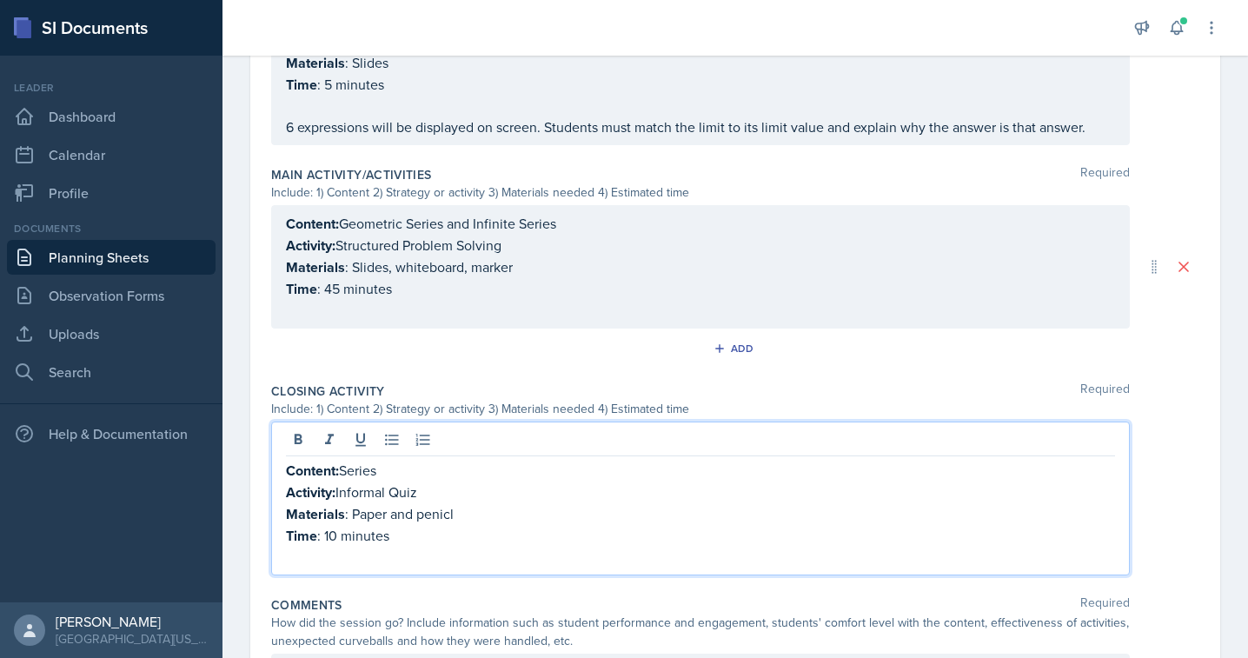
click at [433, 515] on p "Materials : Paper and penicl" at bounding box center [700, 514] width 829 height 22
click at [407, 530] on p "Time : 10 minutes" at bounding box center [700, 536] width 829 height 22
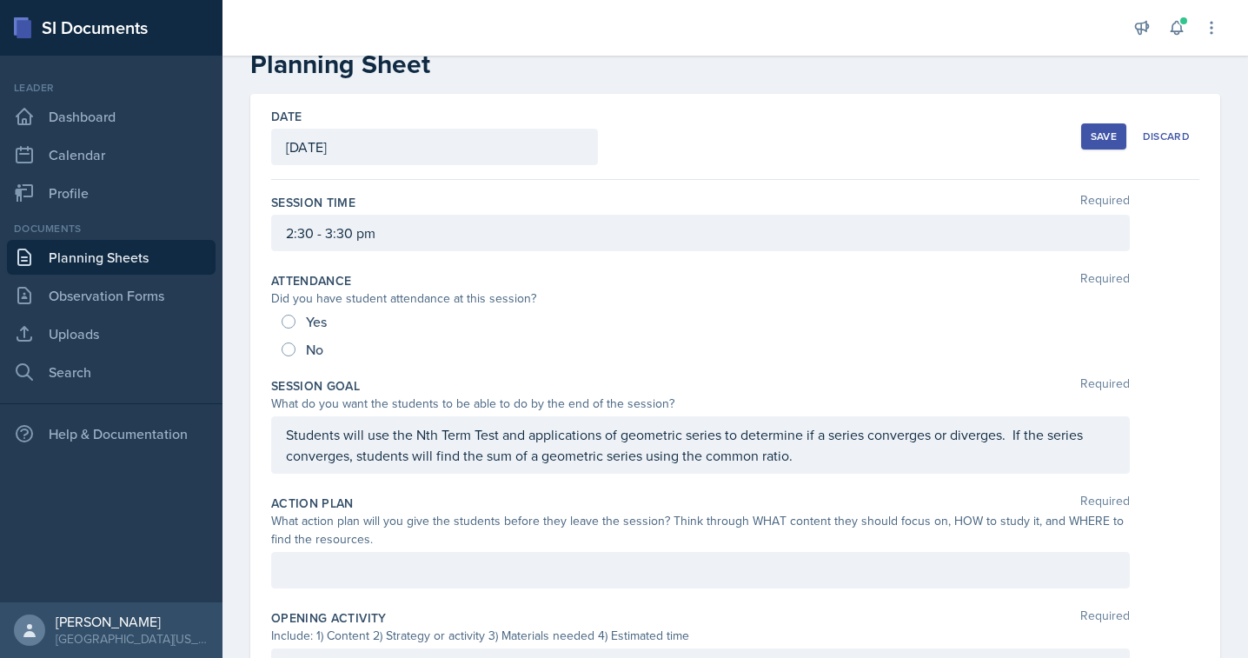
scroll to position [0, 0]
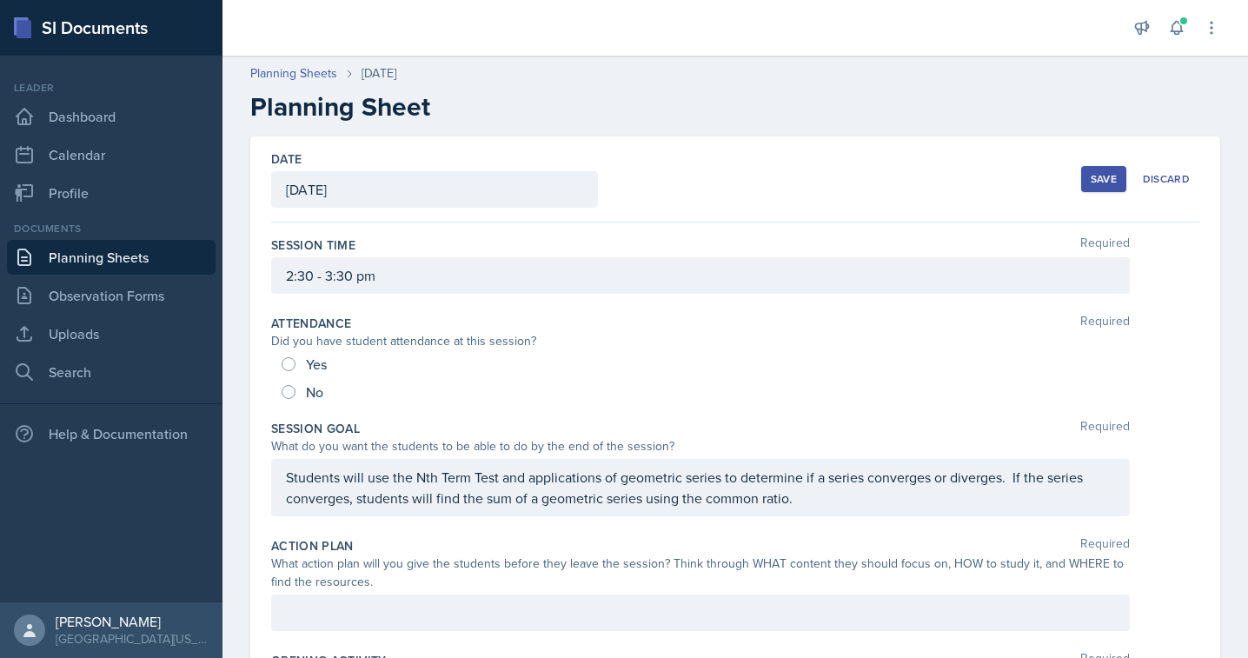
click at [1095, 183] on div "Save" at bounding box center [1104, 179] width 26 height 14
